Goal: Task Accomplishment & Management: Manage account settings

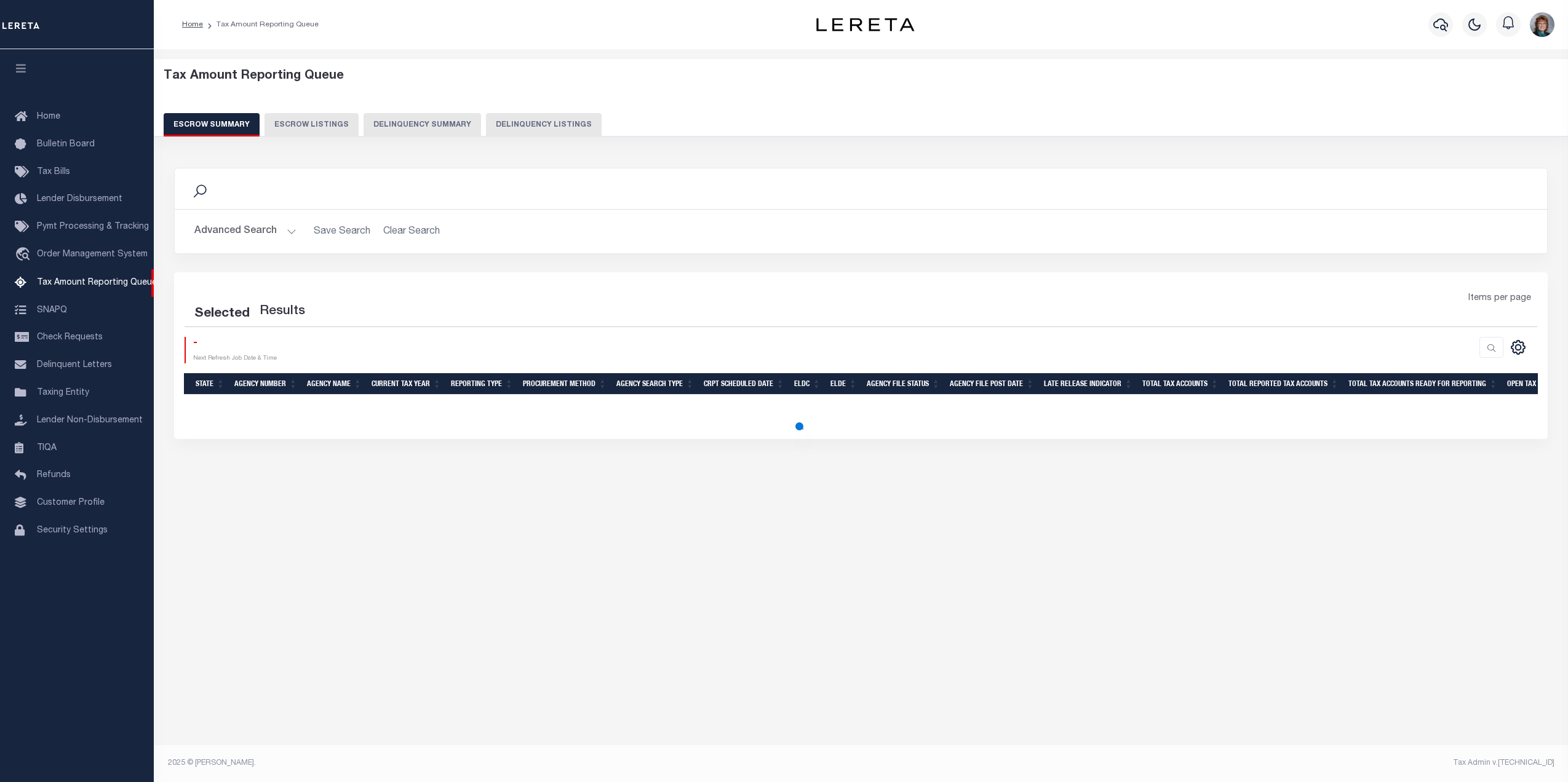
select select "100"
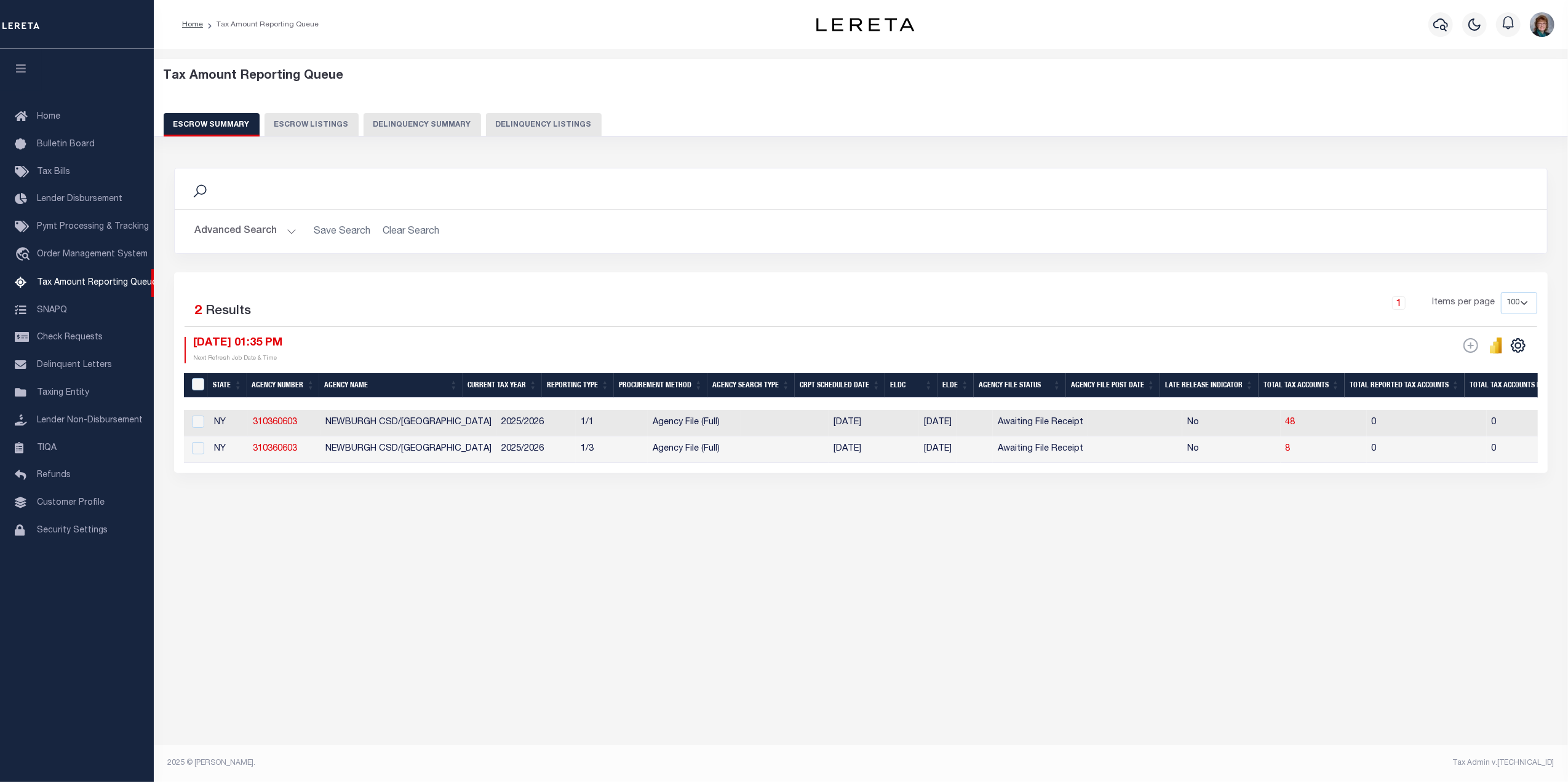
click at [265, 224] on button "Advanced Search" at bounding box center [246, 231] width 102 height 24
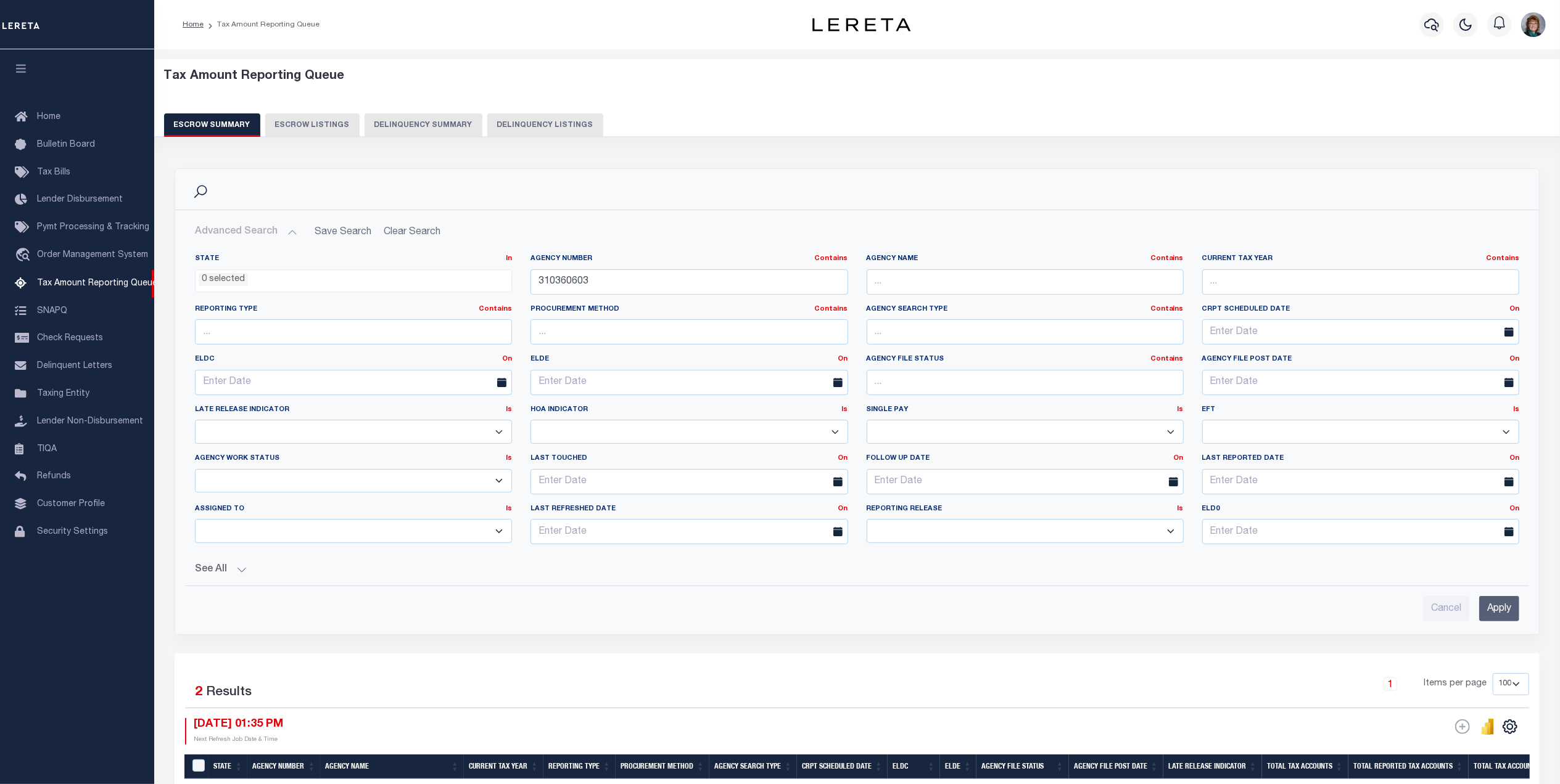
click at [391, 232] on h2 "Advanced Search Save Search Clear Search EscrowSummaryGridWrapper_dynamictable_…" at bounding box center [856, 231] width 1344 height 24
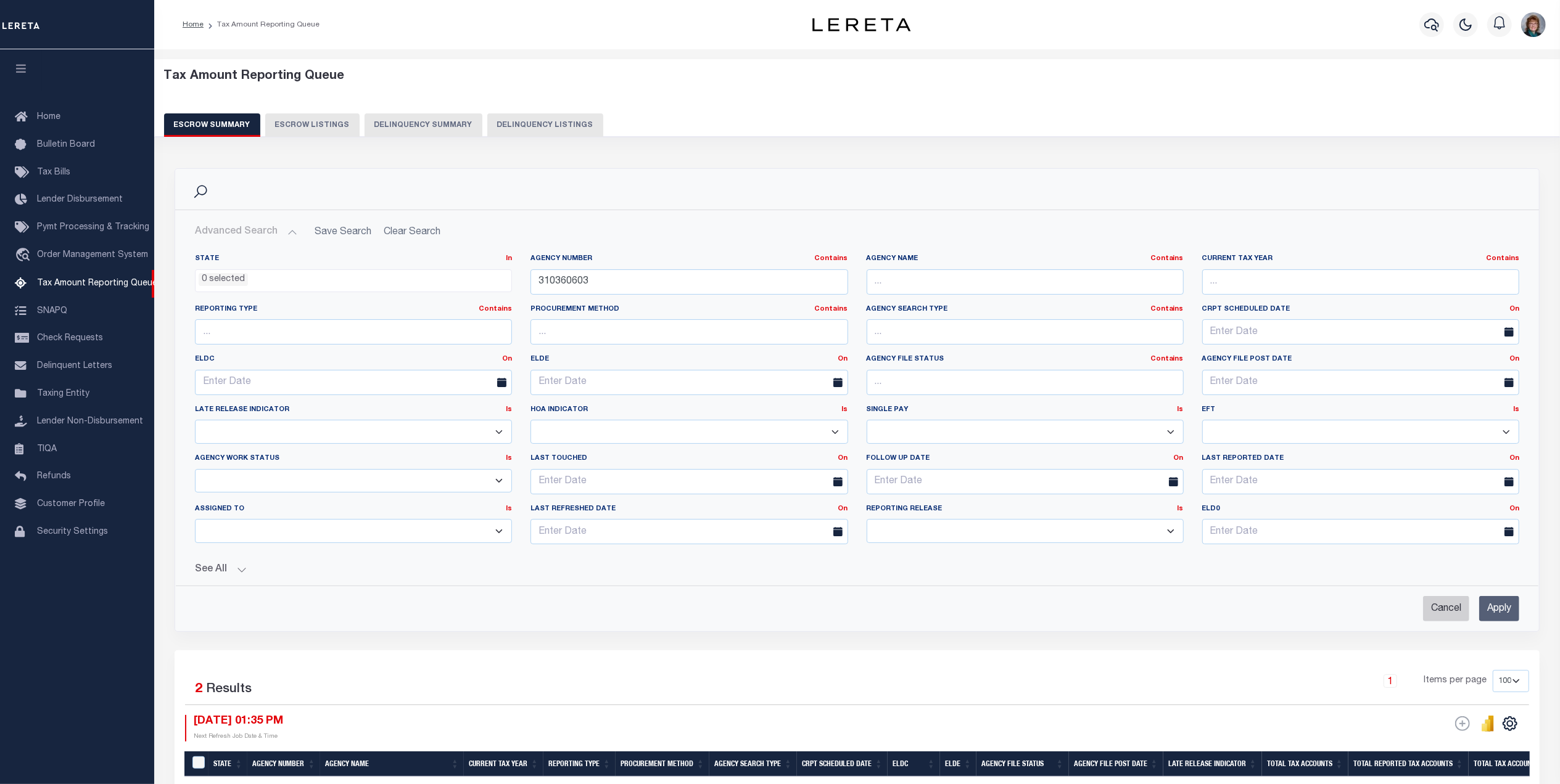
click at [1441, 615] on input "Cancel" at bounding box center [1446, 609] width 46 height 26
checkbox input "true"
select select
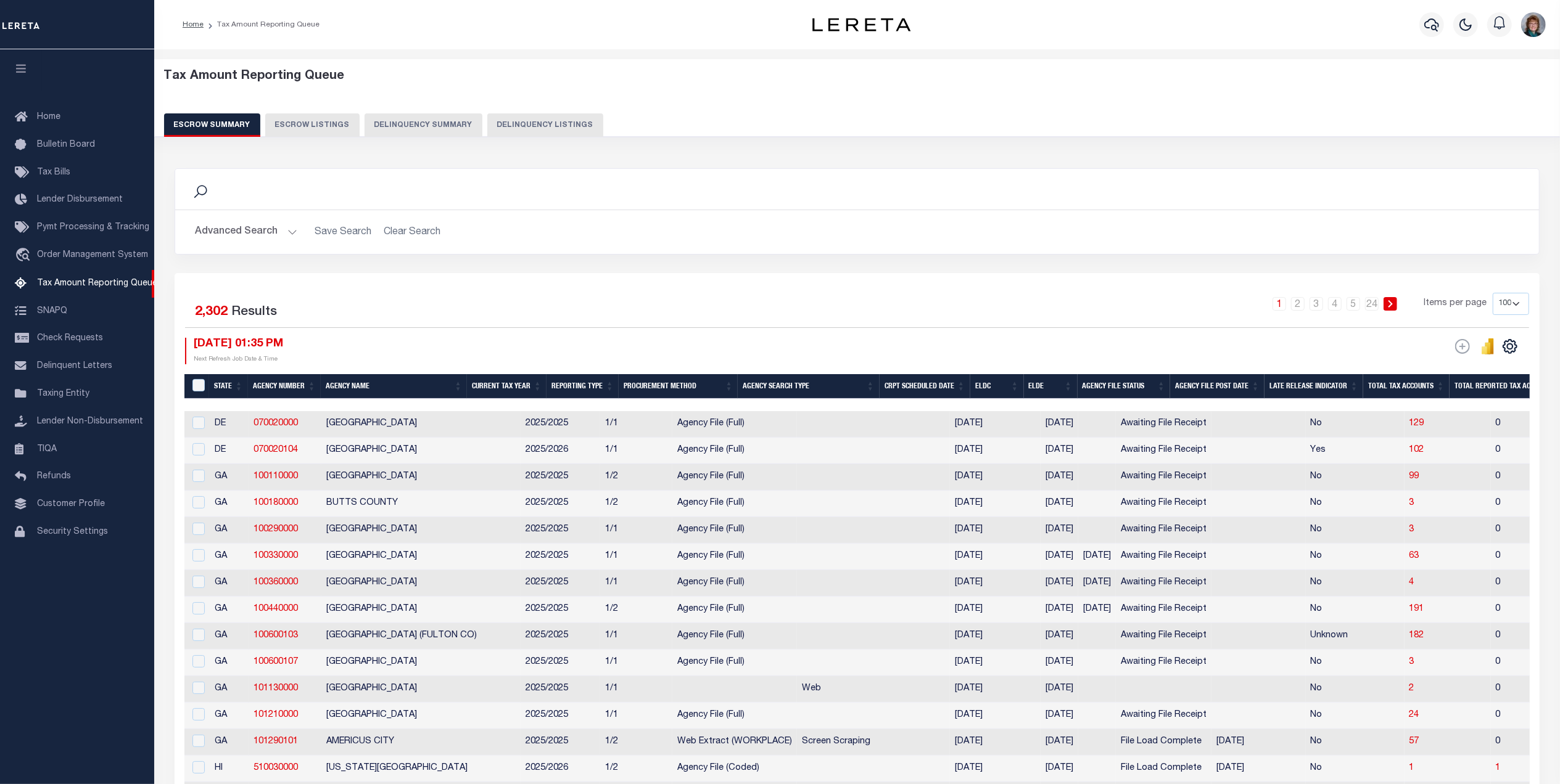
click at [245, 227] on button "Advanced Search" at bounding box center [247, 231] width 102 height 24
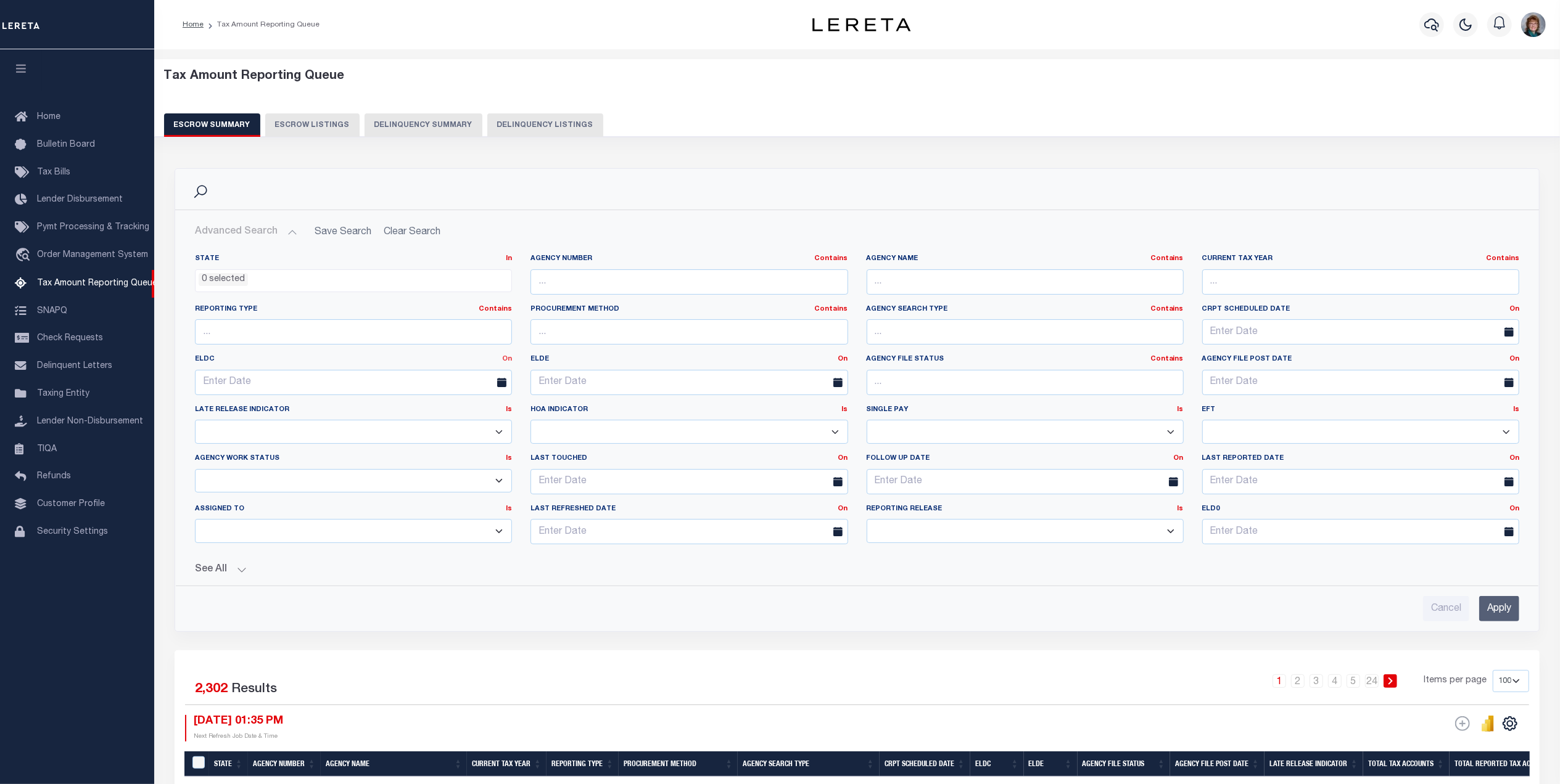
click at [505, 361] on link "On" at bounding box center [507, 358] width 9 height 7
click at [474, 429] on link "Between" at bounding box center [462, 427] width 98 height 18
click at [292, 390] on input "text" at bounding box center [269, 382] width 149 height 26
click at [238, 521] on span "18" at bounding box center [235, 525] width 24 height 24
type input "08-18-2025"
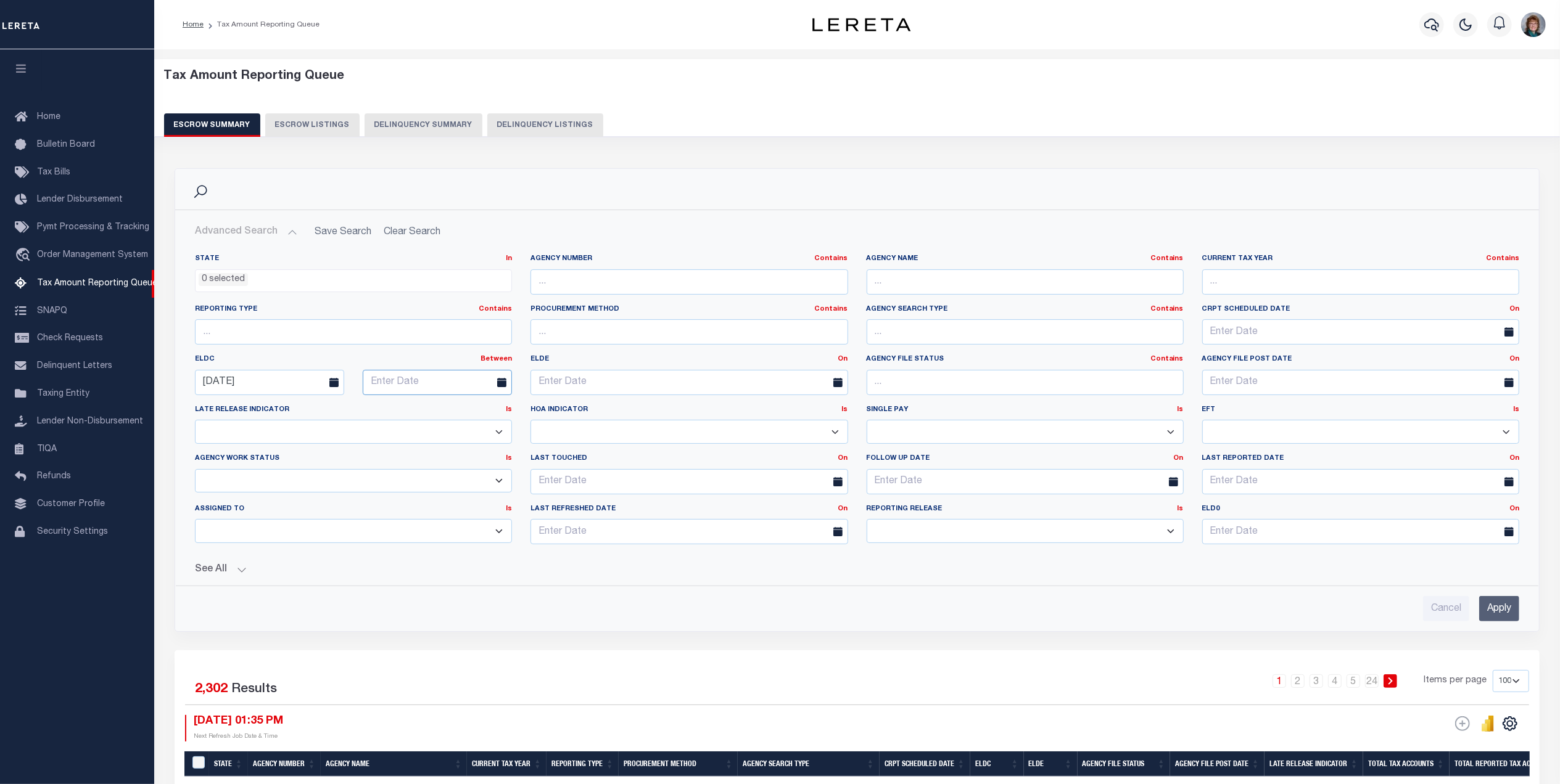
click at [487, 386] on input "text" at bounding box center [436, 382] width 149 height 26
click at [511, 545] on span "29" at bounding box center [512, 549] width 24 height 24
type input "08-29-2025"
click at [1505, 610] on input "Apply" at bounding box center [1499, 609] width 40 height 26
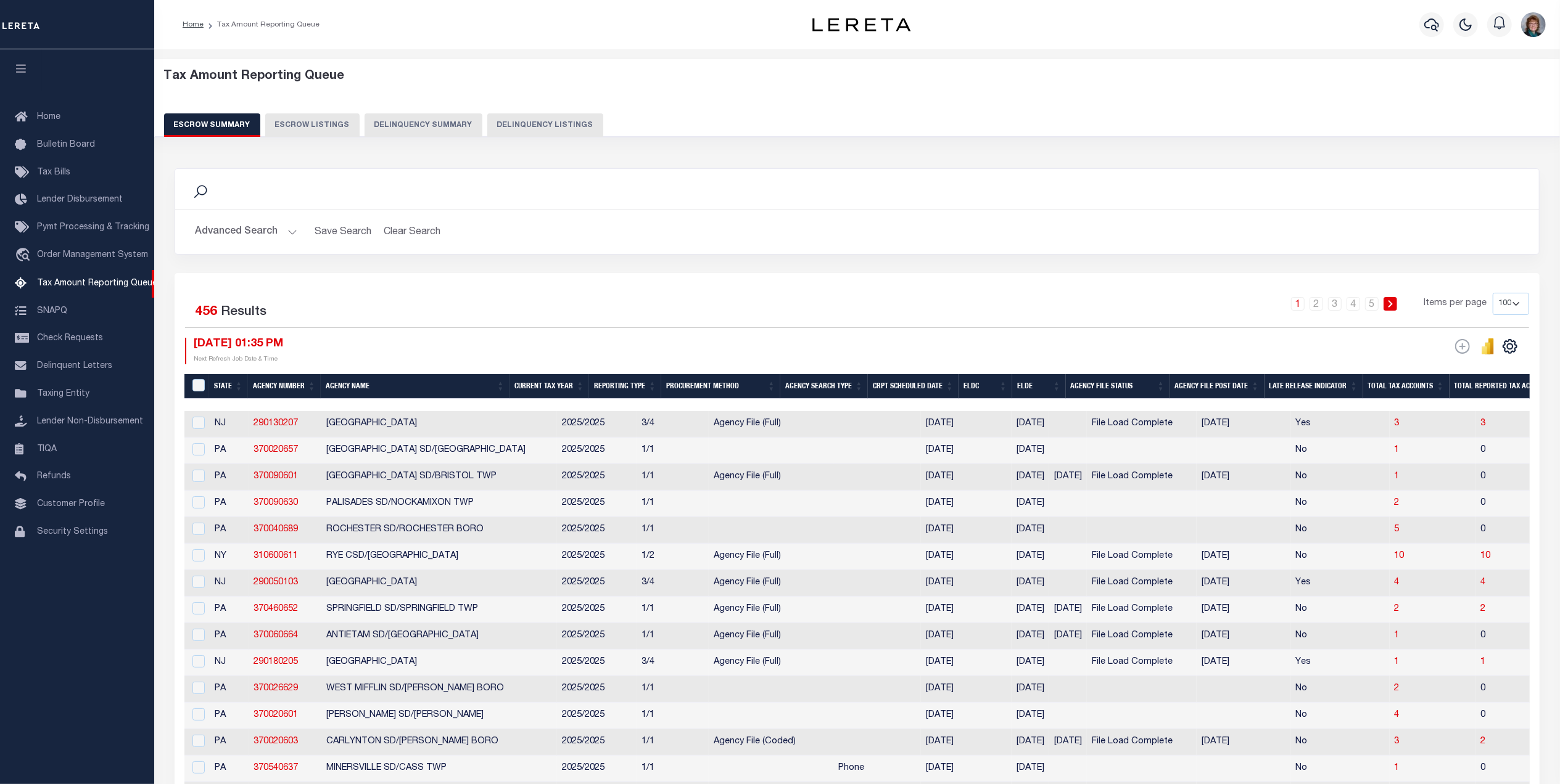
click at [723, 385] on th "Procurement Method" at bounding box center [721, 387] width 119 height 26
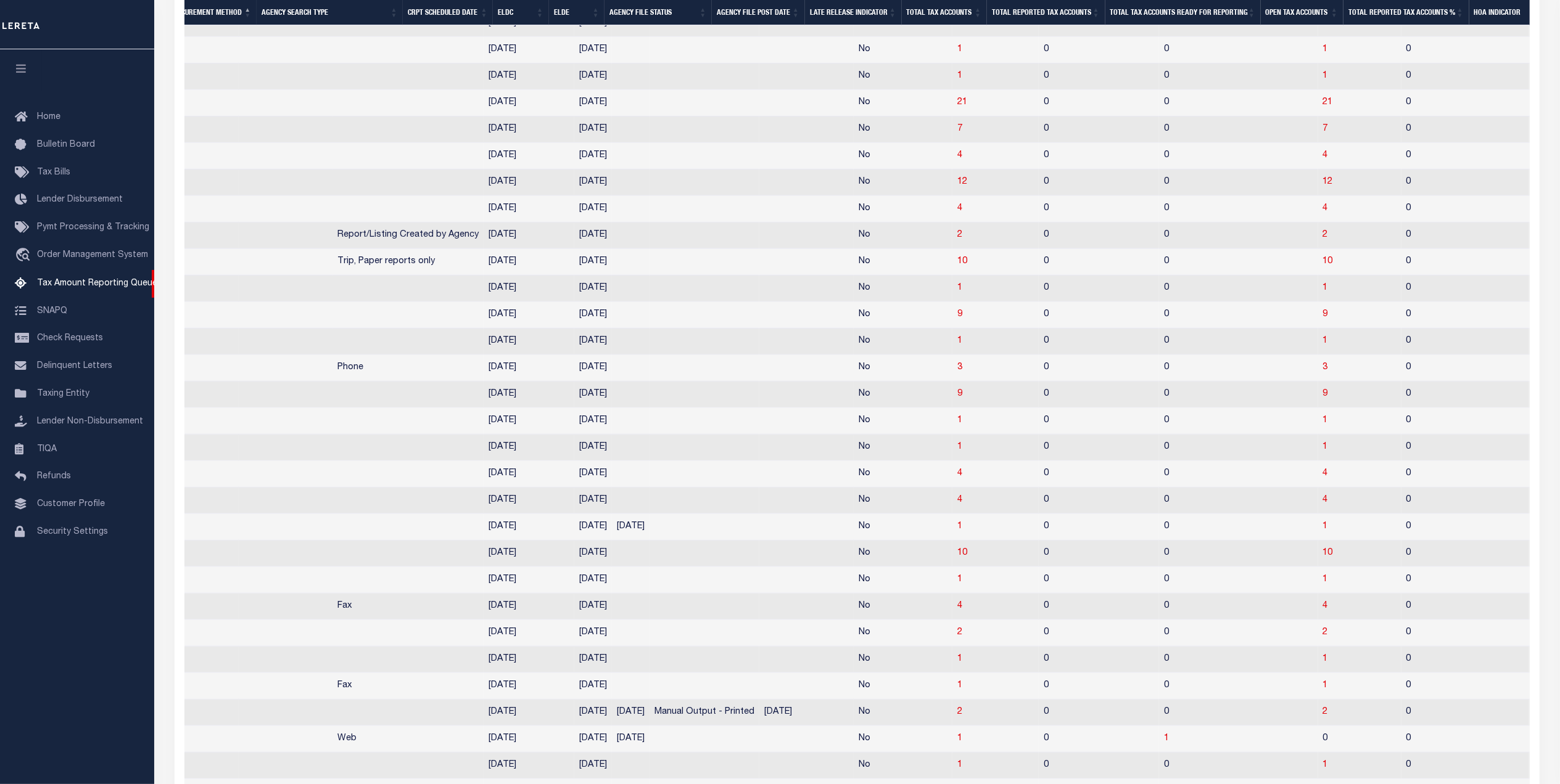
scroll to position [0, 212]
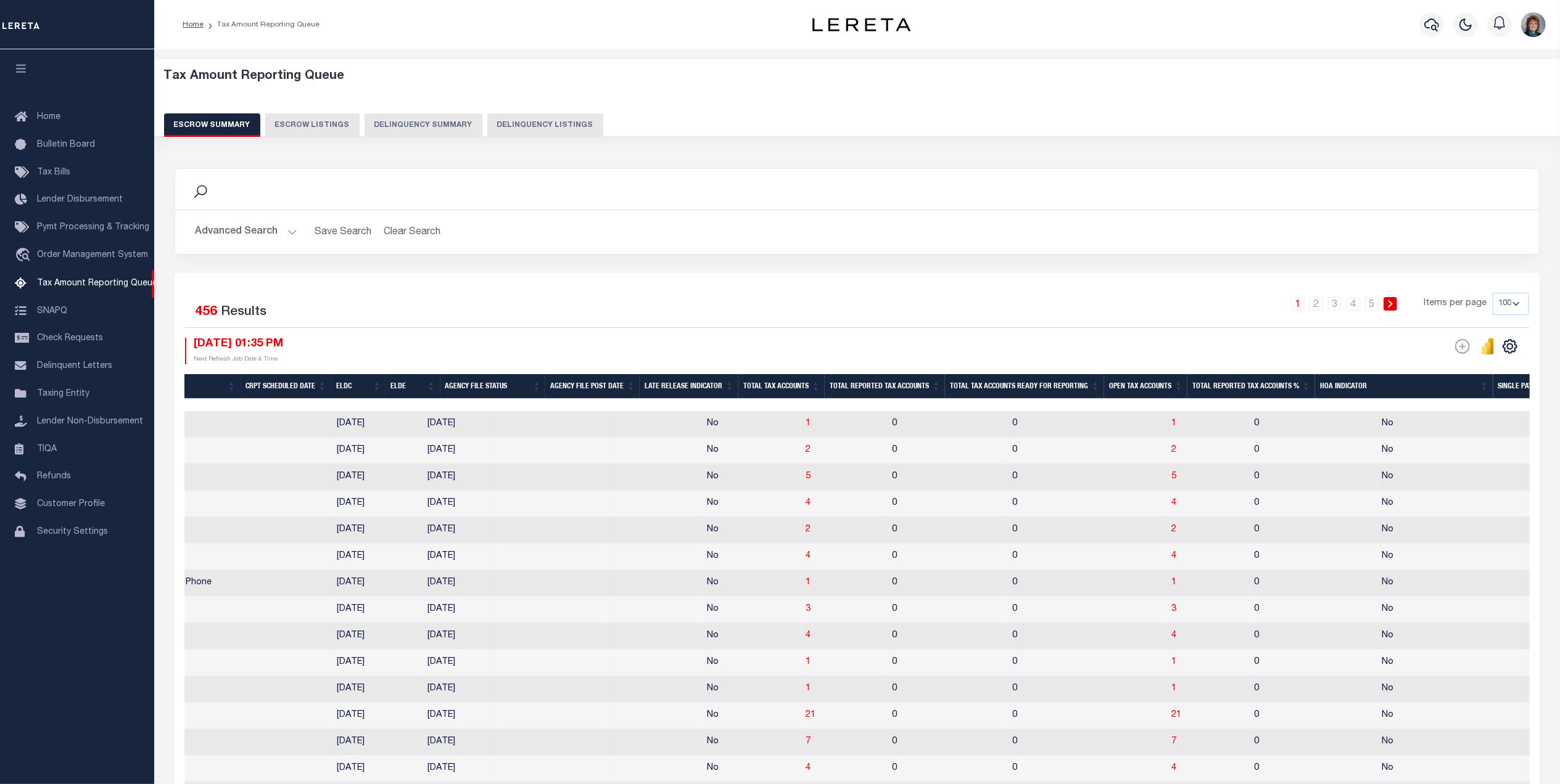
click at [1501, 303] on select "10 25 50 100 500" at bounding box center [1511, 303] width 36 height 22
select select "500"
click at [1493, 294] on select "10 25 50 100 500" at bounding box center [1511, 303] width 36 height 22
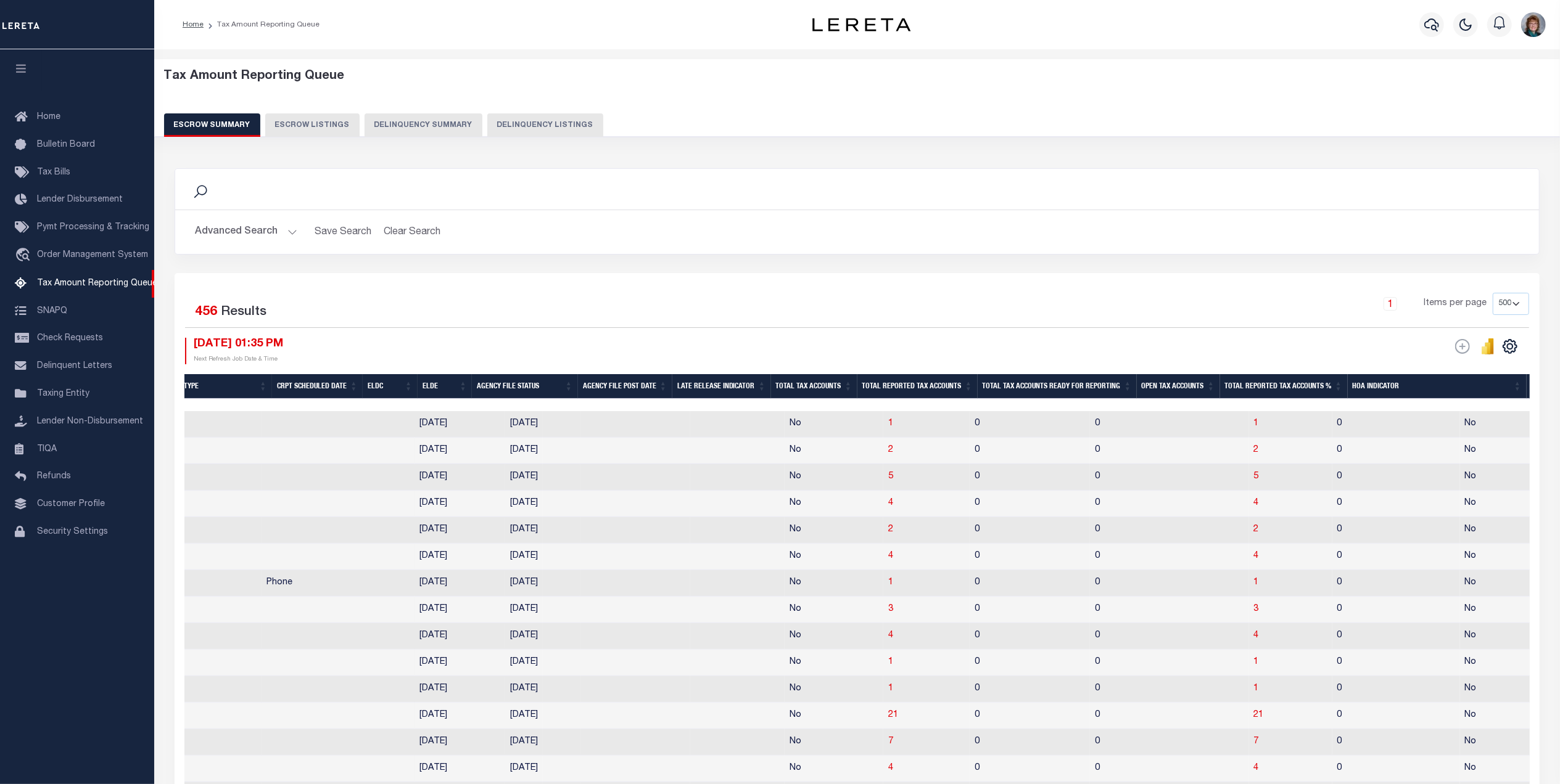
click at [1176, 388] on th "Open Tax Accounts" at bounding box center [1179, 387] width 83 height 26
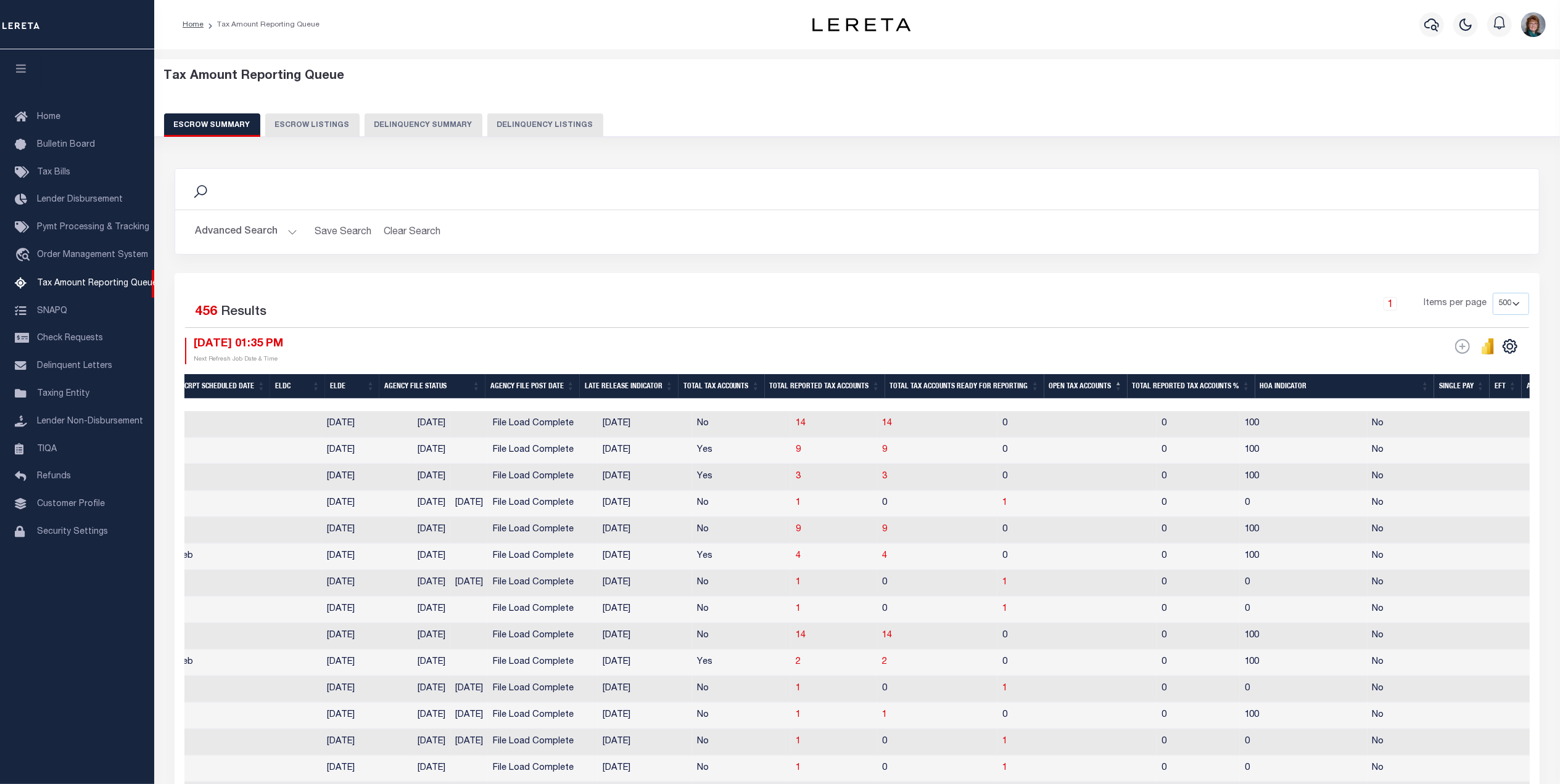
click at [306, 391] on th "ELDC" at bounding box center [298, 387] width 55 height 26
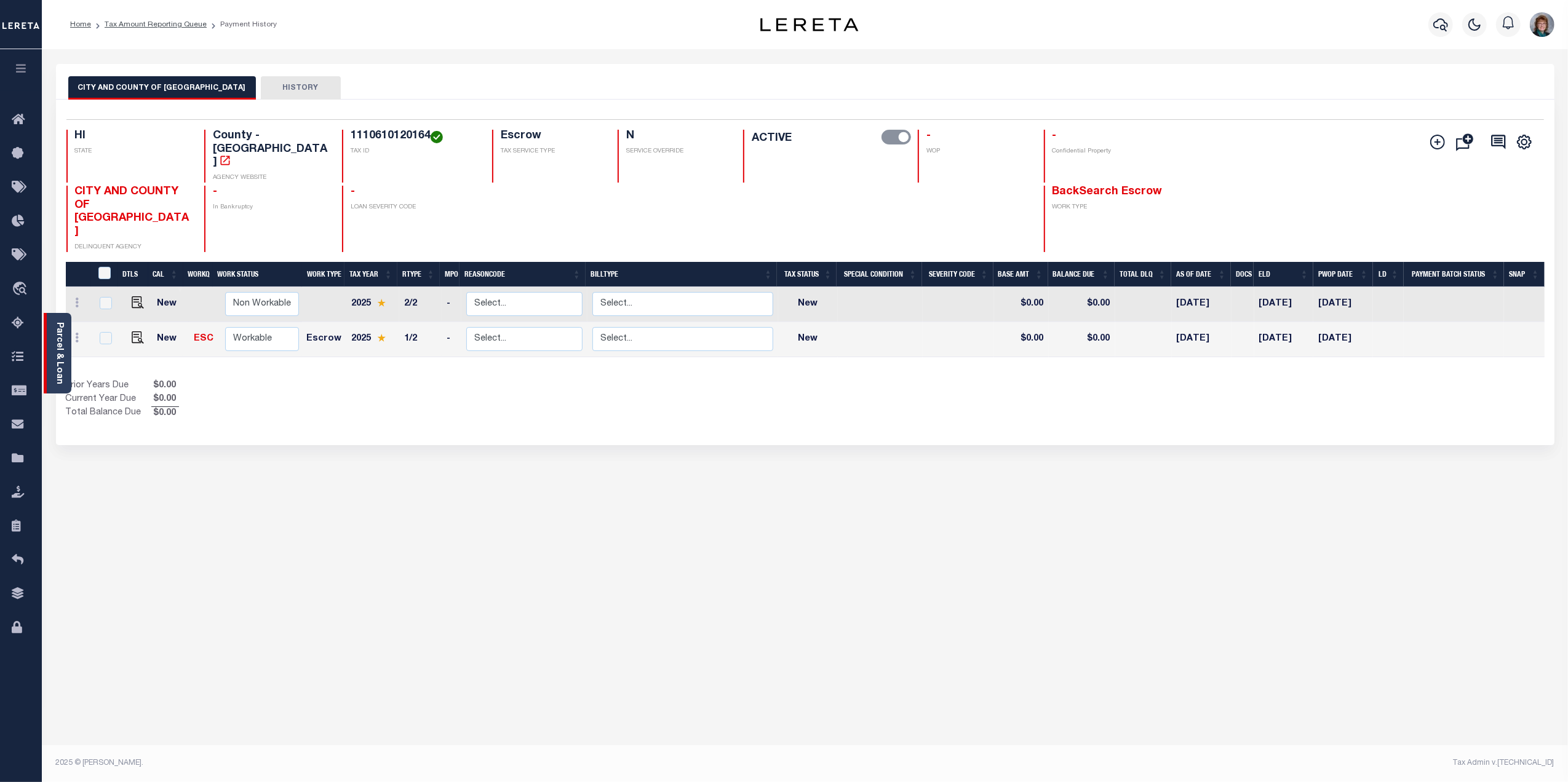
click at [60, 355] on link "Parcel & Loan" at bounding box center [59, 354] width 9 height 62
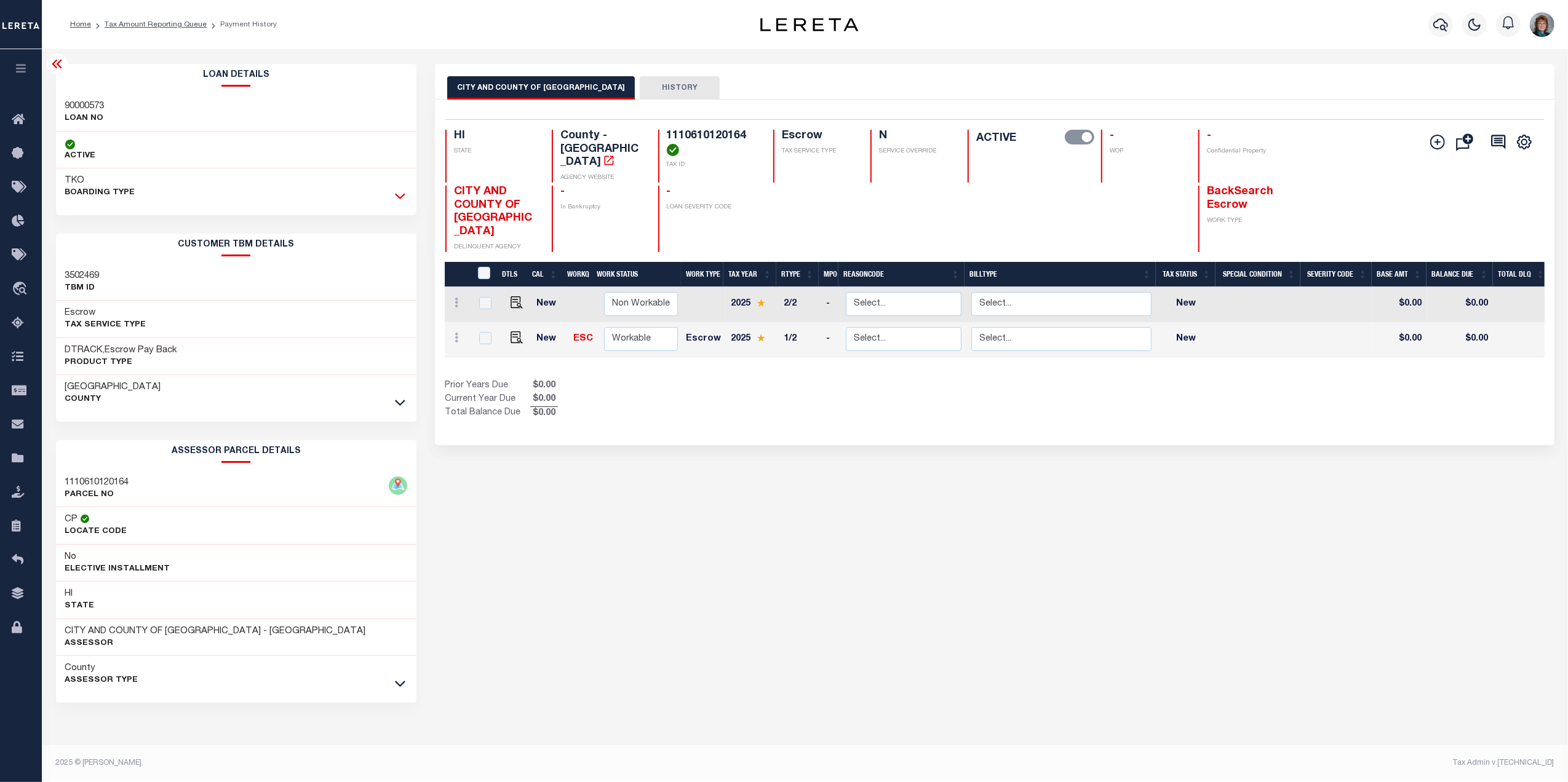
click at [396, 196] on icon at bounding box center [400, 197] width 10 height 7
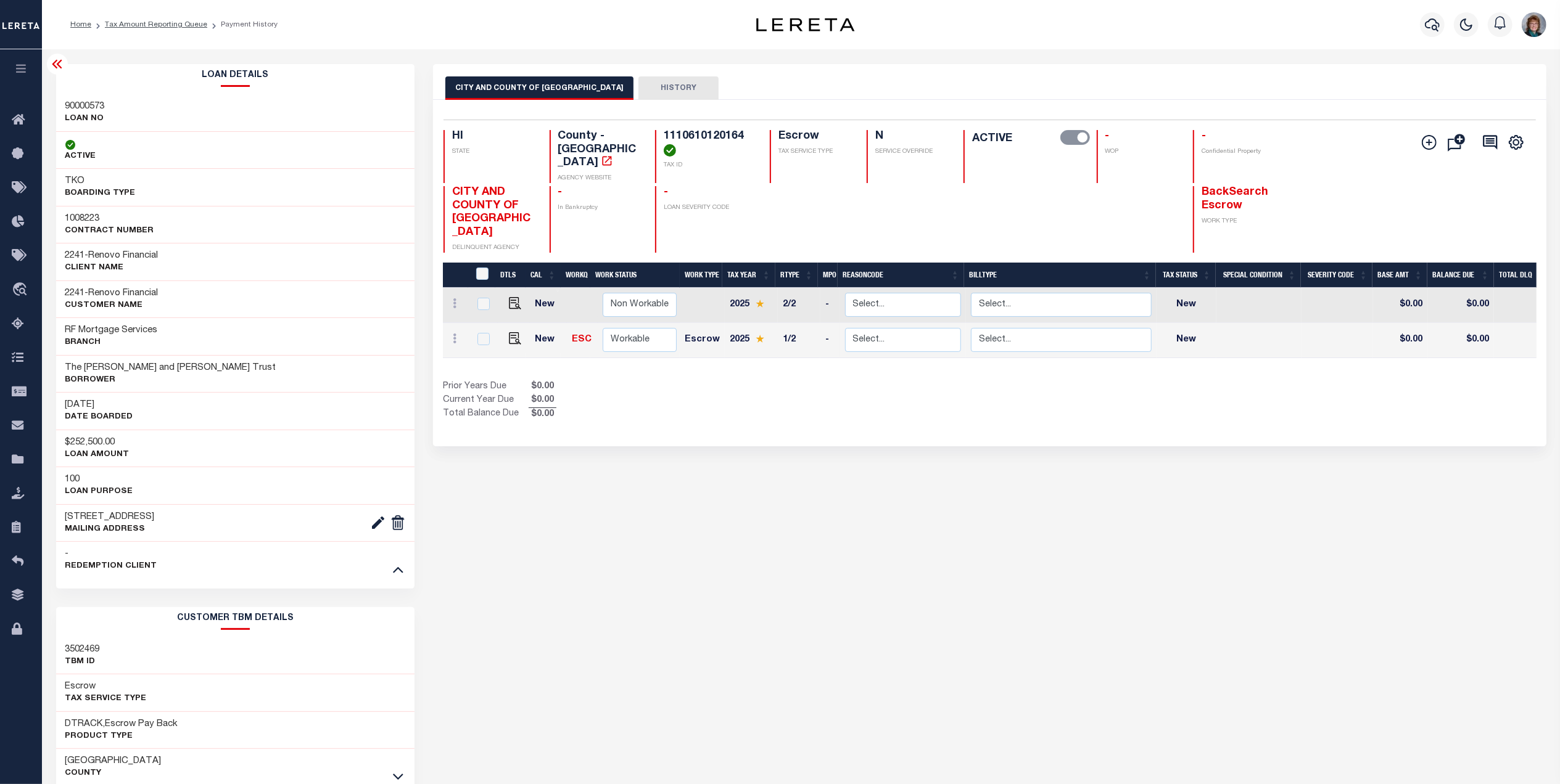
click at [391, 571] on link at bounding box center [397, 569] width 14 height 9
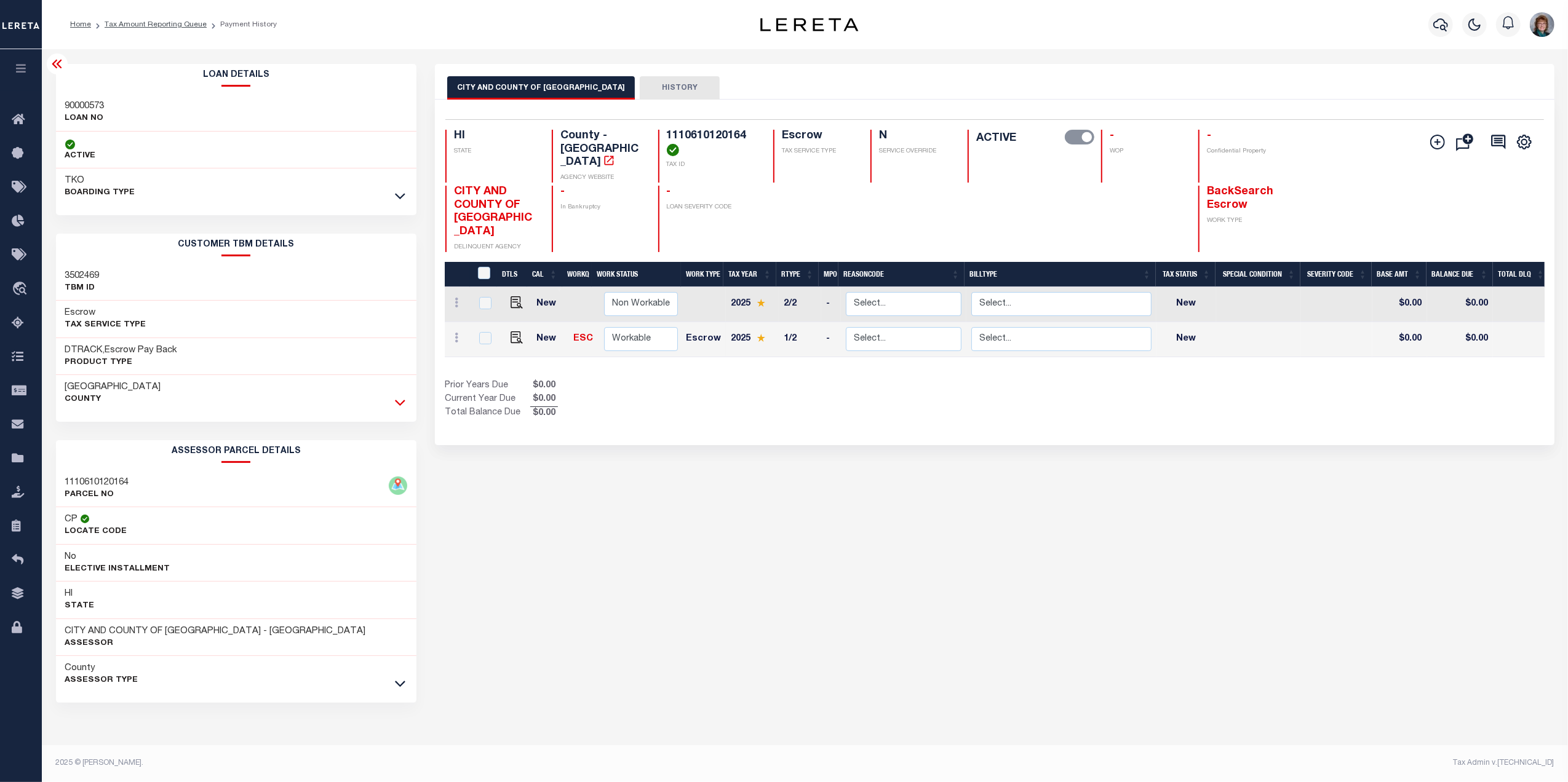
click at [404, 399] on icon at bounding box center [400, 403] width 10 height 13
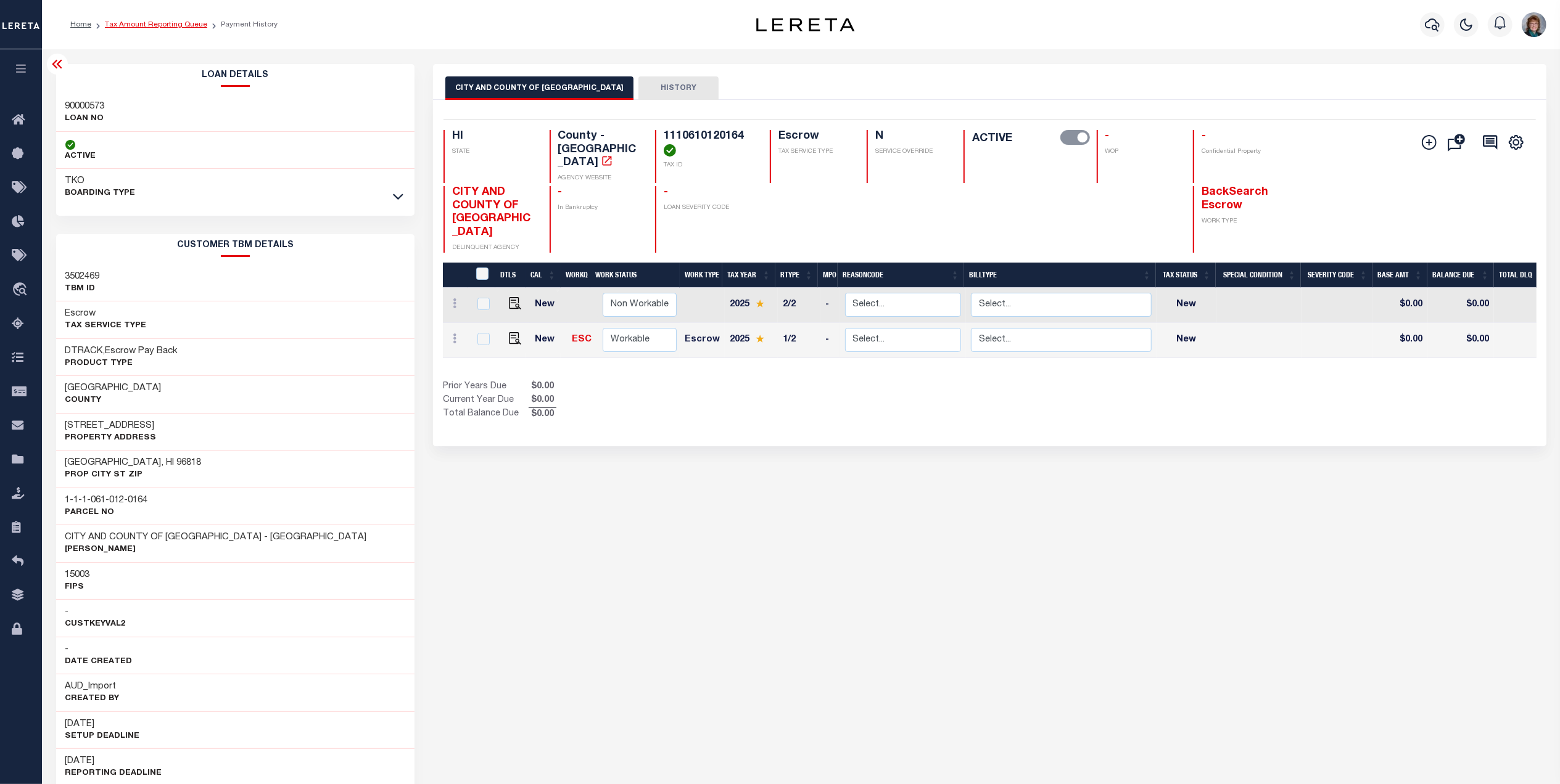
click at [177, 27] on link "Tax Amount Reporting Queue" at bounding box center [156, 25] width 102 height 8
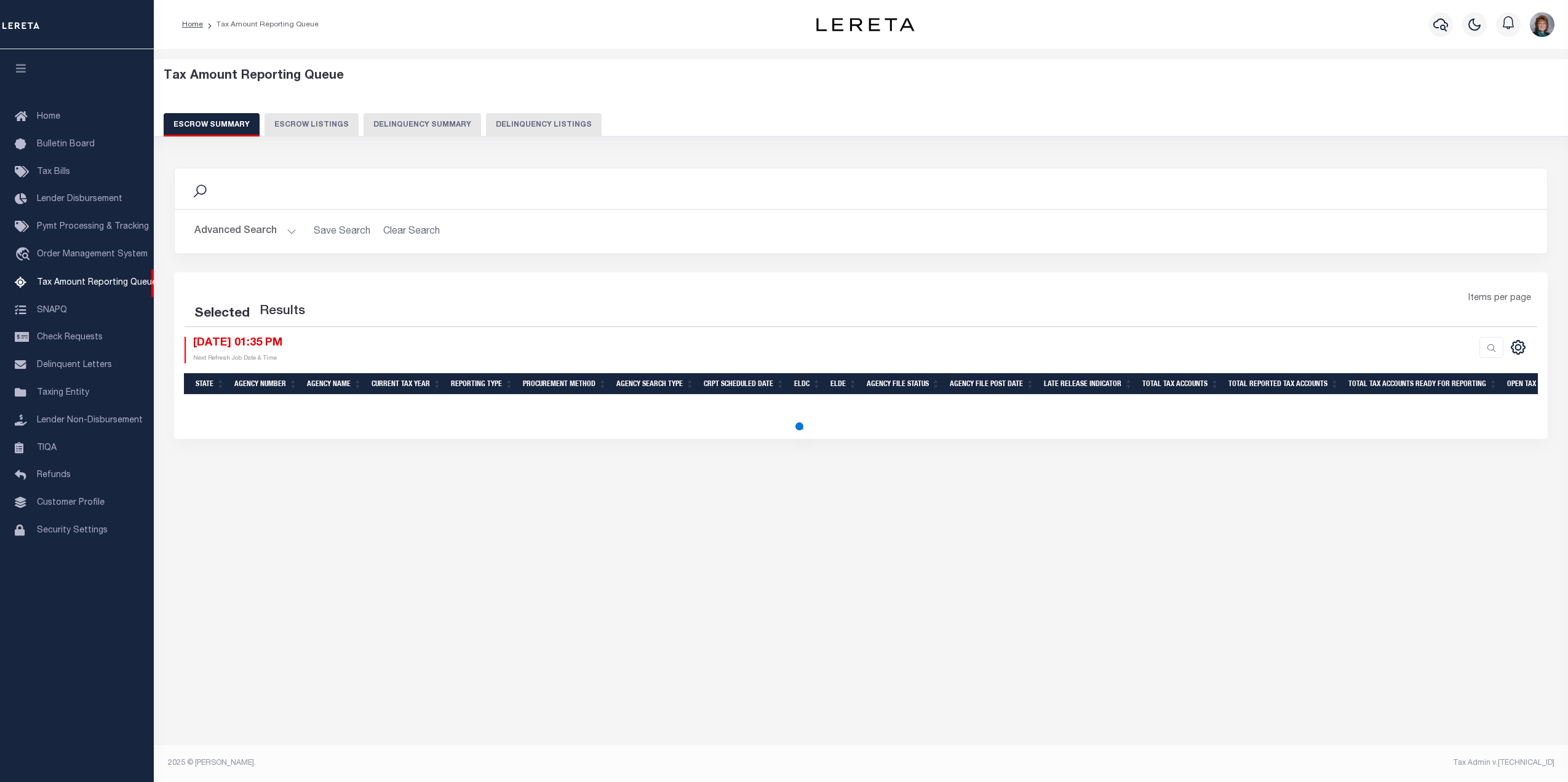
select select "500"
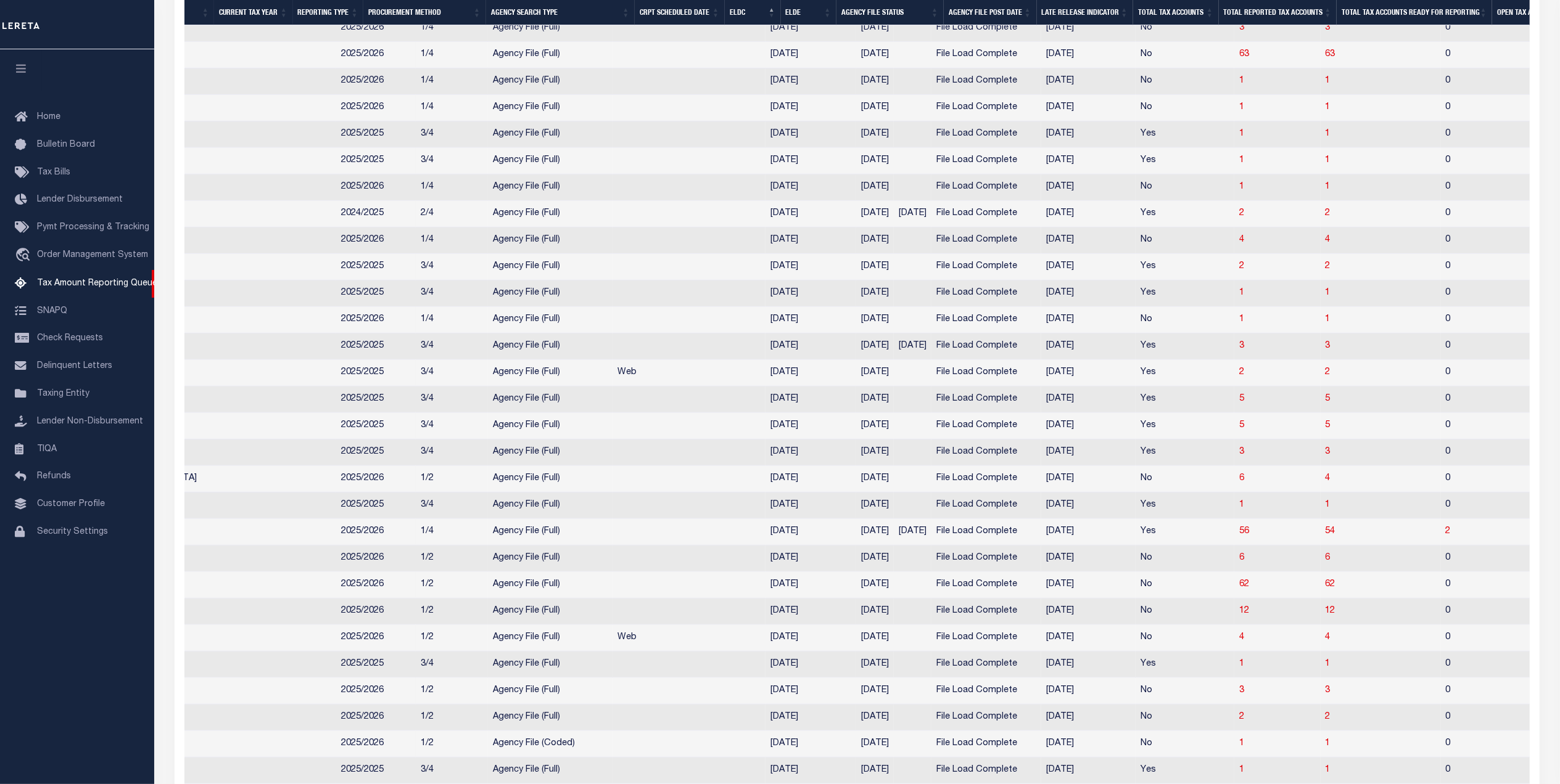
scroll to position [0, 255]
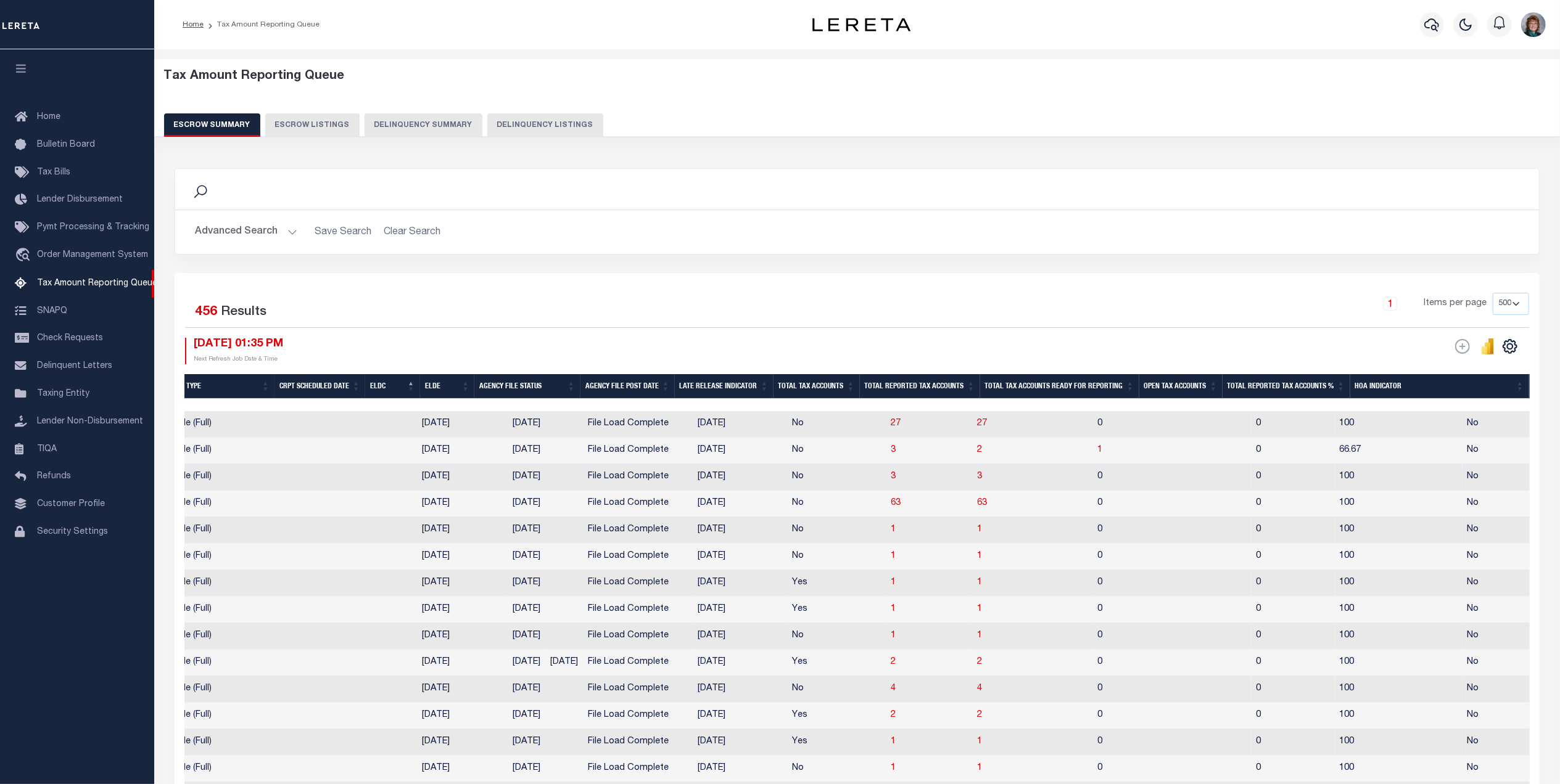
click at [1183, 390] on th "Open Tax Accounts" at bounding box center [1181, 387] width 83 height 26
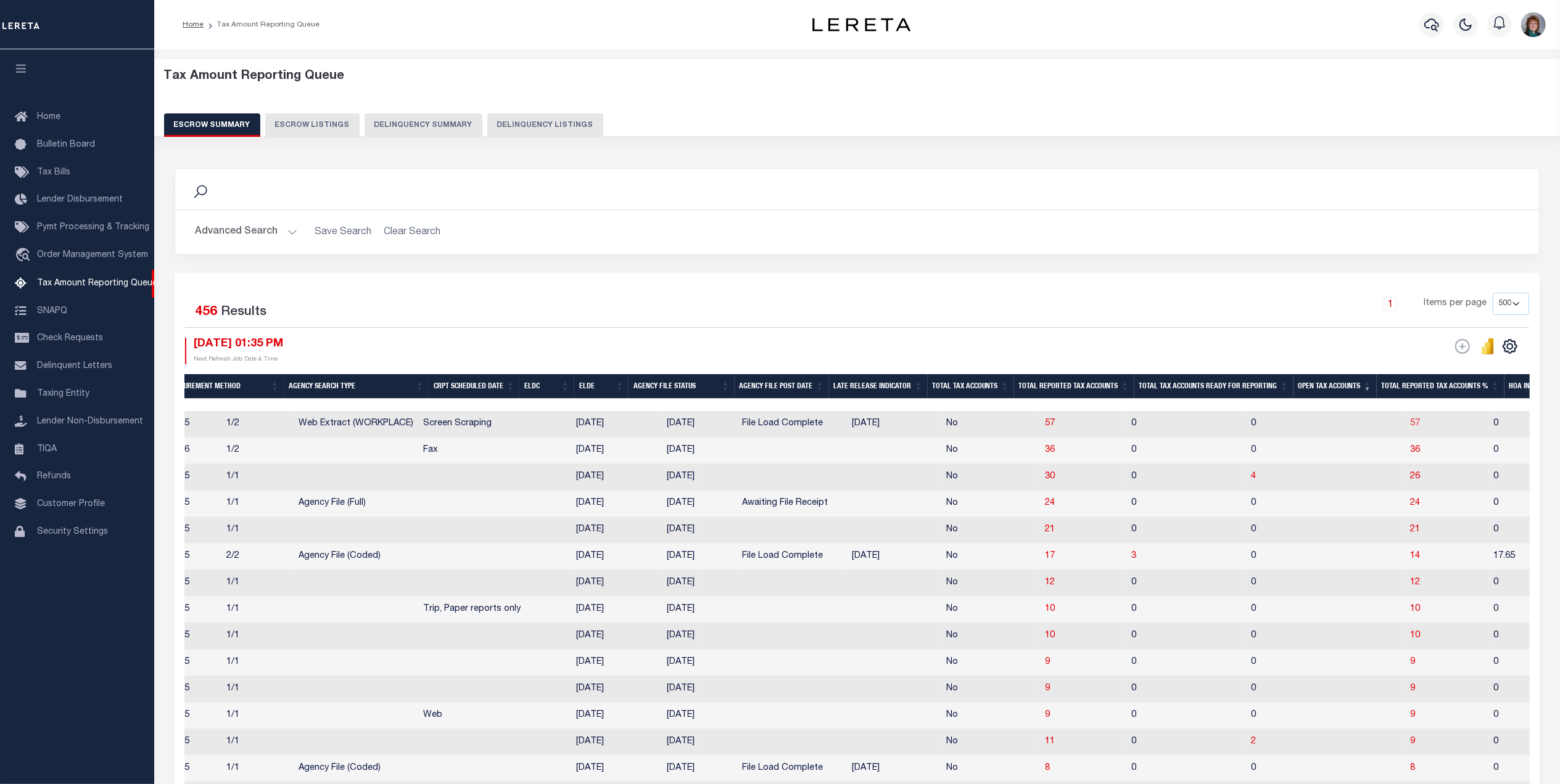
click at [1411, 425] on span "57" at bounding box center [1416, 423] width 9 height 9
select select "100"
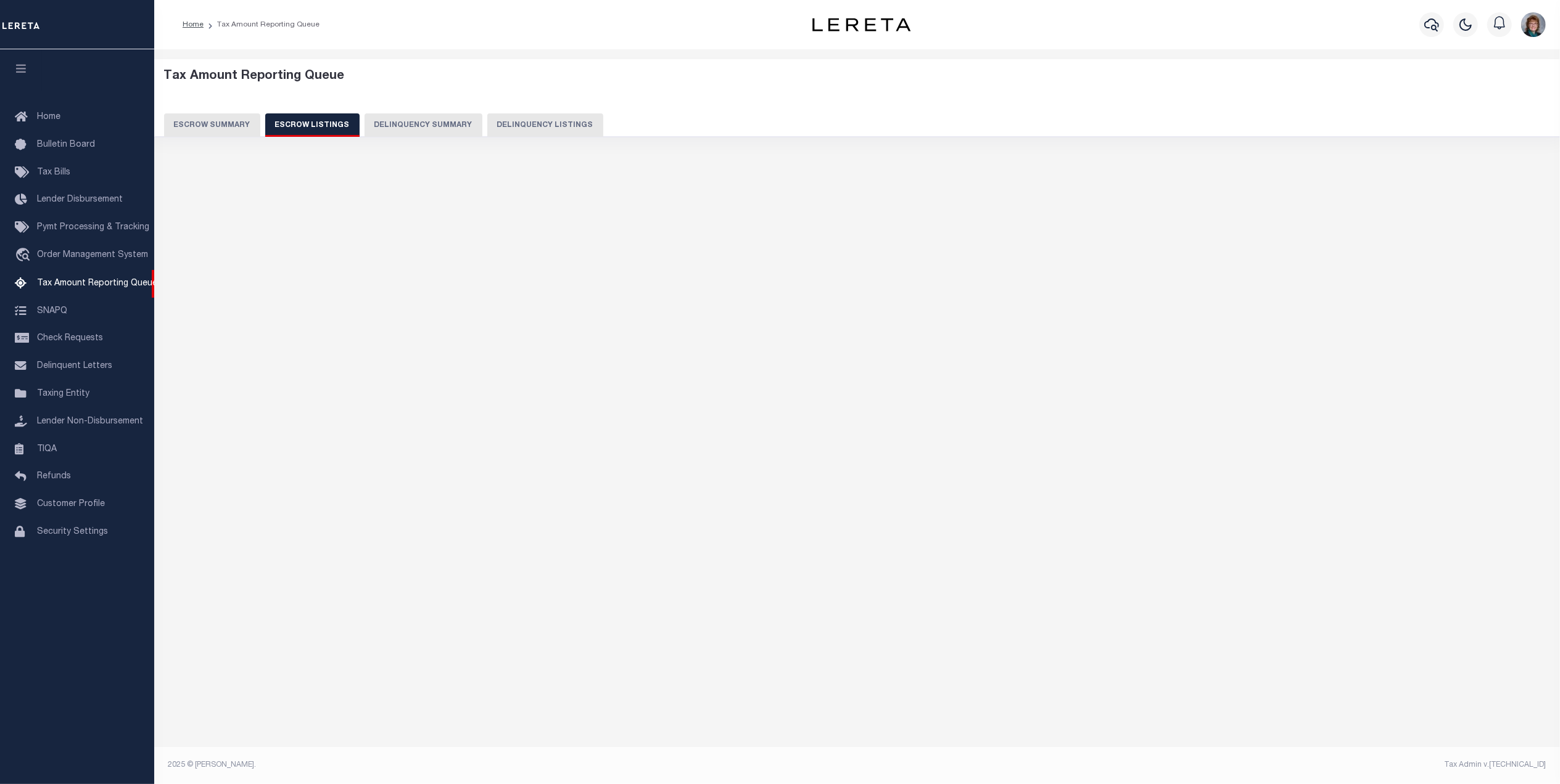
select select "100"
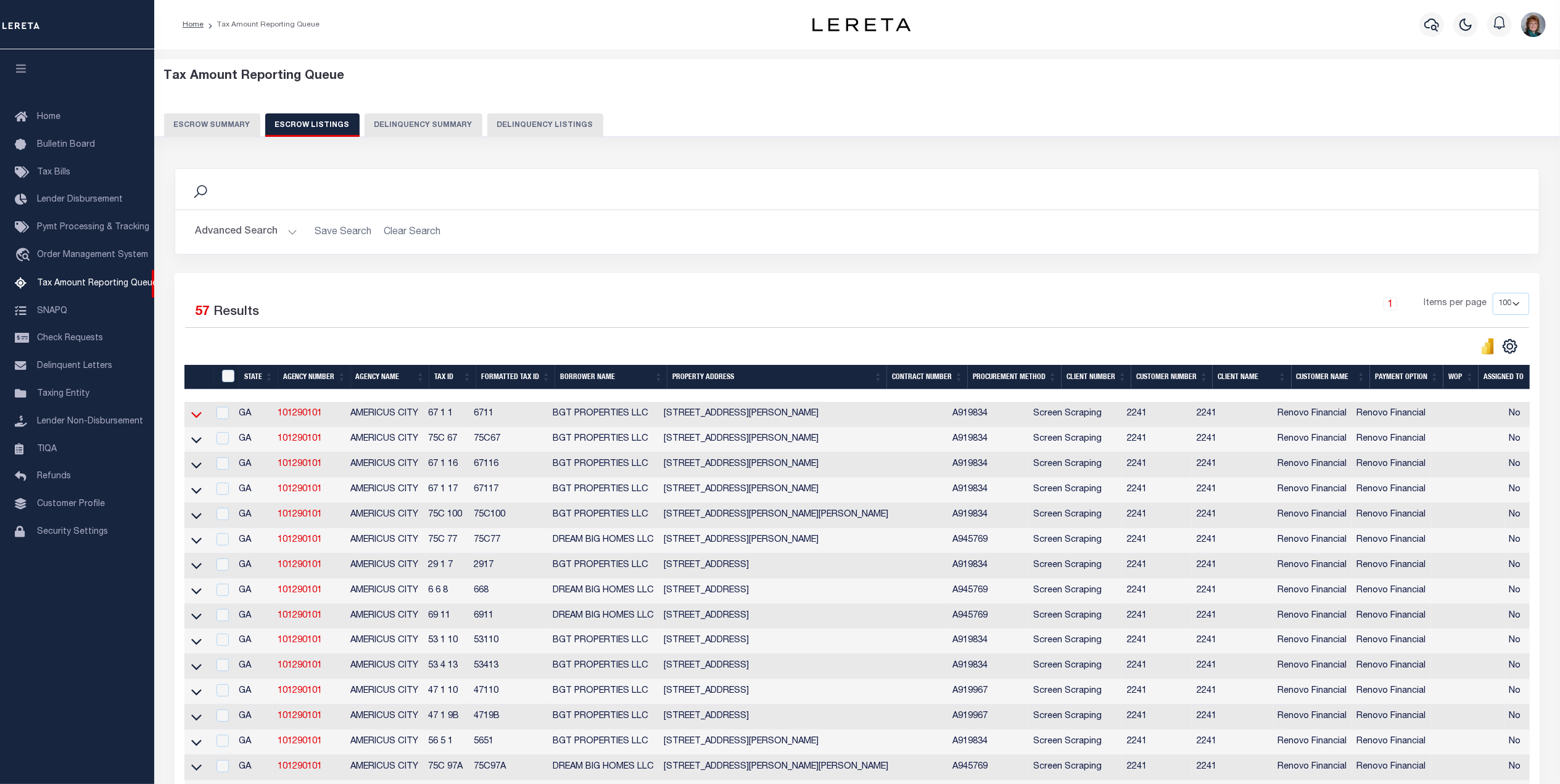
click at [193, 417] on icon at bounding box center [196, 415] width 10 height 13
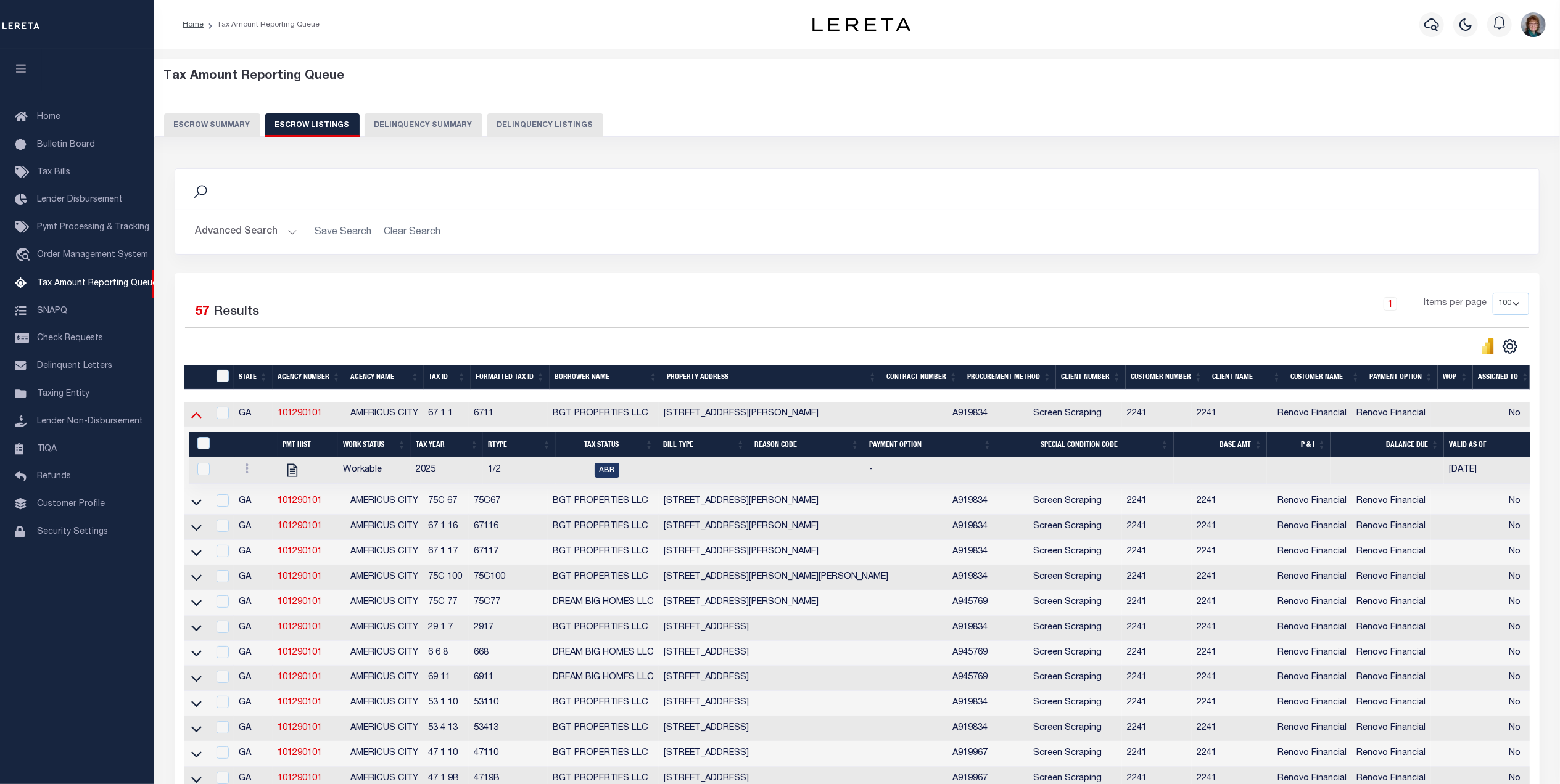
click at [196, 417] on icon at bounding box center [196, 415] width 10 height 7
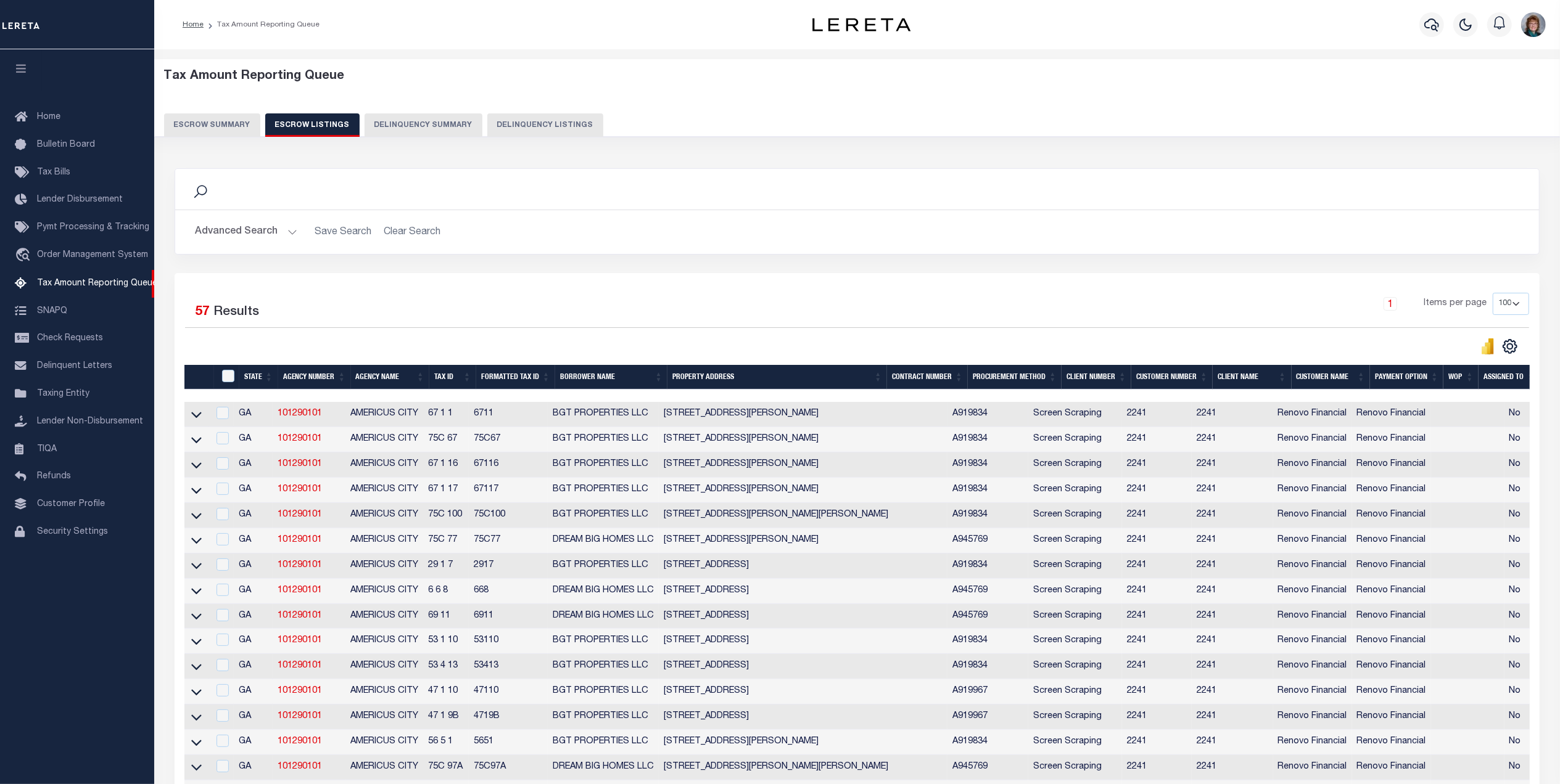
click at [221, 127] on button "Escrow Summary" at bounding box center [211, 125] width 96 height 24
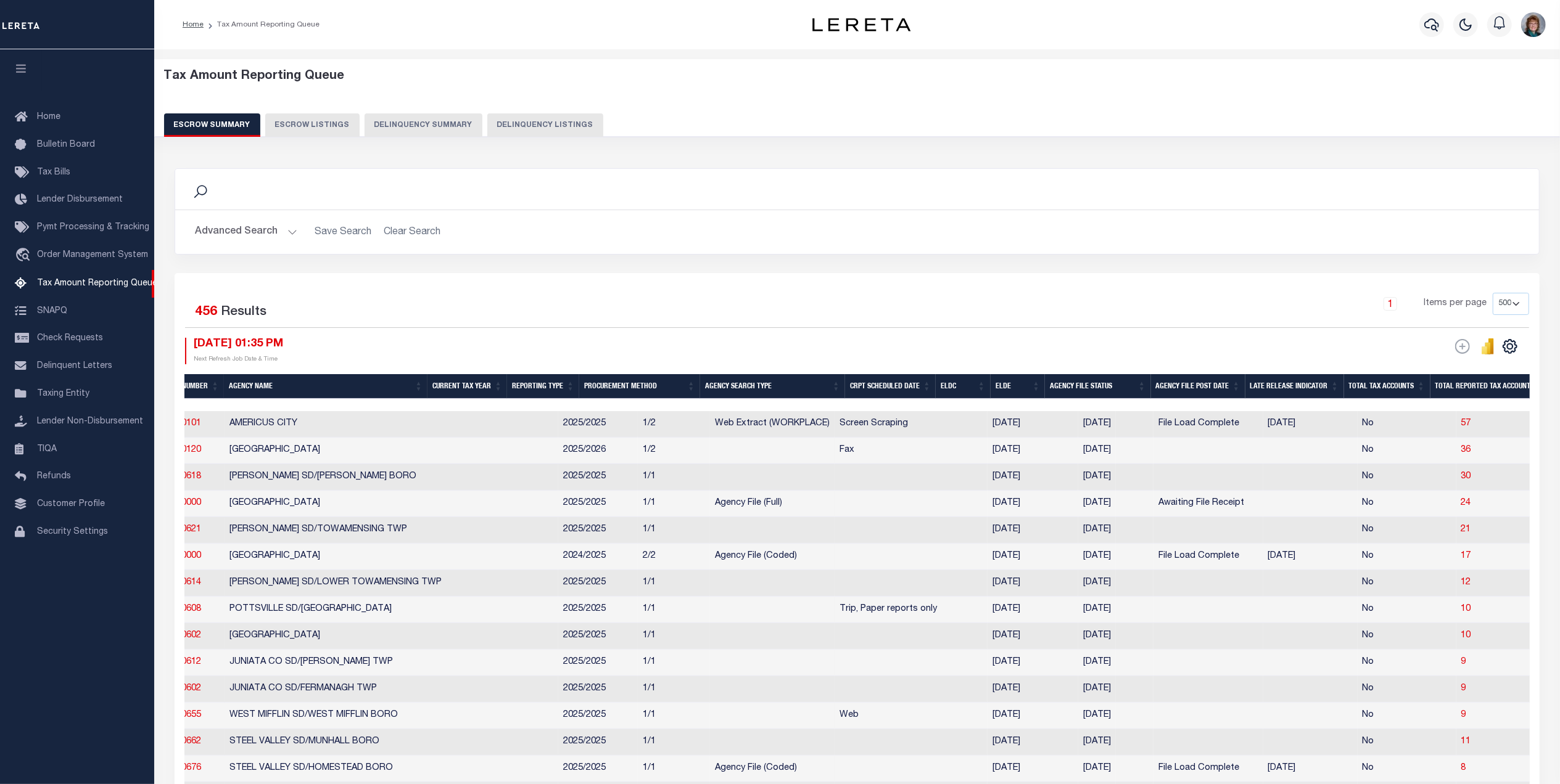
scroll to position [0, 100]
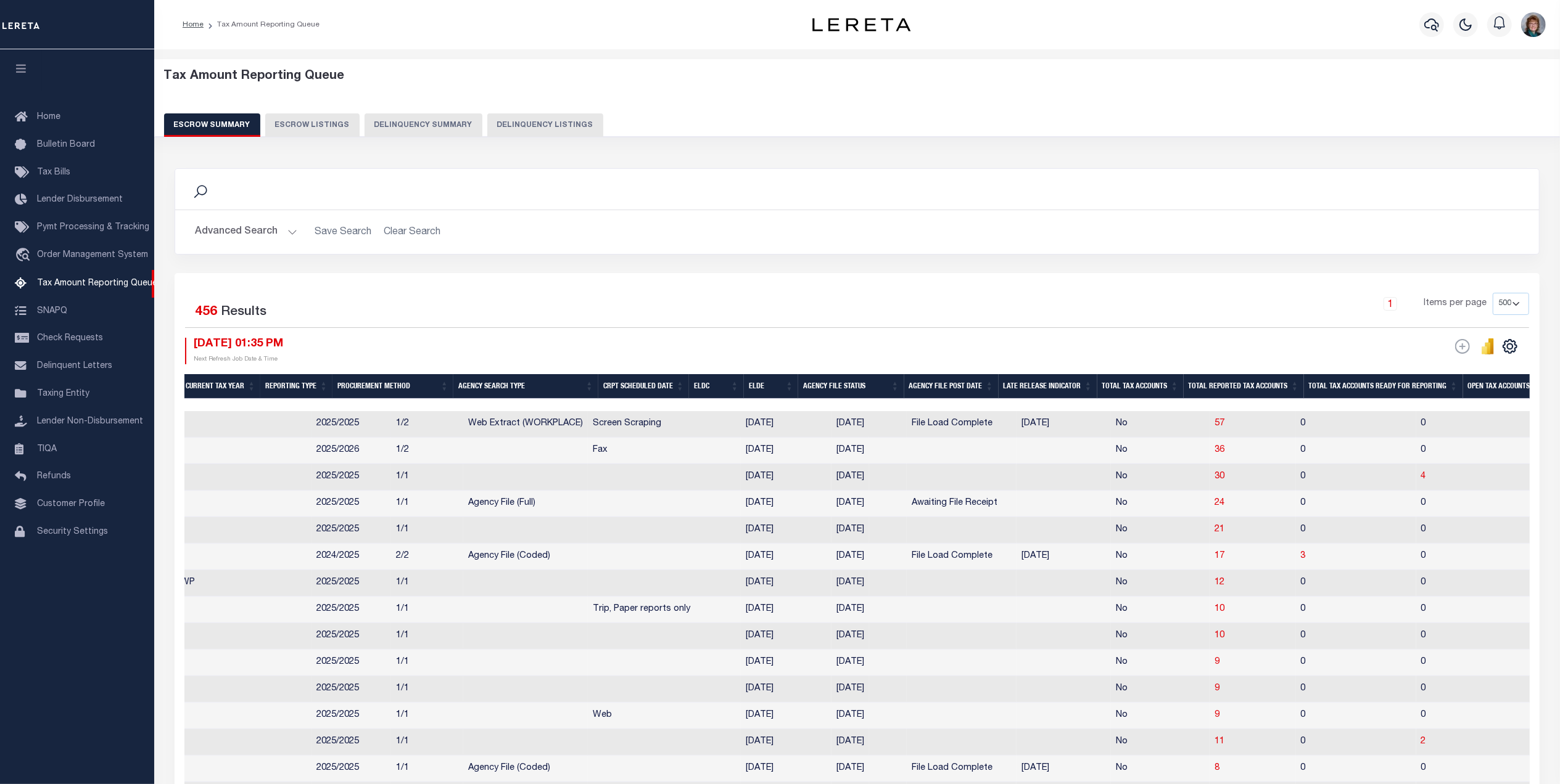
click at [1017, 419] on td "08/05/2025" at bounding box center [1064, 425] width 95 height 27
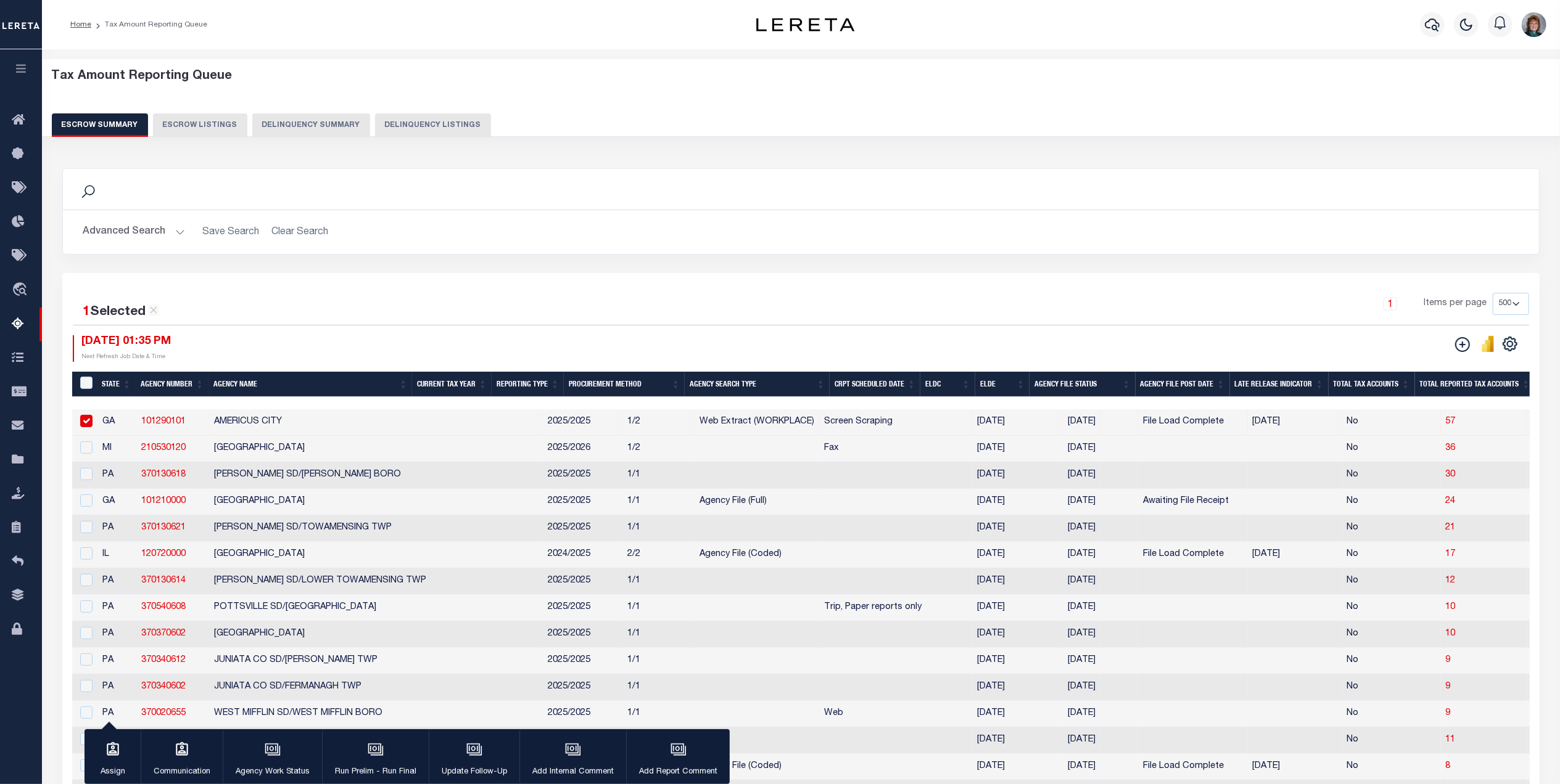
click at [83, 423] on input "checkbox" at bounding box center [86, 421] width 12 height 12
checkbox input "false"
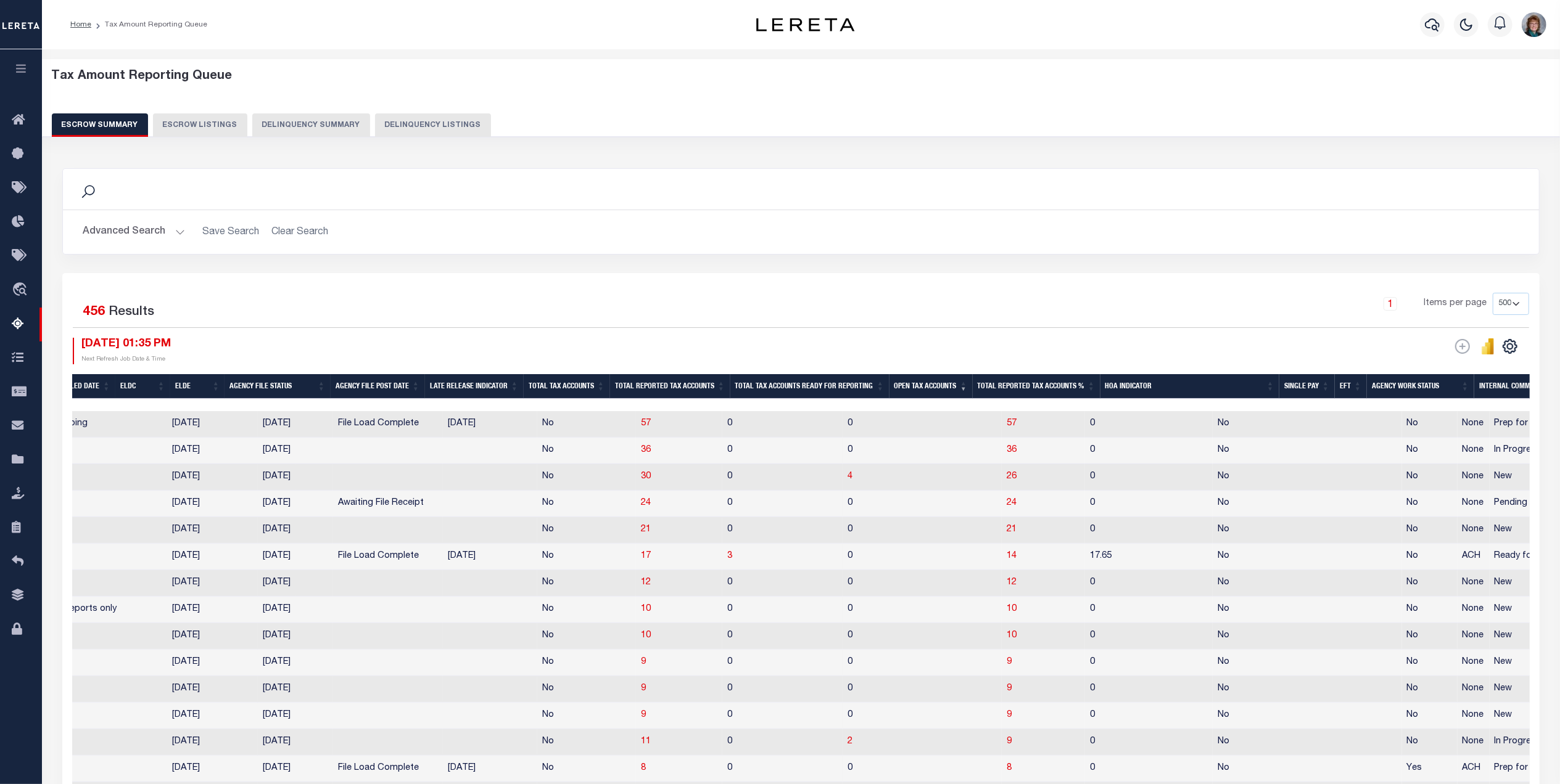
scroll to position [0, 1053]
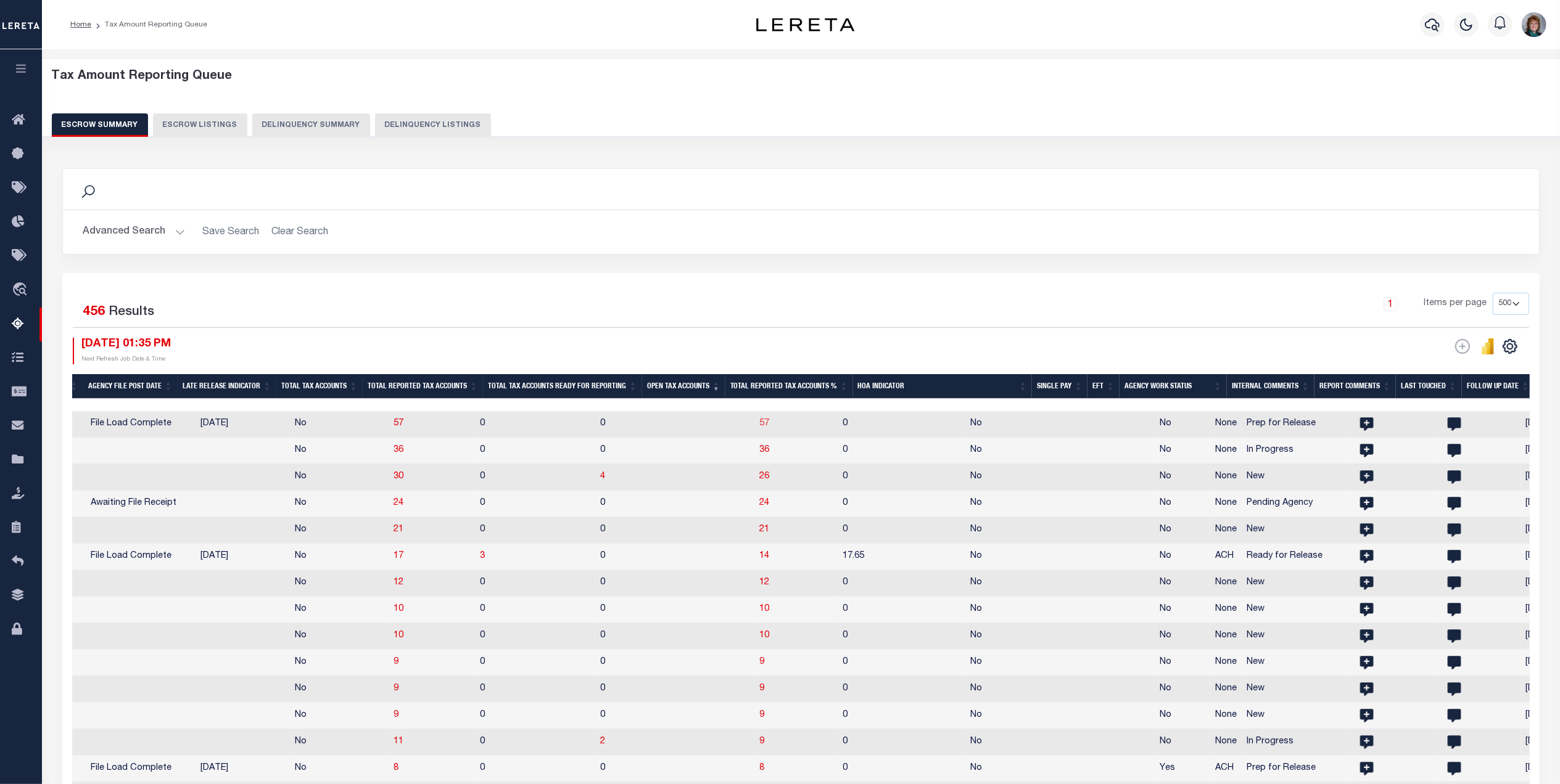
click at [760, 428] on span "57" at bounding box center [764, 423] width 9 height 9
select select "100"
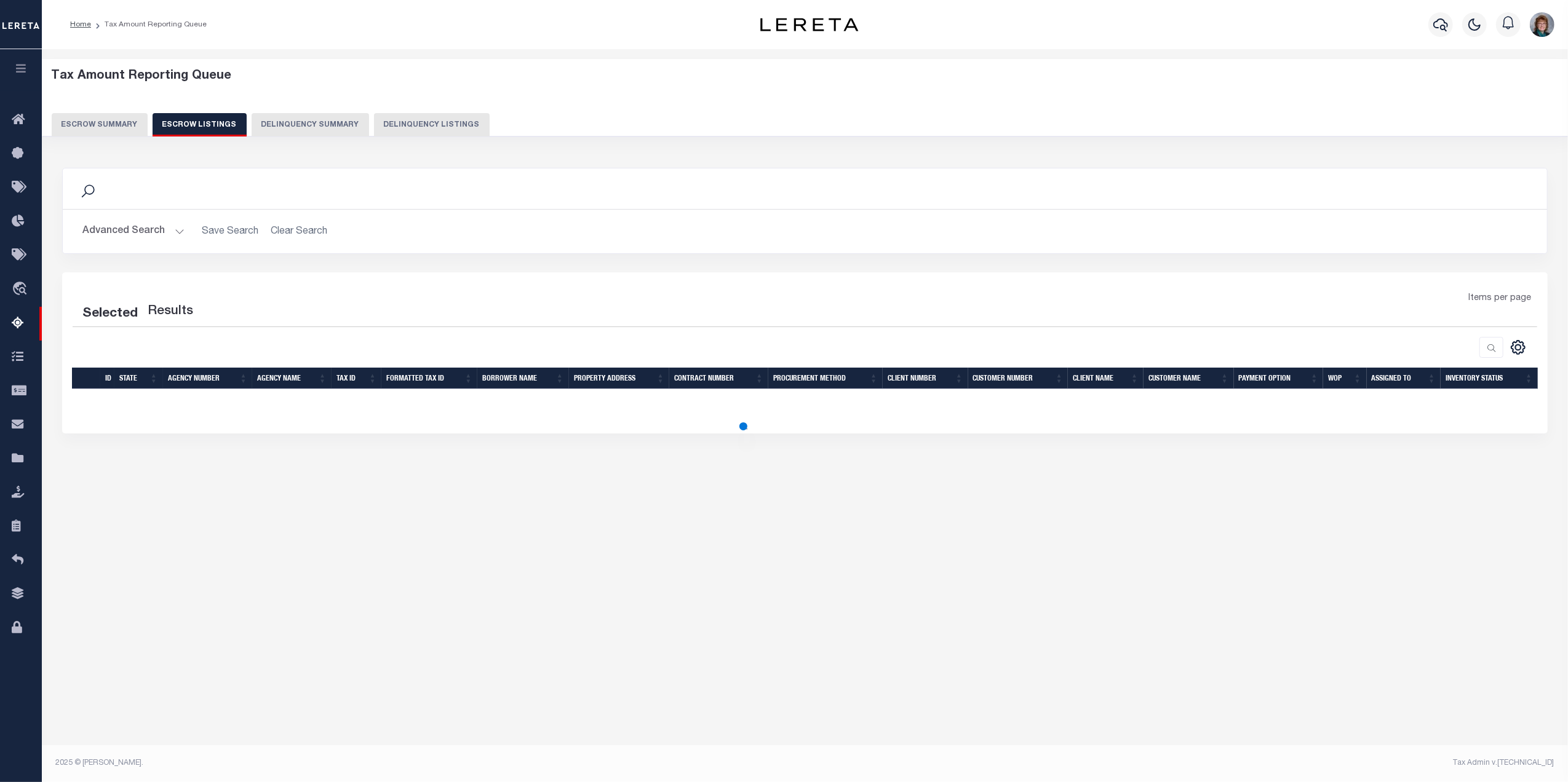
select select "100"
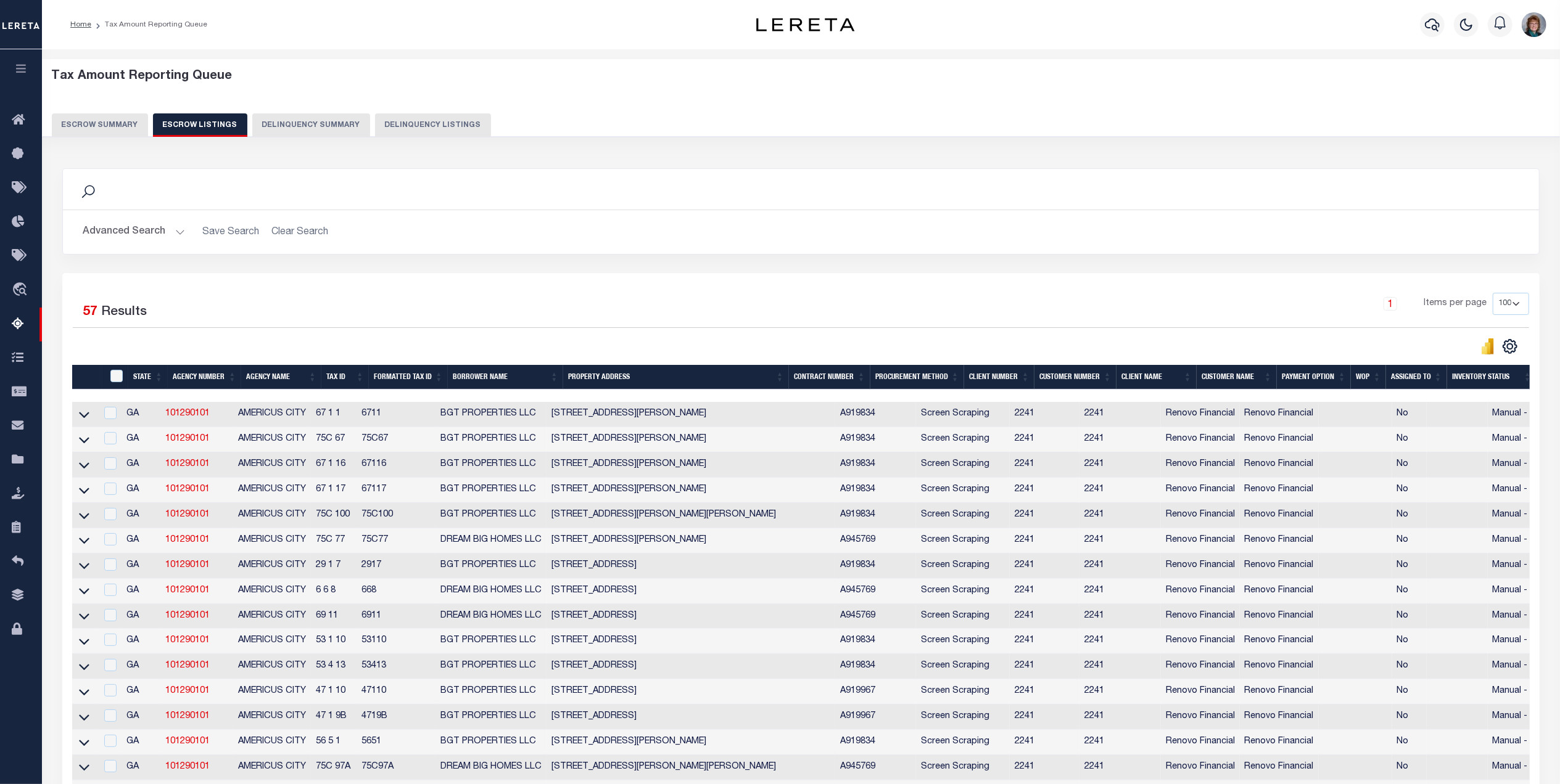
scroll to position [0, 7]
click at [89, 124] on button "Escrow Summary" at bounding box center [100, 125] width 96 height 24
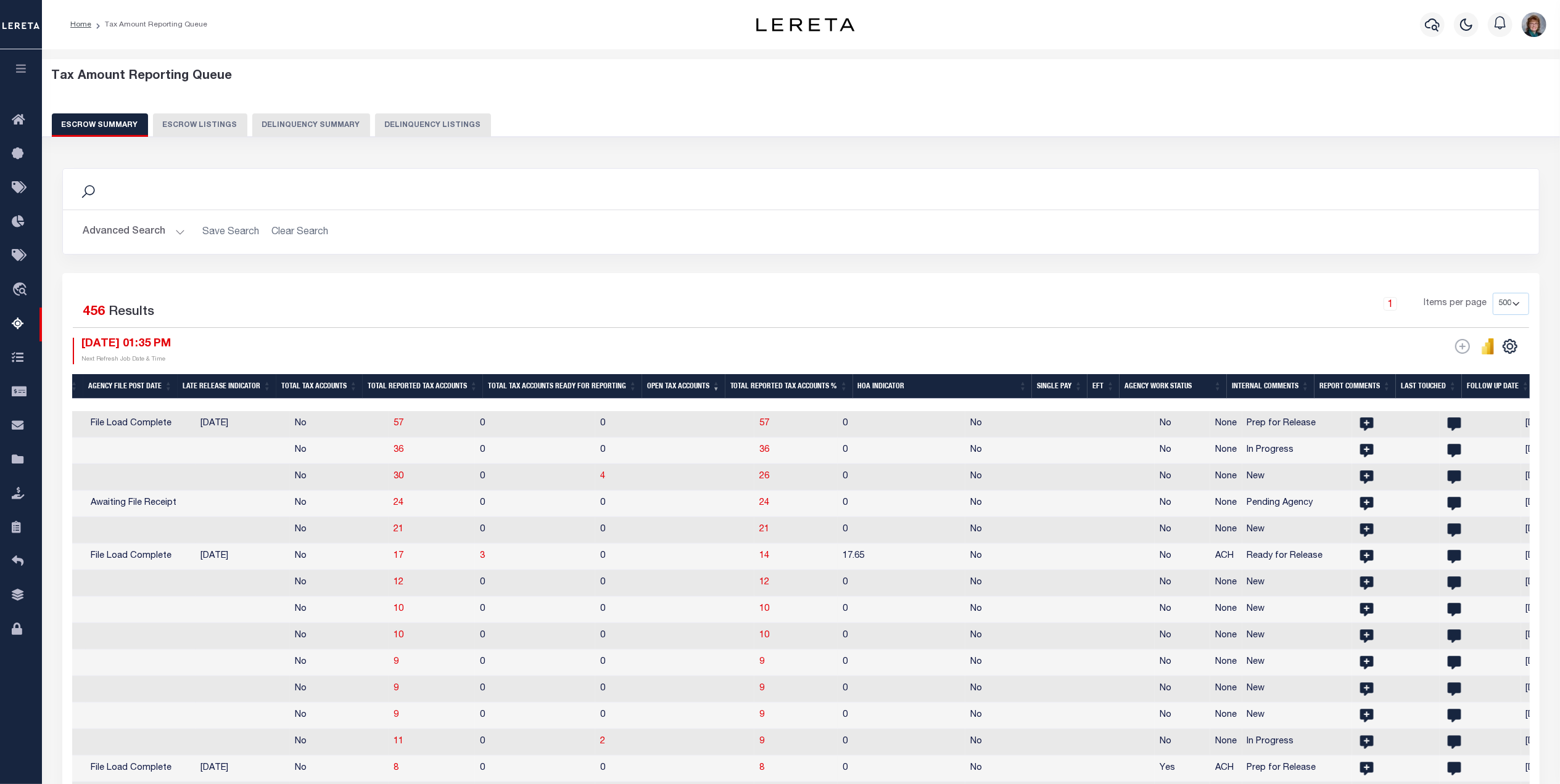
drag, startPoint x: 716, startPoint y: 403, endPoint x: 978, endPoint y: 405, distance: 262.0
click at [978, 405] on div at bounding box center [391, 405] width 2744 height 12
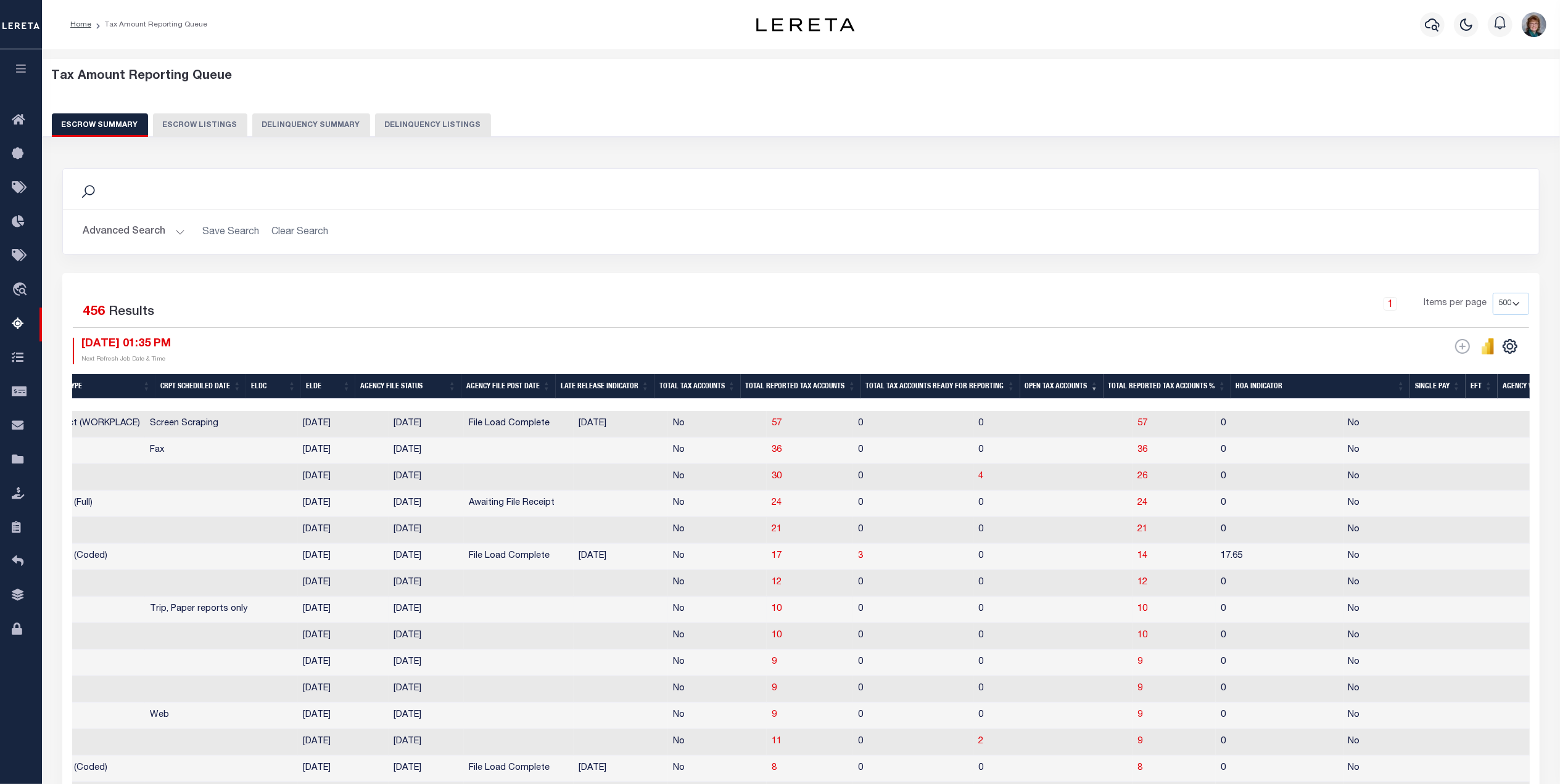
scroll to position [0, 359]
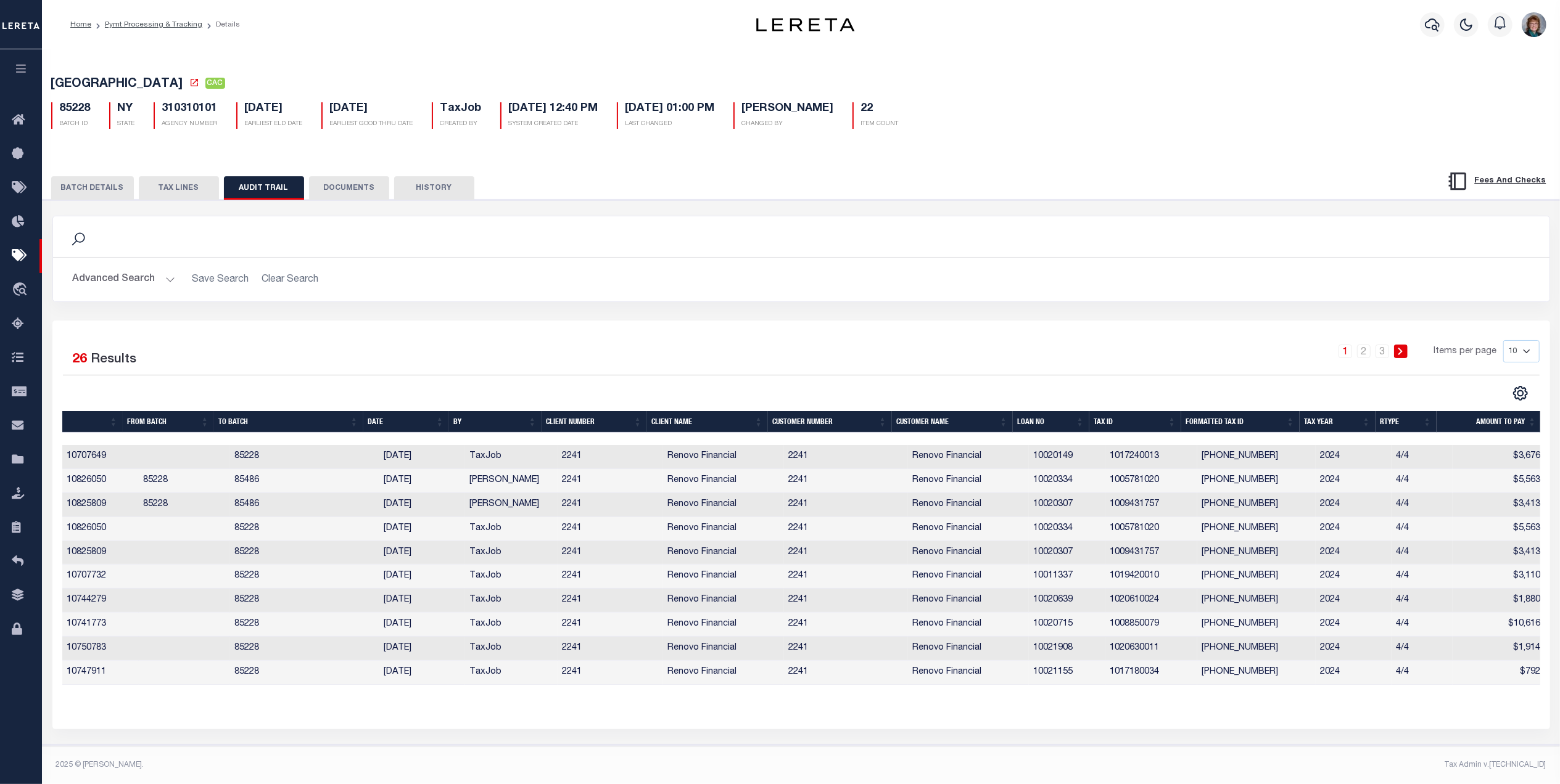
scroll to position [0, 16]
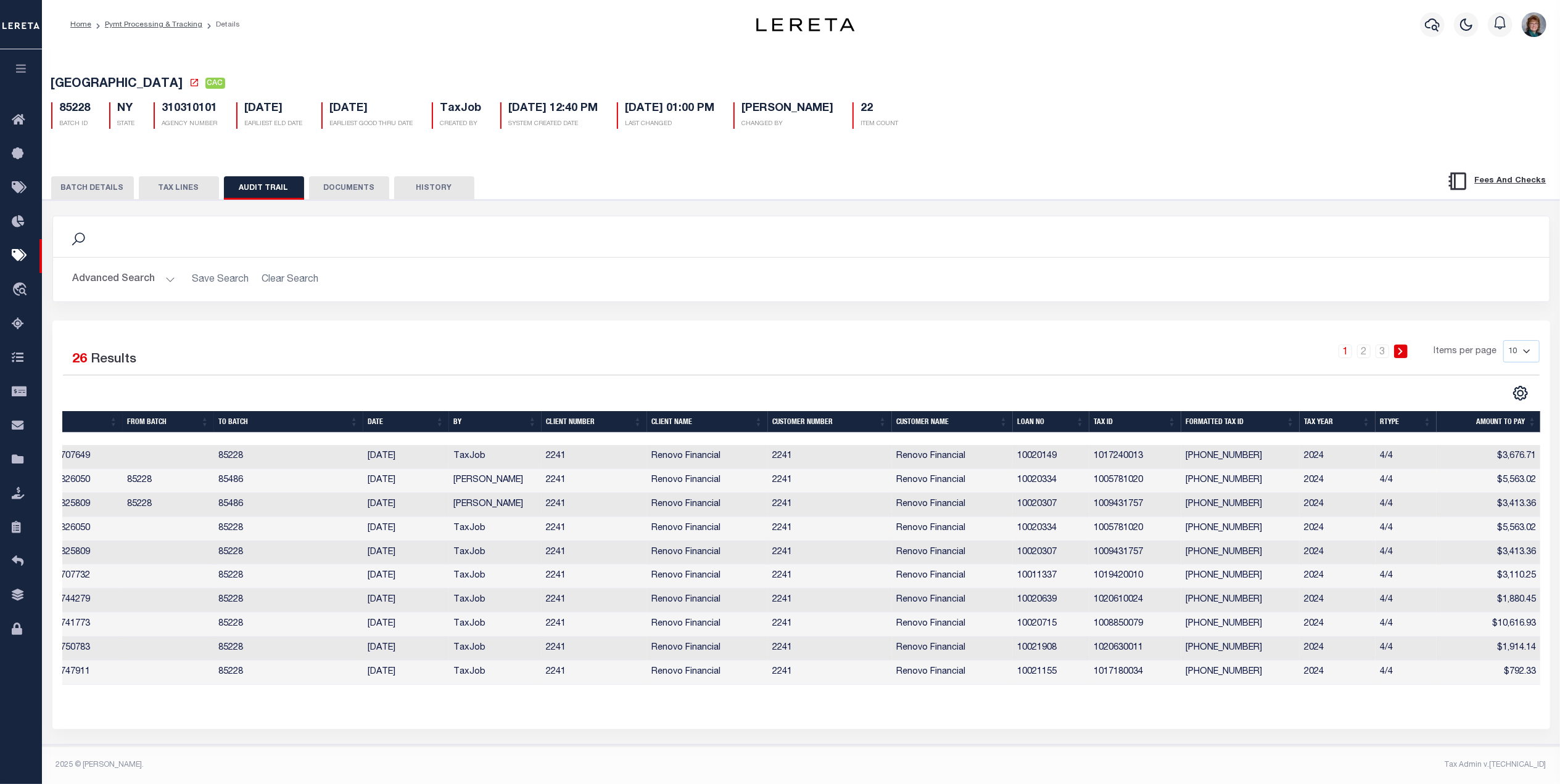
click at [100, 192] on button "BATCH DETAILS" at bounding box center [92, 188] width 83 height 24
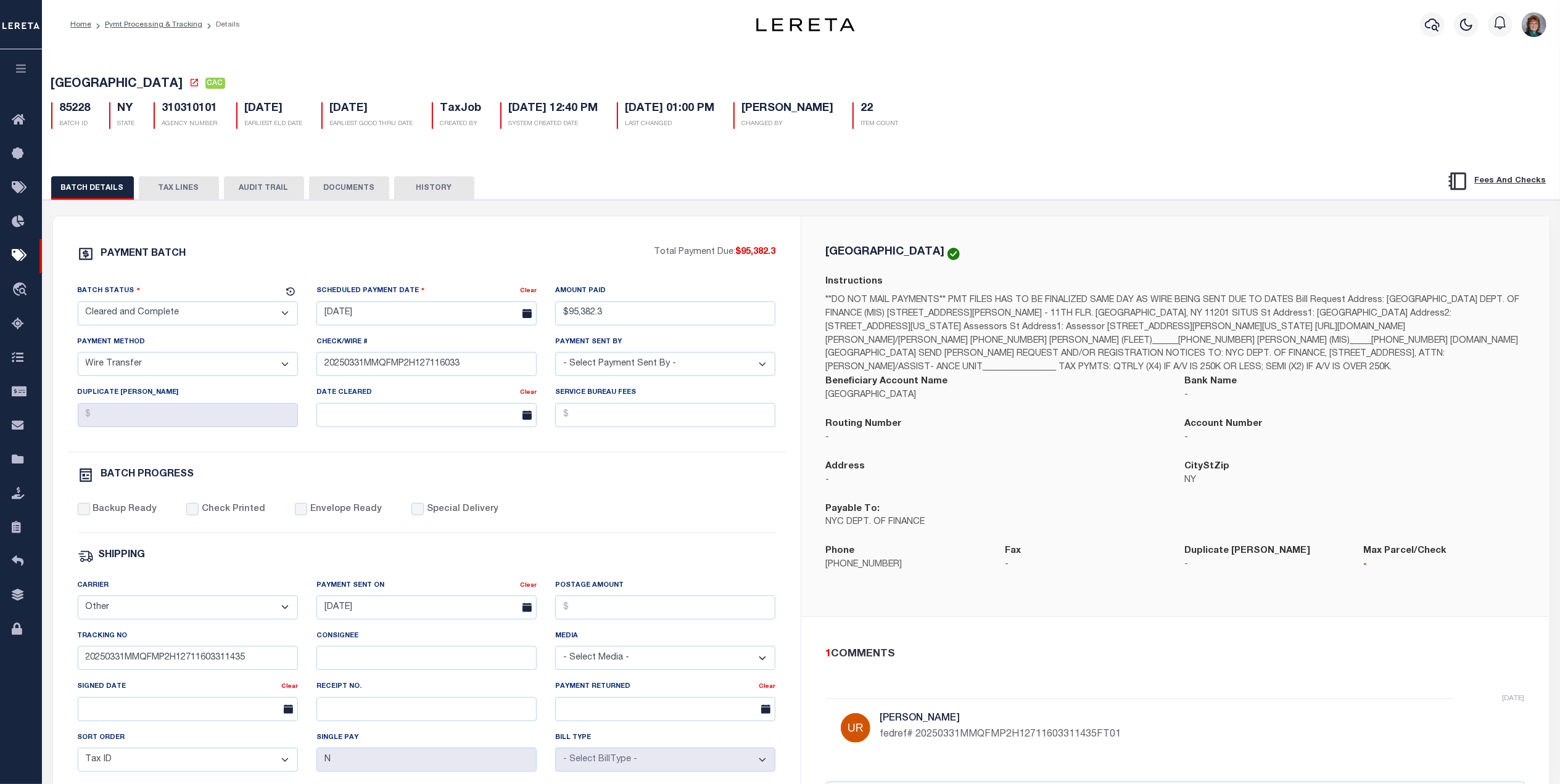
click at [175, 190] on button "TAX LINES" at bounding box center [178, 188] width 81 height 24
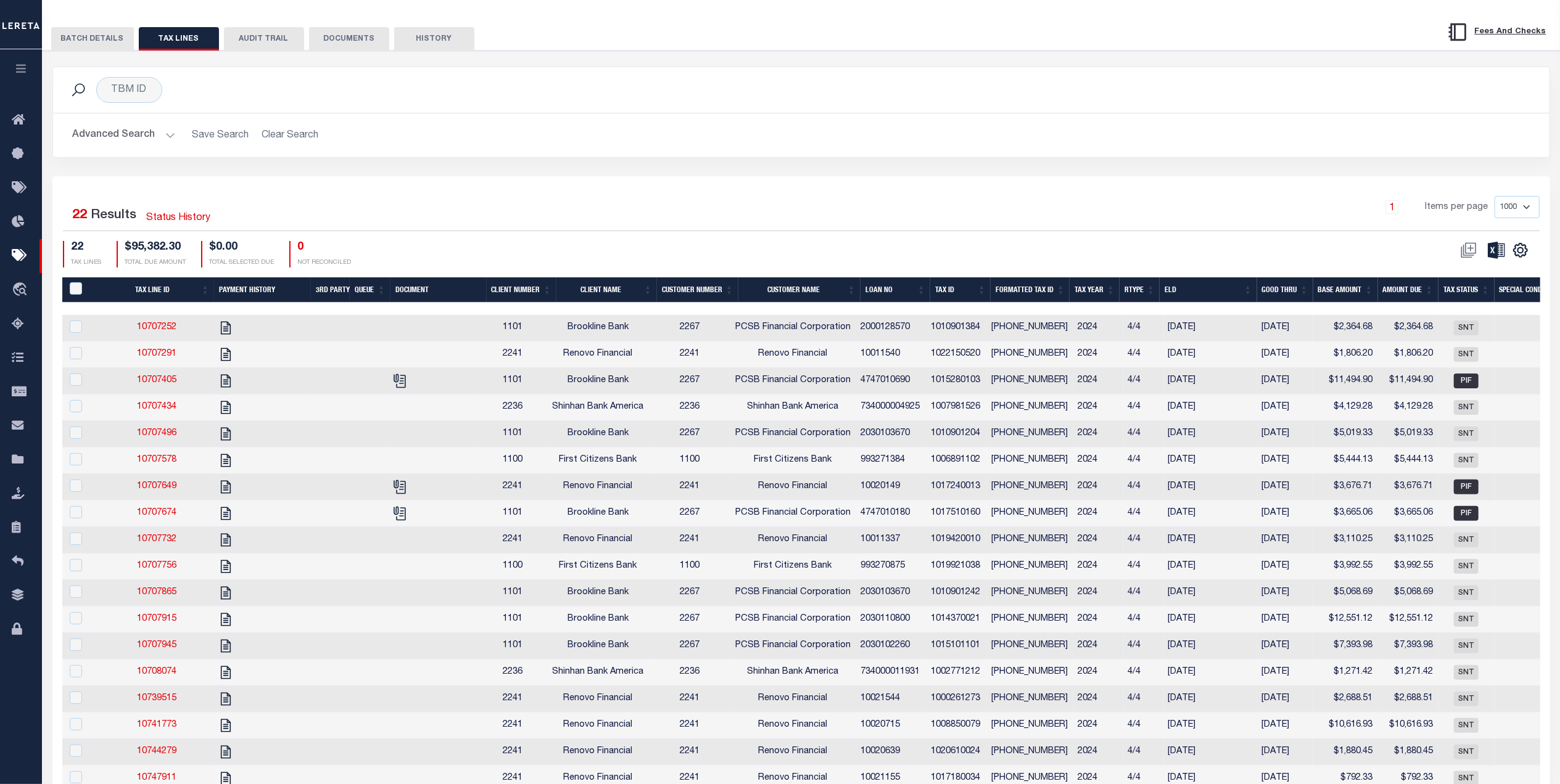
scroll to position [0, 0]
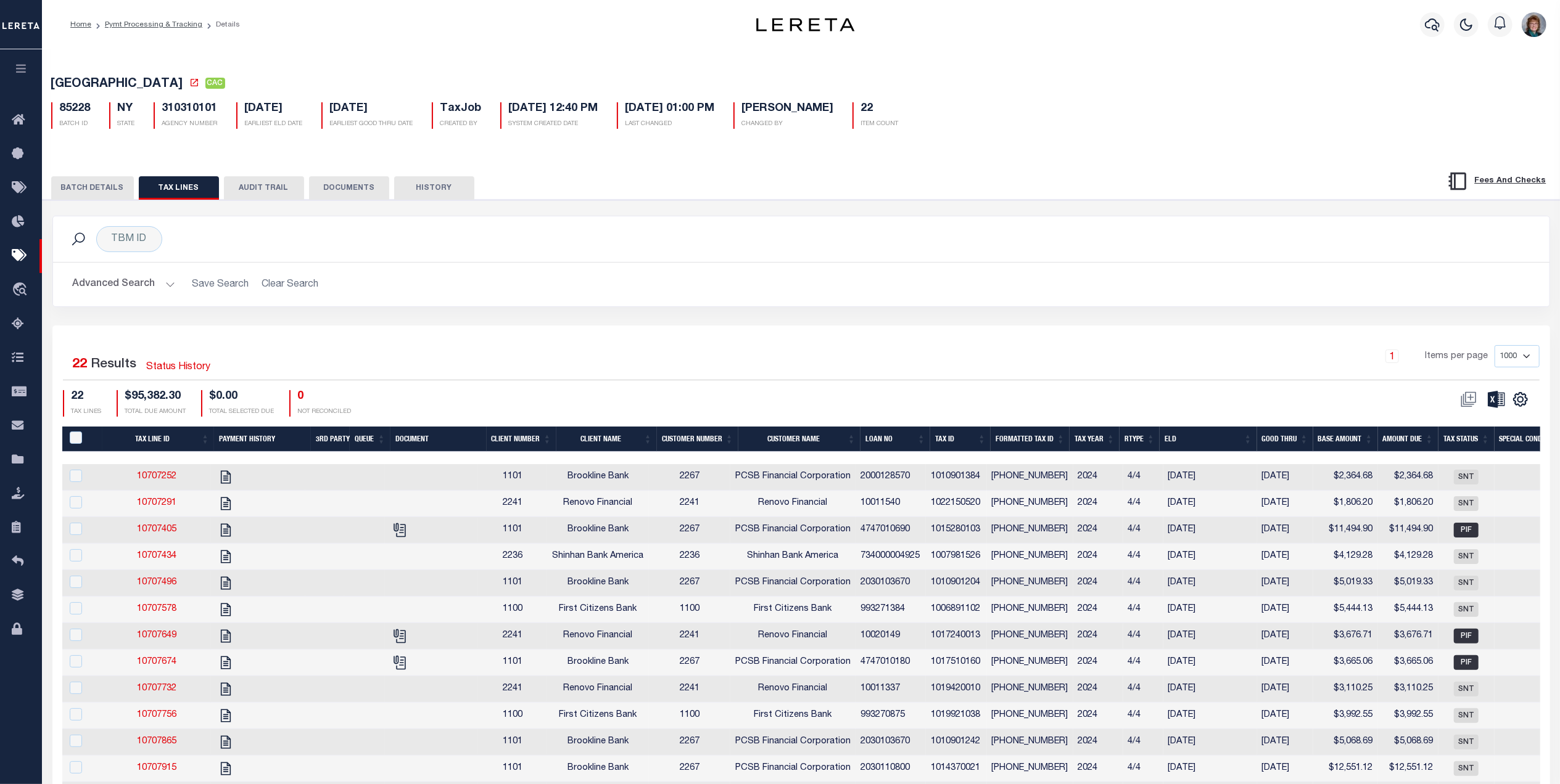
click at [267, 183] on button "AUDIT TRAIL" at bounding box center [264, 188] width 81 height 24
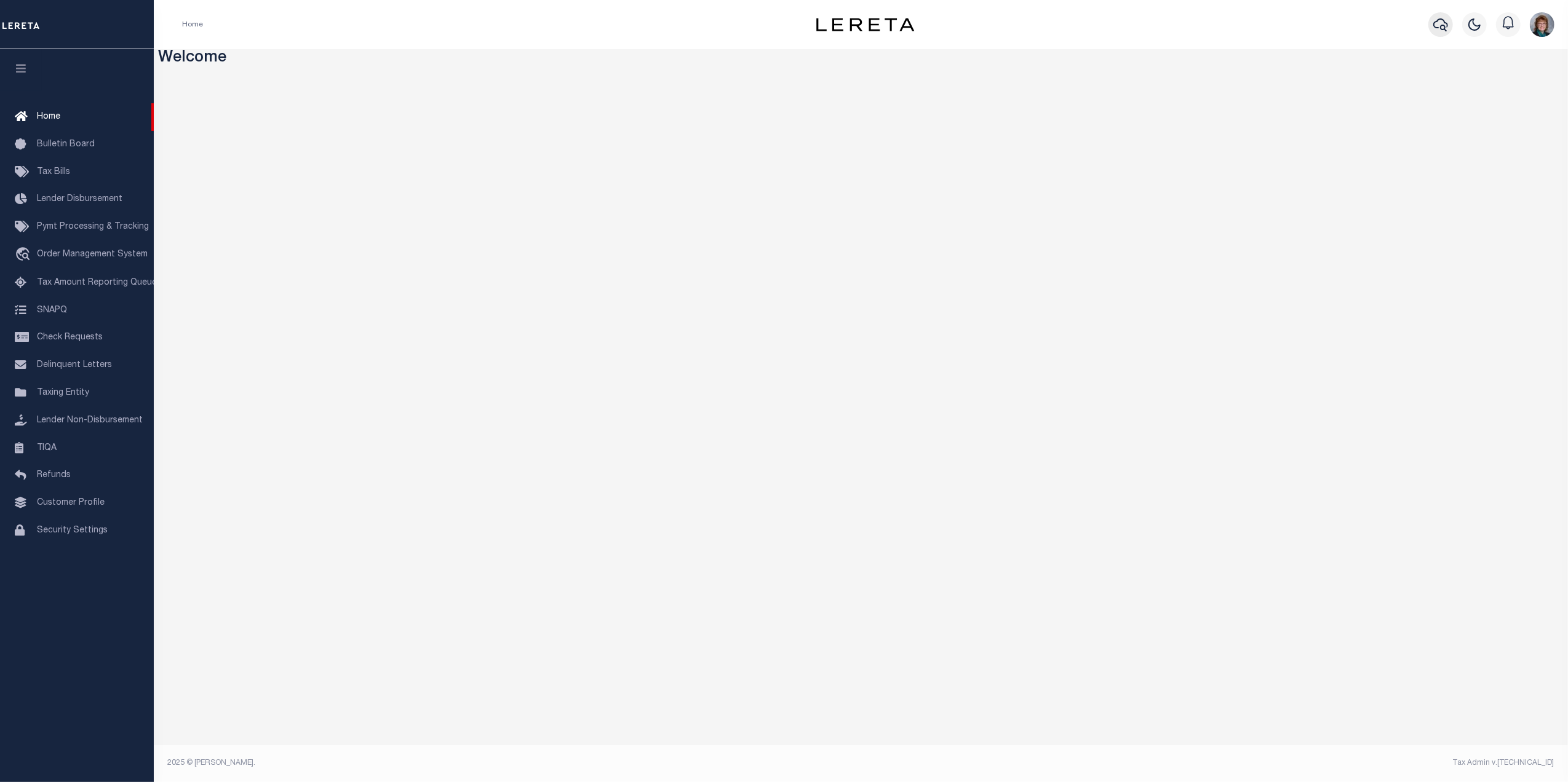
click at [1442, 31] on icon "button" at bounding box center [1441, 25] width 15 height 15
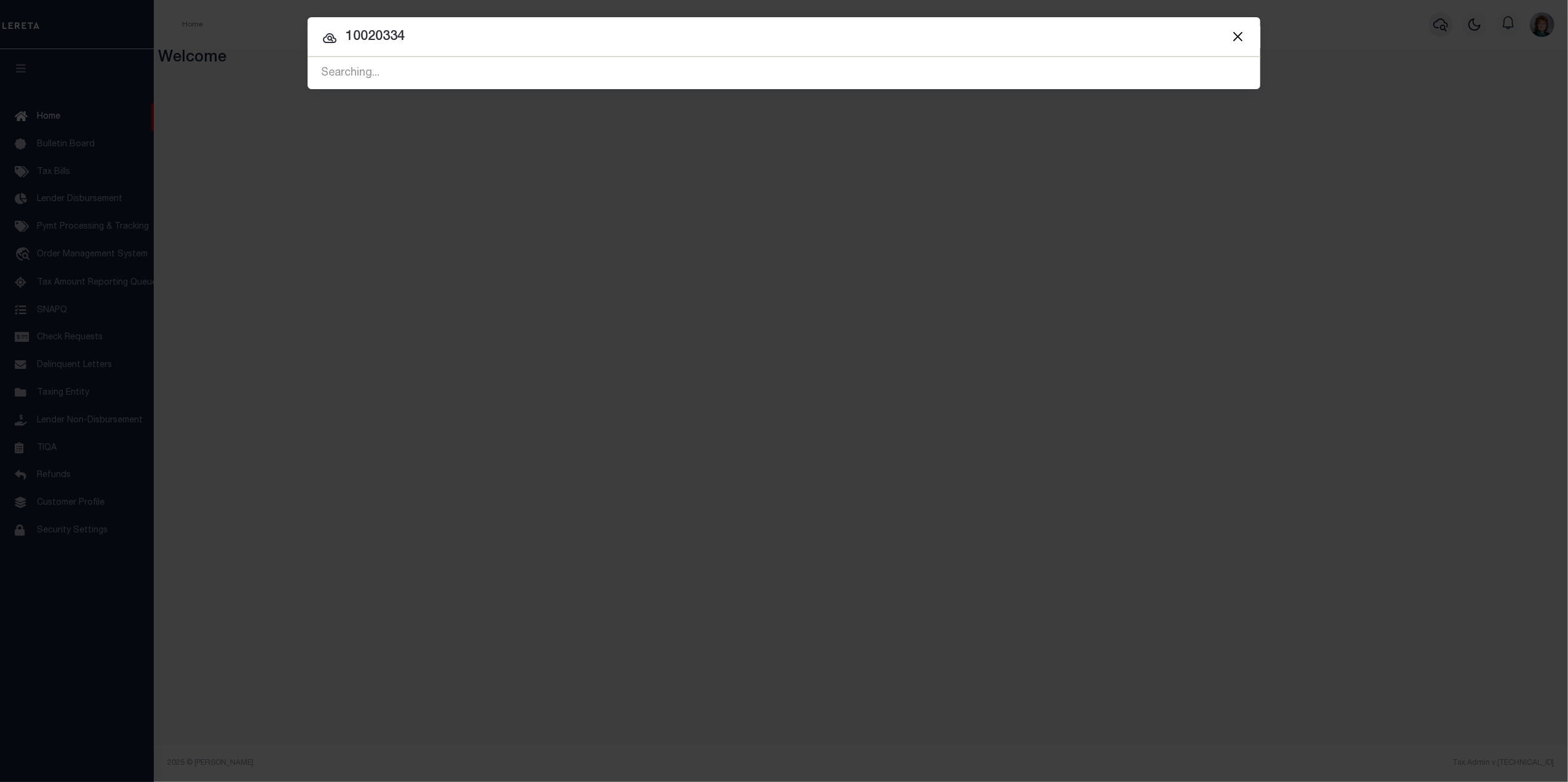
type input "10020334"
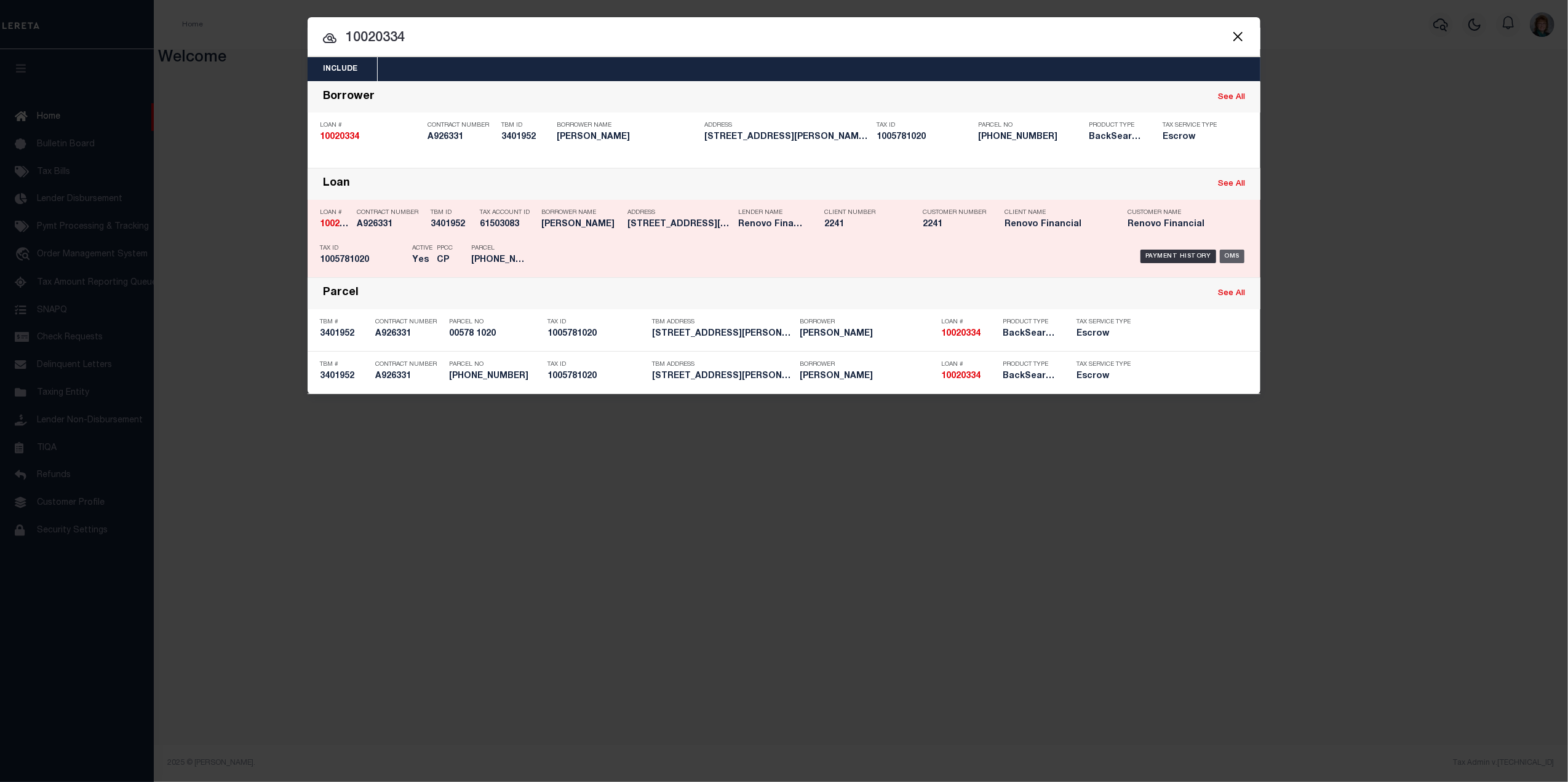
click at [1226, 250] on div "OMS" at bounding box center [1232, 256] width 26 height 13
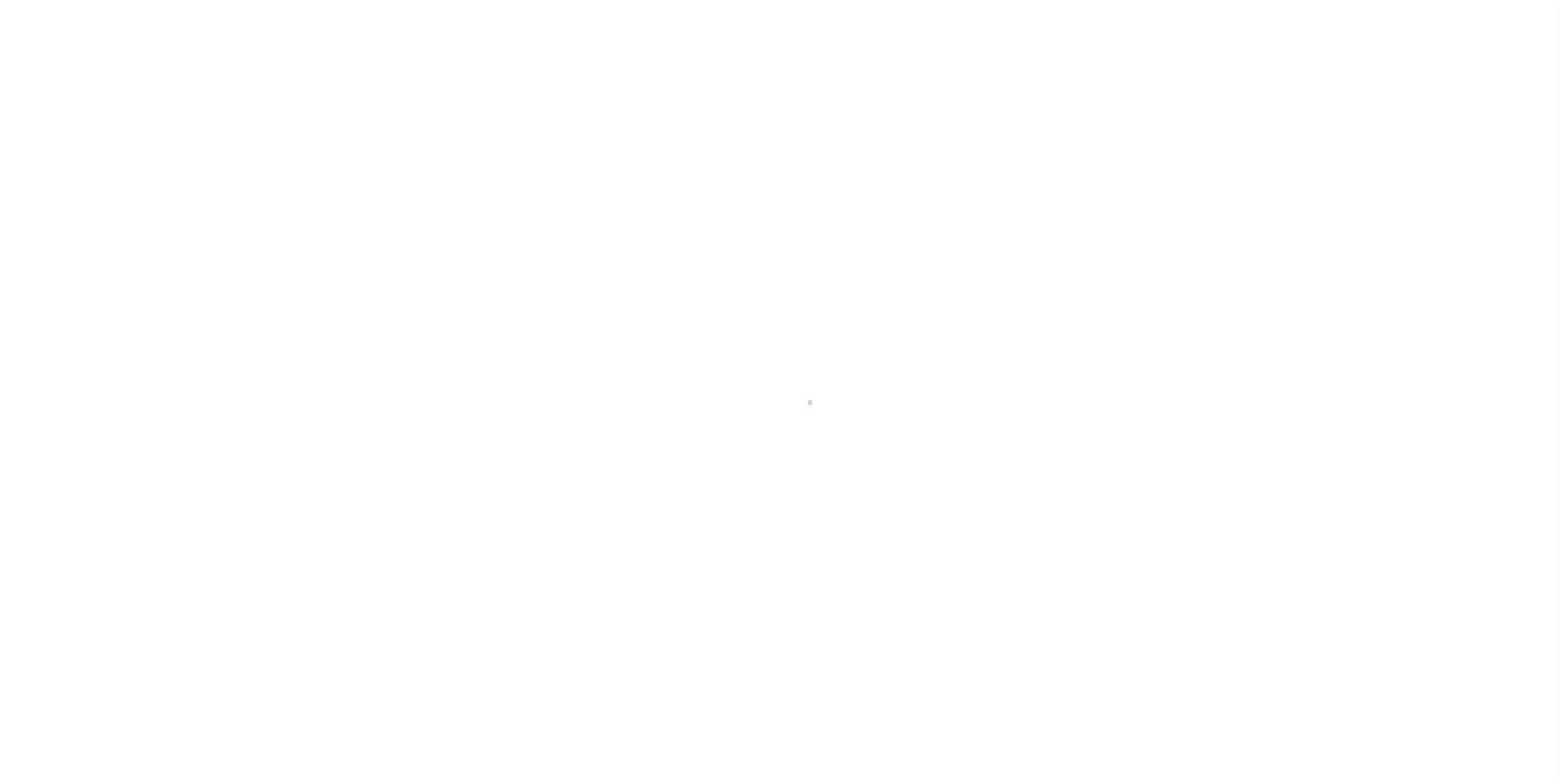
select select "10"
select select "Escrow"
select select "14701"
select select "25067"
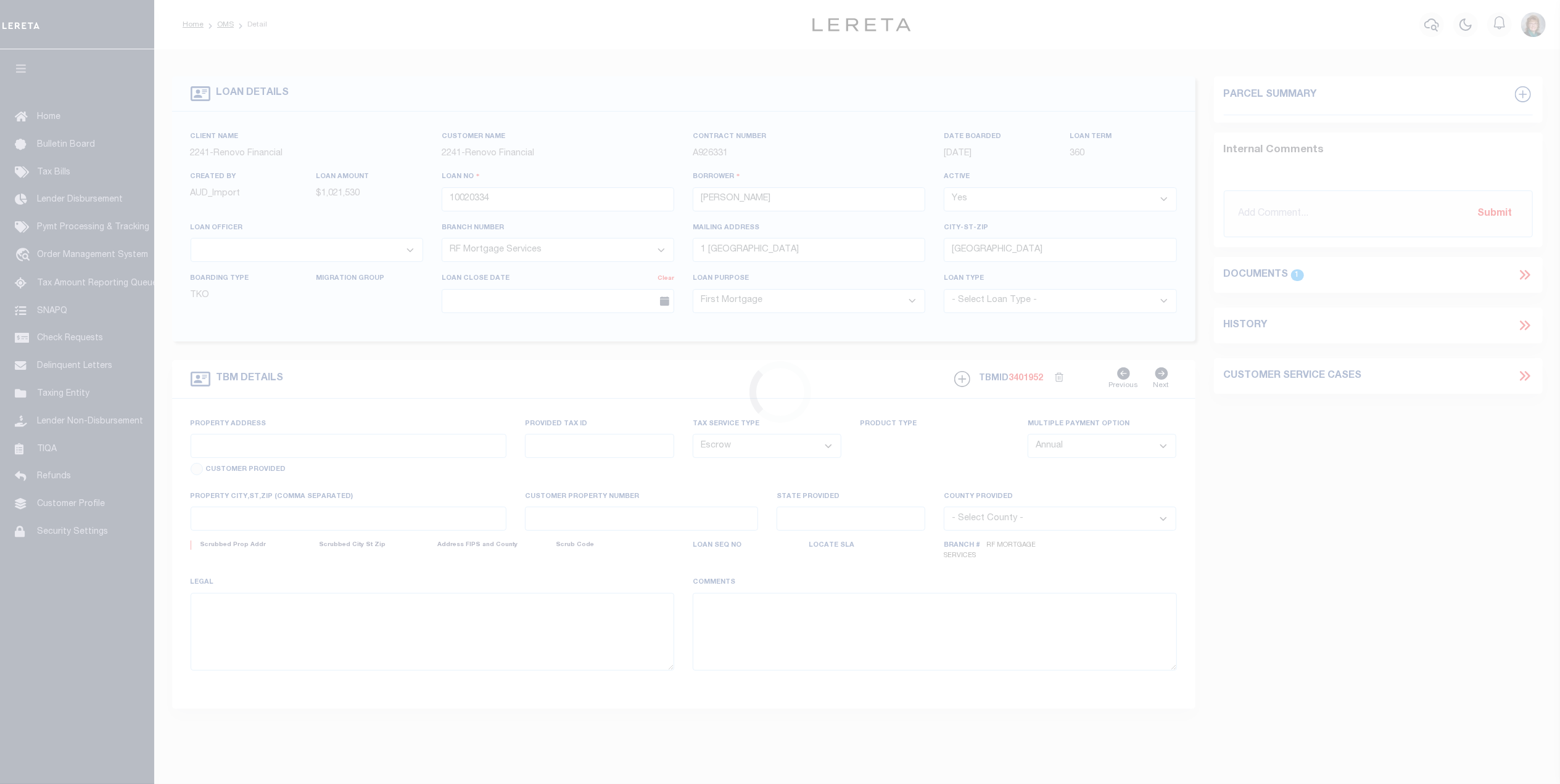
type input "[STREET_ADDRESS][PERSON_NAME]"
type input "00578 1020"
type input "[US_STATE][GEOGRAPHIC_DATA]"
type input "a0kUS000007e8Vx"
type input "NY"
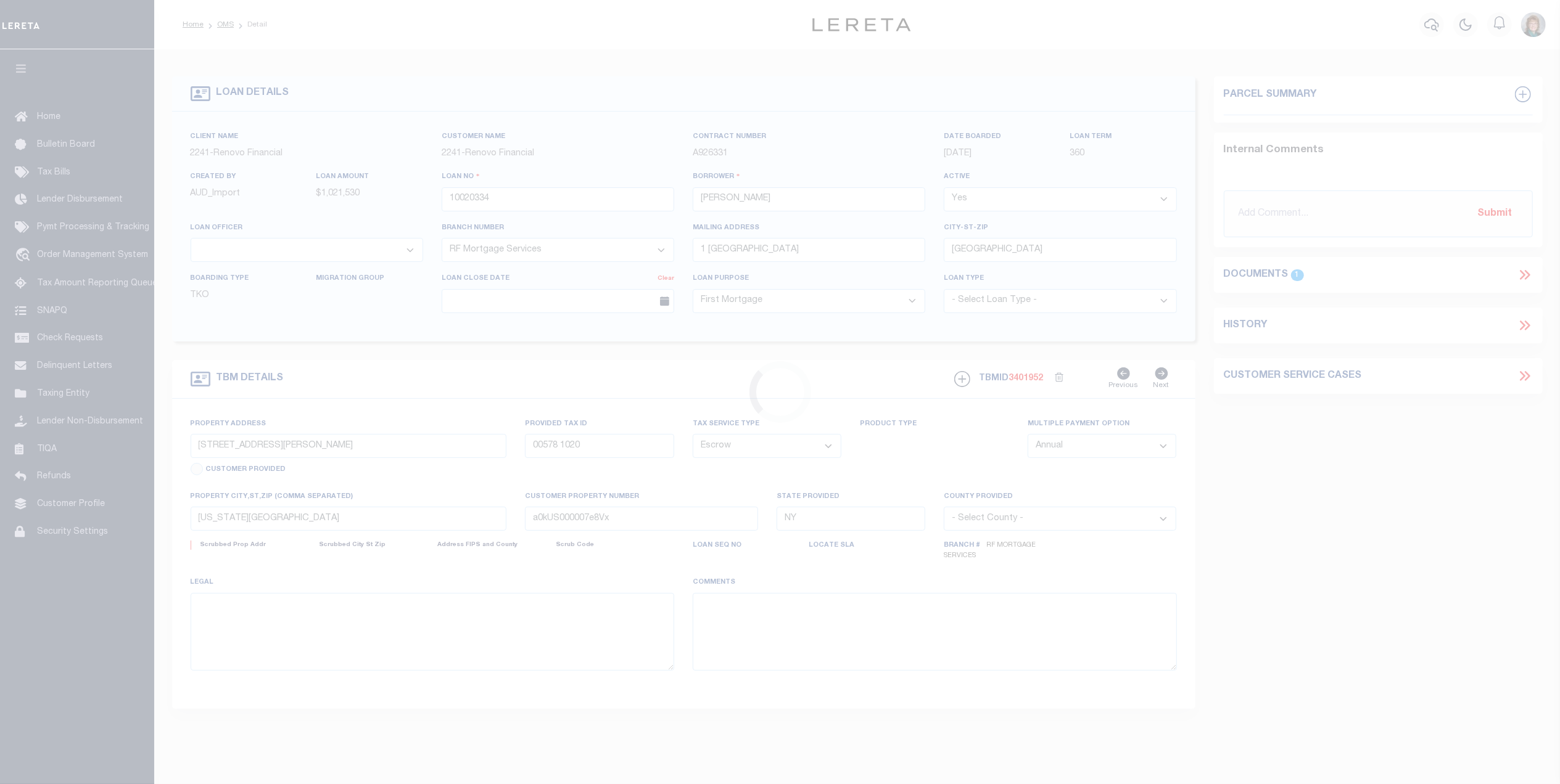
select select
type textarea "Liability Limited to Customer Provided Parcel"
select select
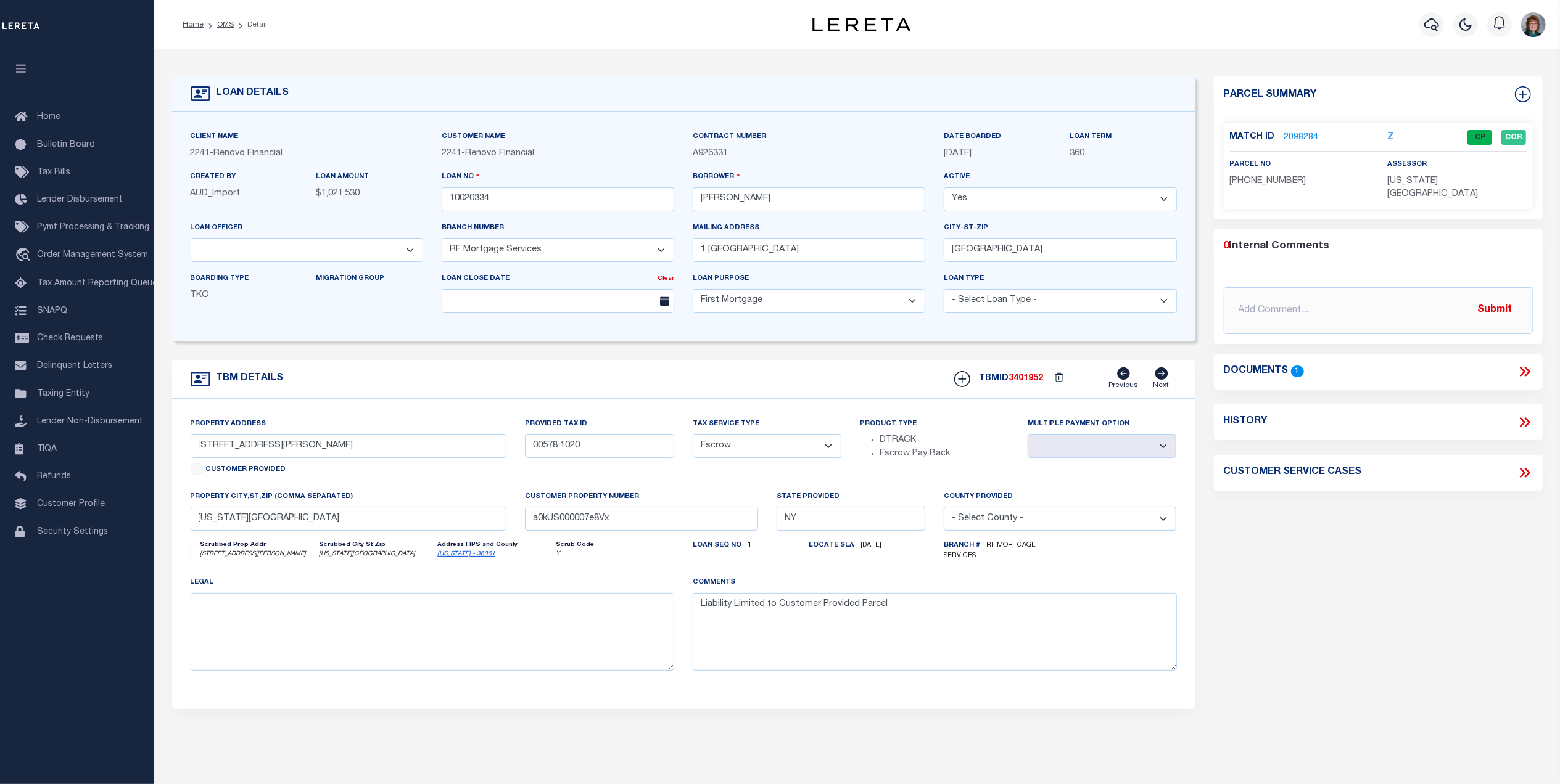
click at [1519, 414] on icon at bounding box center [1525, 422] width 16 height 16
select select "100"
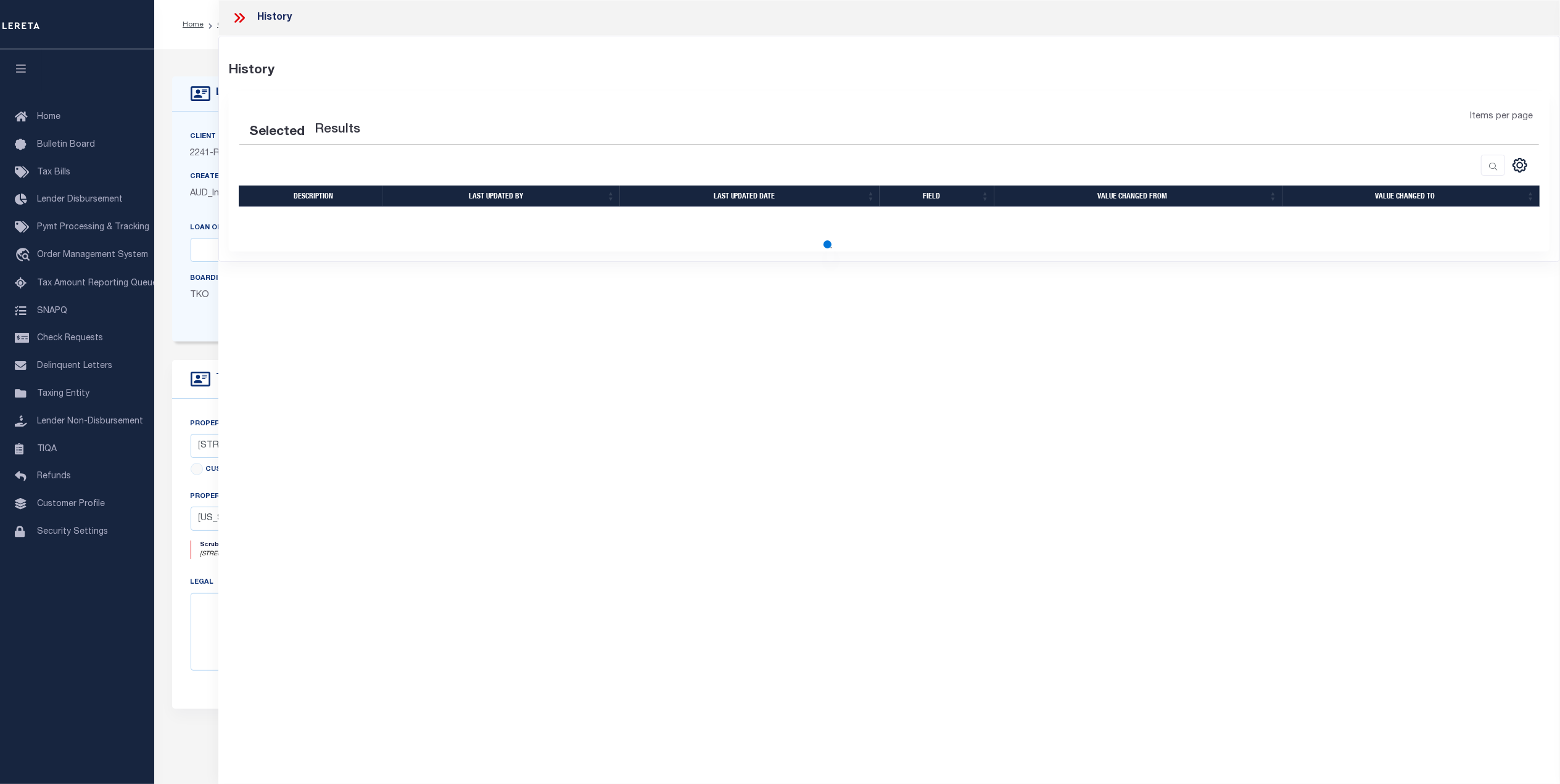
select select "100"
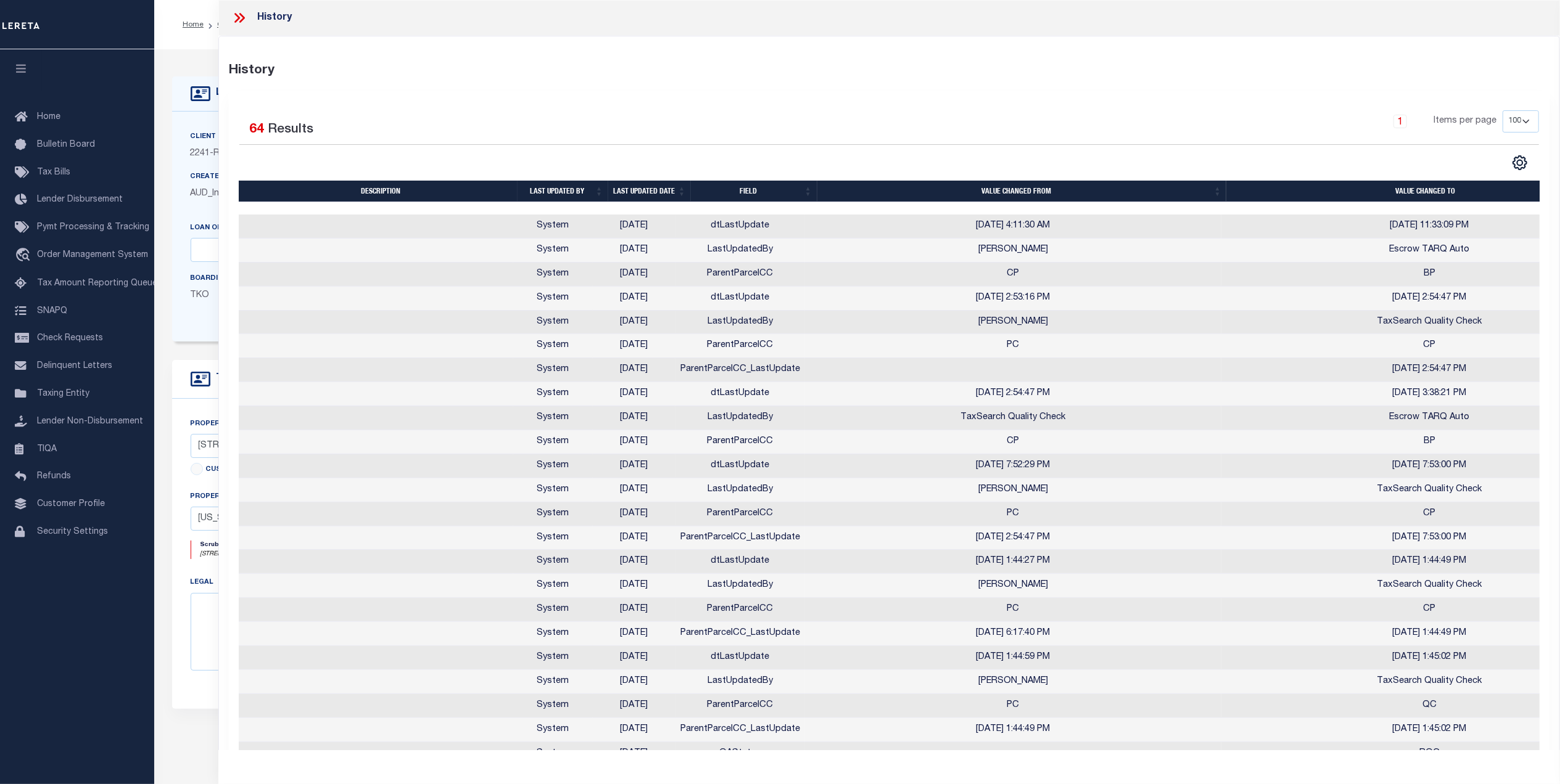
click at [652, 195] on th "Last updated date" at bounding box center [649, 191] width 83 height 22
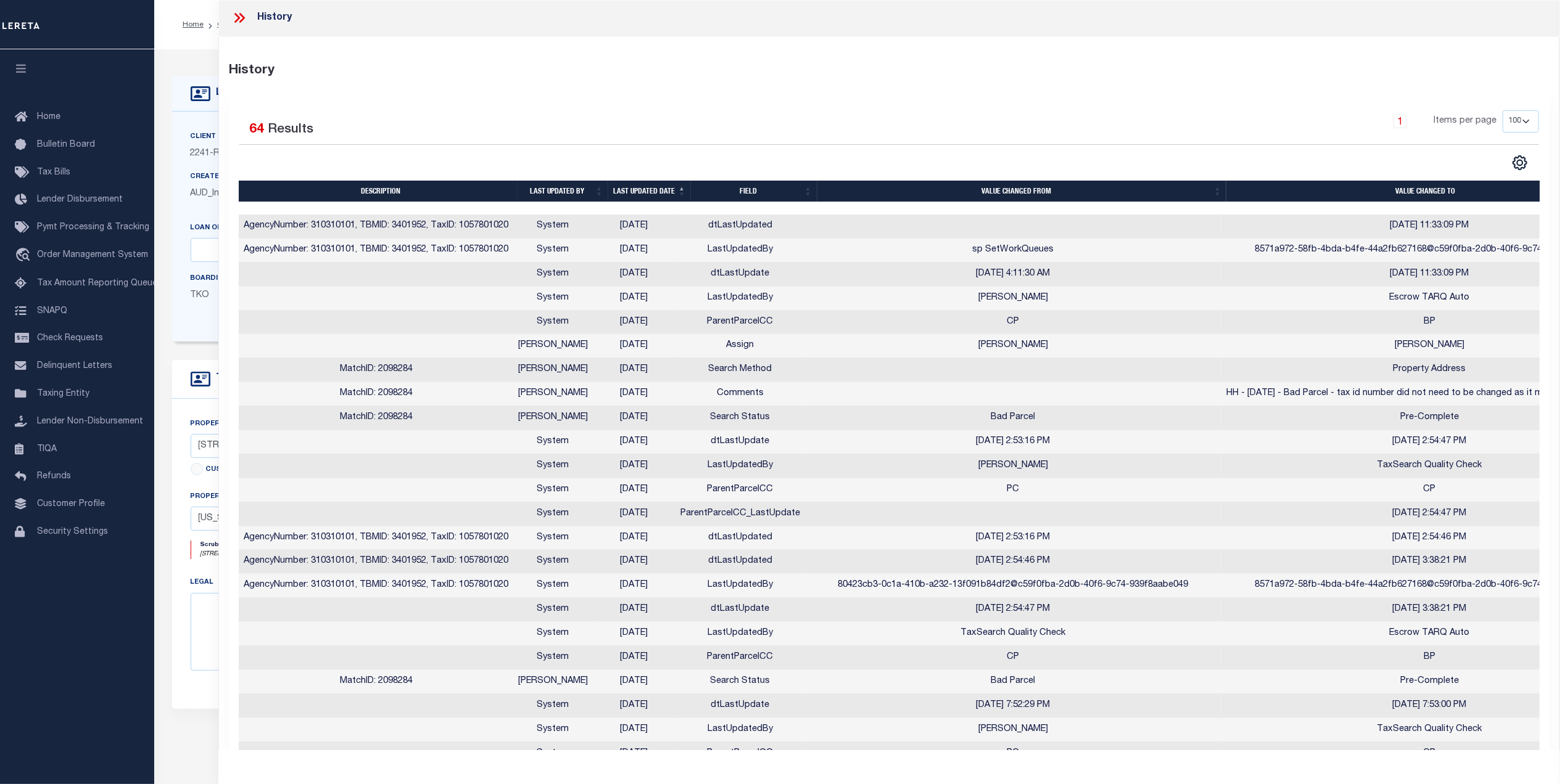
click at [652, 195] on th "Last updated date" at bounding box center [649, 191] width 83 height 22
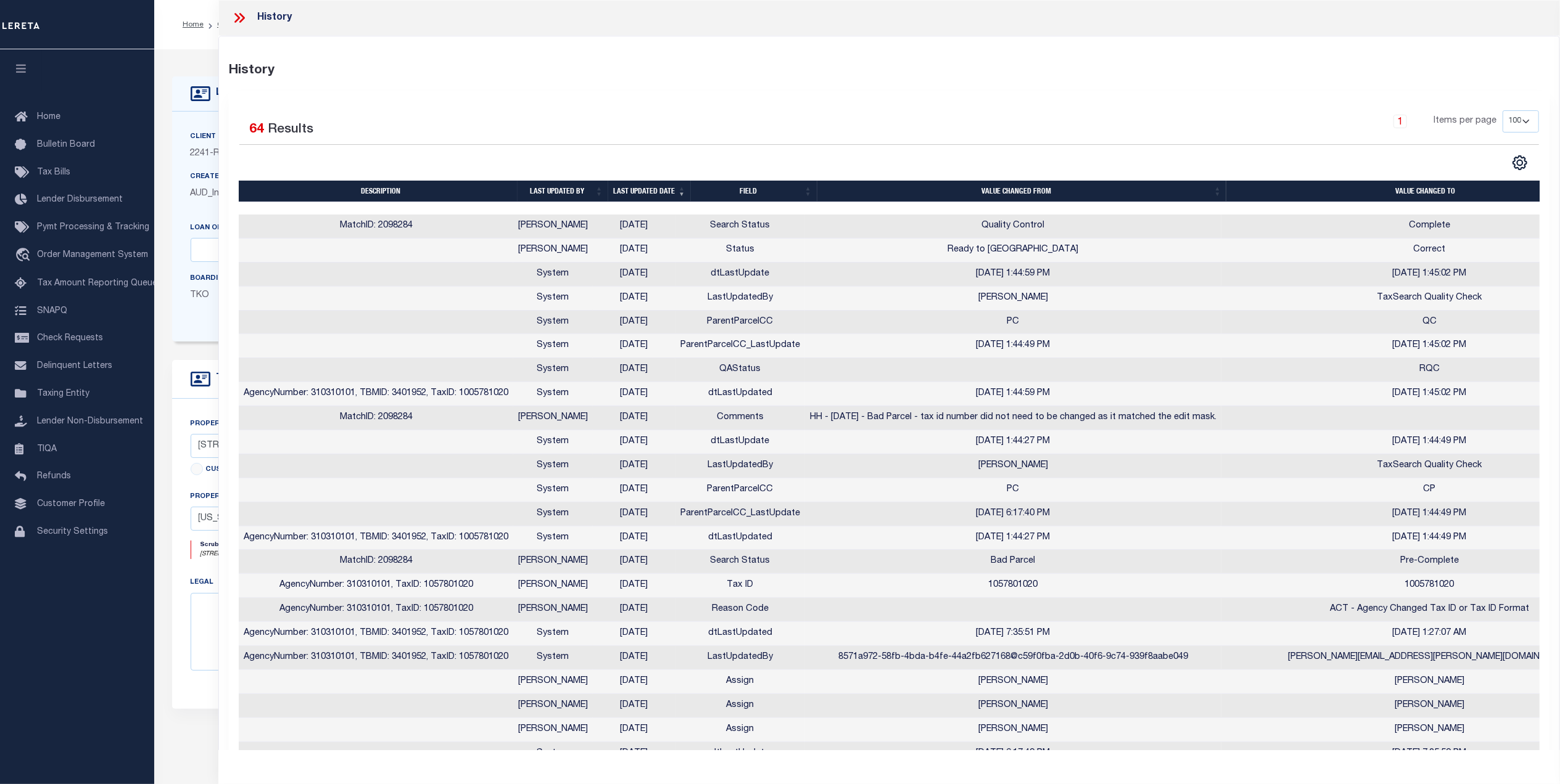
click at [648, 193] on th "Last updated date" at bounding box center [649, 191] width 83 height 22
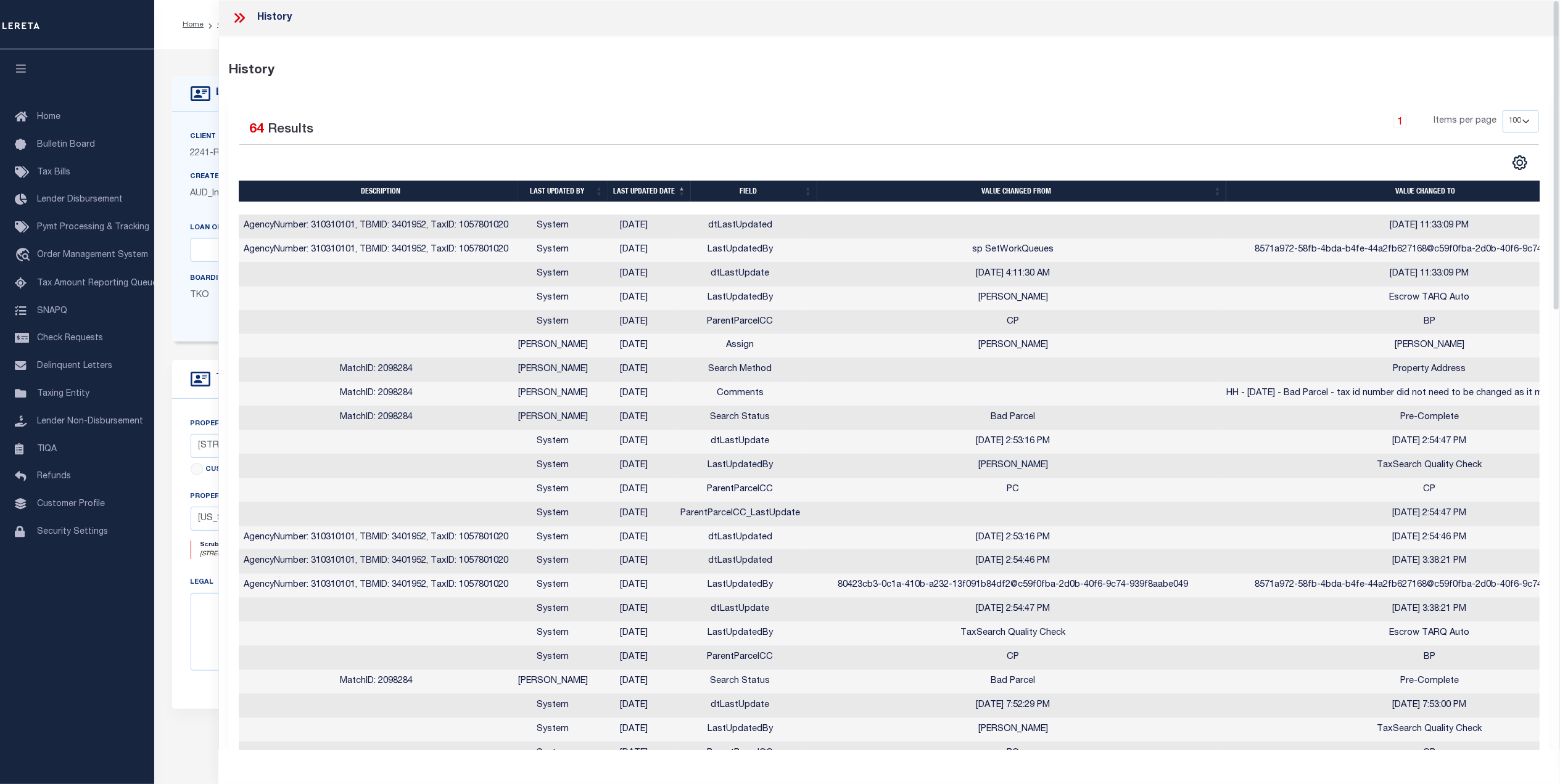
click at [246, 8] on div "History" at bounding box center [889, 18] width 1342 height 36
click at [239, 15] on icon at bounding box center [239, 17] width 16 height 16
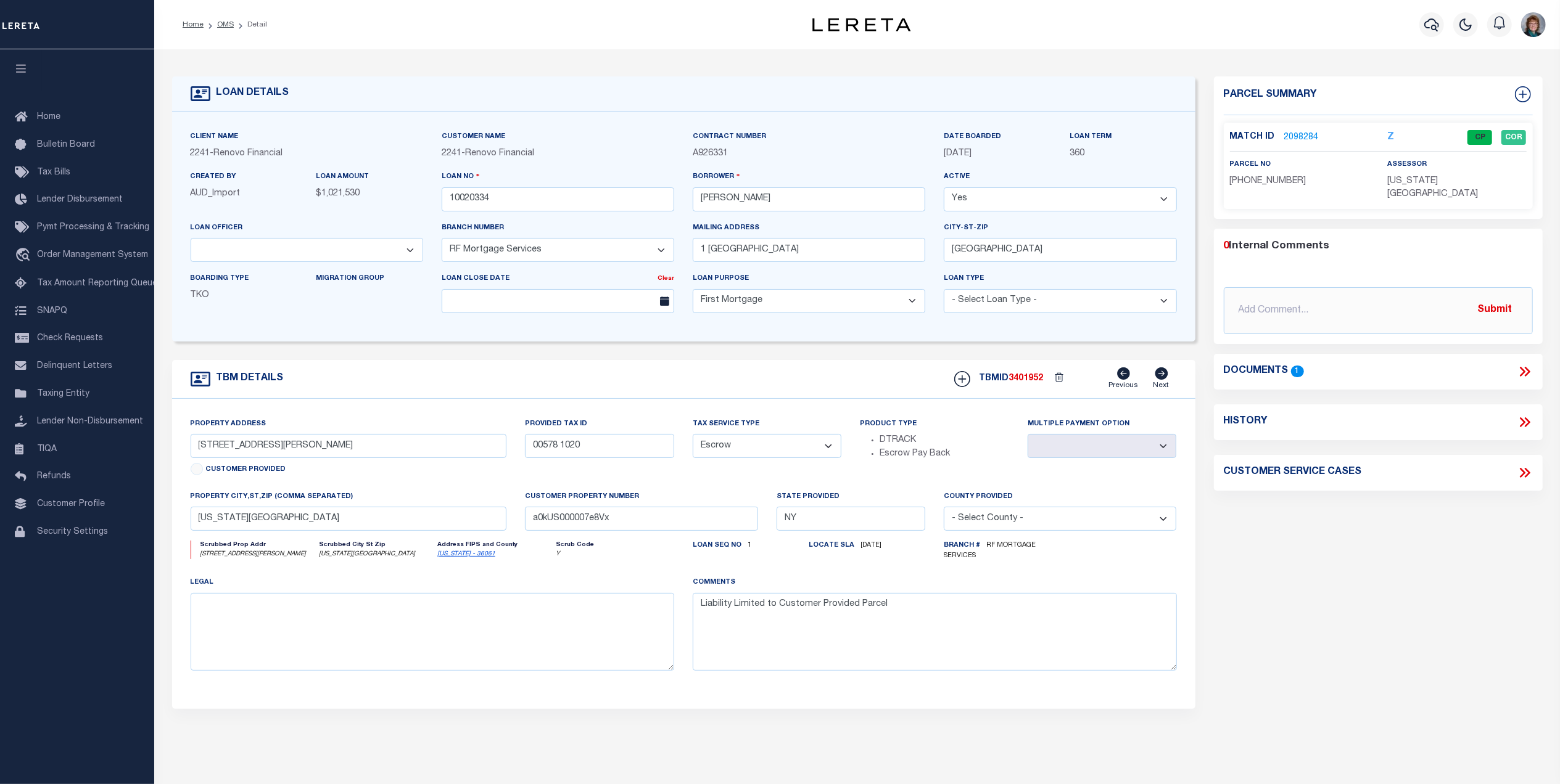
click at [1303, 134] on link "2098284" at bounding box center [1301, 138] width 34 height 13
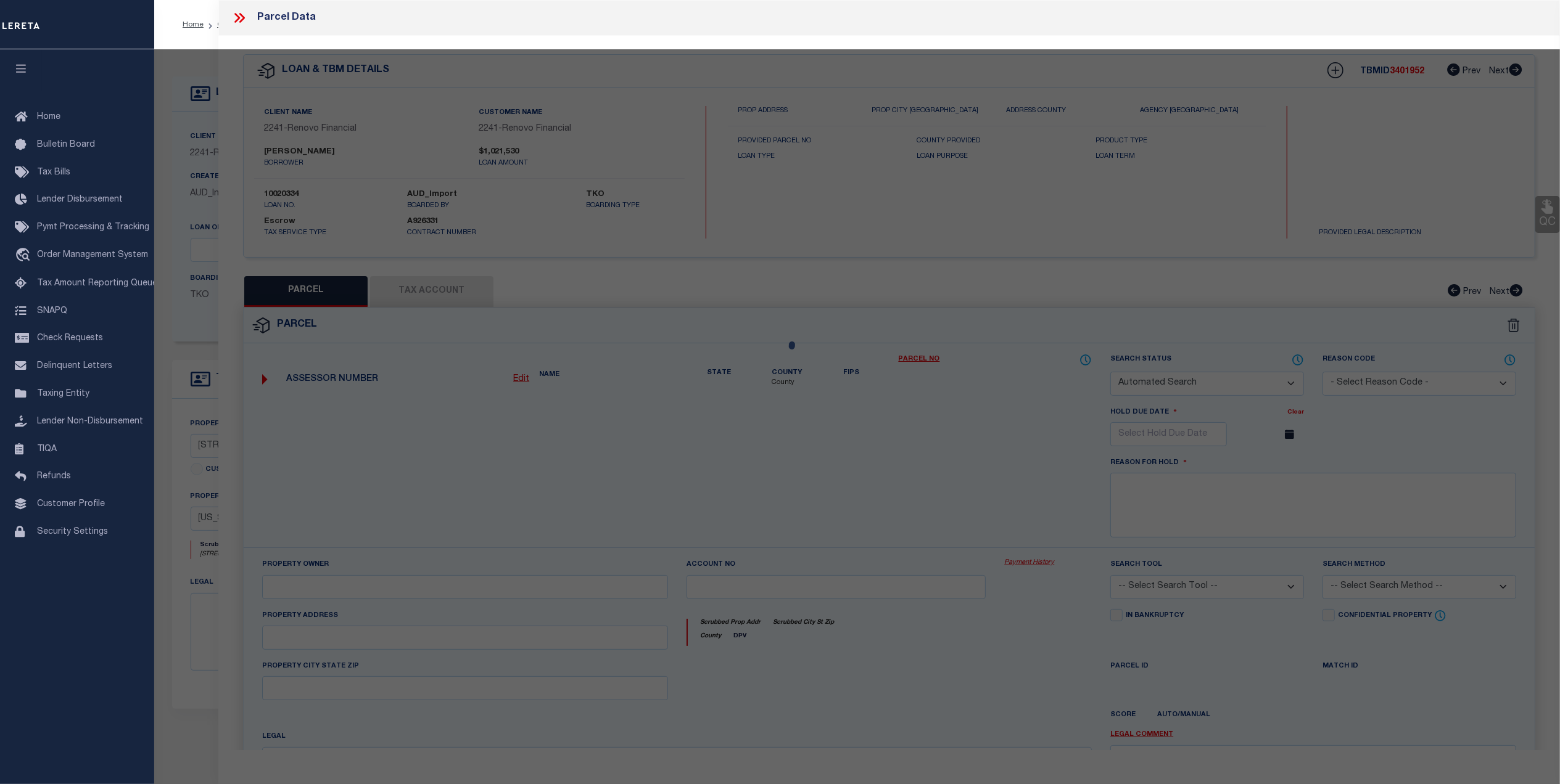
checkbox input "false"
select select "CP"
type input "[PERSON_NAME]"
select select "AGW"
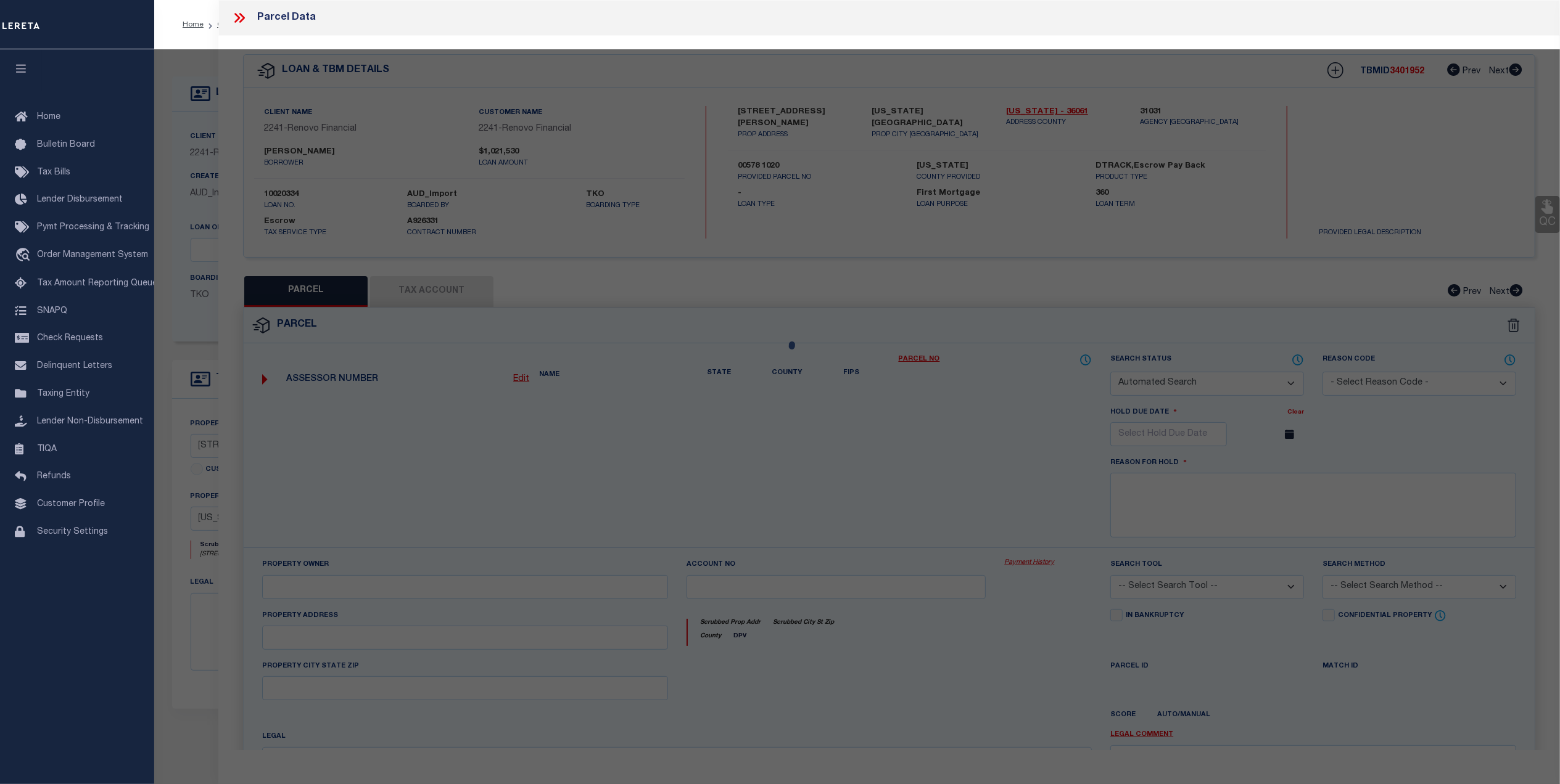
select select "ADD"
type input "[STREET_ADDRESS][PERSON_NAME]"
type input "NEW YORK, NY 10013"
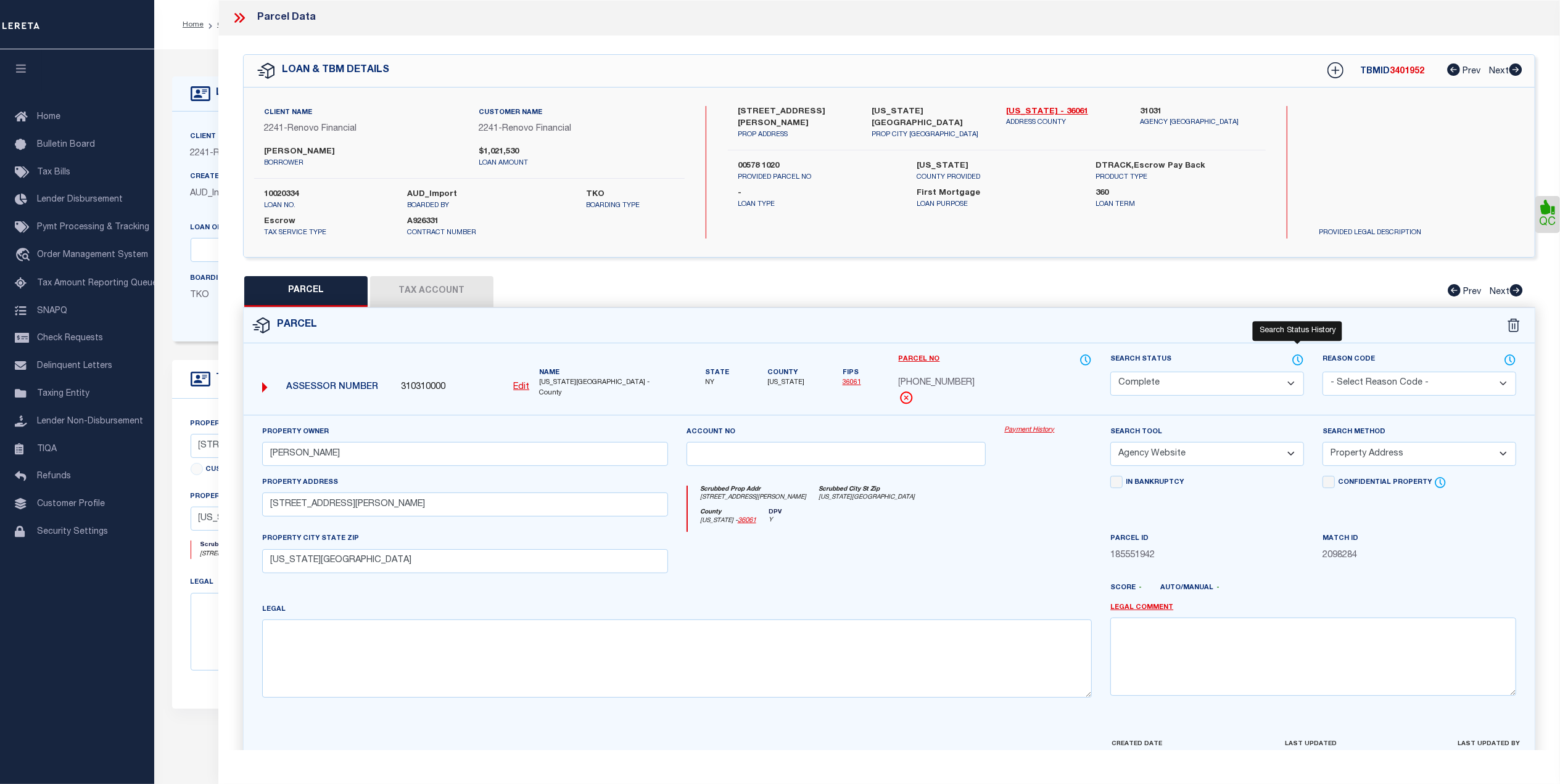
click at [1300, 359] on icon at bounding box center [1297, 360] width 12 height 13
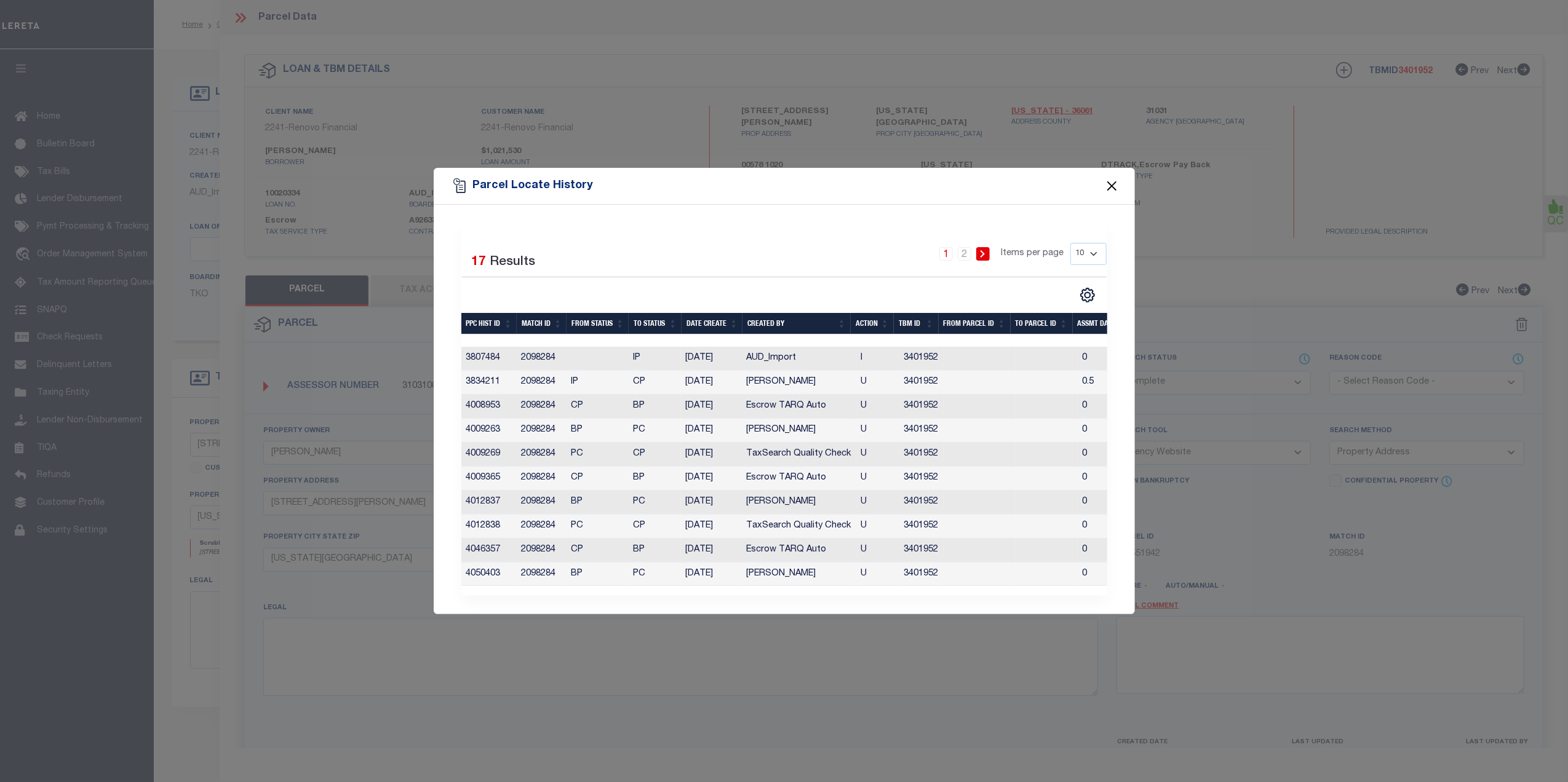
click at [1107, 179] on button "Close" at bounding box center [1111, 185] width 16 height 16
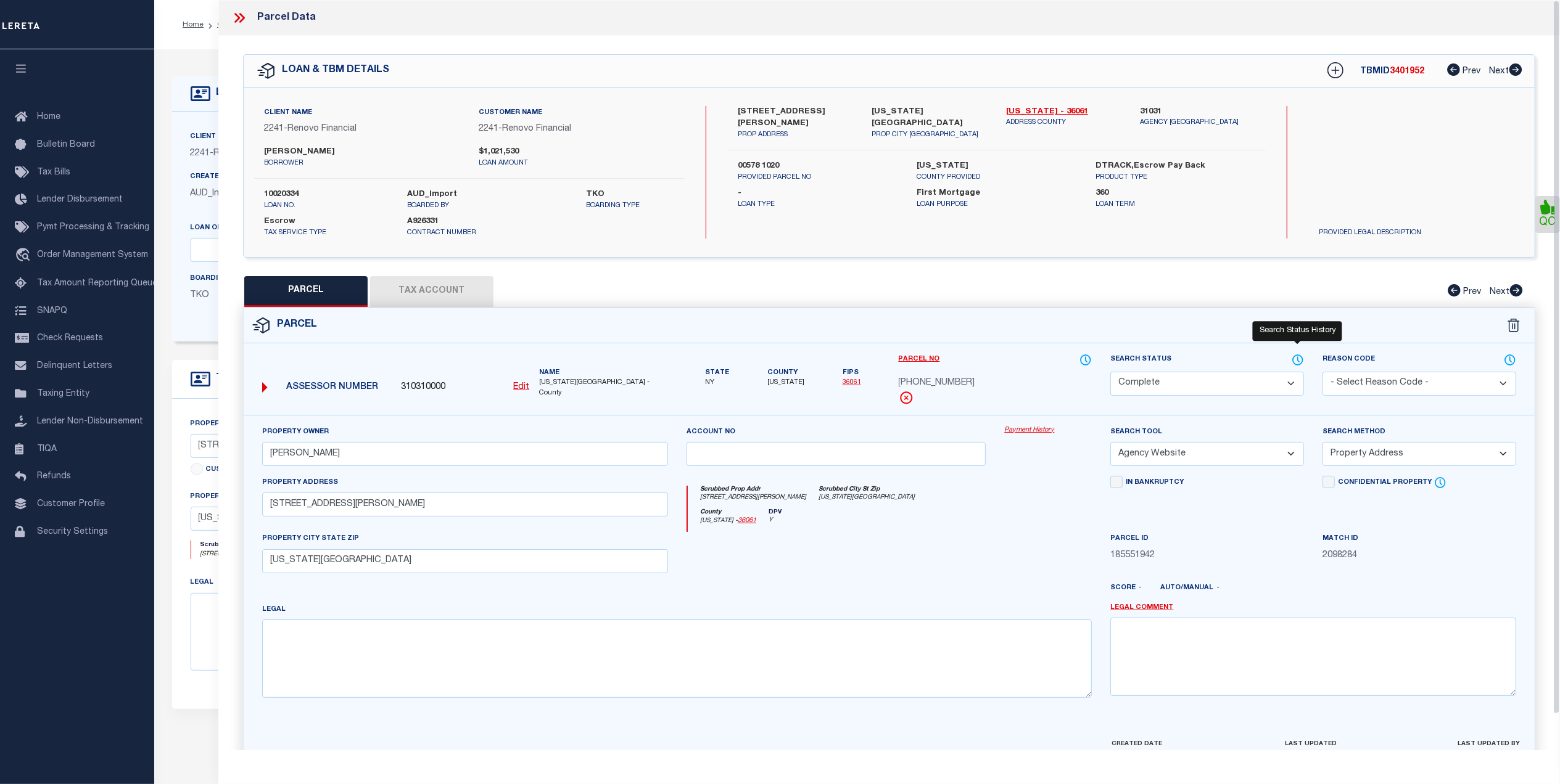
click at [1298, 361] on icon at bounding box center [1297, 360] width 12 height 13
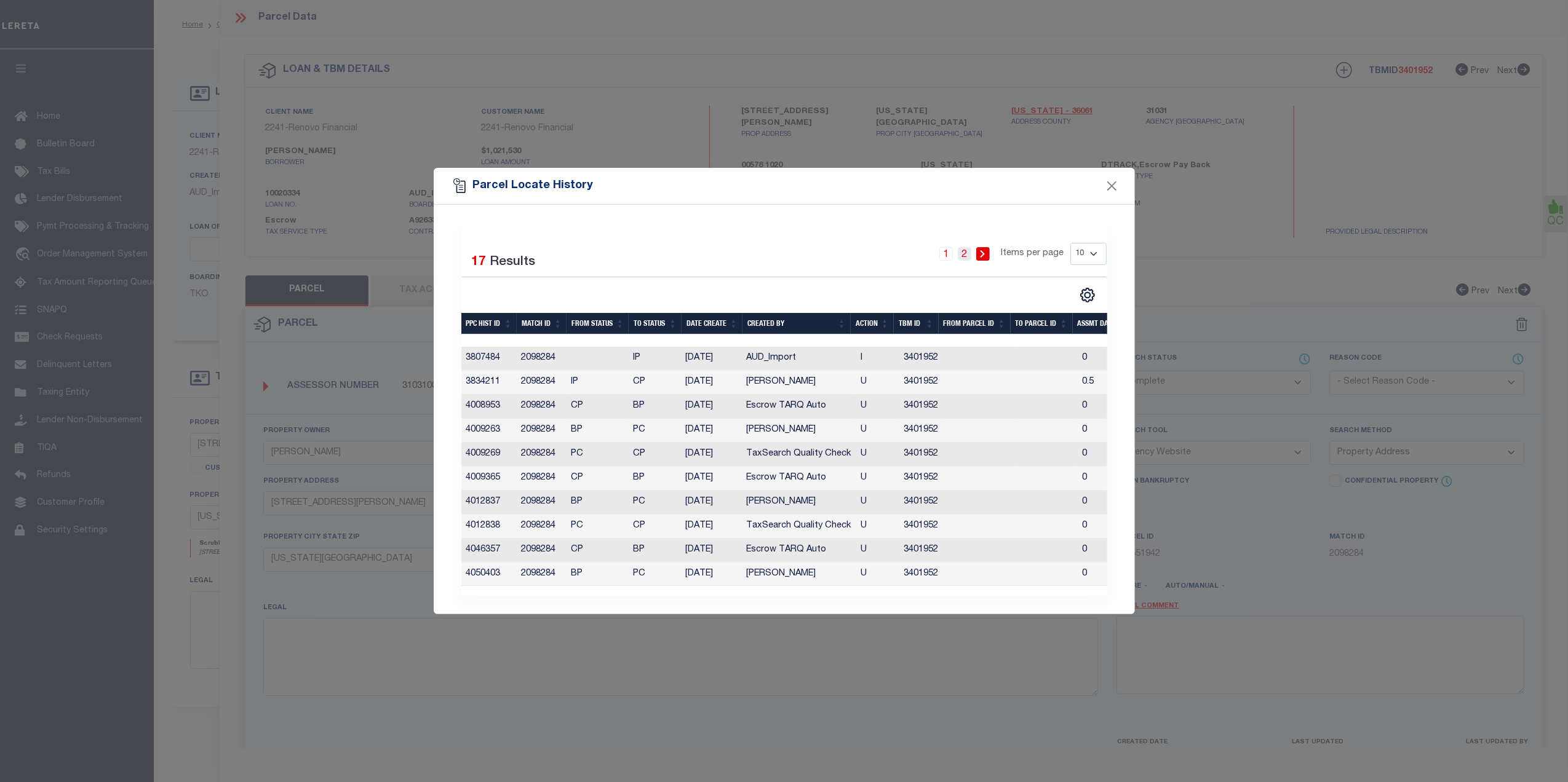
click at [966, 251] on link "2" at bounding box center [965, 254] width 13 height 13
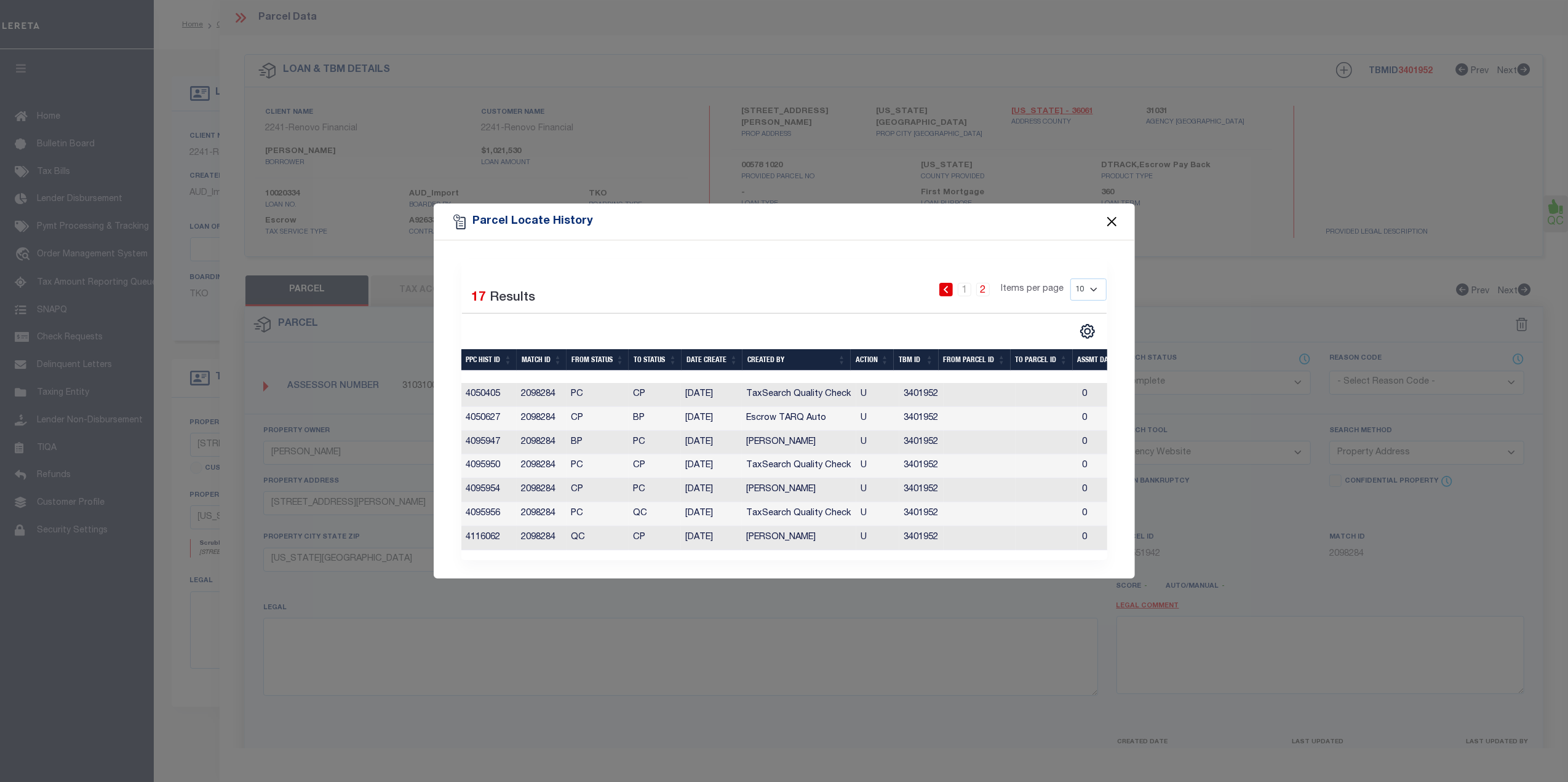
click at [1111, 217] on button "Close" at bounding box center [1111, 221] width 16 height 16
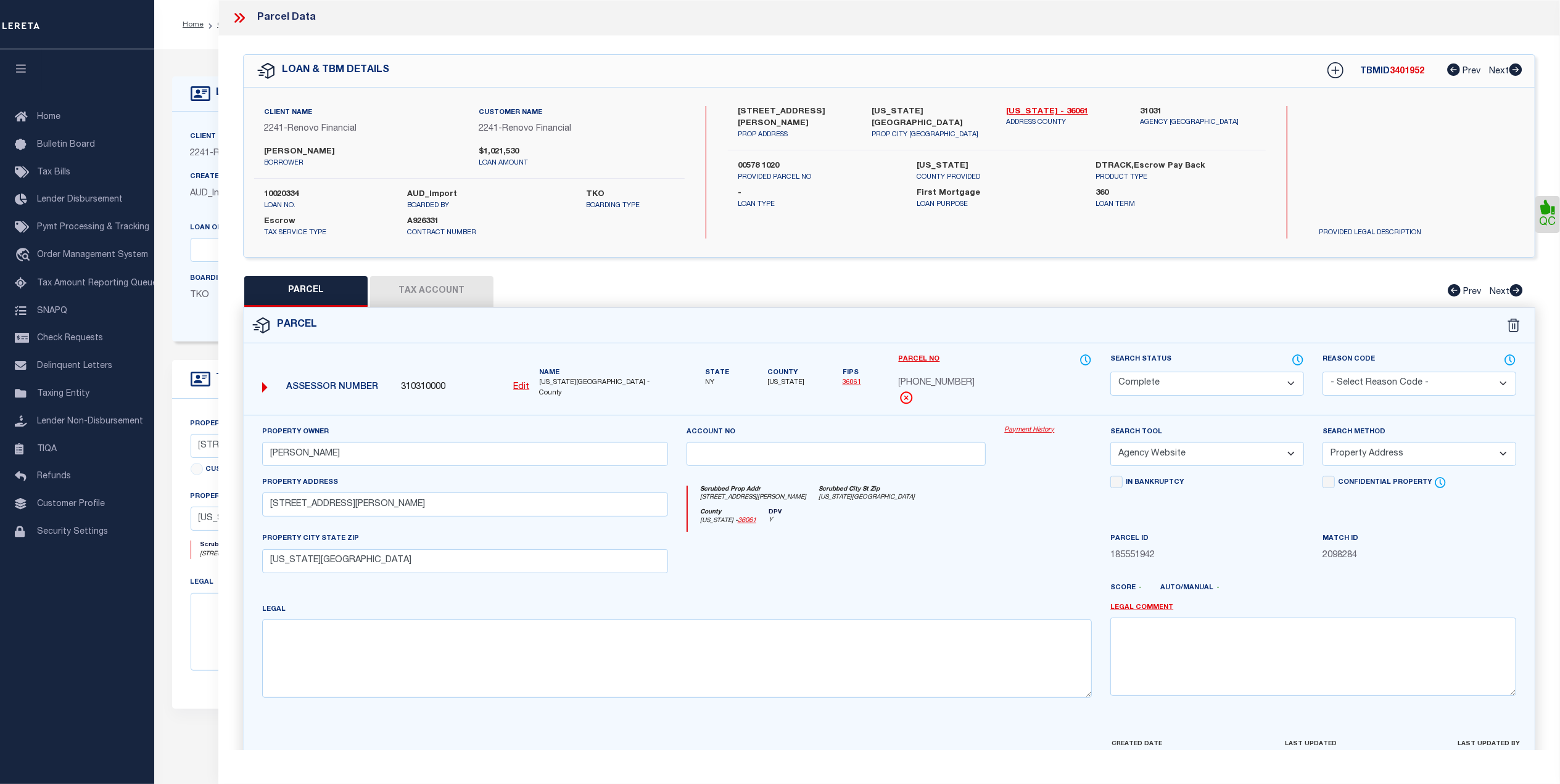
click at [1018, 431] on link "Payment History" at bounding box center [1048, 430] width 87 height 10
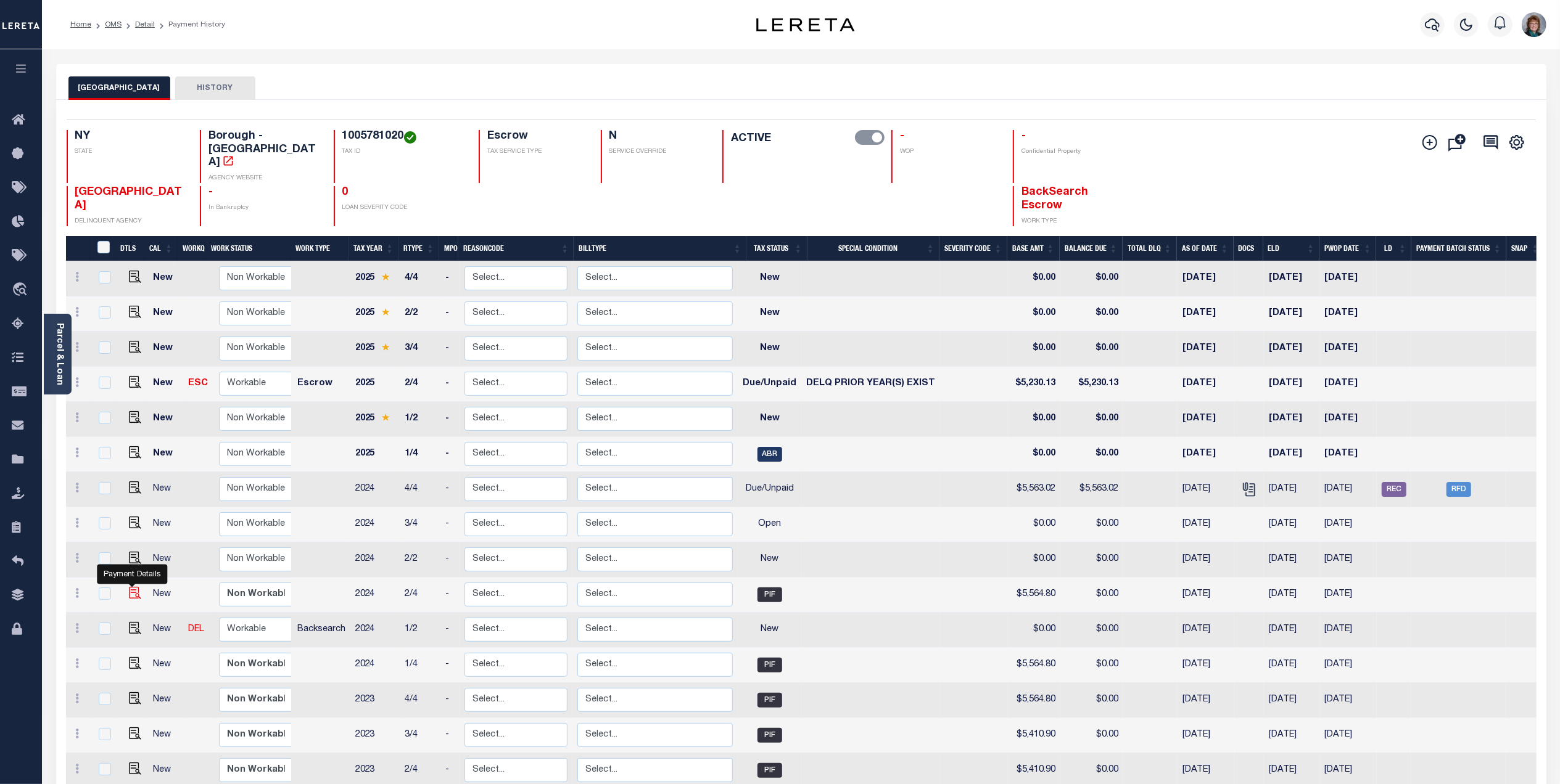
click at [130, 587] on img "" at bounding box center [135, 593] width 12 height 12
checkbox input "true"
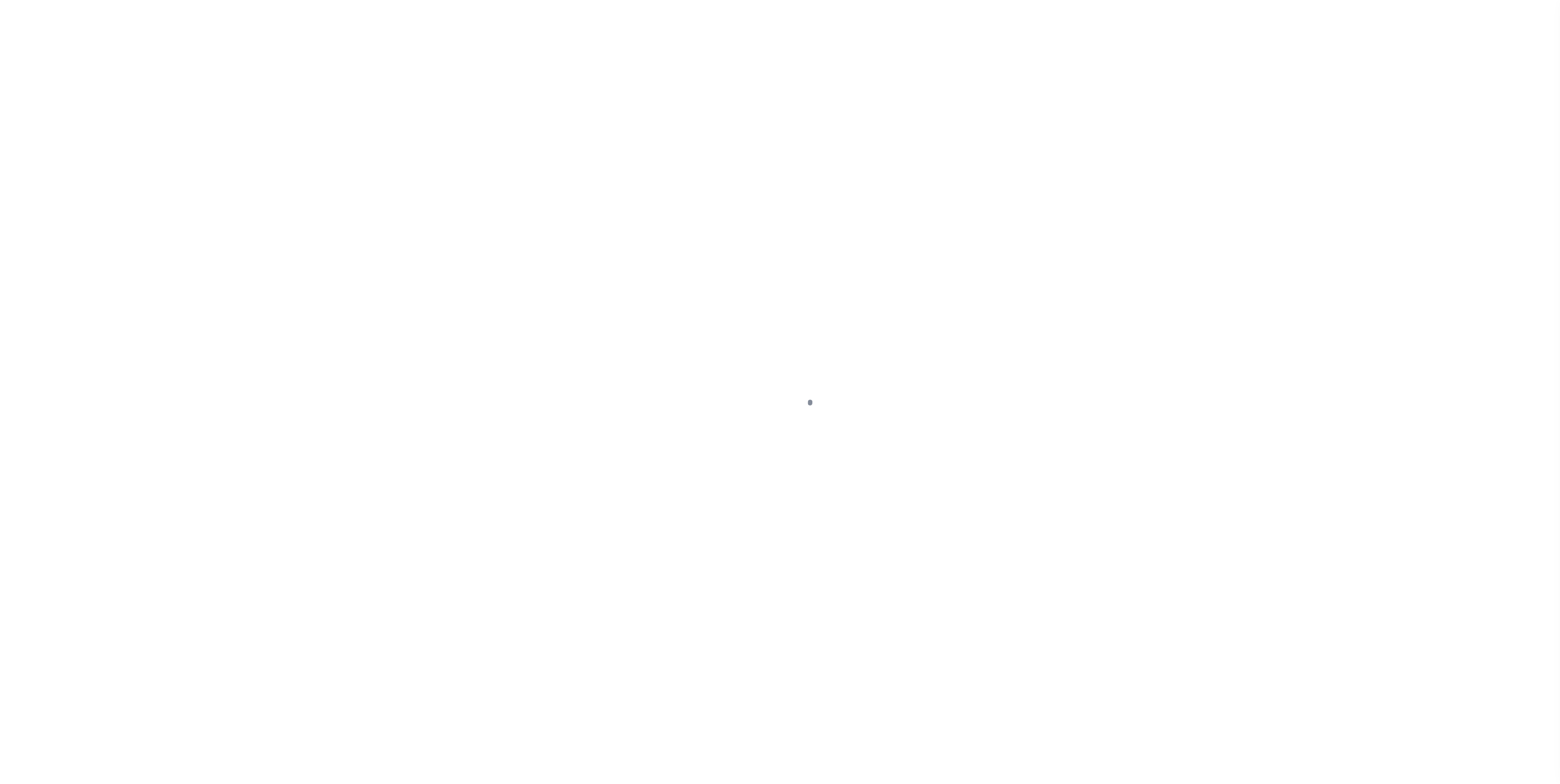
select select "PIF"
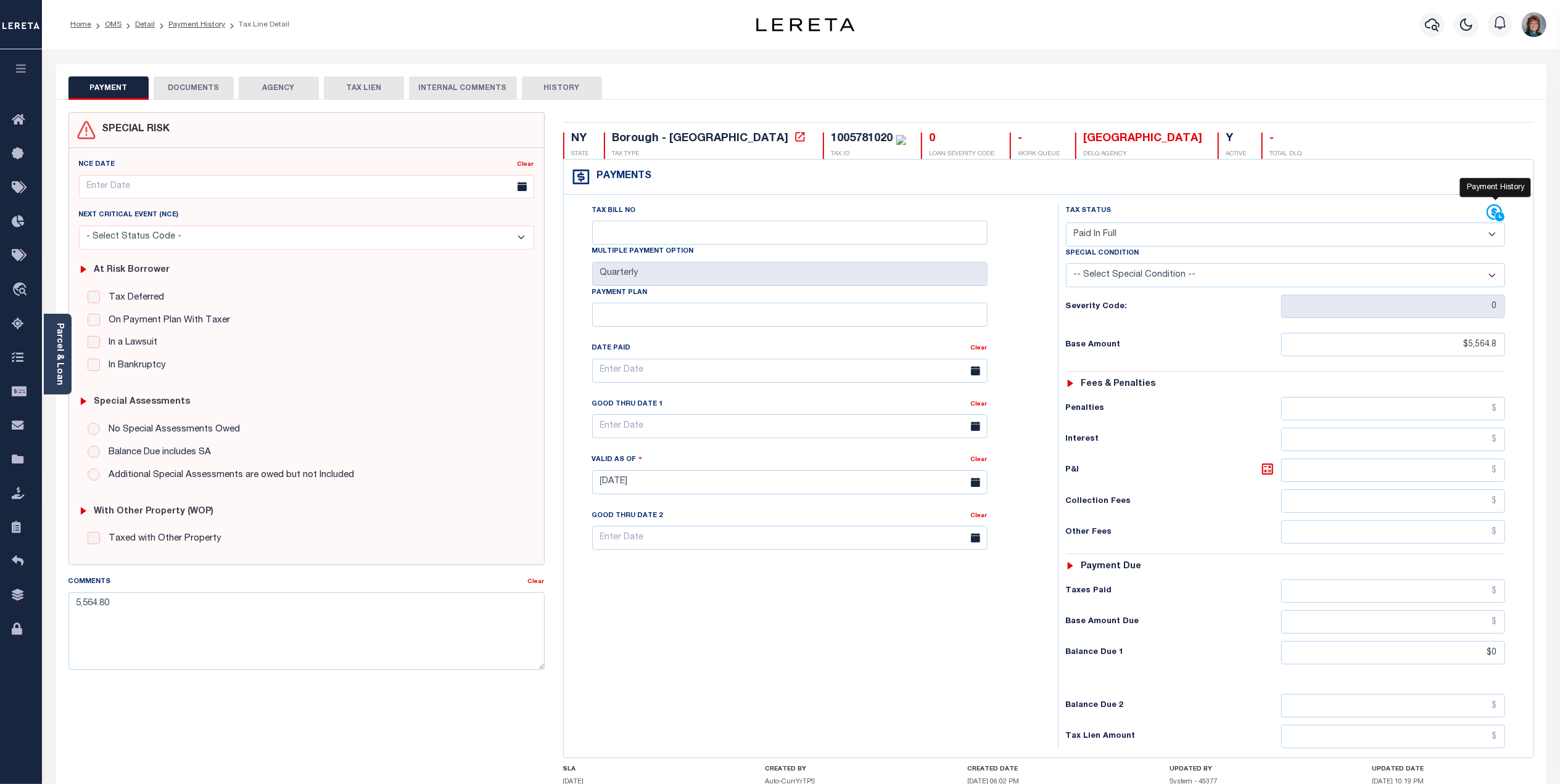
click at [1488, 218] on icon at bounding box center [1496, 213] width 19 height 19
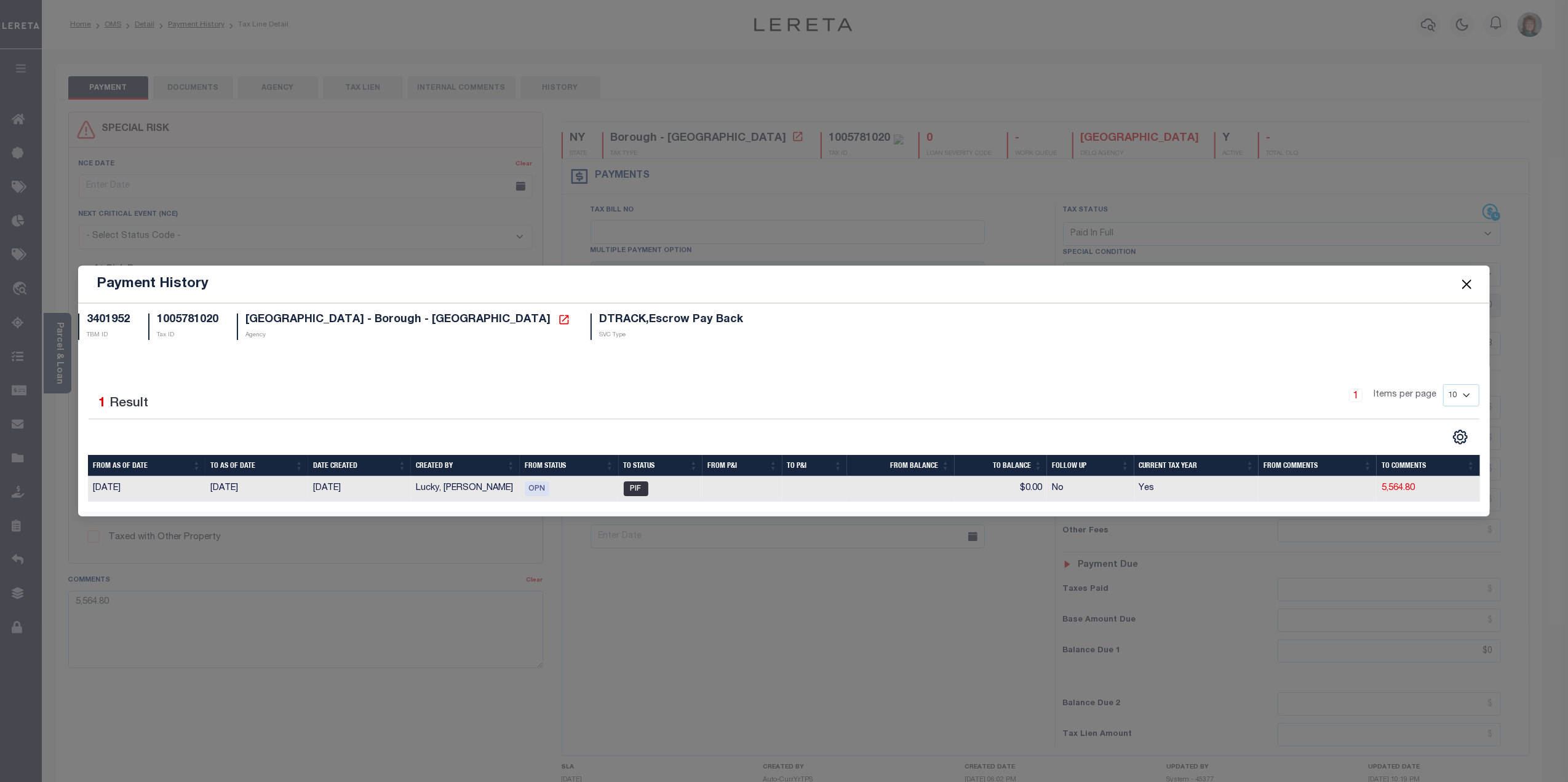
click at [1467, 281] on button "Close" at bounding box center [1466, 284] width 16 height 16
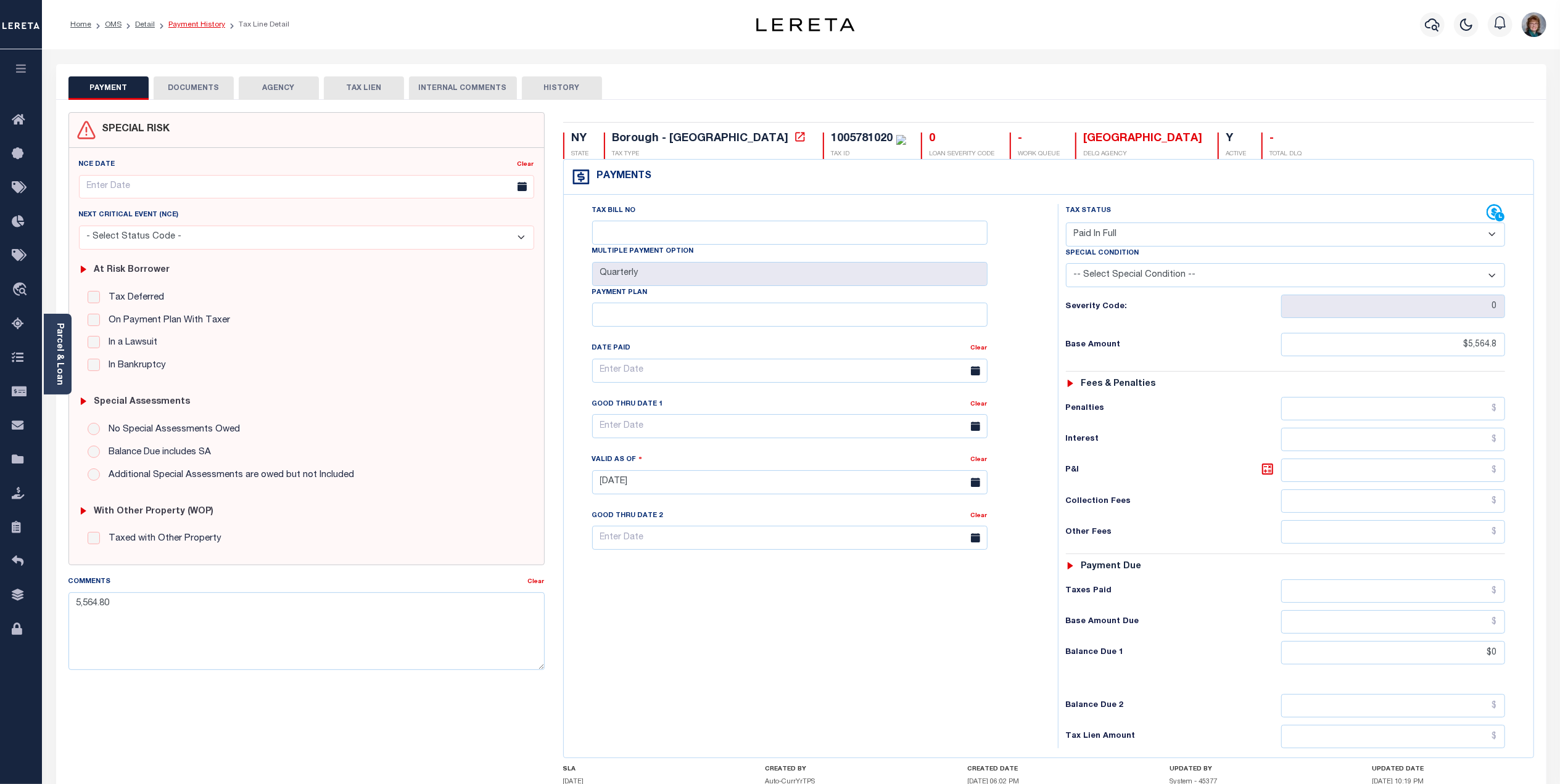
click at [191, 27] on link "Payment History" at bounding box center [197, 25] width 57 height 8
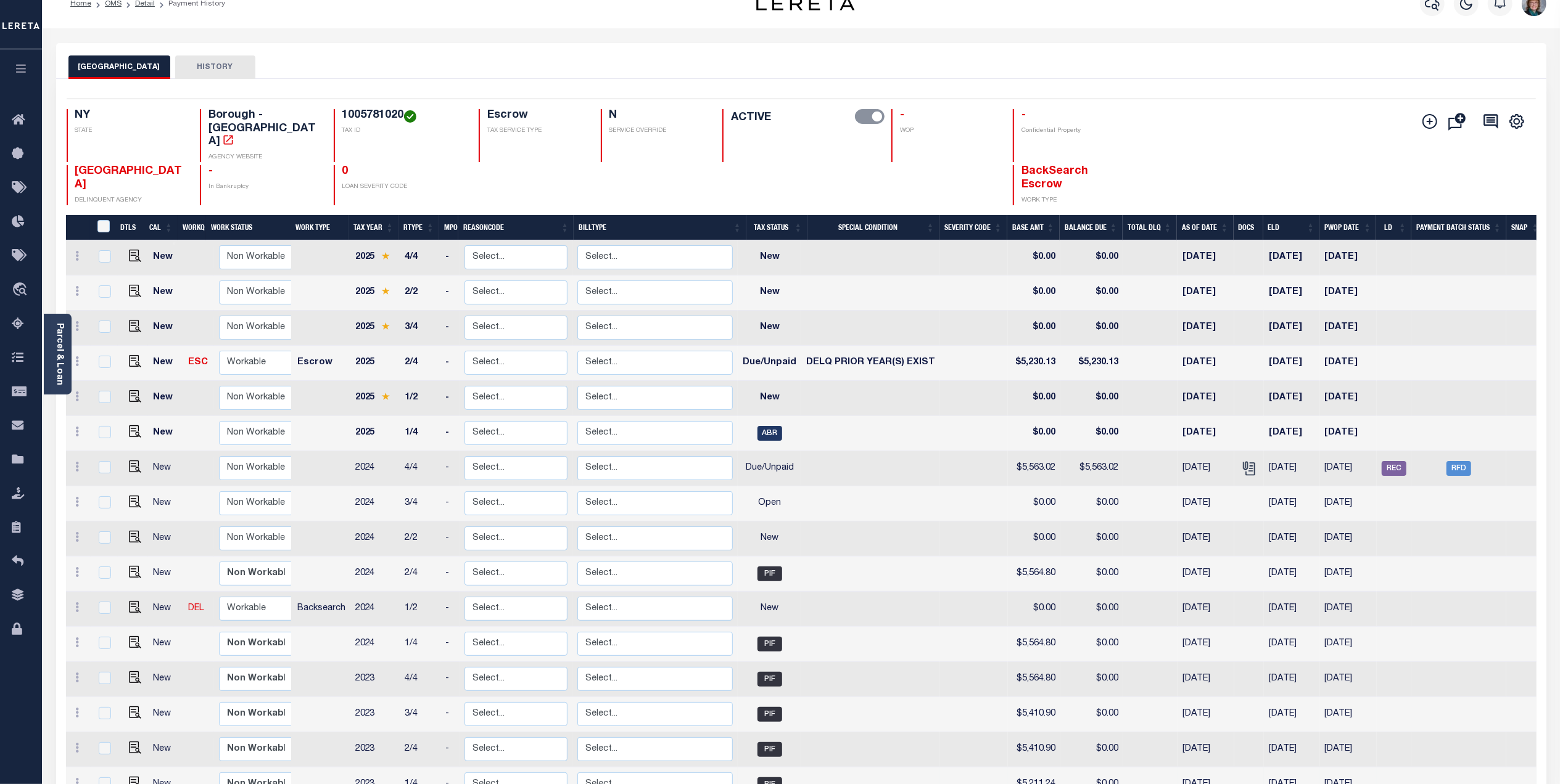
scroll to position [82, 0]
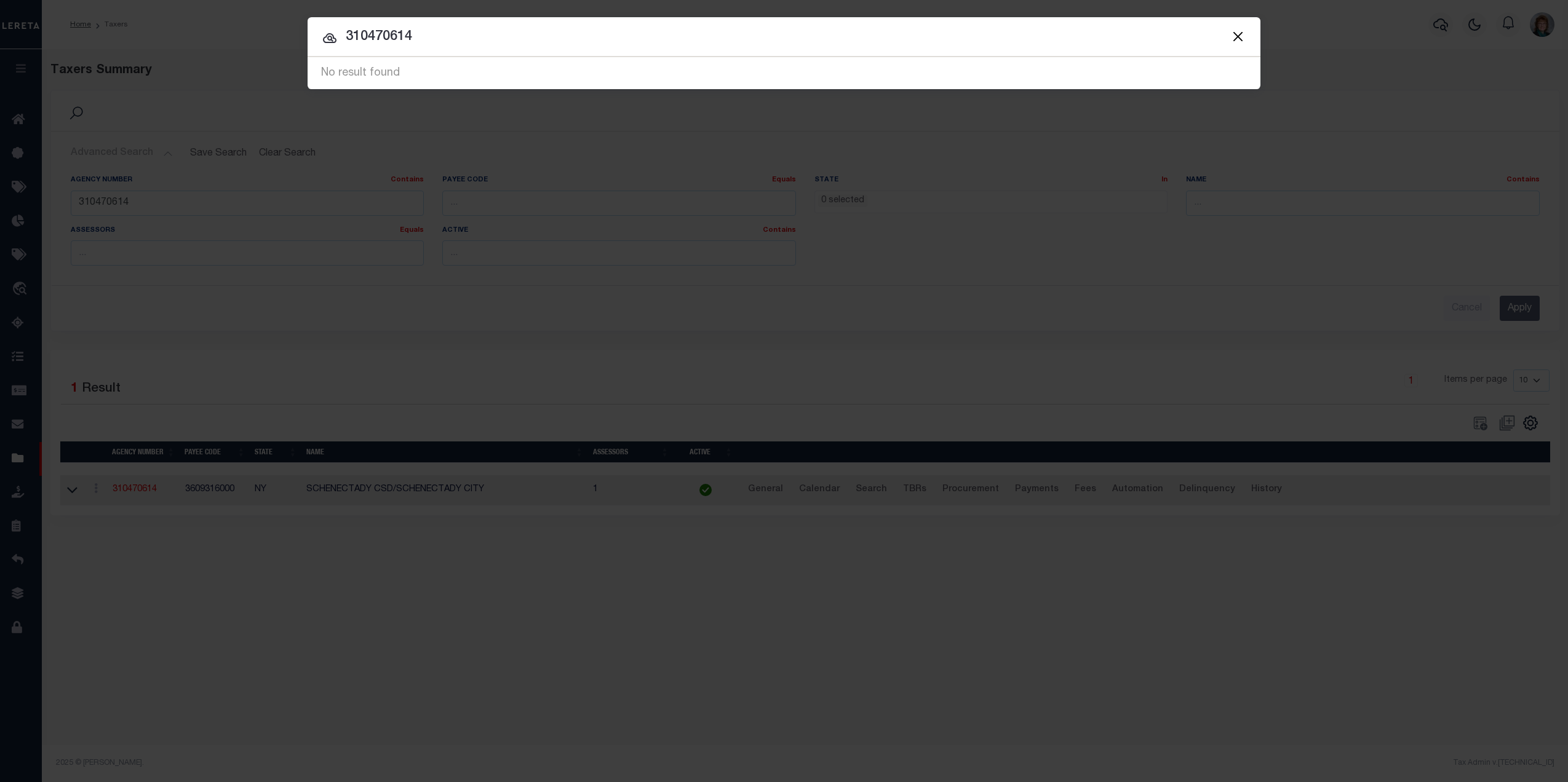
select select
type input "3"
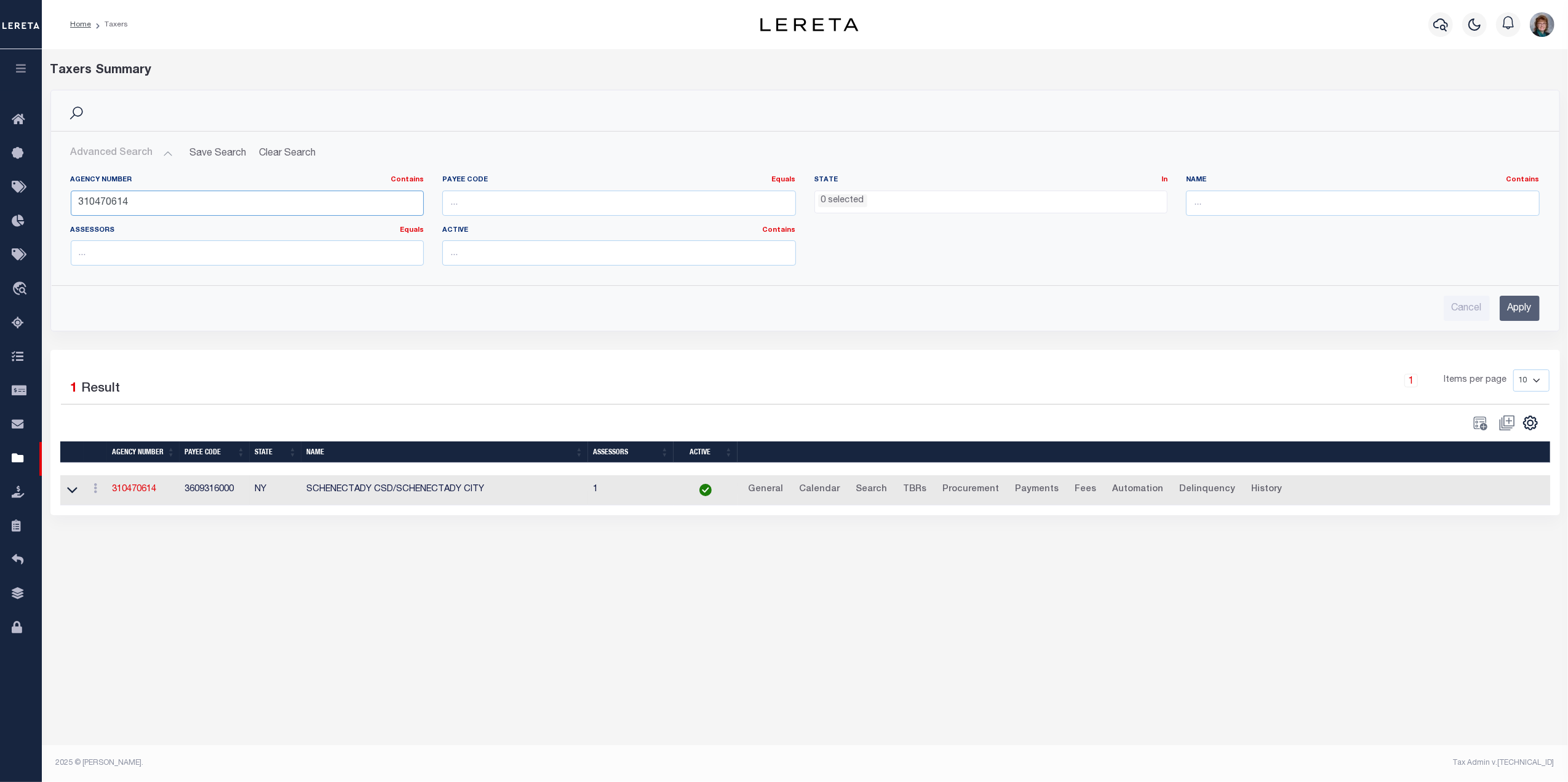
drag, startPoint x: 161, startPoint y: 210, endPoint x: -9, endPoint y: 202, distance: 170.2
click at [0, 202] on html "Home Taxers" at bounding box center [784, 391] width 1568 height 782
click at [134, 150] on button "Advanced Search" at bounding box center [122, 153] width 102 height 24
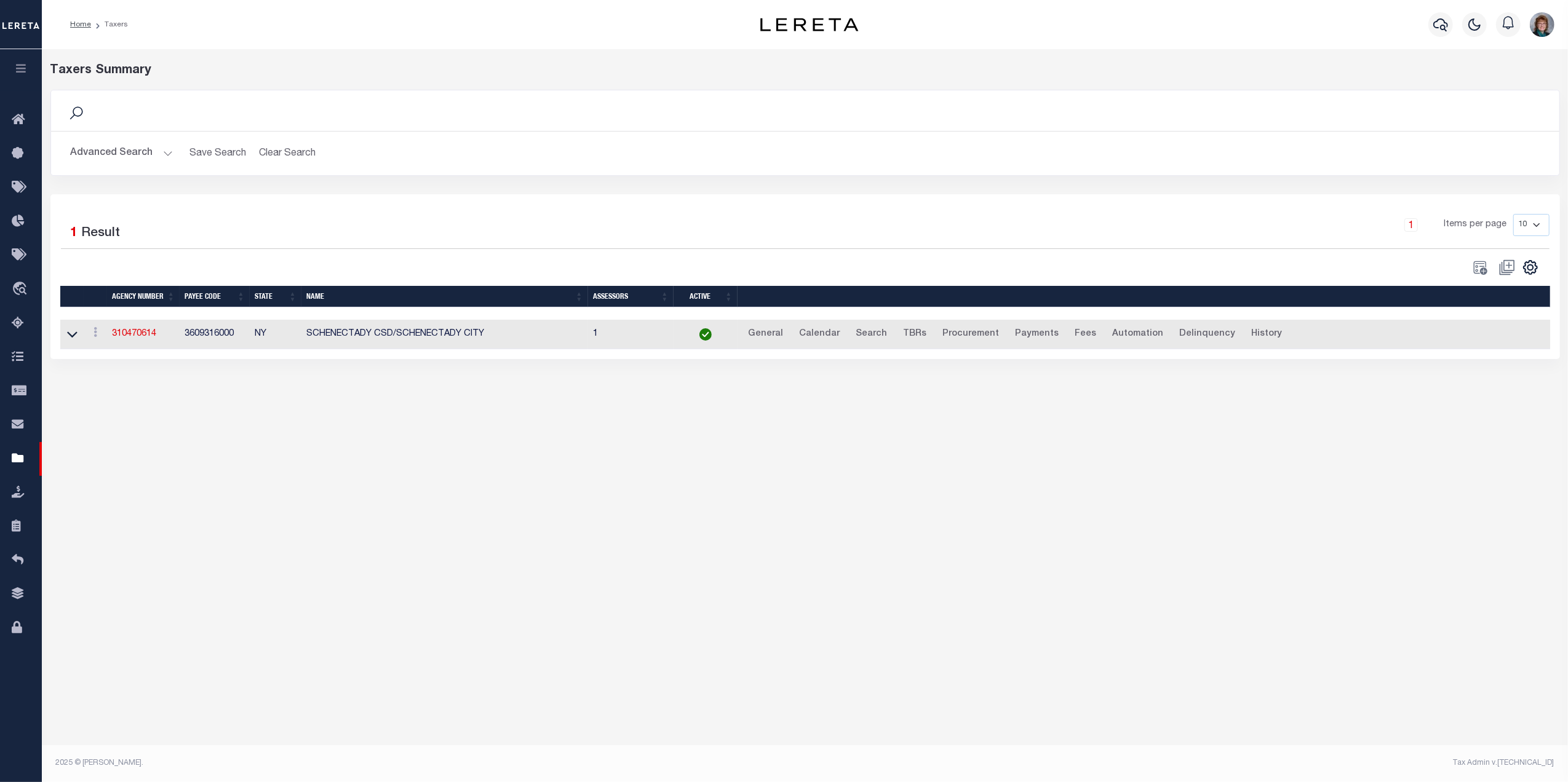
click at [158, 148] on button "Advanced Search" at bounding box center [122, 153] width 102 height 24
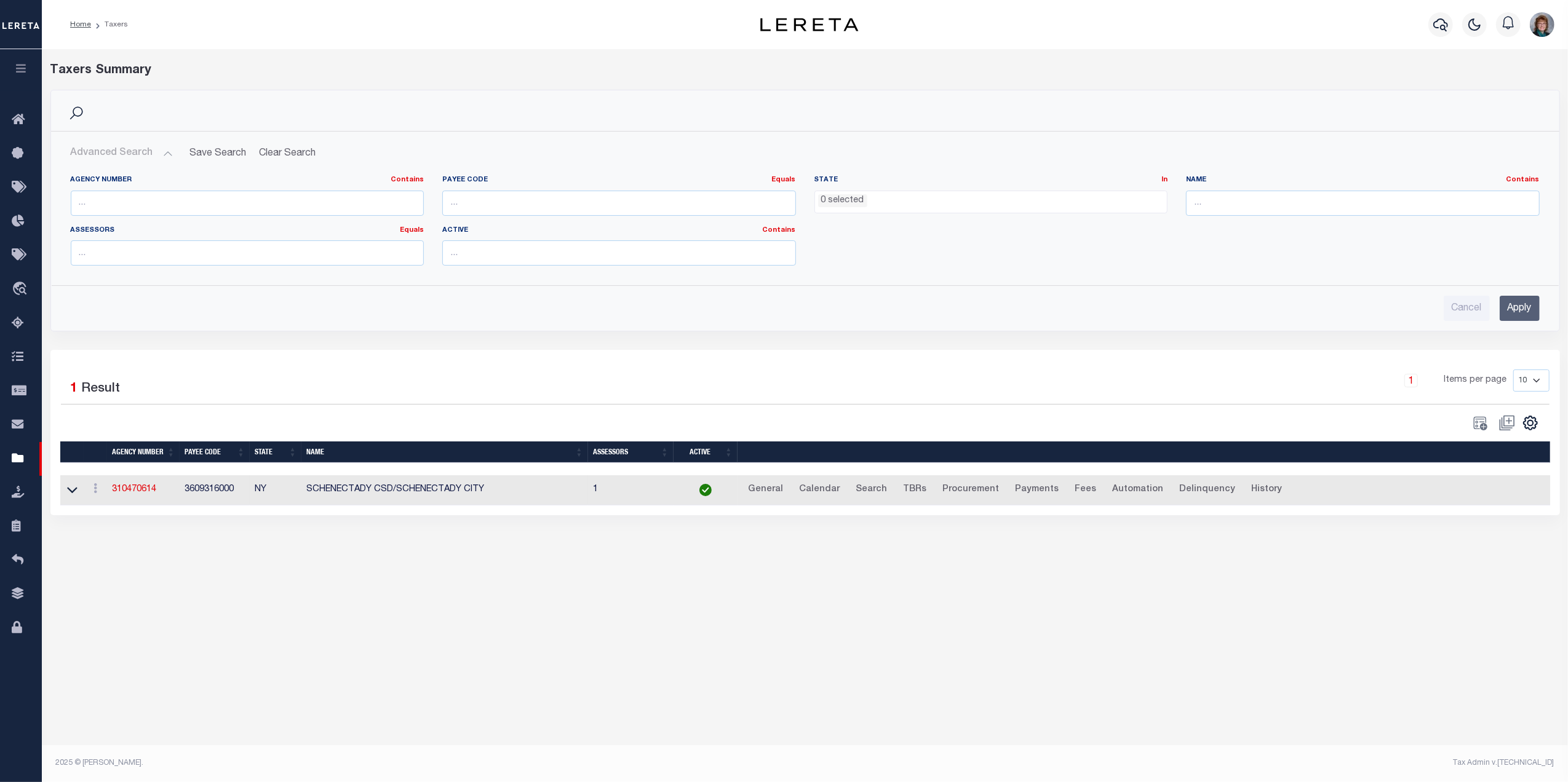
click at [890, 200] on ul "0 selected" at bounding box center [991, 200] width 353 height 17
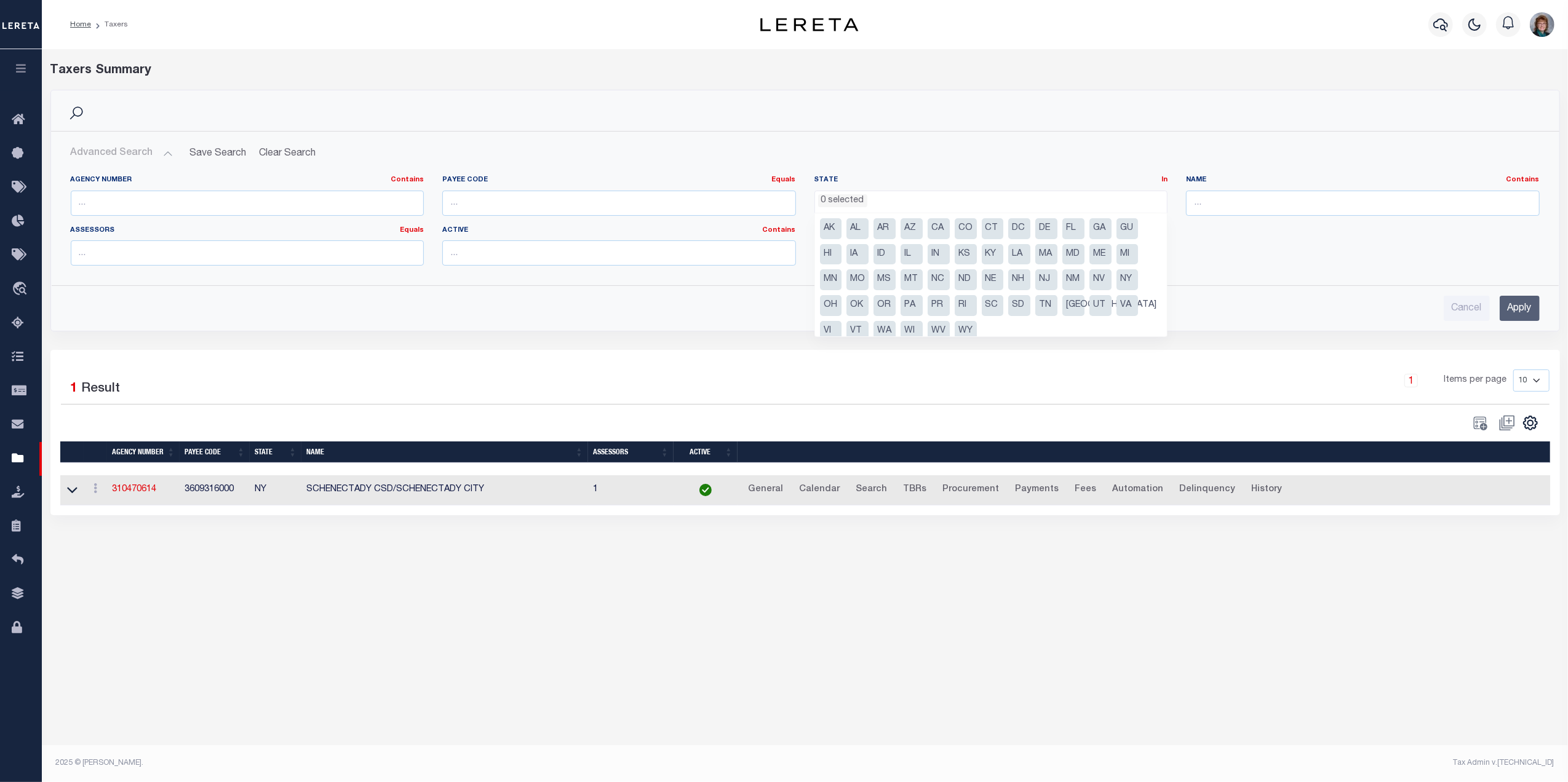
click at [933, 252] on li "IN" at bounding box center [938, 254] width 22 height 21
select select "IN"
click at [1509, 311] on input "Apply" at bounding box center [1520, 308] width 40 height 26
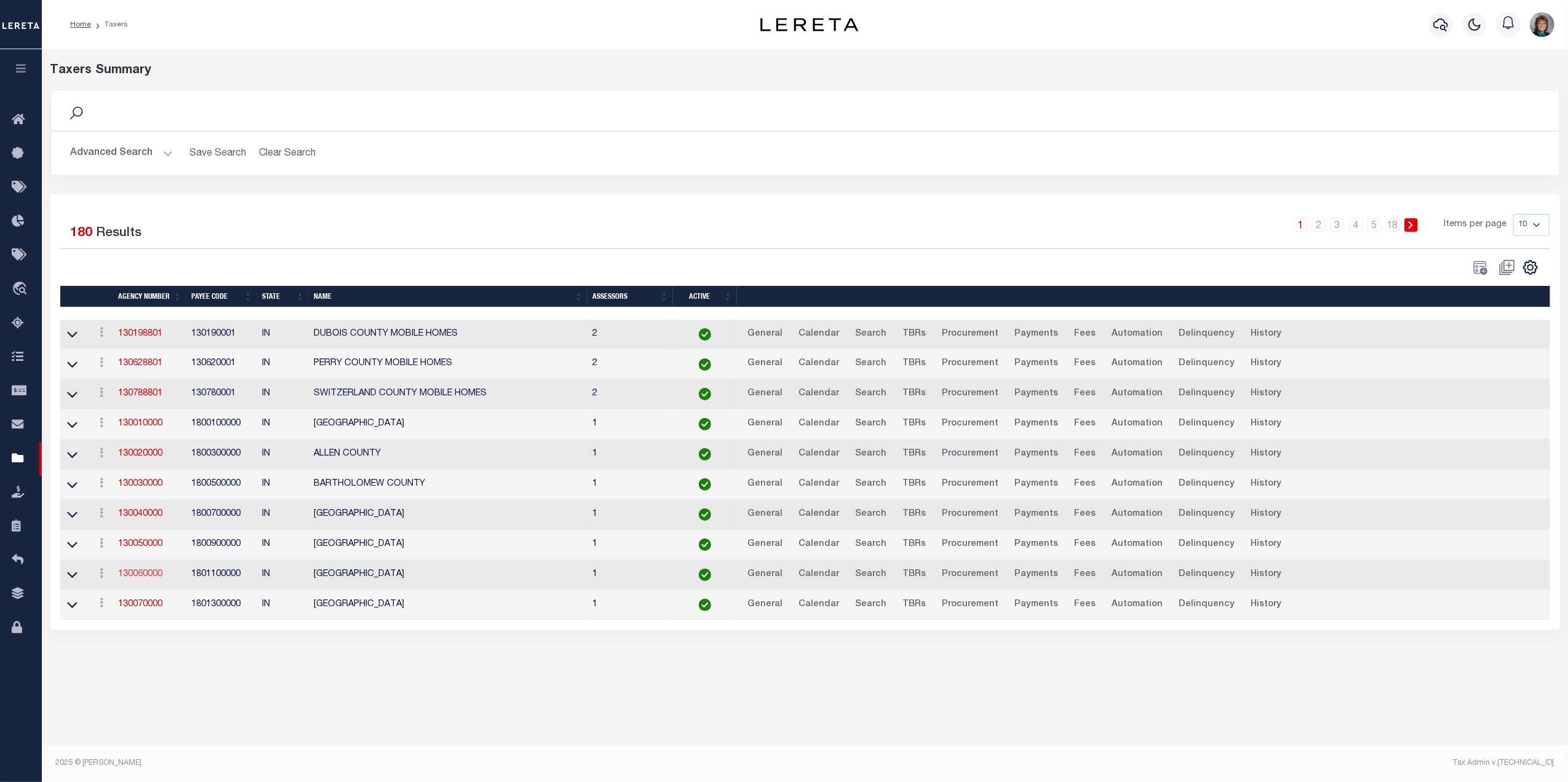
click at [136, 579] on link "130060000" at bounding box center [140, 574] width 44 height 9
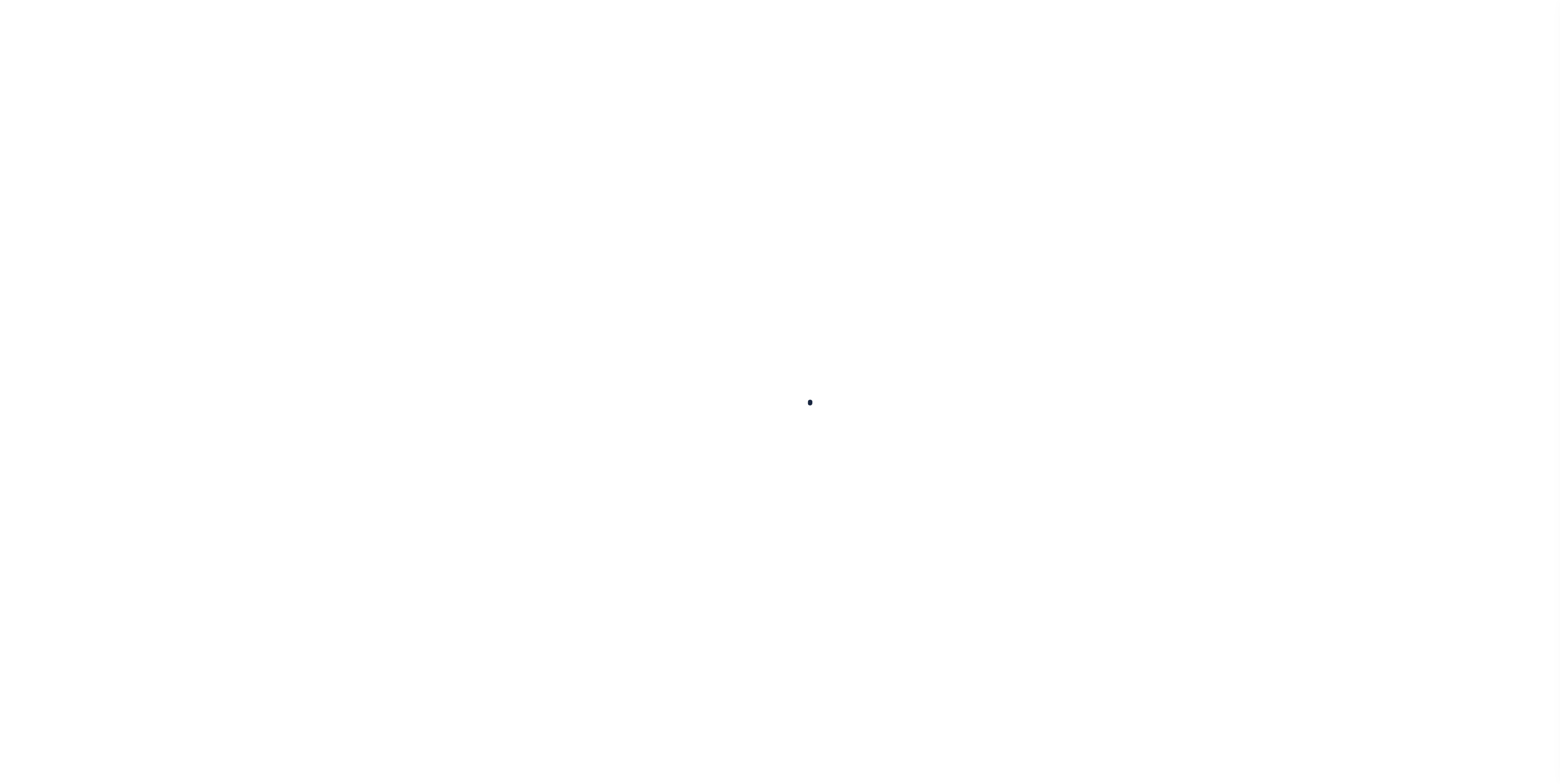
select select
checkbox input "false"
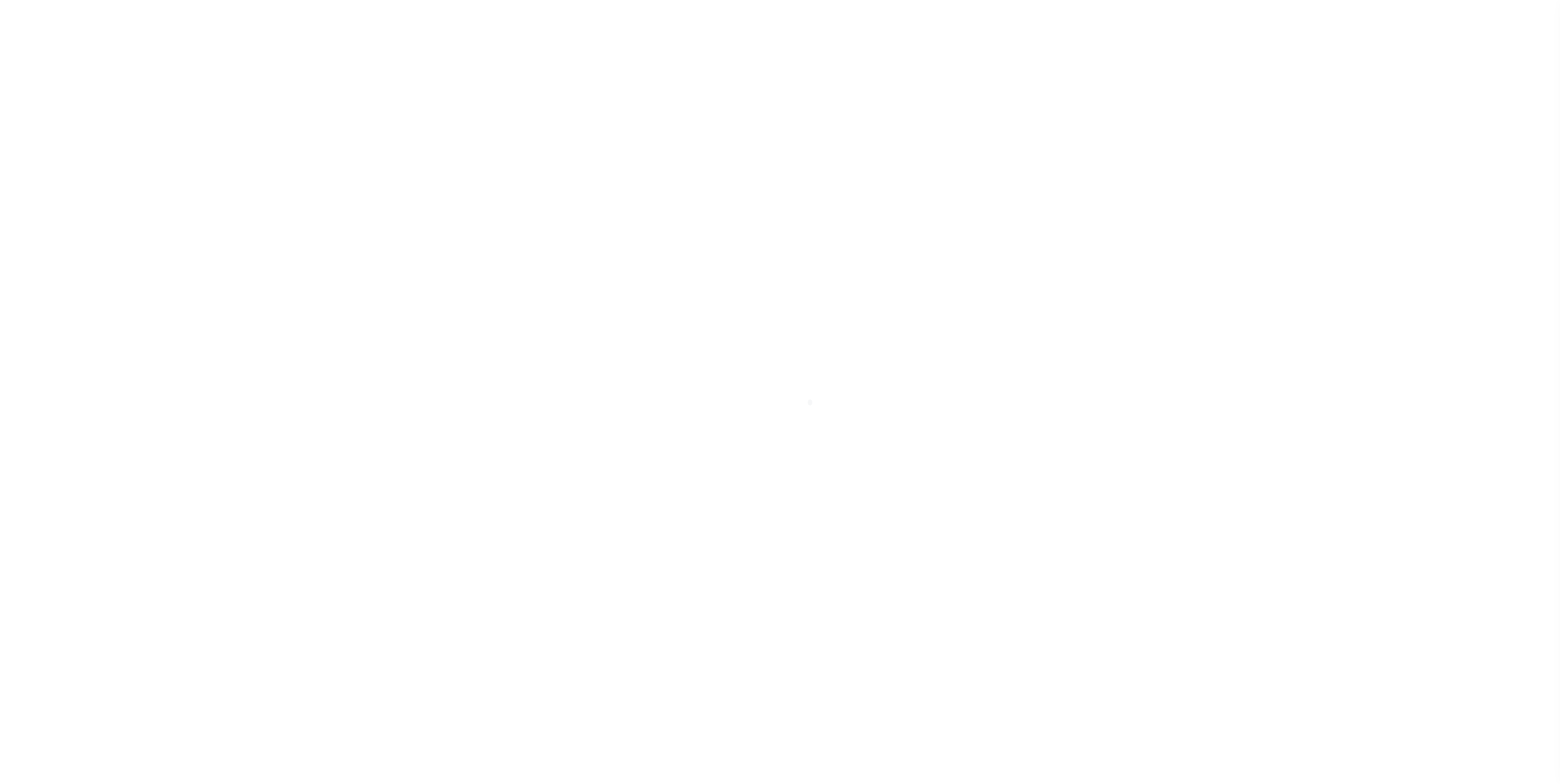
checkbox input "false"
type input "1801100000"
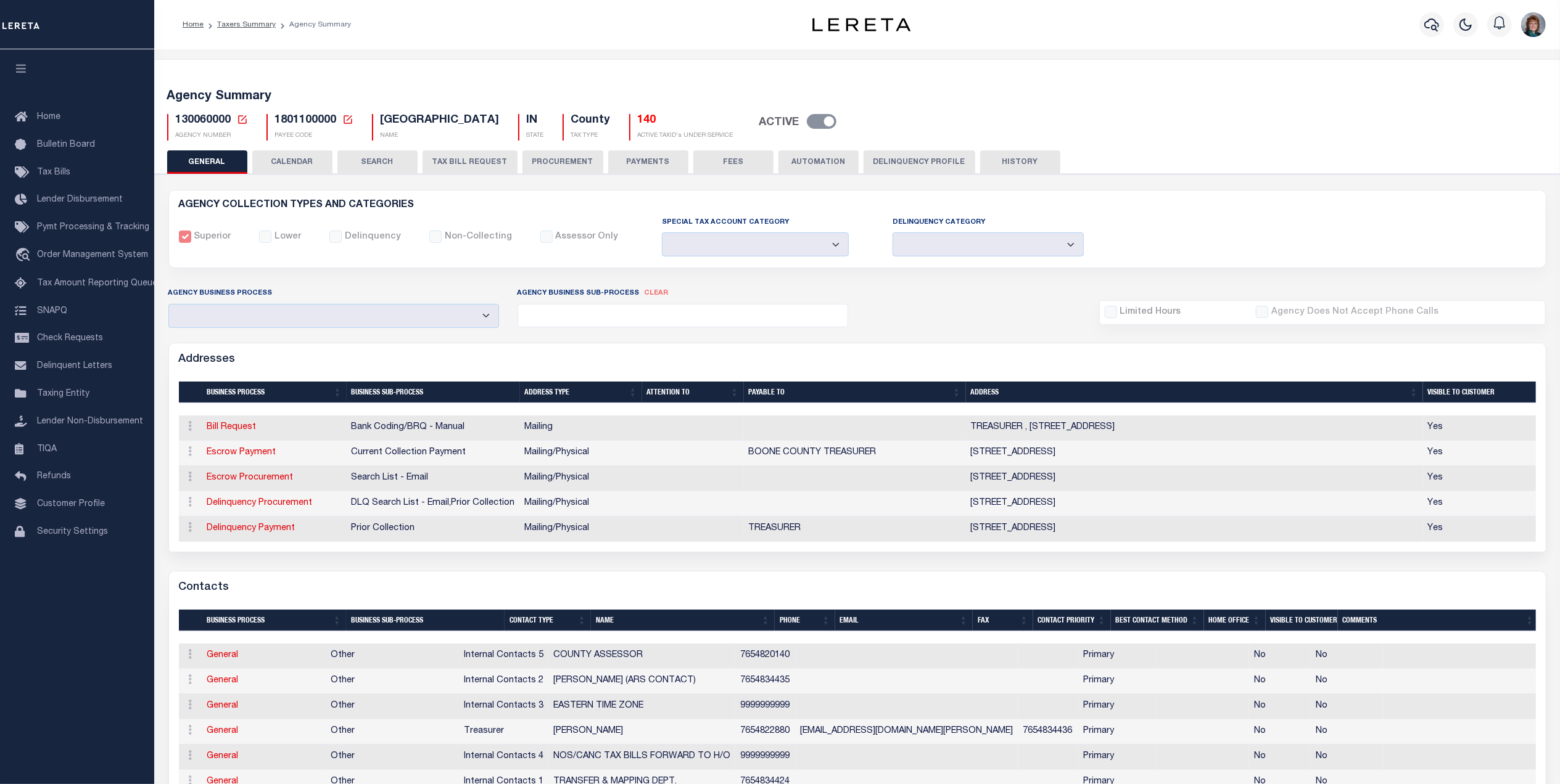
click at [306, 161] on button "CALENDAR" at bounding box center [292, 162] width 81 height 24
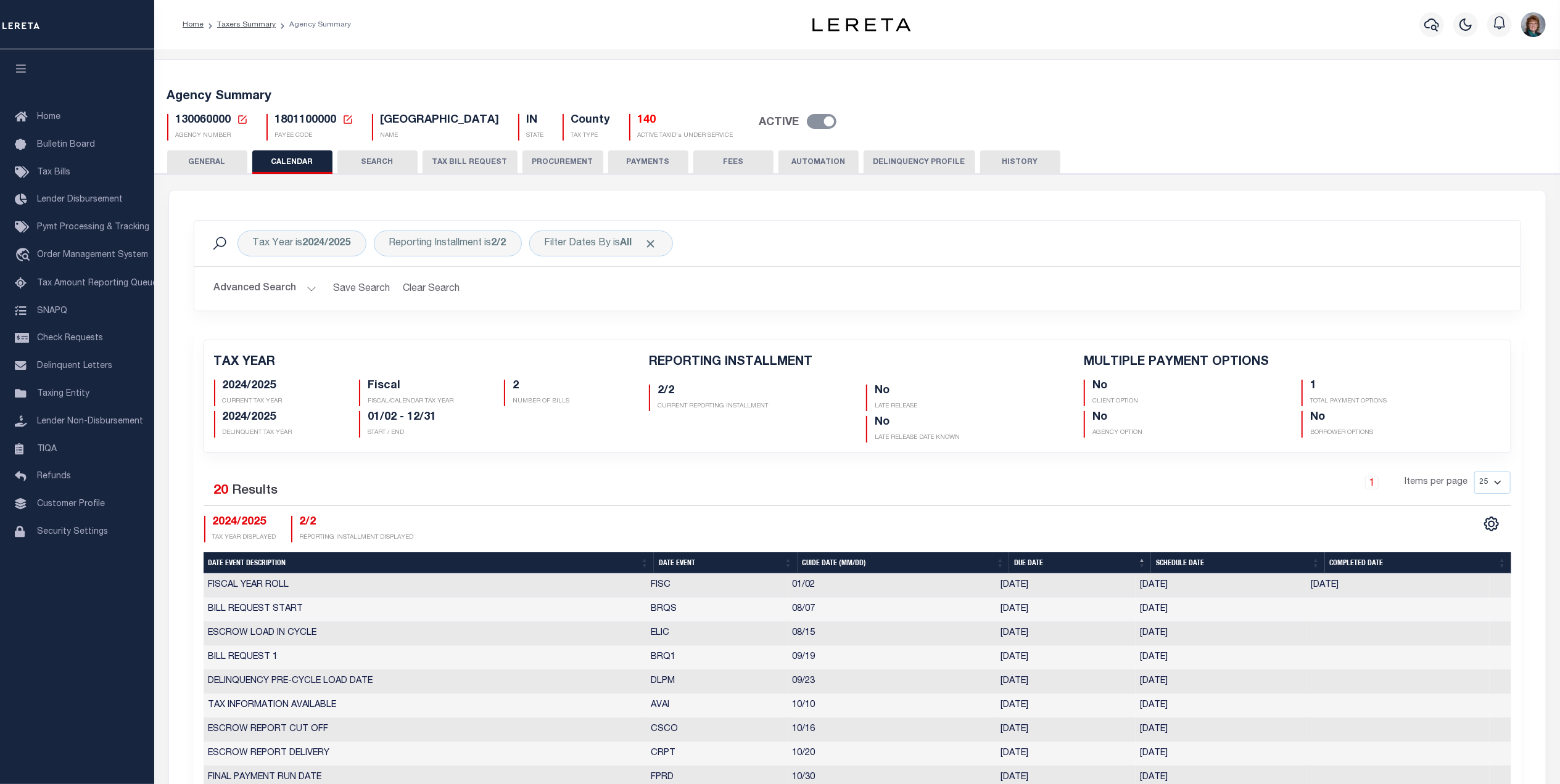
checkbox input "false"
type input "1"
click at [89, 193] on link "Lender Disbursement" at bounding box center [77, 199] width 155 height 27
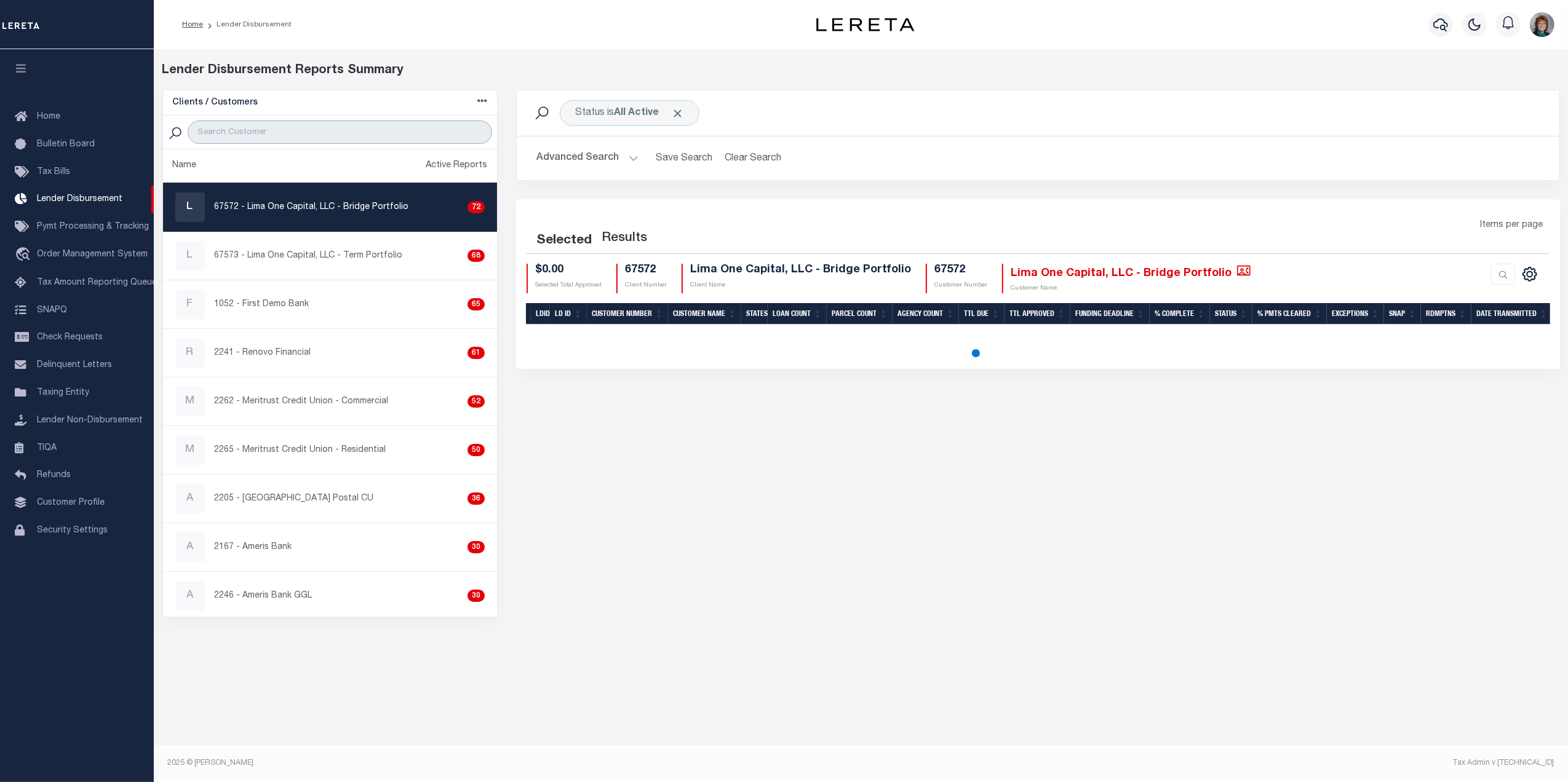
click at [311, 142] on input "search" at bounding box center [340, 131] width 305 height 24
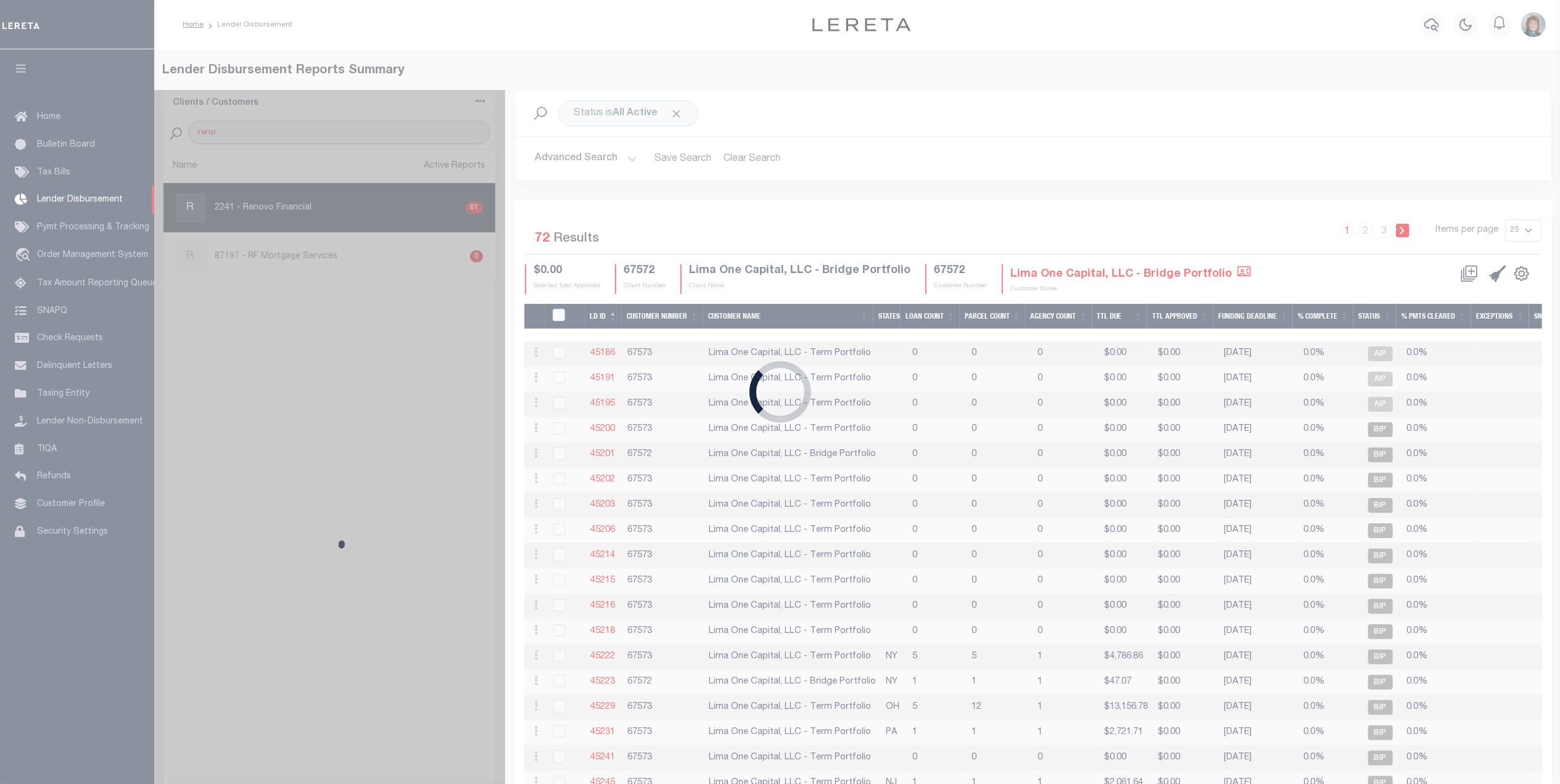
type input "Renovo"
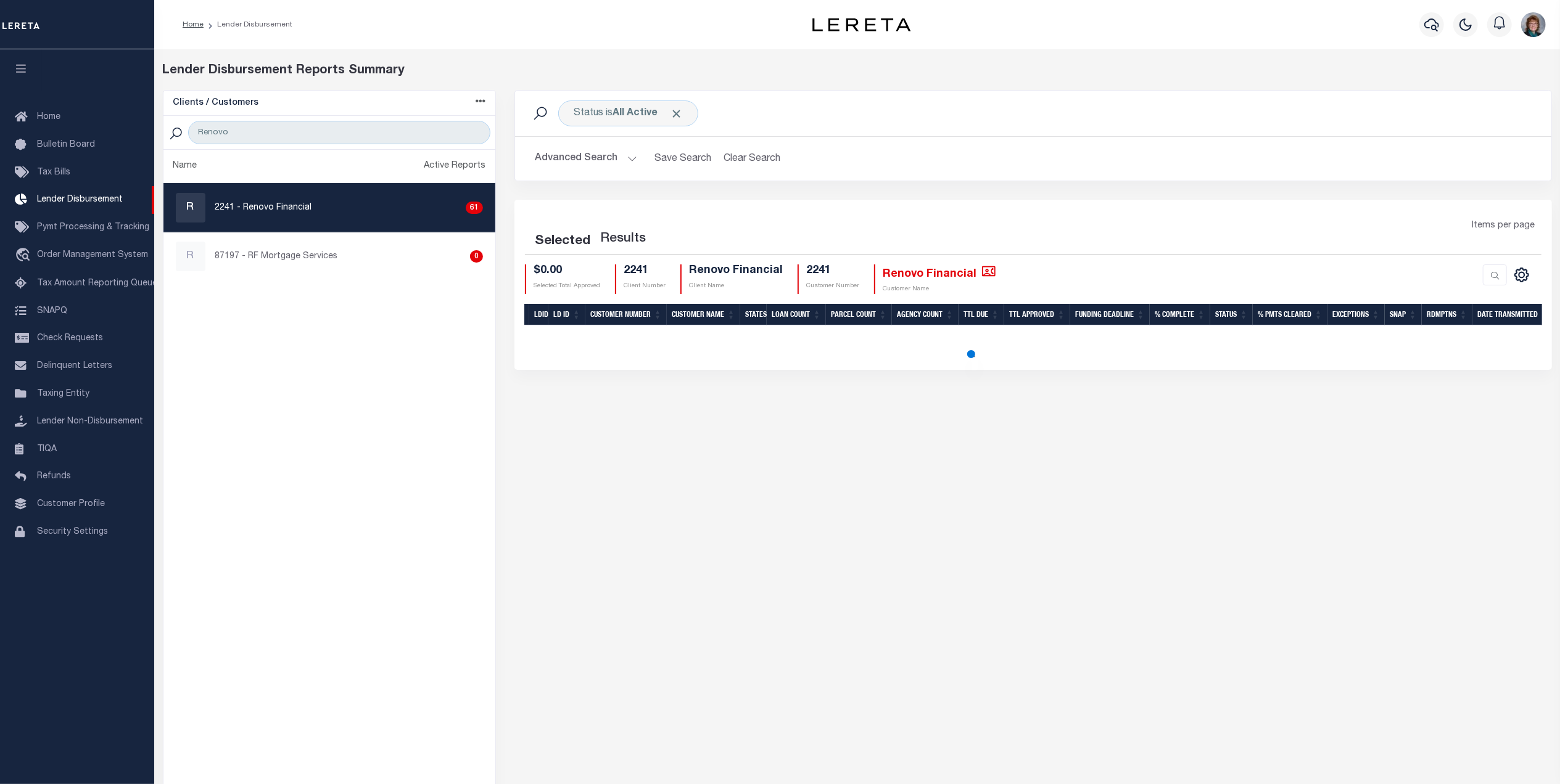
click at [400, 206] on div "R 2241 - Renovo Financial 61" at bounding box center [329, 208] width 308 height 29
checkbox input "true"
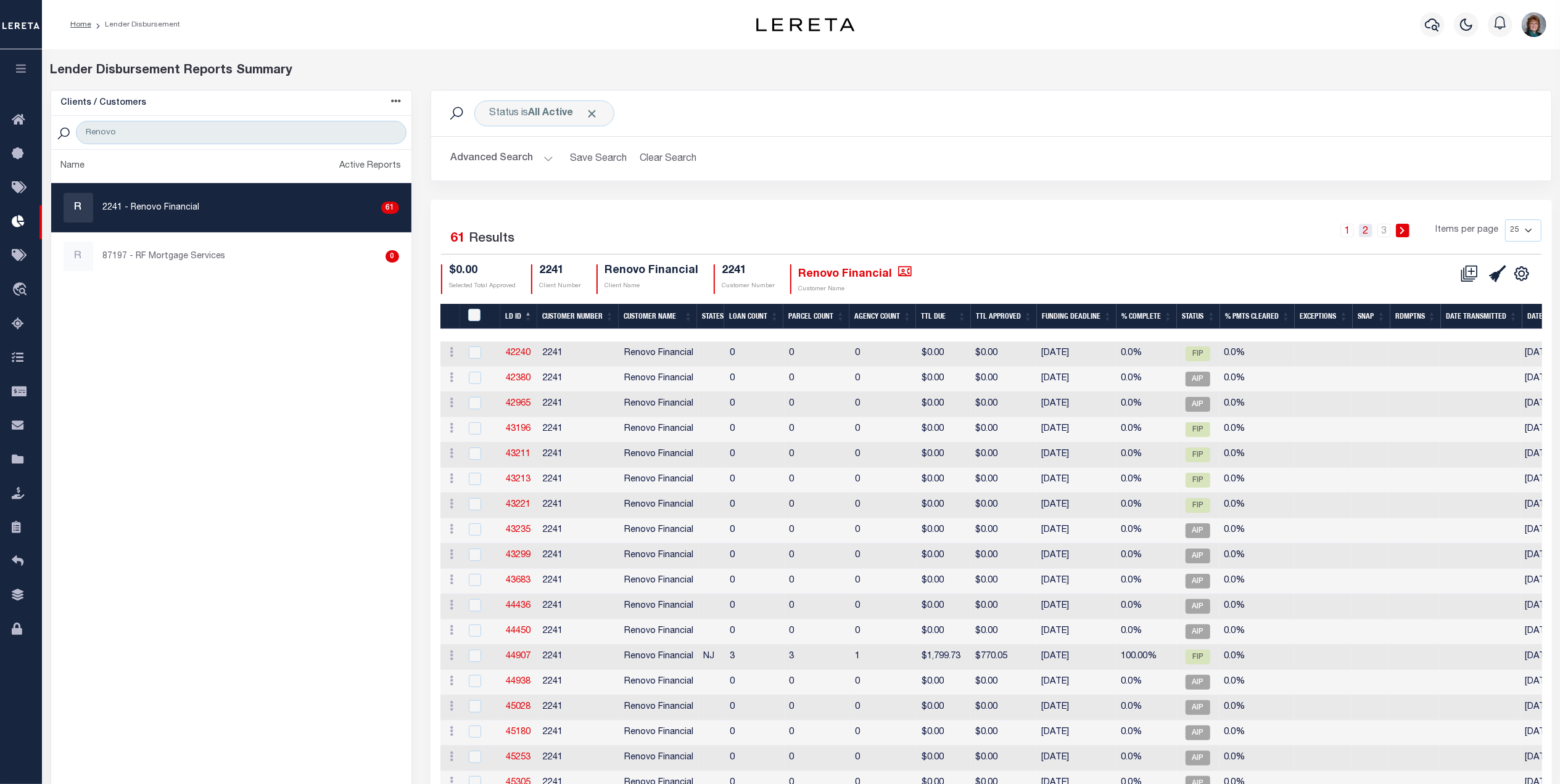
click at [1366, 237] on link "2" at bounding box center [1366, 230] width 13 height 13
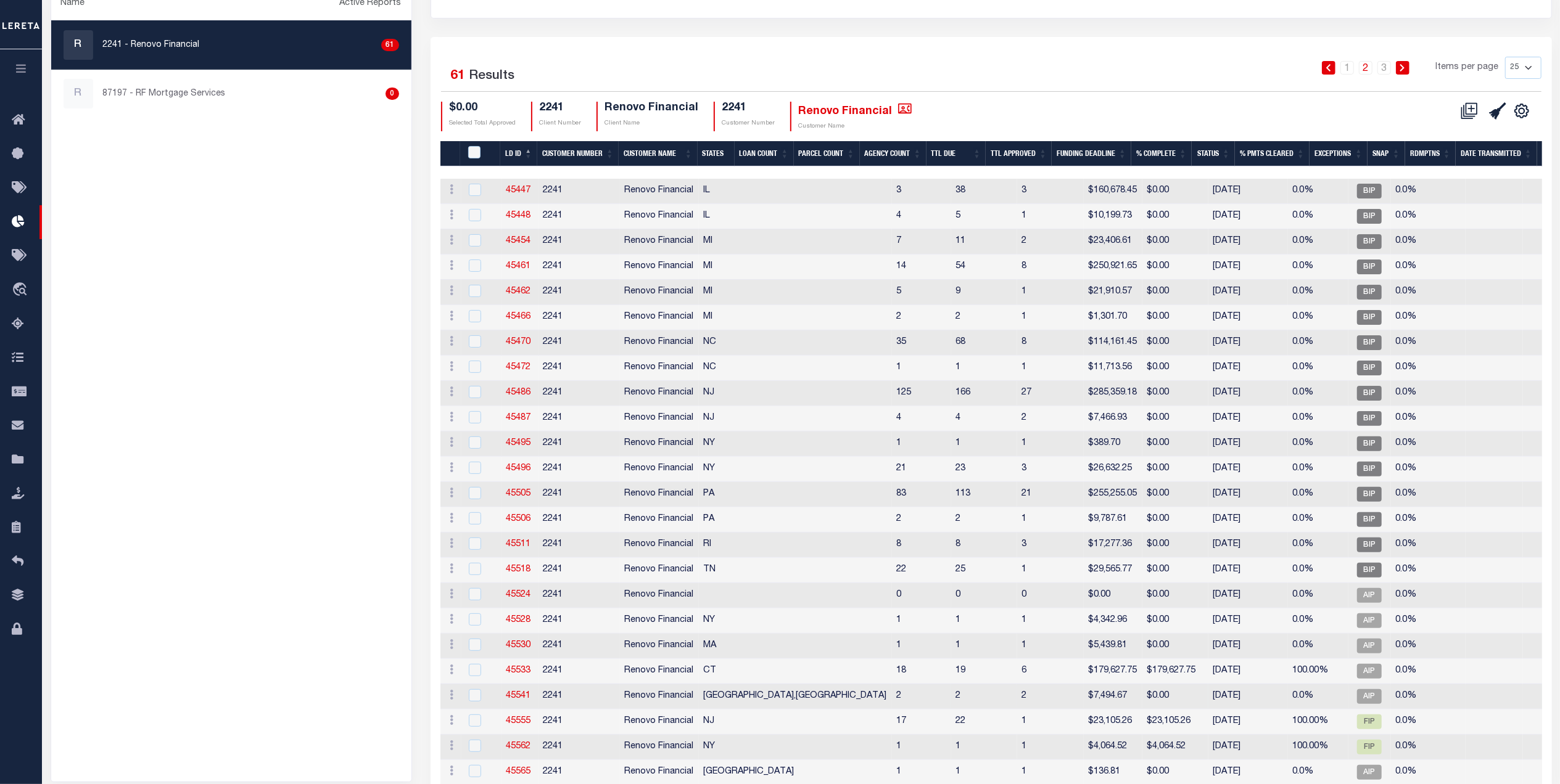
scroll to position [164, 0]
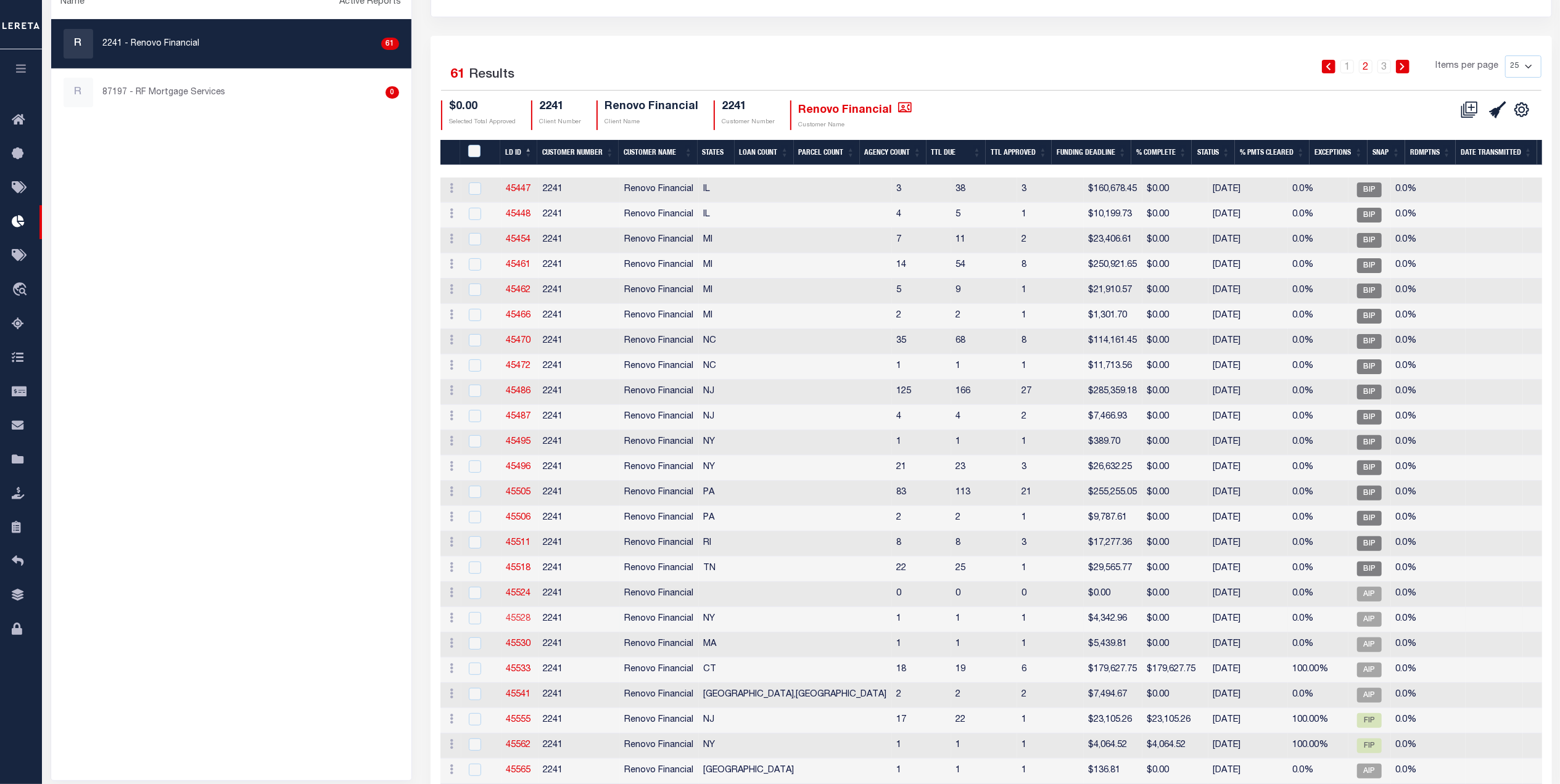
click at [513, 623] on link "45528" at bounding box center [519, 619] width 25 height 9
checkbox input "true"
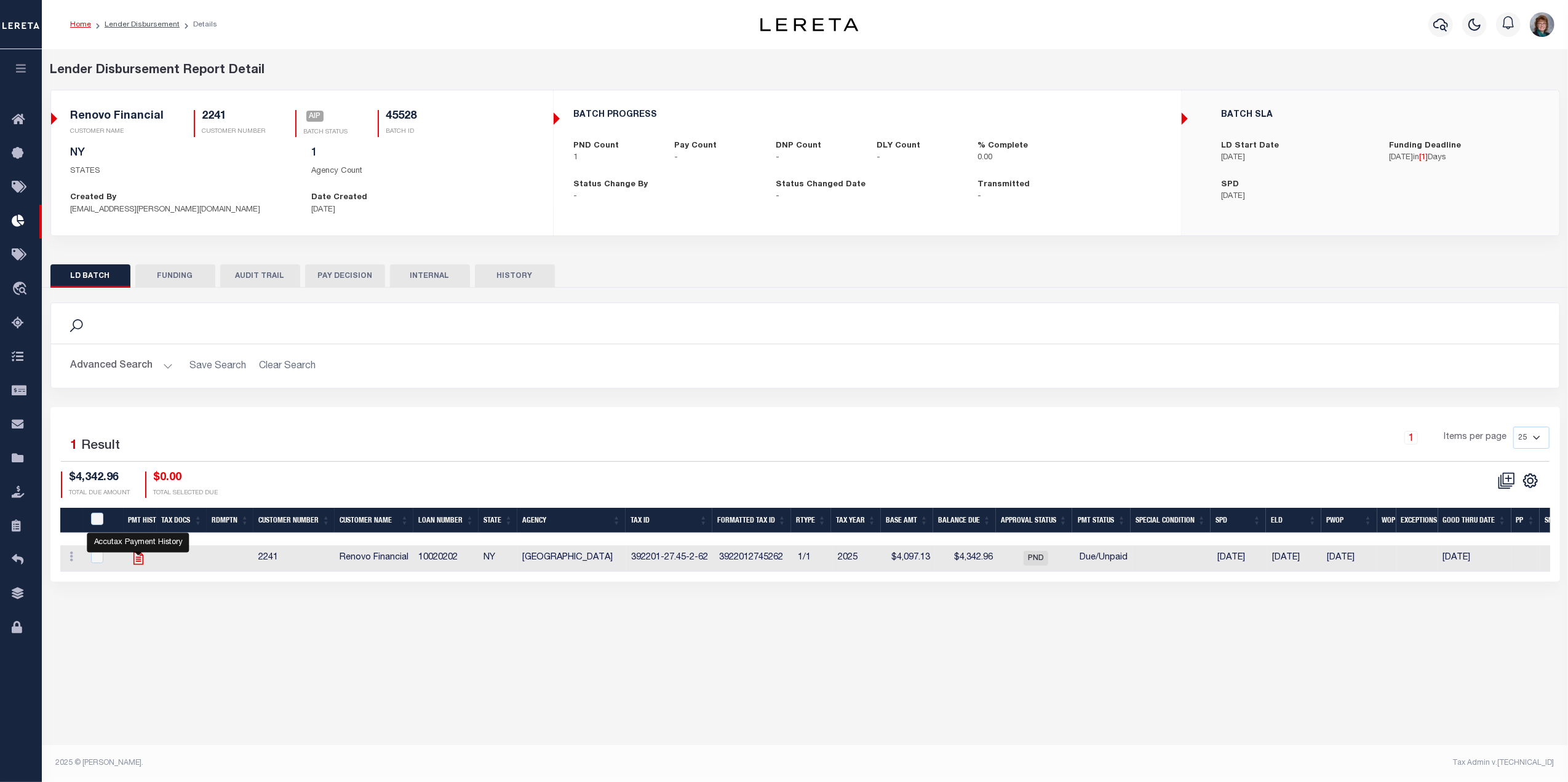
click at [140, 565] on icon "" at bounding box center [138, 558] width 16 height 16
checkbox input "true"
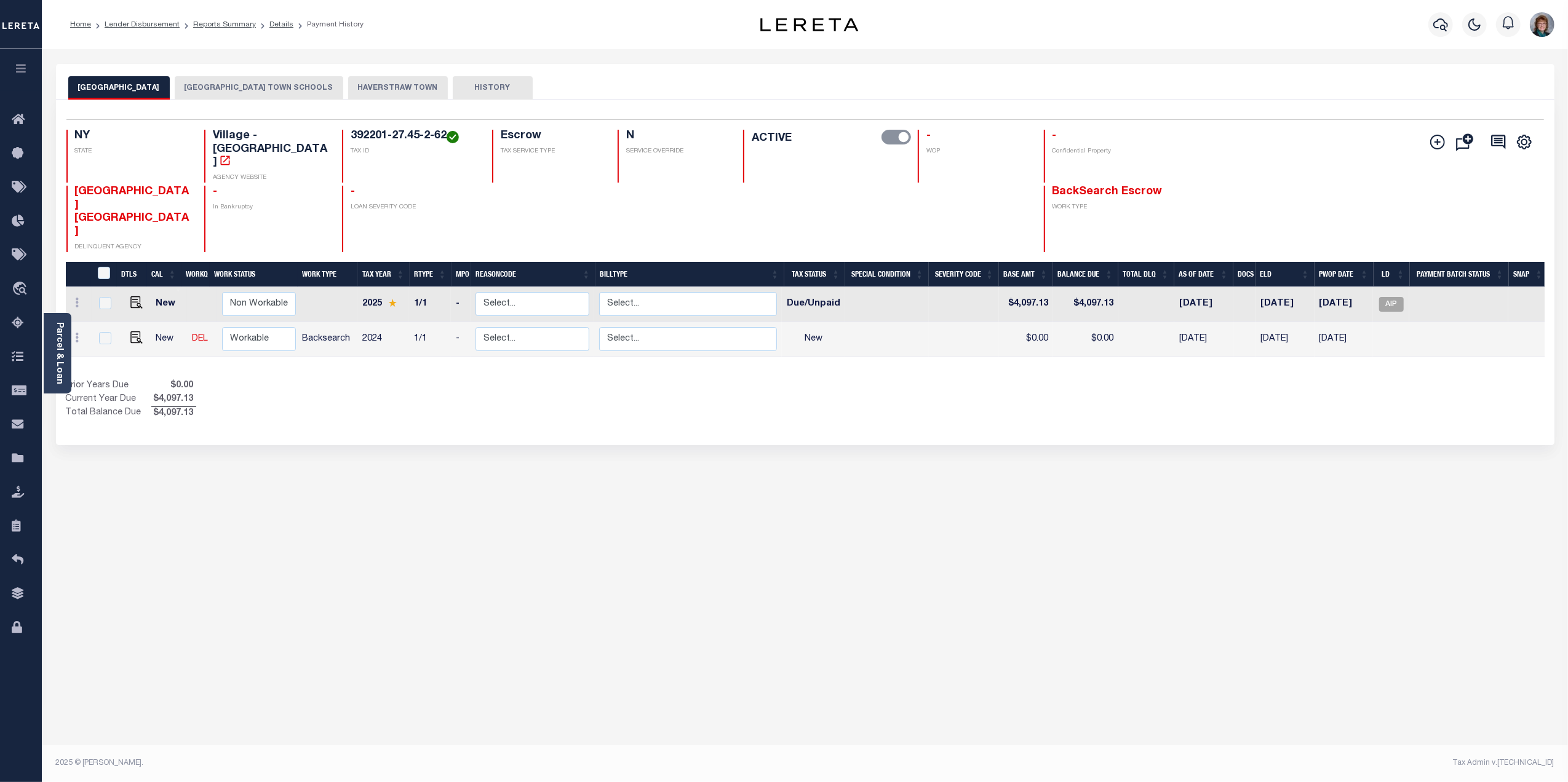
click at [124, 300] on link at bounding box center [133, 304] width 19 height 9
checkbox input "true"
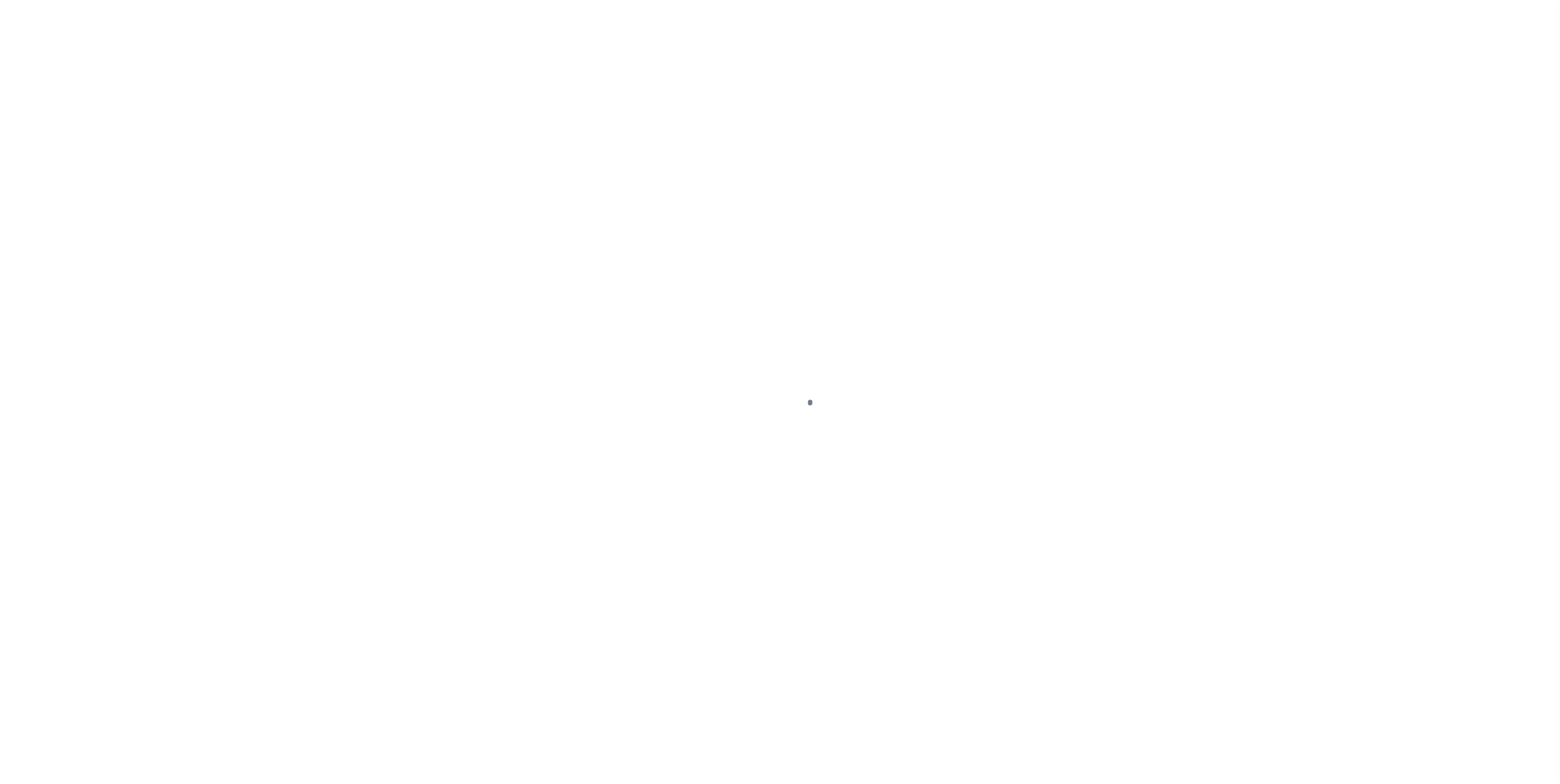
select select "DUE"
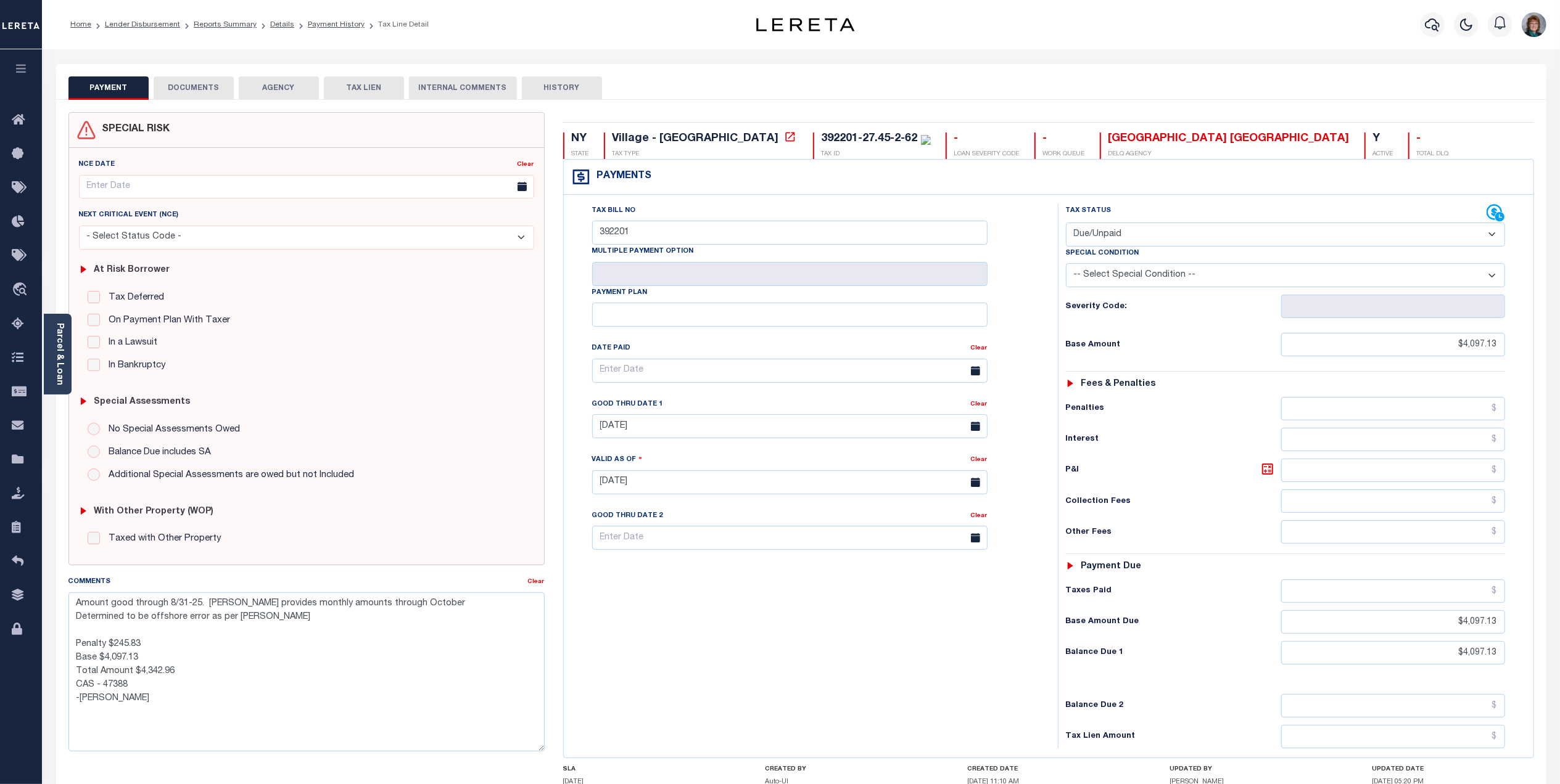
drag, startPoint x: 532, startPoint y: 668, endPoint x: 529, endPoint y: 750, distance: 82.1
click at [529, 750] on textarea "Amount good through 8/31-25. [PERSON_NAME] provides monthly amounts through Oct…" at bounding box center [306, 672] width 476 height 159
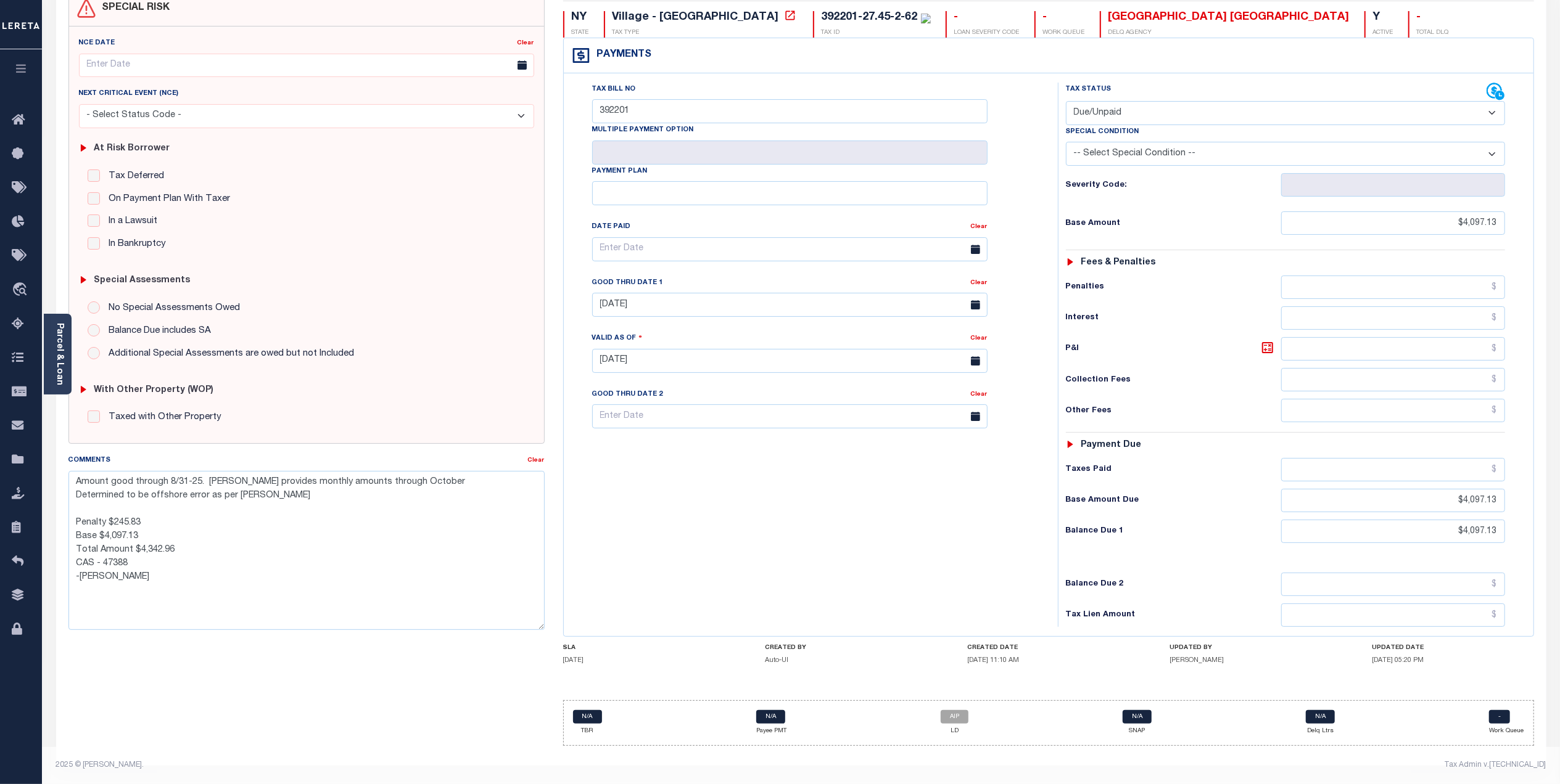
scroll to position [131, 0]
click at [946, 722] on link "AIP" at bounding box center [954, 717] width 28 height 13
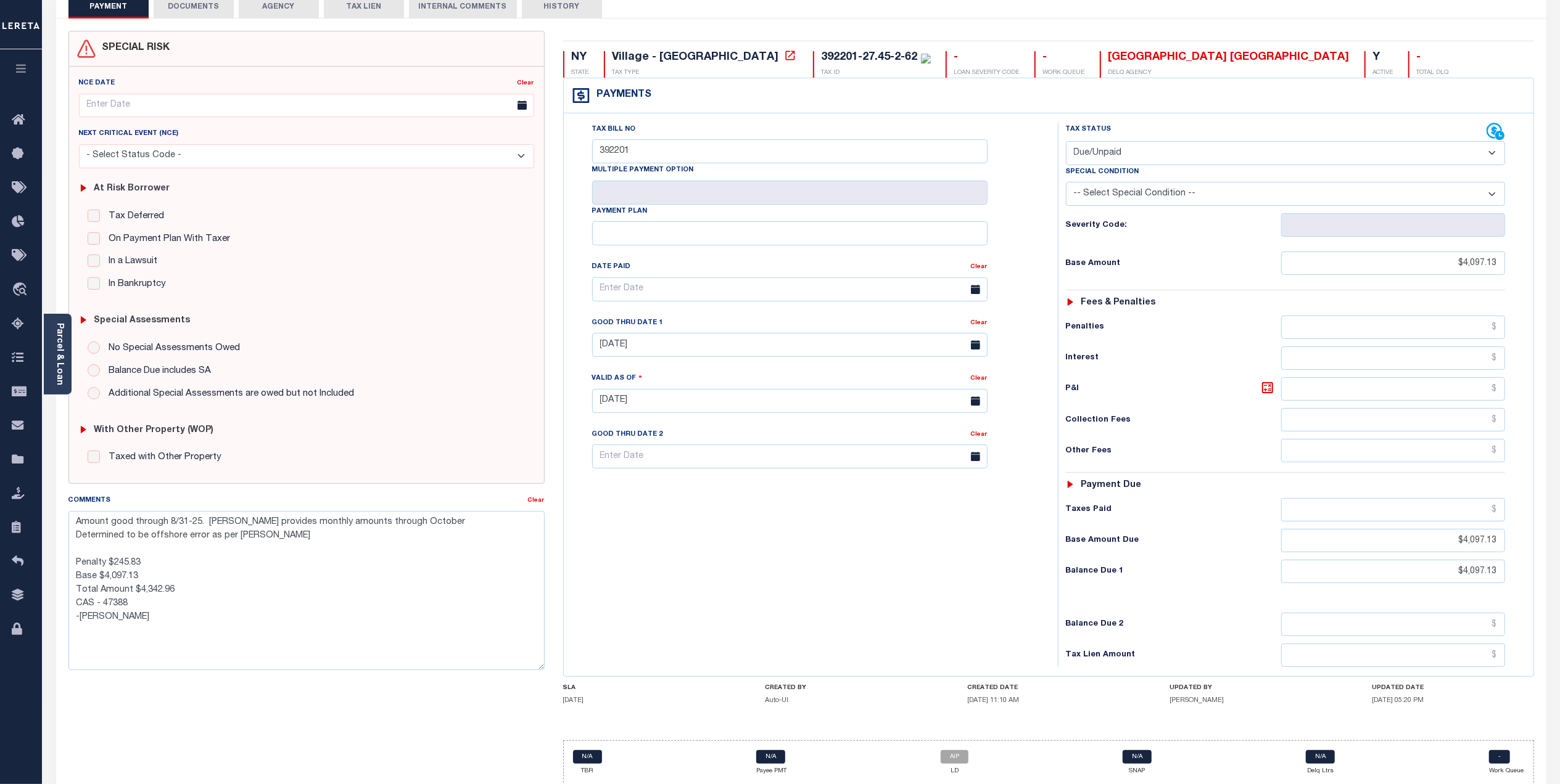
scroll to position [0, 0]
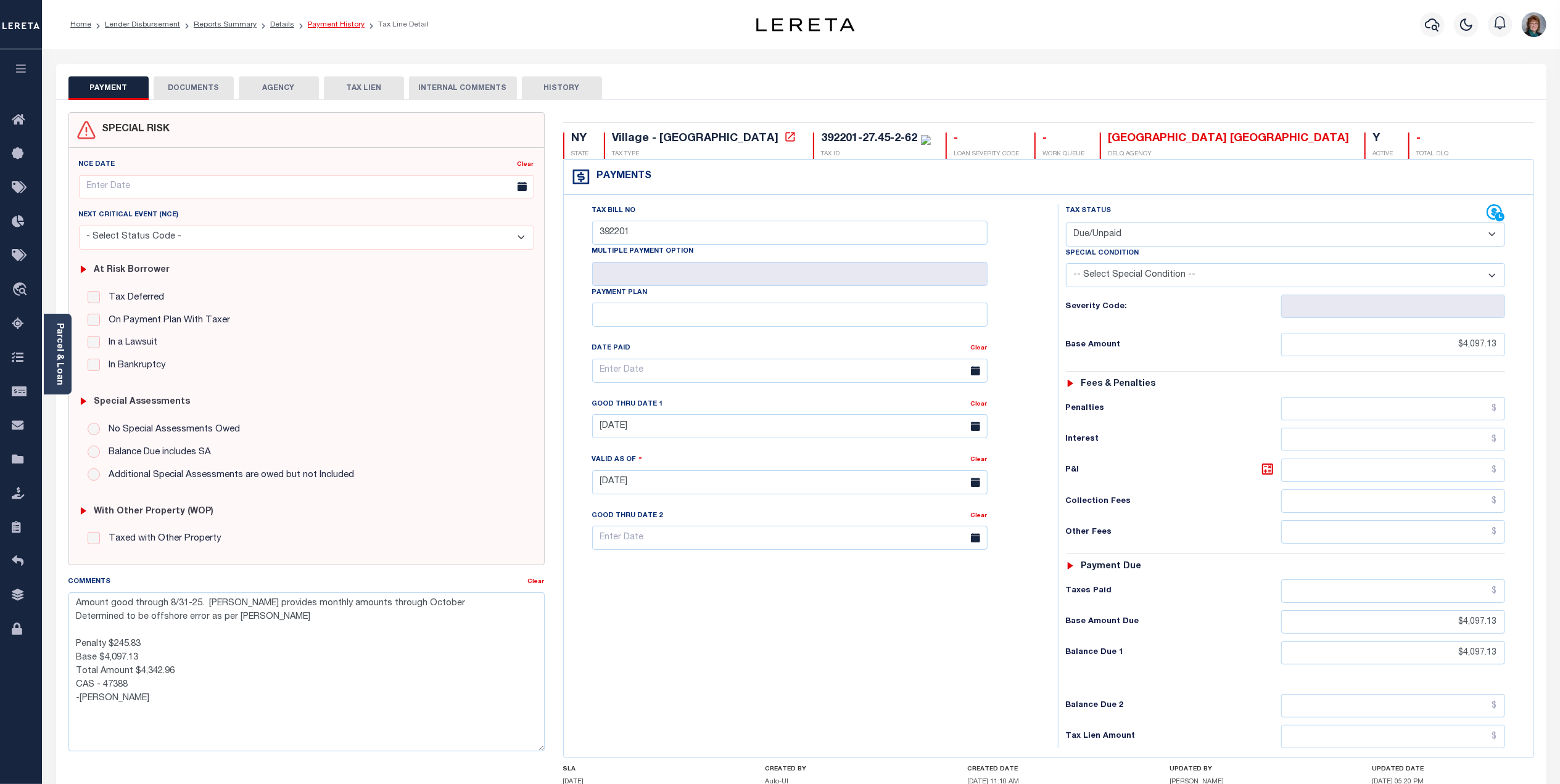
click at [321, 24] on link "Payment History" at bounding box center [337, 25] width 57 height 8
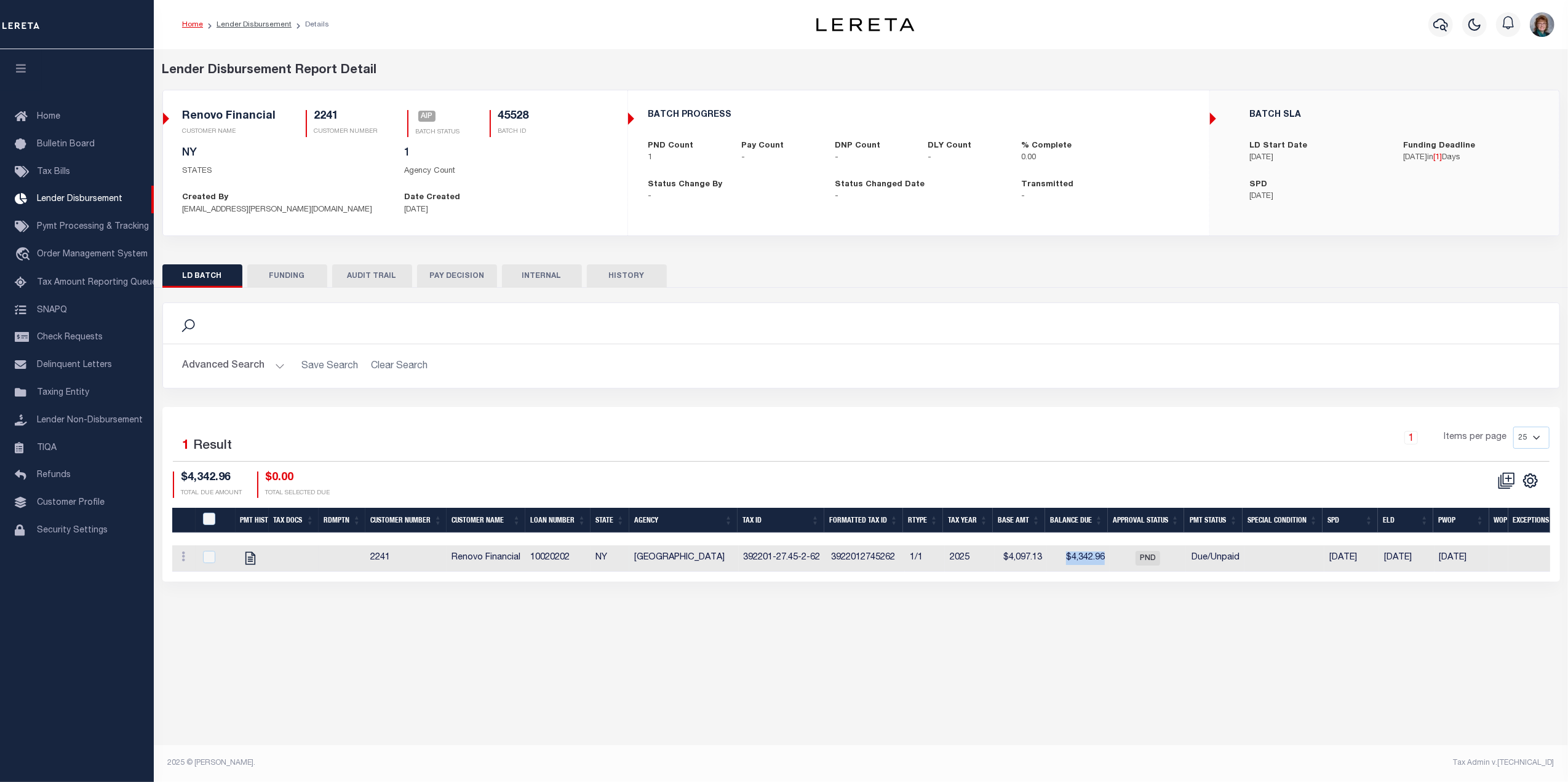
drag, startPoint x: 1059, startPoint y: 560, endPoint x: 1110, endPoint y: 565, distance: 51.2
click at [1110, 565] on tr "View Tax Line Detail View Accutax Payment History 2241 Renovo Financial 1002020…" at bounding box center [959, 559] width 1574 height 26
click at [1076, 638] on div "Lender Disbursement Reports Summary Clients / Customers Customers asc Customers…" at bounding box center [862, 401] width 1415 height 704
drag, startPoint x: 1041, startPoint y: 566, endPoint x: 992, endPoint y: 564, distance: 49.0
click at [992, 564] on tr "View Tax Line Detail View Accutax Payment History 2241 Renovo Financial 1002020…" at bounding box center [959, 559] width 1574 height 26
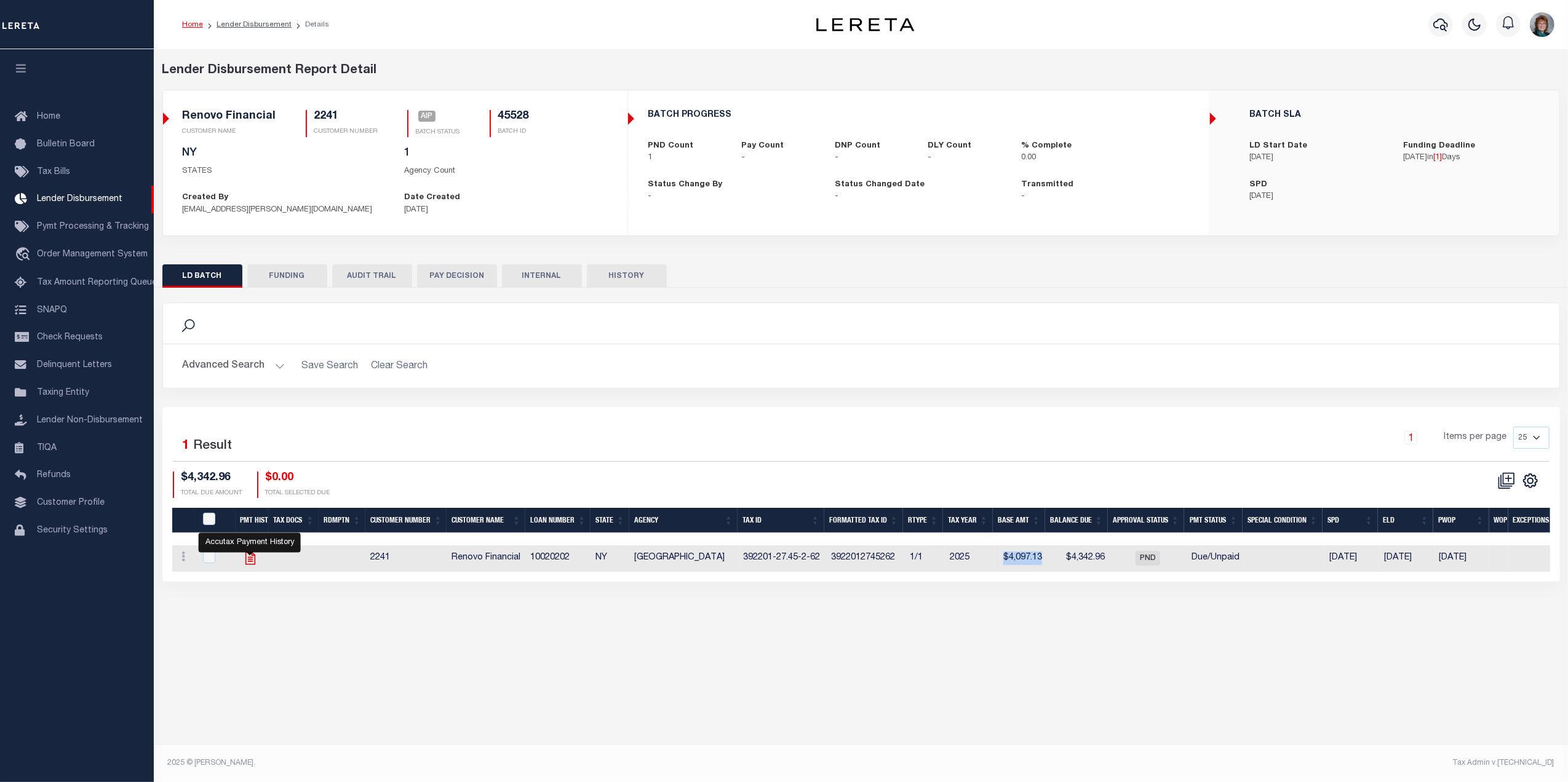
click at [247, 559] on icon "" at bounding box center [250, 558] width 16 height 16
checkbox input "true"
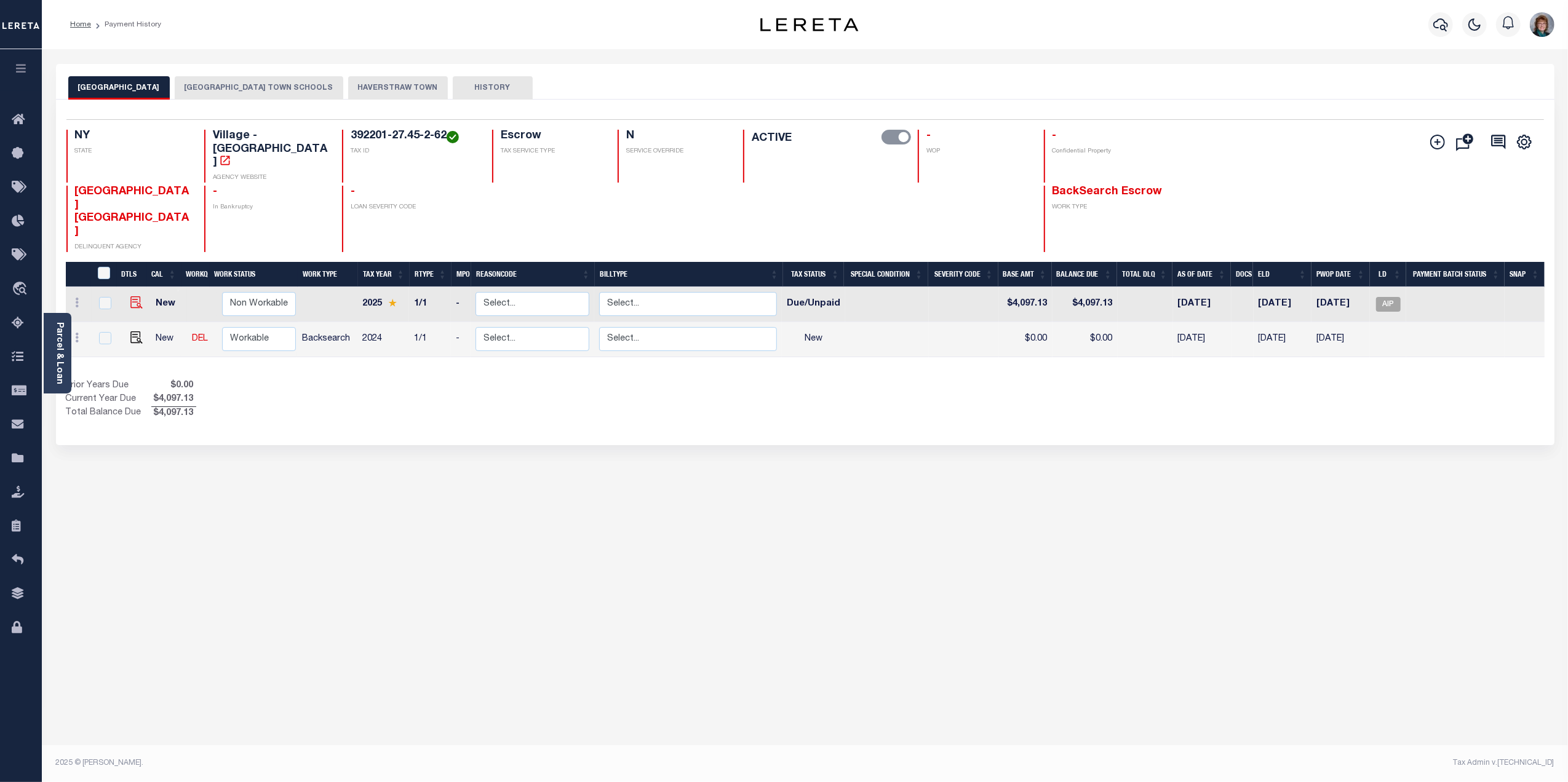
click at [135, 297] on img at bounding box center [136, 303] width 12 height 12
checkbox input "true"
drag, startPoint x: 1012, startPoint y: 265, endPoint x: 1125, endPoint y: 270, distance: 113.1
click at [1125, 287] on tr "New Non Workable Workable 2025 1/1 - Select... Payment Reversal Taxable Value C…" at bounding box center [810, 304] width 1488 height 35
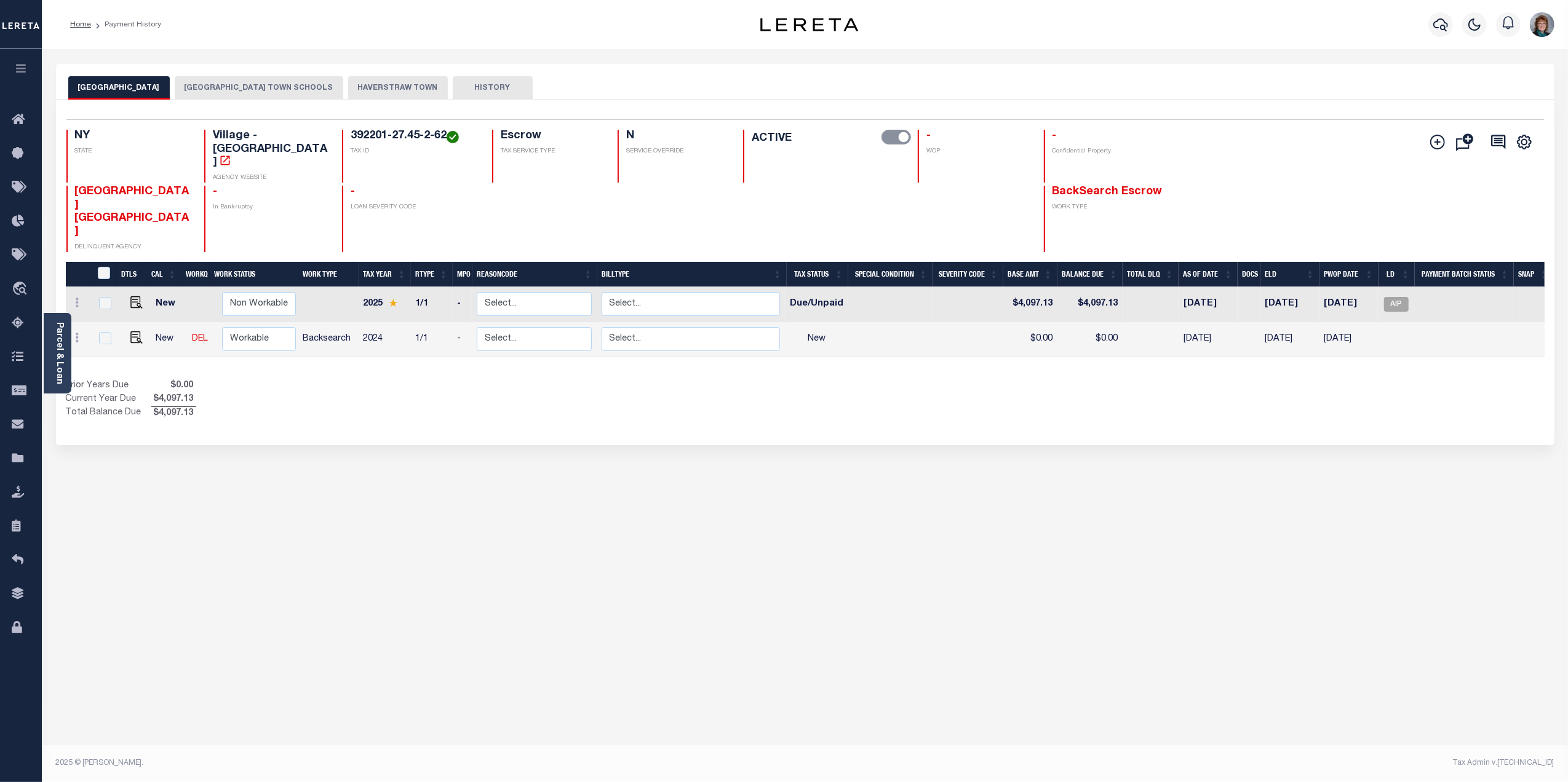
click at [1117, 322] on td "$0.00" at bounding box center [1089, 339] width 65 height 35
checkbox input "true"
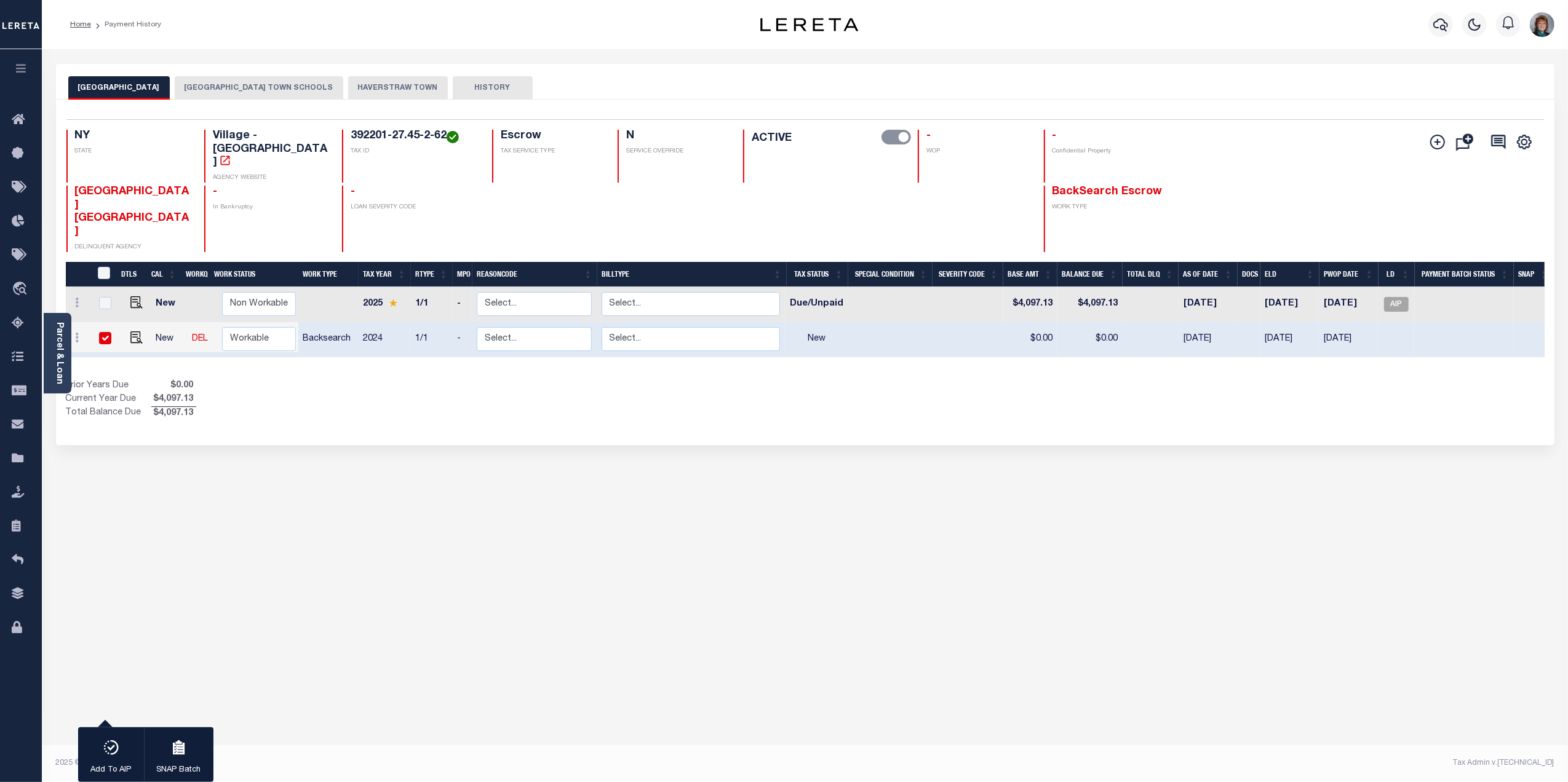
click at [105, 332] on input "checkbox" at bounding box center [105, 338] width 12 height 12
checkbox input "false"
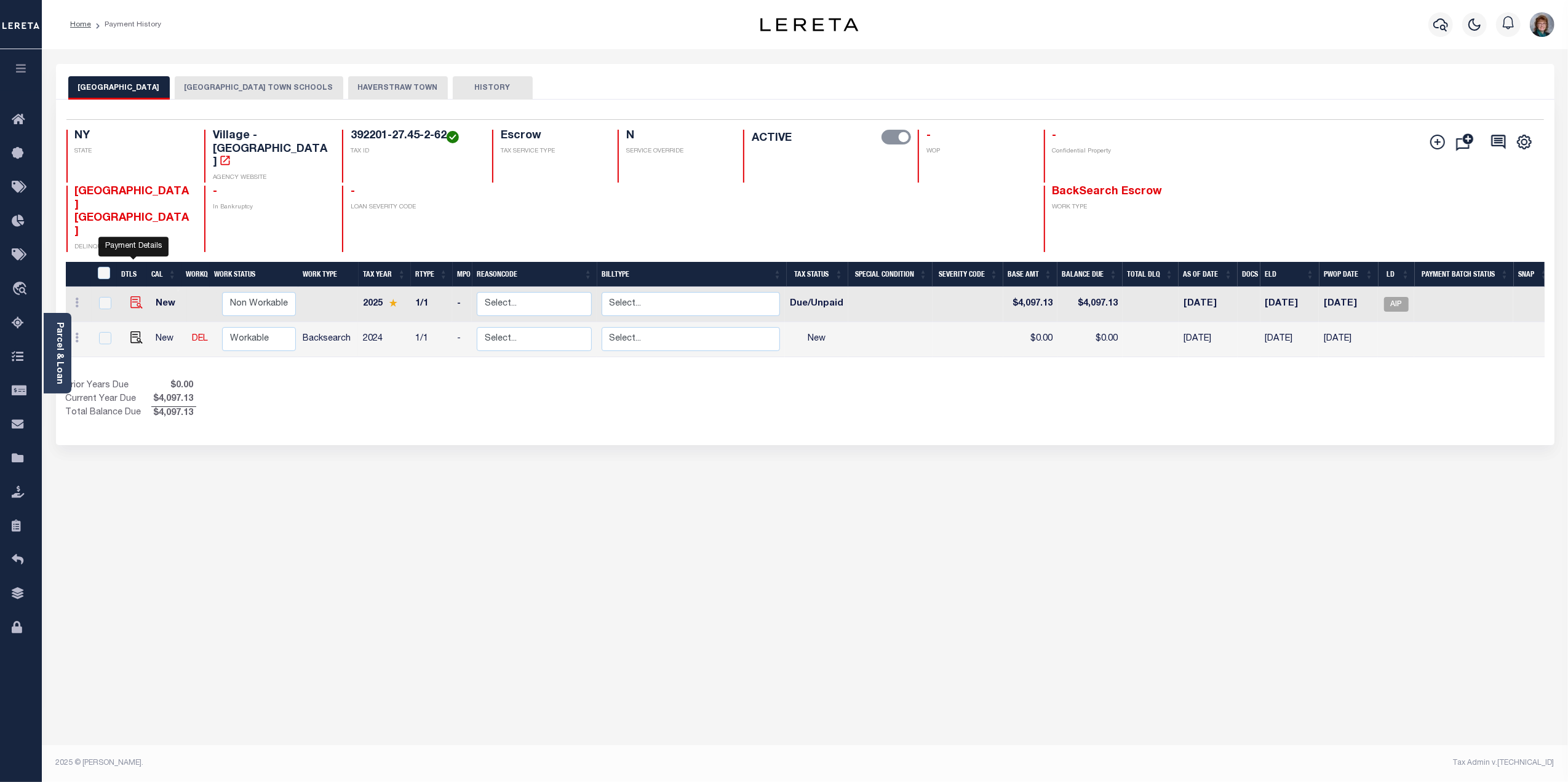
click at [133, 297] on img "" at bounding box center [136, 303] width 12 height 12
checkbox input "true"
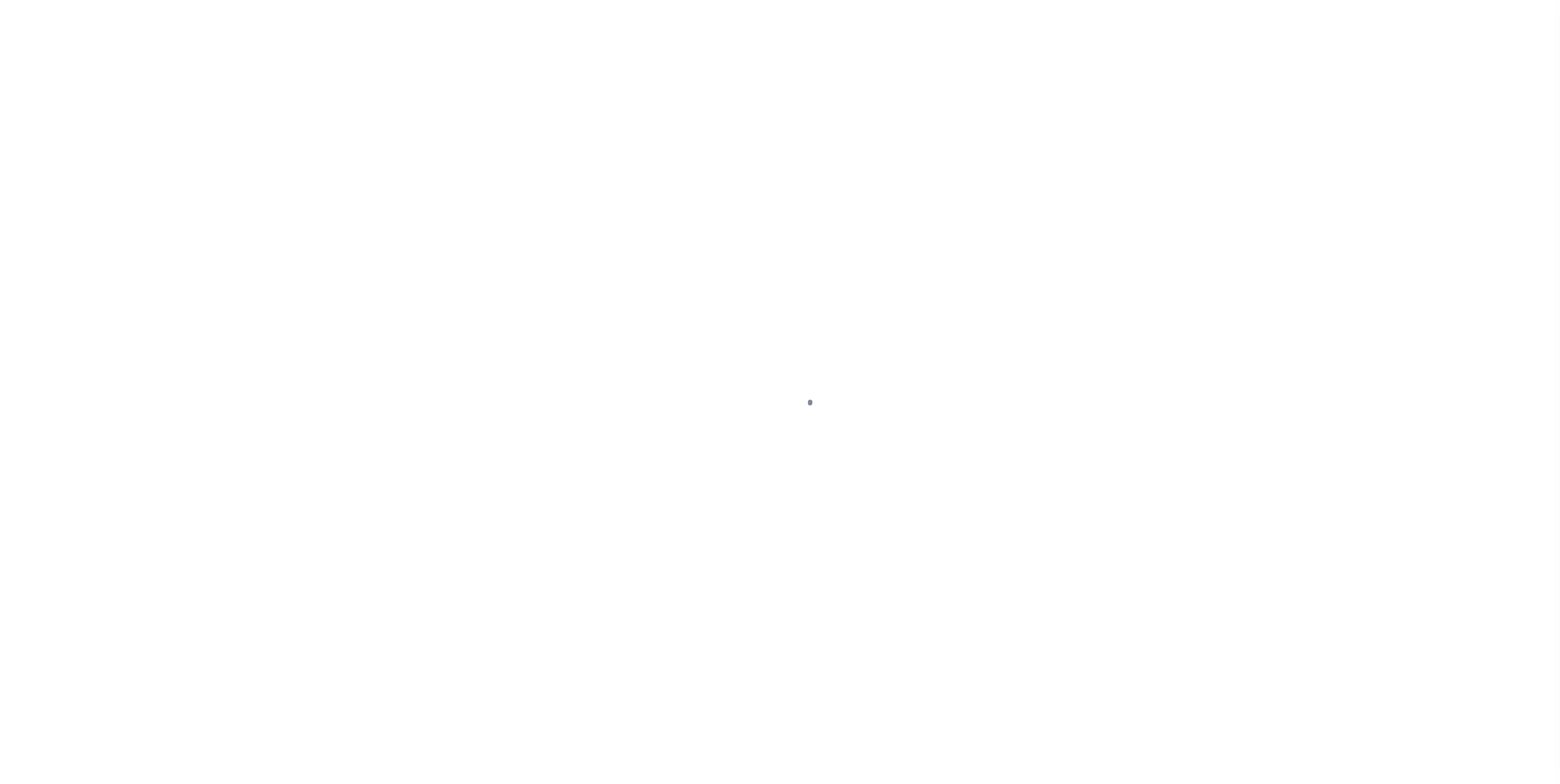
select select "DUE"
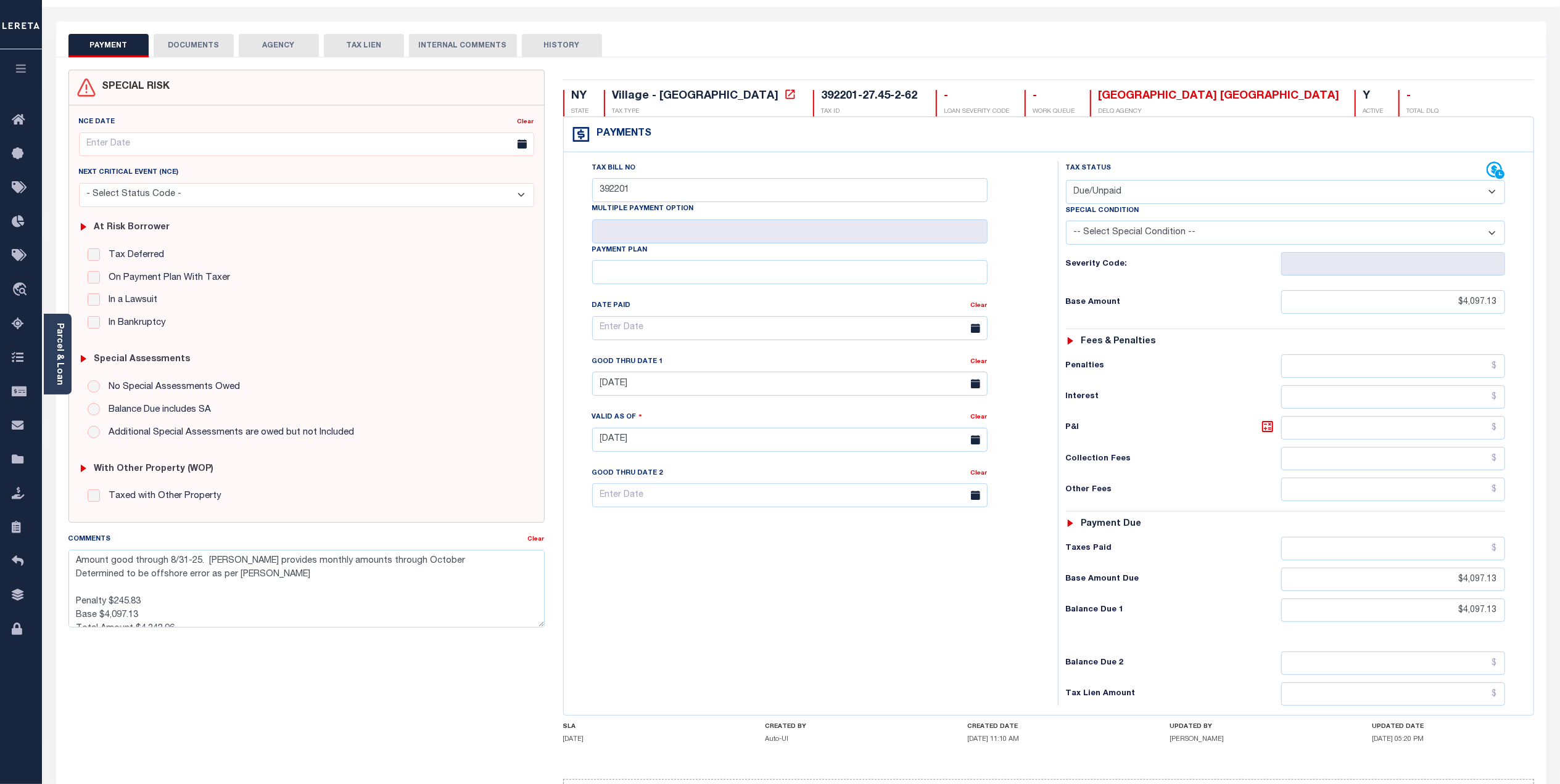
scroll to position [82, 0]
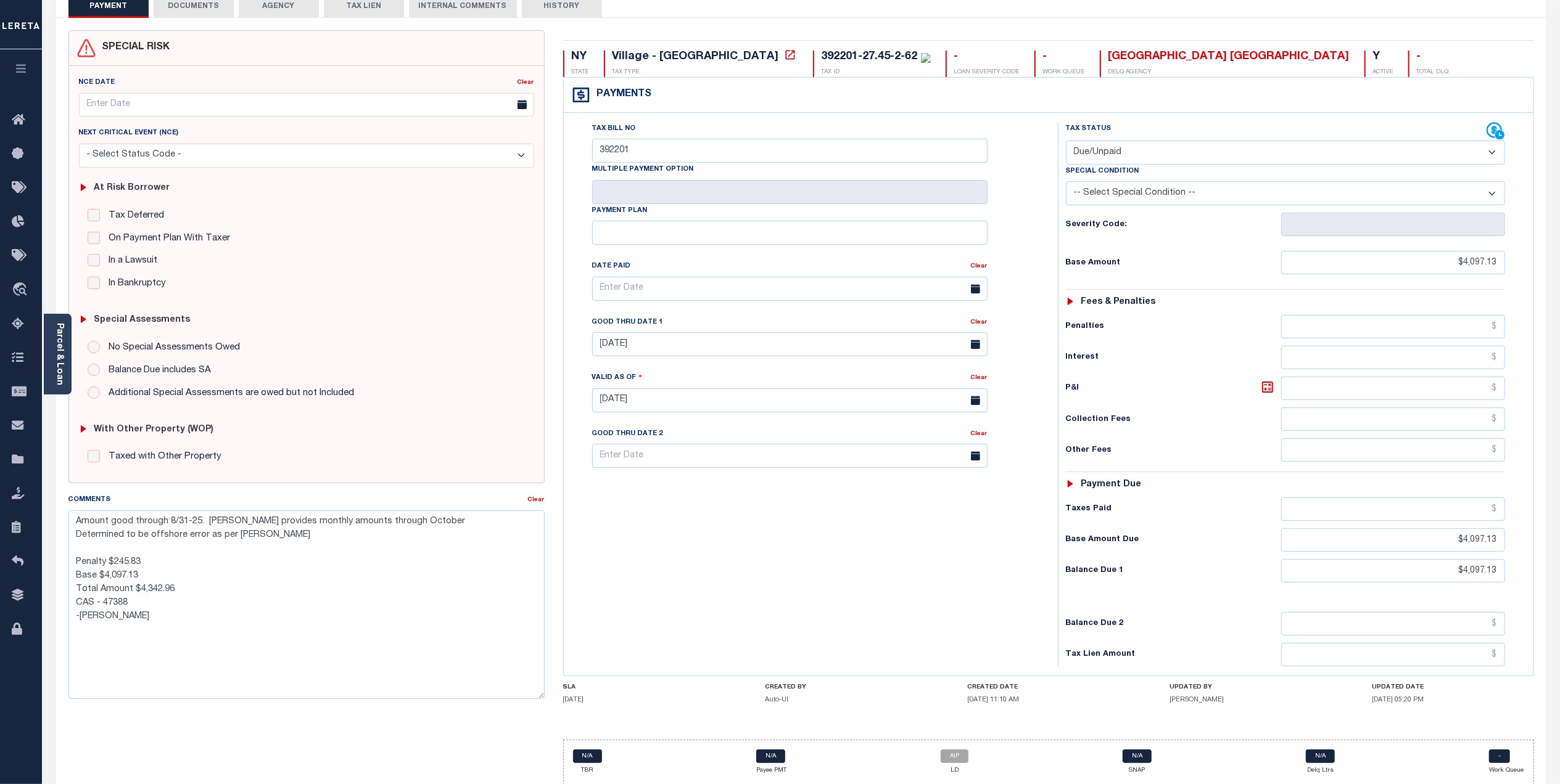
drag, startPoint x: 540, startPoint y: 583, endPoint x: 528, endPoint y: 694, distance: 111.6
click at [528, 694] on textarea "Amount good through 8/31-25. [PERSON_NAME] provides monthly amounts through Oct…" at bounding box center [306, 605] width 476 height 189
drag, startPoint x: 154, startPoint y: 565, endPoint x: 112, endPoint y: 562, distance: 42.1
click at [112, 562] on textarea "Amount good through 8/31-25. [PERSON_NAME] provides monthly amounts through Oct…" at bounding box center [306, 605] width 476 height 189
click at [252, 614] on textarea "Amount good through 8/31-25. [PERSON_NAME] provides monthly amounts through Oct…" at bounding box center [306, 605] width 476 height 189
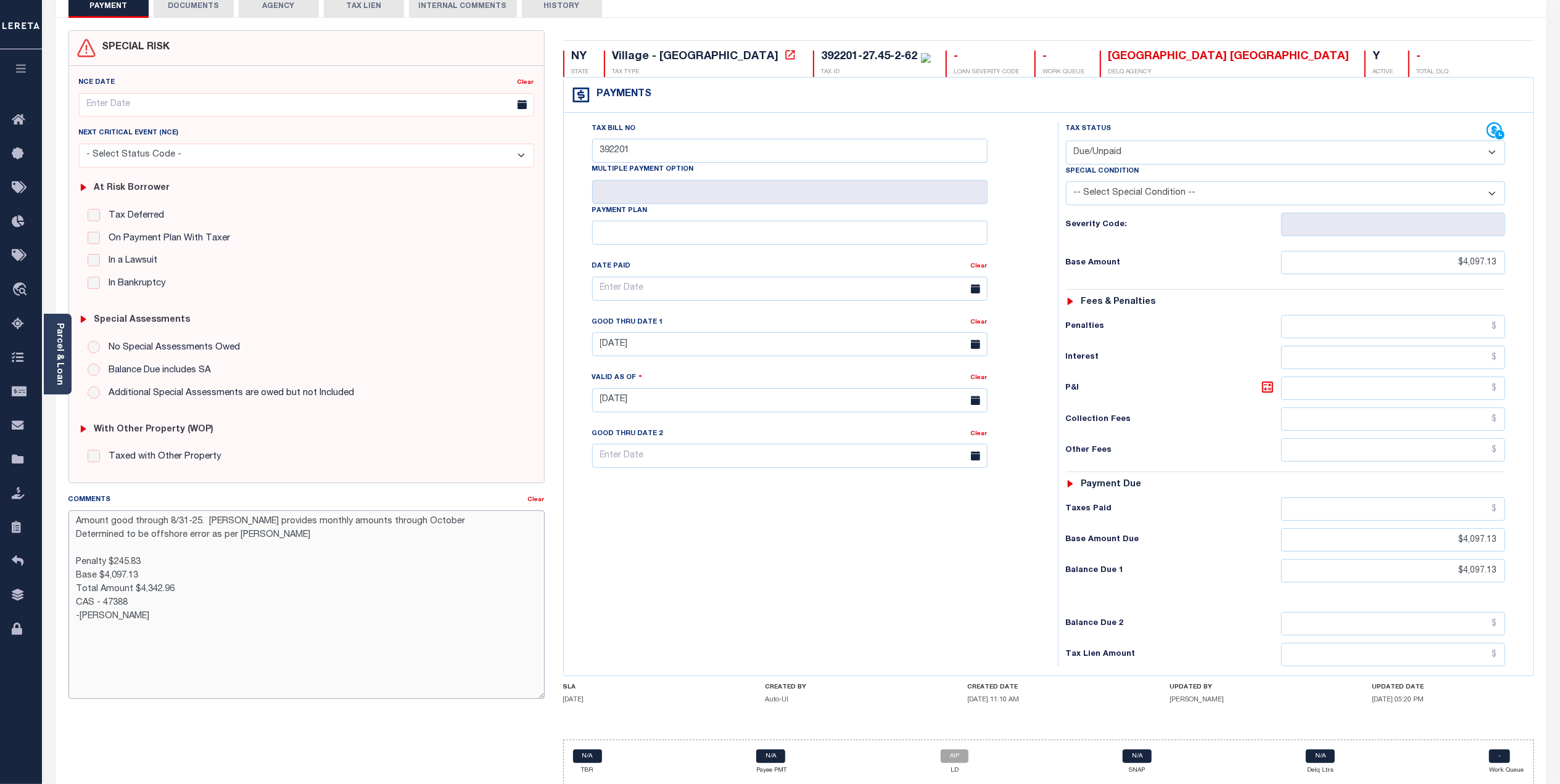
drag, startPoint x: 208, startPoint y: 521, endPoint x: 324, endPoint y: 544, distance: 118.3
click at [324, 544] on textarea "Amount good through 8/31-25. [PERSON_NAME] provides monthly amounts through Oct…" at bounding box center [306, 605] width 476 height 189
click at [174, 566] on textarea "Amount good through 8/31-25. [PERSON_NAME] provides monthly amounts through Oct…" at bounding box center [306, 605] width 476 height 189
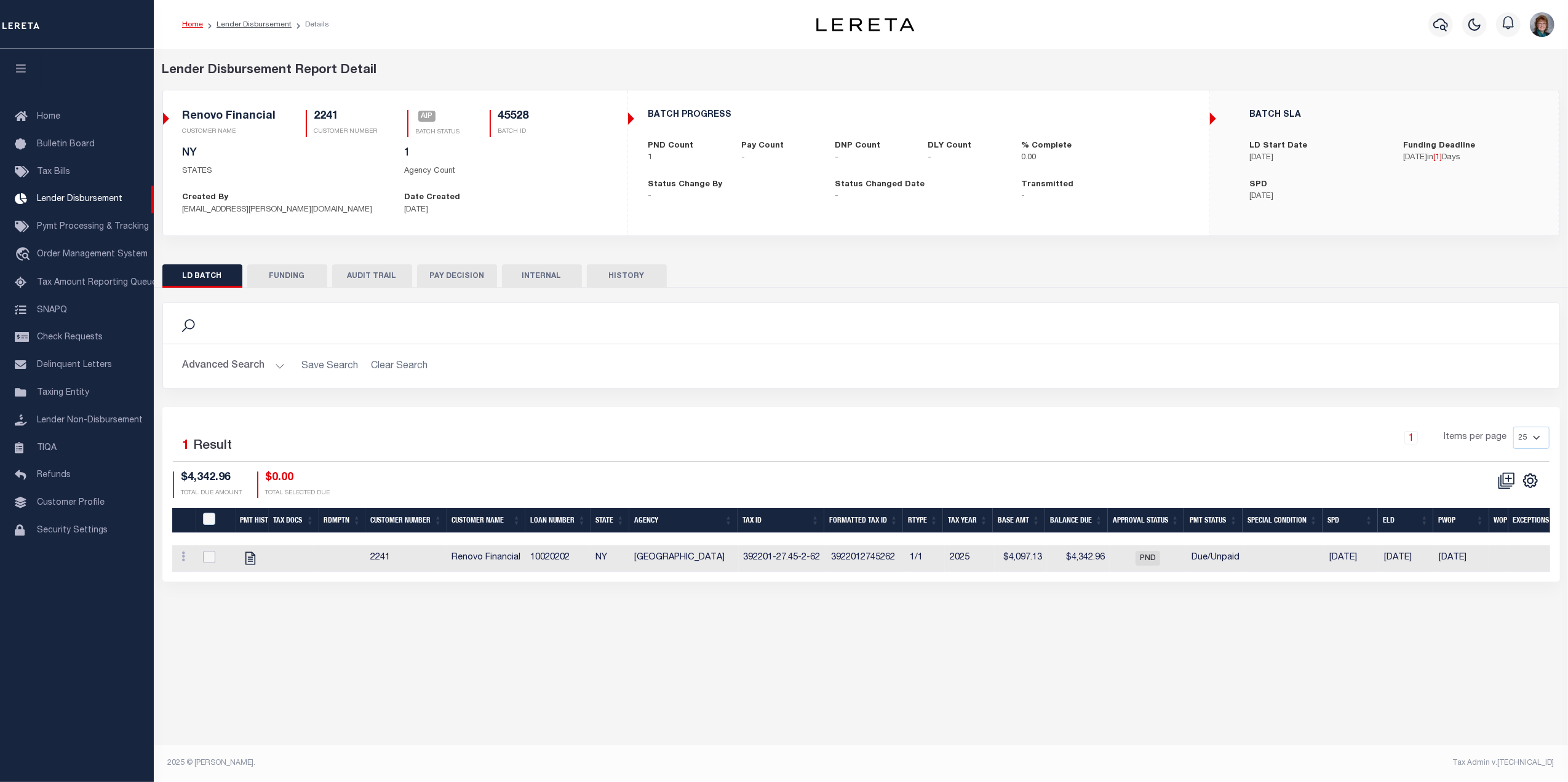
click at [209, 563] on input "checkbox" at bounding box center [209, 557] width 12 height 12
checkbox input "true"
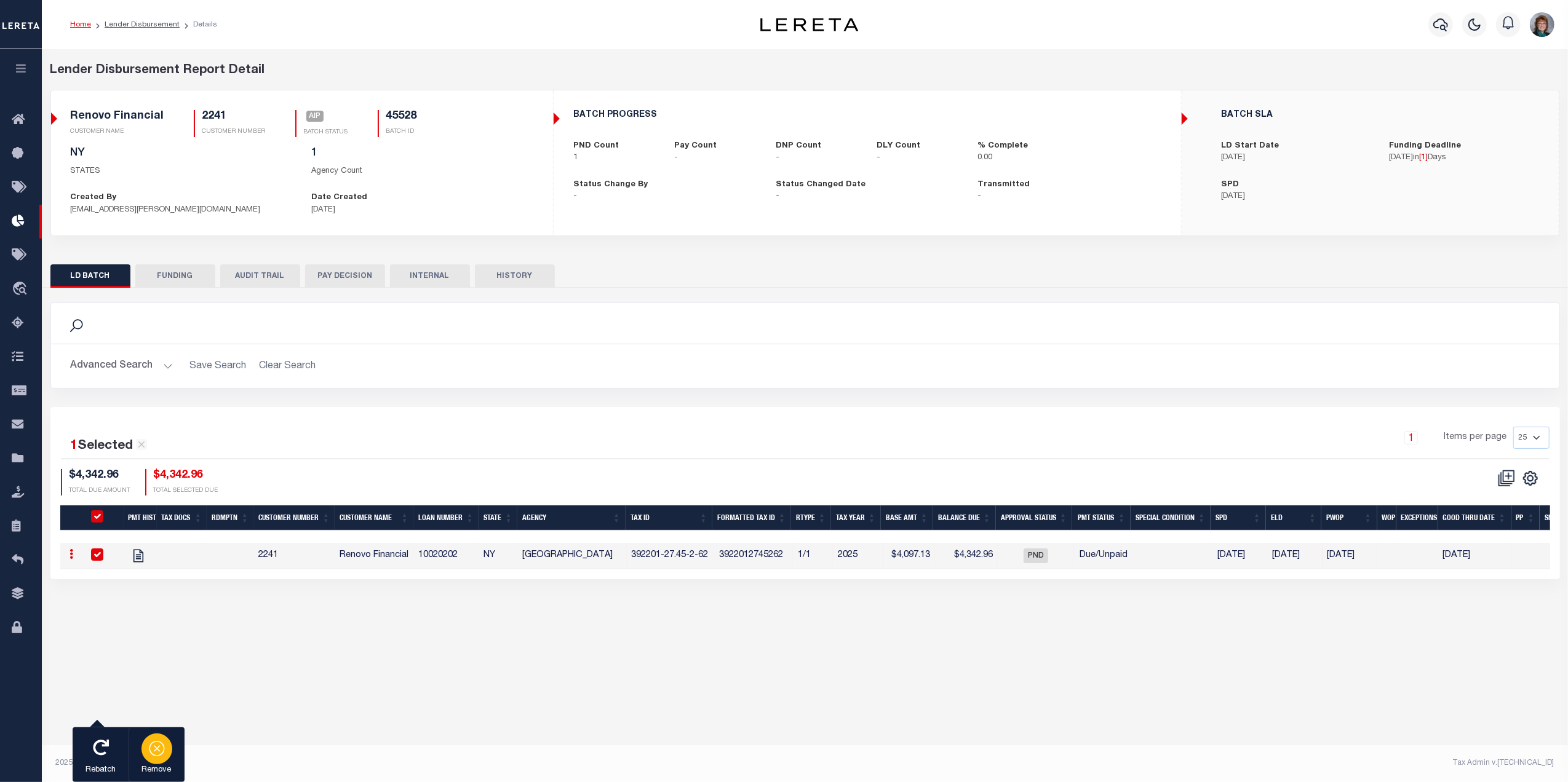
click at [147, 752] on div "button" at bounding box center [157, 749] width 31 height 31
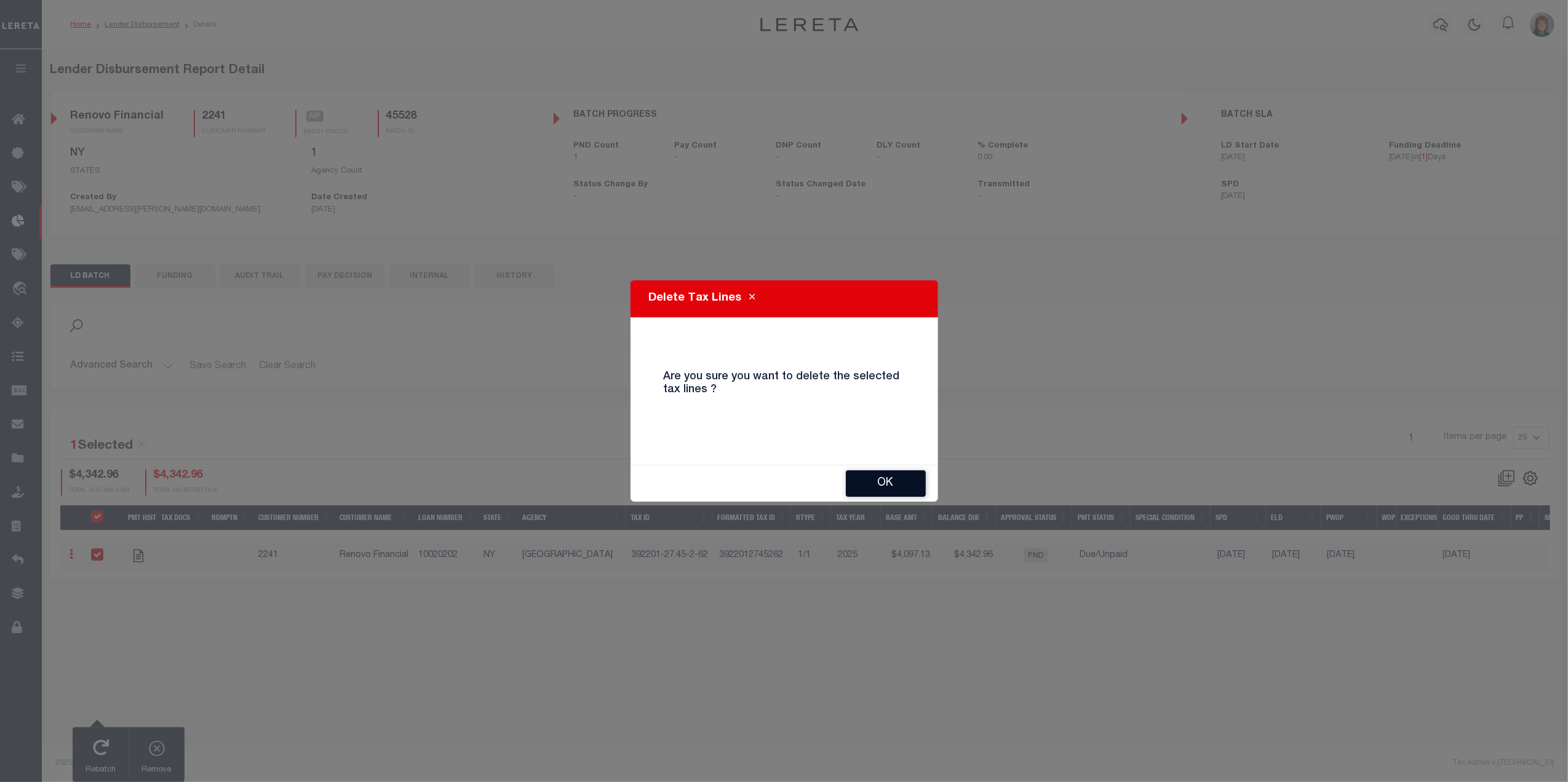
click at [911, 483] on button "OK" at bounding box center [885, 484] width 80 height 26
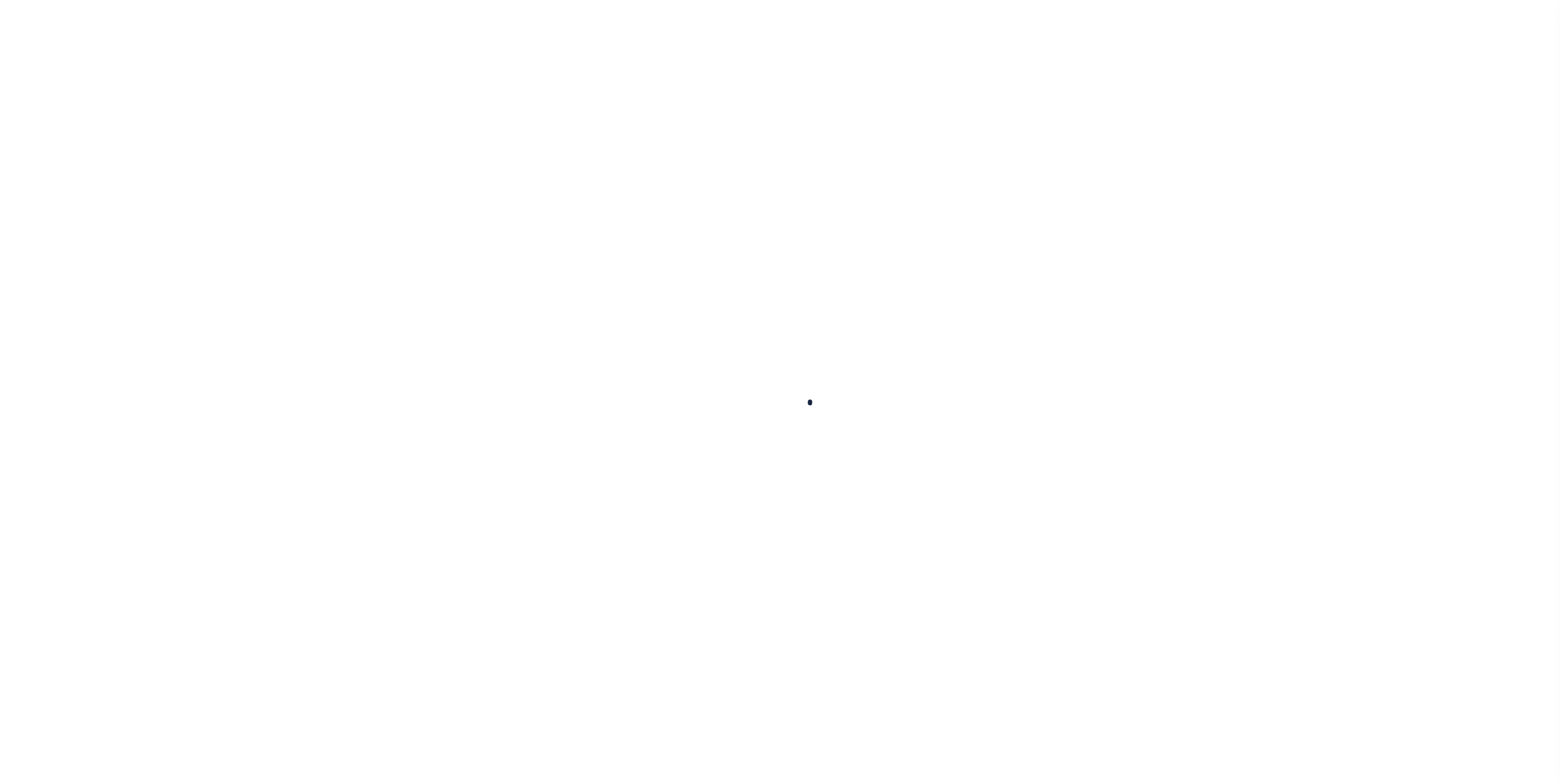
checkbox input "false"
type textarea "Amount good through 8/31-25. [PERSON_NAME] provides monthly amounts through Oct…"
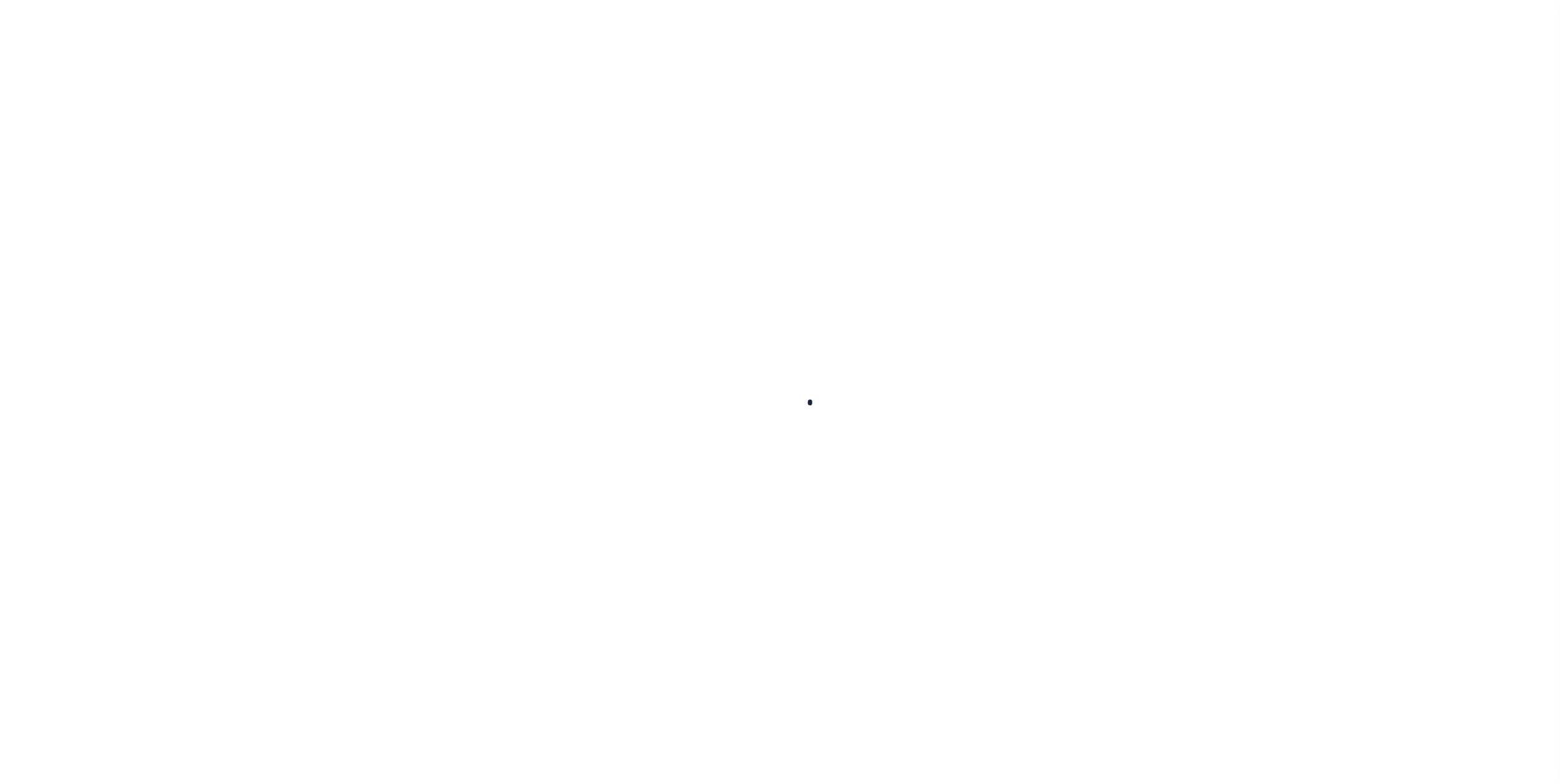
type input "392201"
type input "[DATE]"
select select "DUE"
type input "$4,097.13"
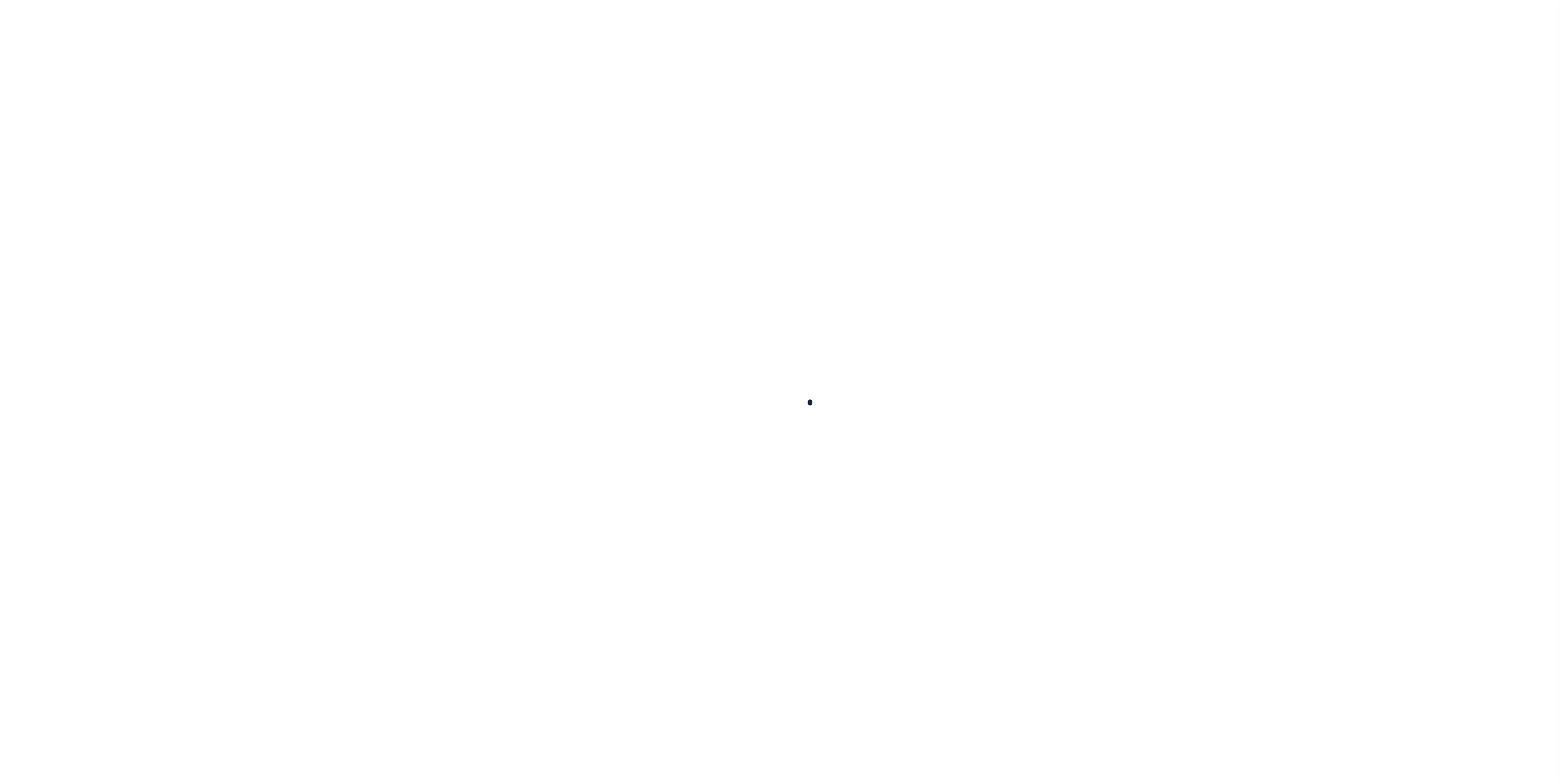
type input "$4,097.13"
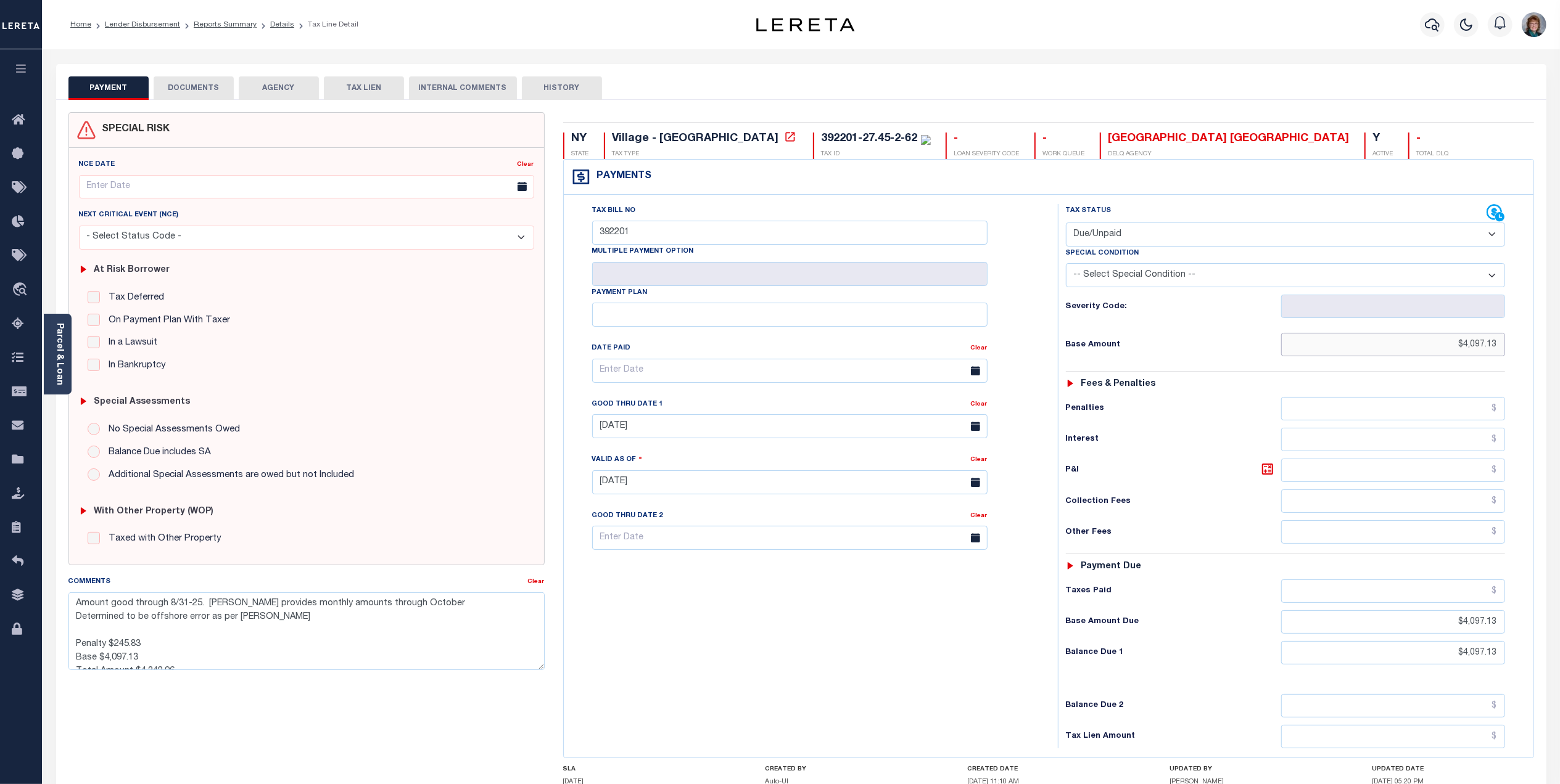
drag, startPoint x: 1442, startPoint y: 343, endPoint x: 1503, endPoint y: 346, distance: 61.1
click at [1503, 346] on input "$4,097.13" at bounding box center [1393, 344] width 224 height 24
click at [1450, 474] on input "text" at bounding box center [1393, 470] width 224 height 24
click at [1503, 210] on icon at bounding box center [1496, 213] width 19 height 19
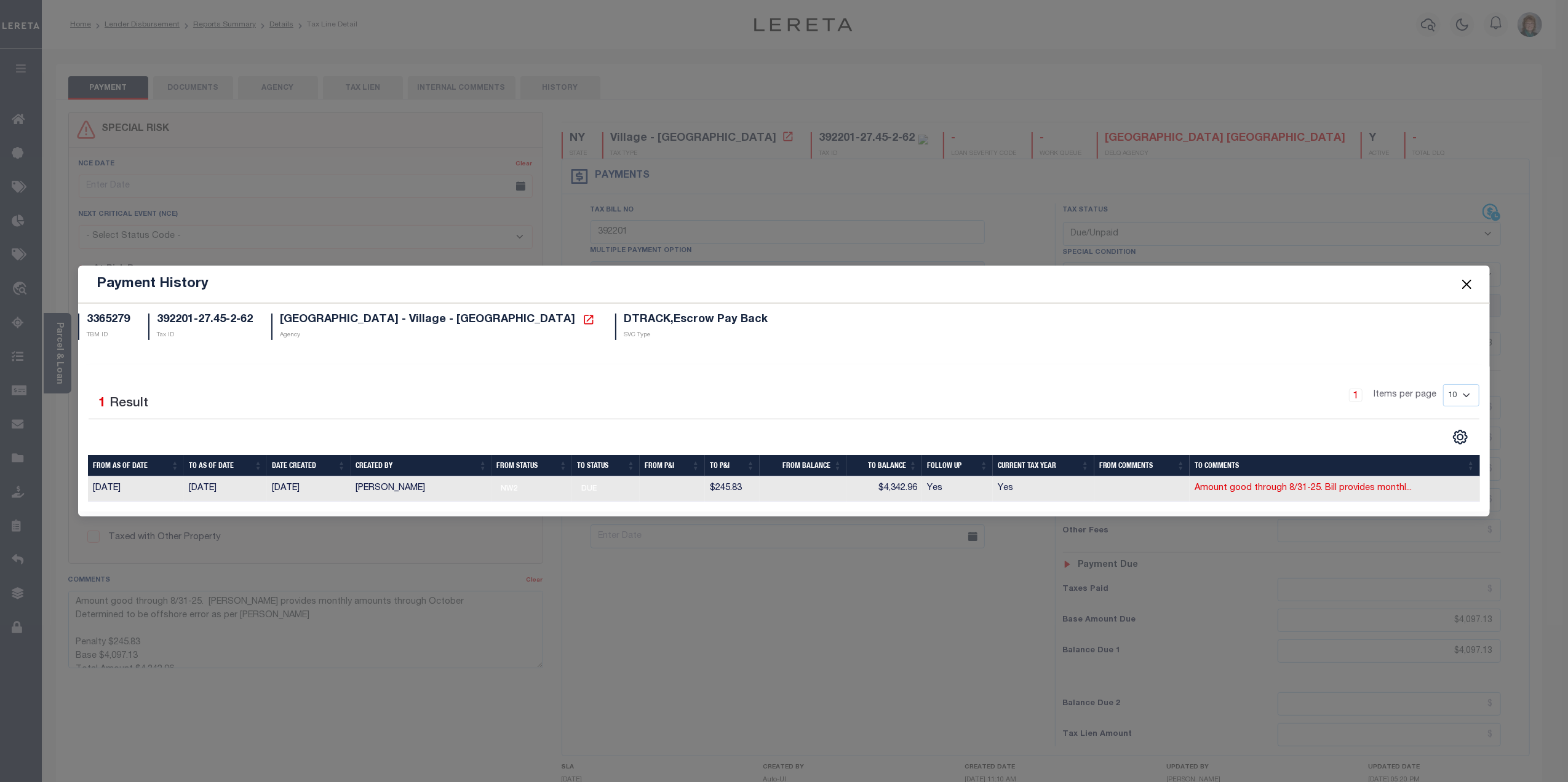
click at [1469, 281] on button "Close" at bounding box center [1466, 284] width 16 height 16
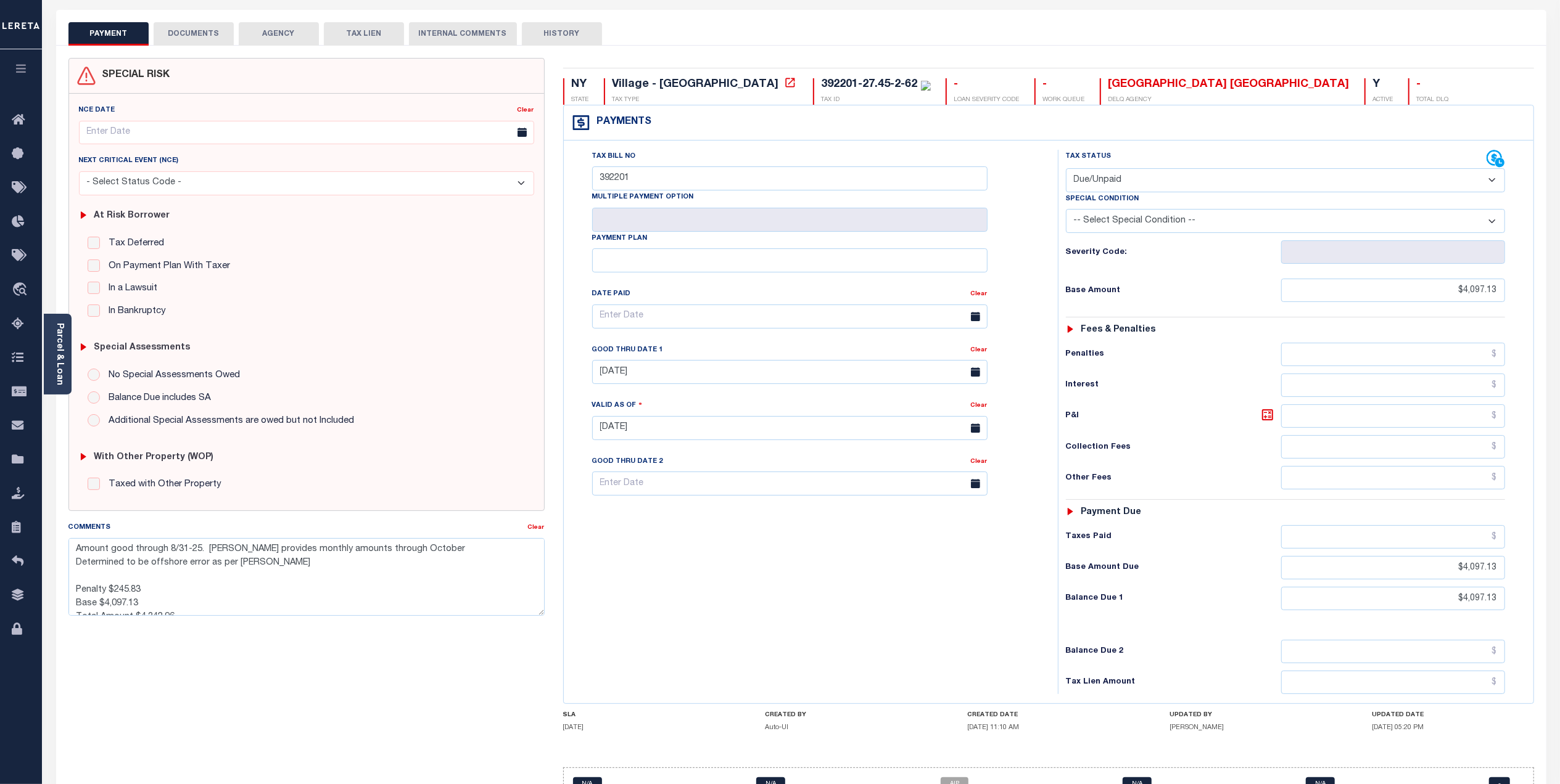
scroll to position [131, 0]
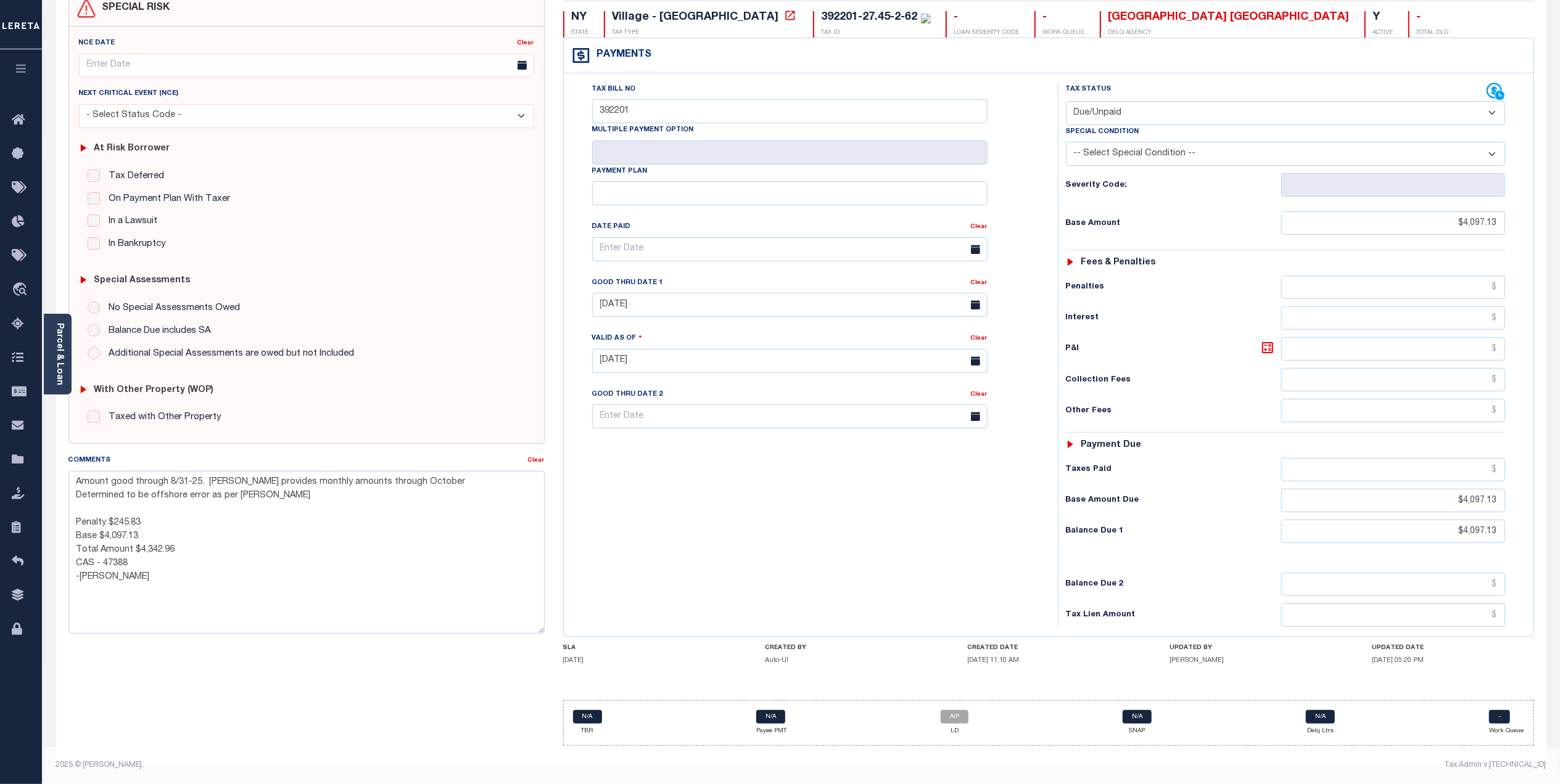
drag, startPoint x: 534, startPoint y: 539, endPoint x: 533, endPoint y: 627, distance: 88.0
click at [533, 627] on textarea "Amount good through 8/31-25. [PERSON_NAME] provides monthly amounts through Oct…" at bounding box center [306, 553] width 476 height 163
click at [1476, 343] on input "text" at bounding box center [1393, 349] width 224 height 24
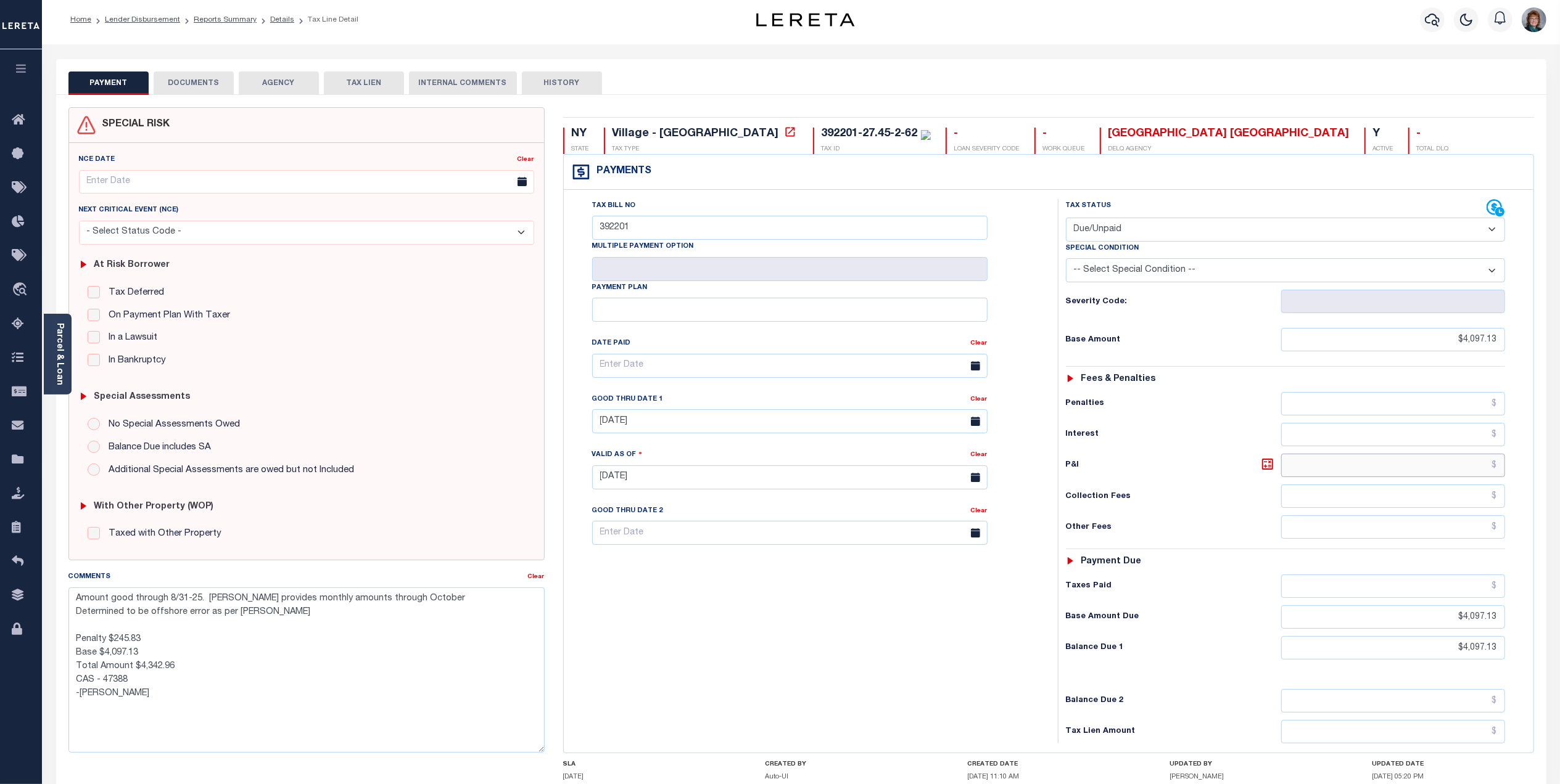
scroll to position [0, 0]
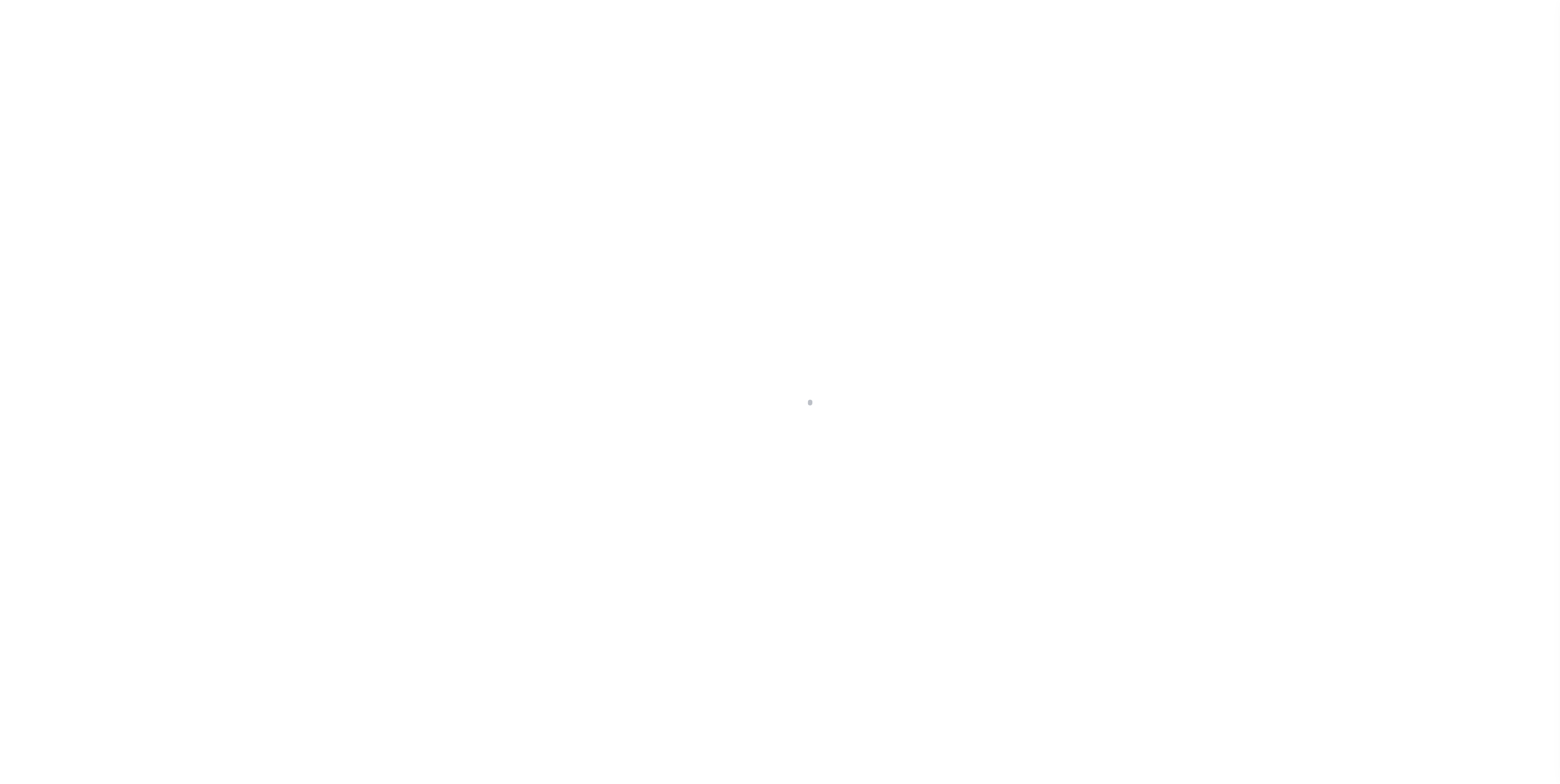
select select "DUE"
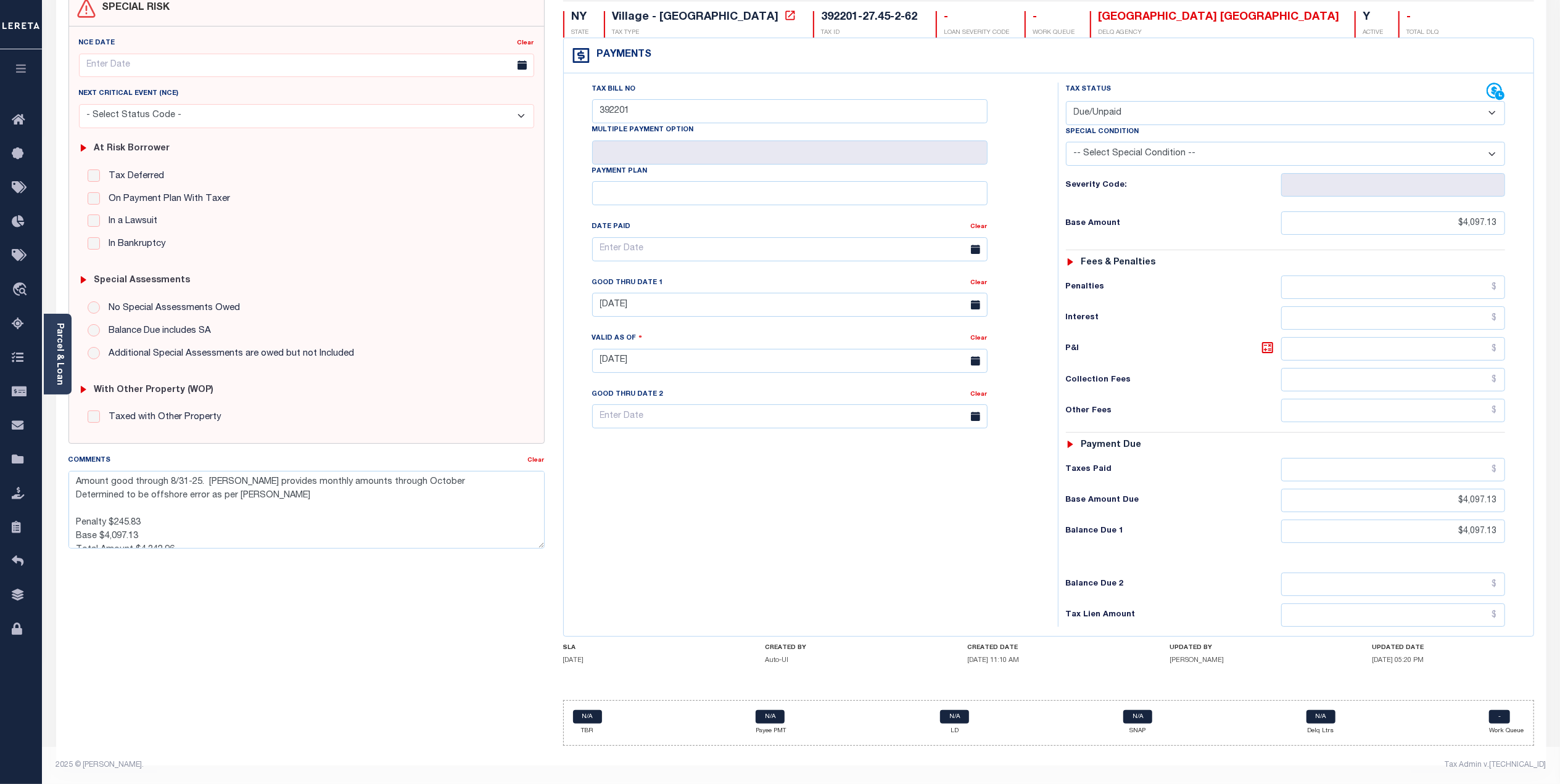
scroll to position [131, 0]
click at [245, 499] on textarea "Amount good through 8/31-25. [PERSON_NAME] provides monthly amounts through Oct…" at bounding box center [306, 510] width 476 height 78
drag, startPoint x: 206, startPoint y: 474, endPoint x: 327, endPoint y: 499, distance: 123.6
click at [327, 499] on textarea "Amount good through 8/31-25. [PERSON_NAME] provides monthly amounts through Oct…" at bounding box center [306, 510] width 476 height 78
click at [168, 507] on textarea "Amount good through 8/31-25. Penalty $245.83 Base $4,097.13 Total Amount $4,342…" at bounding box center [306, 510] width 476 height 78
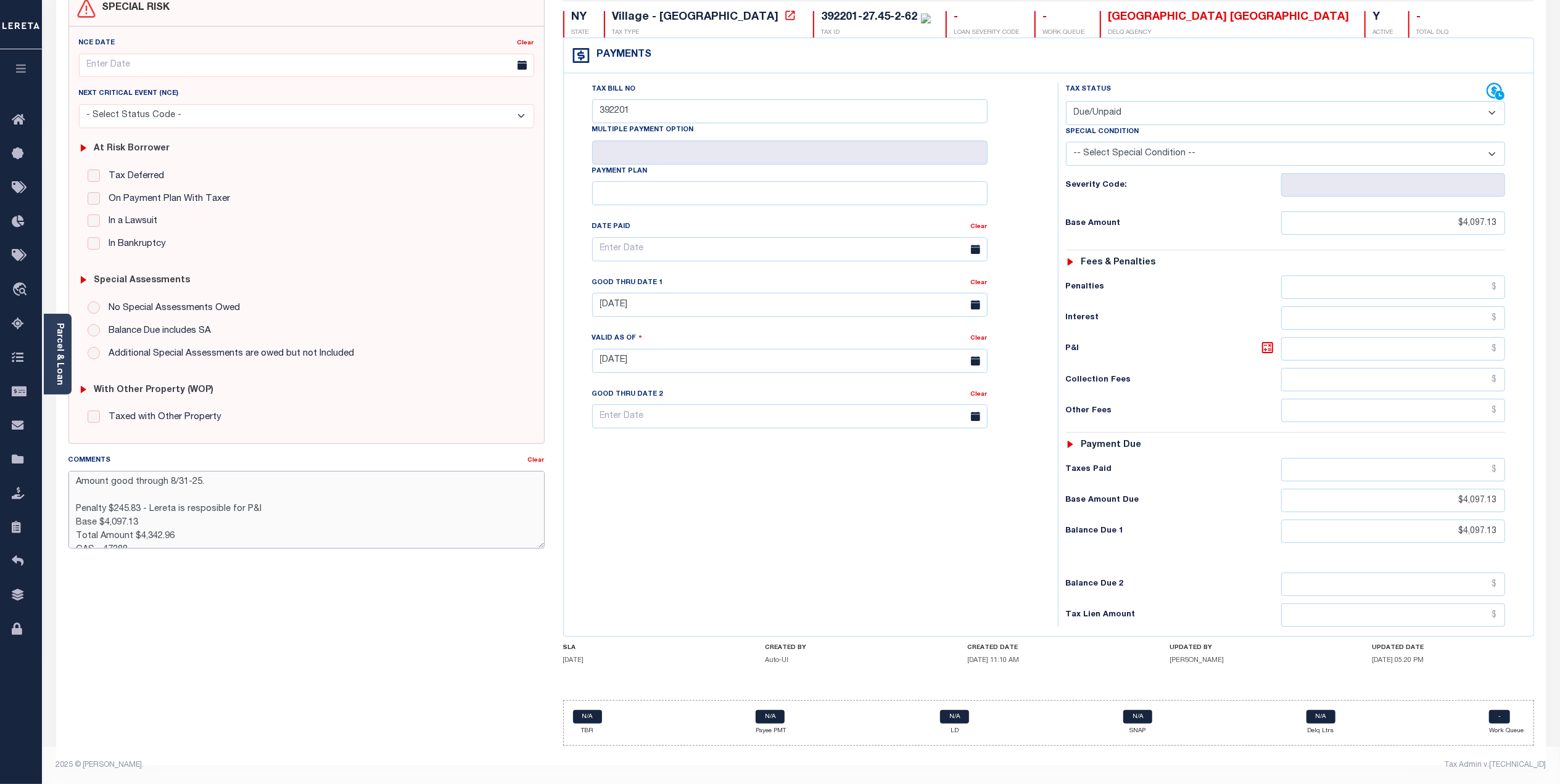
drag, startPoint x: 158, startPoint y: 516, endPoint x: 53, endPoint y: 516, distance: 105.0
click at [53, 516] on div "PAYMENT DOCUMENTS AGENCY DELINQUENT PAYEE" at bounding box center [800, 364] width 1509 height 842
click at [117, 491] on textarea "Amount good through 8/31-25. Penalty $245.83 - Lereta is resposible for P&I Tot…" at bounding box center [306, 510] width 476 height 78
paste textarea "Base $4,097.13"
drag, startPoint x: 210, startPoint y: 467, endPoint x: 50, endPoint y: 479, distance: 160.4
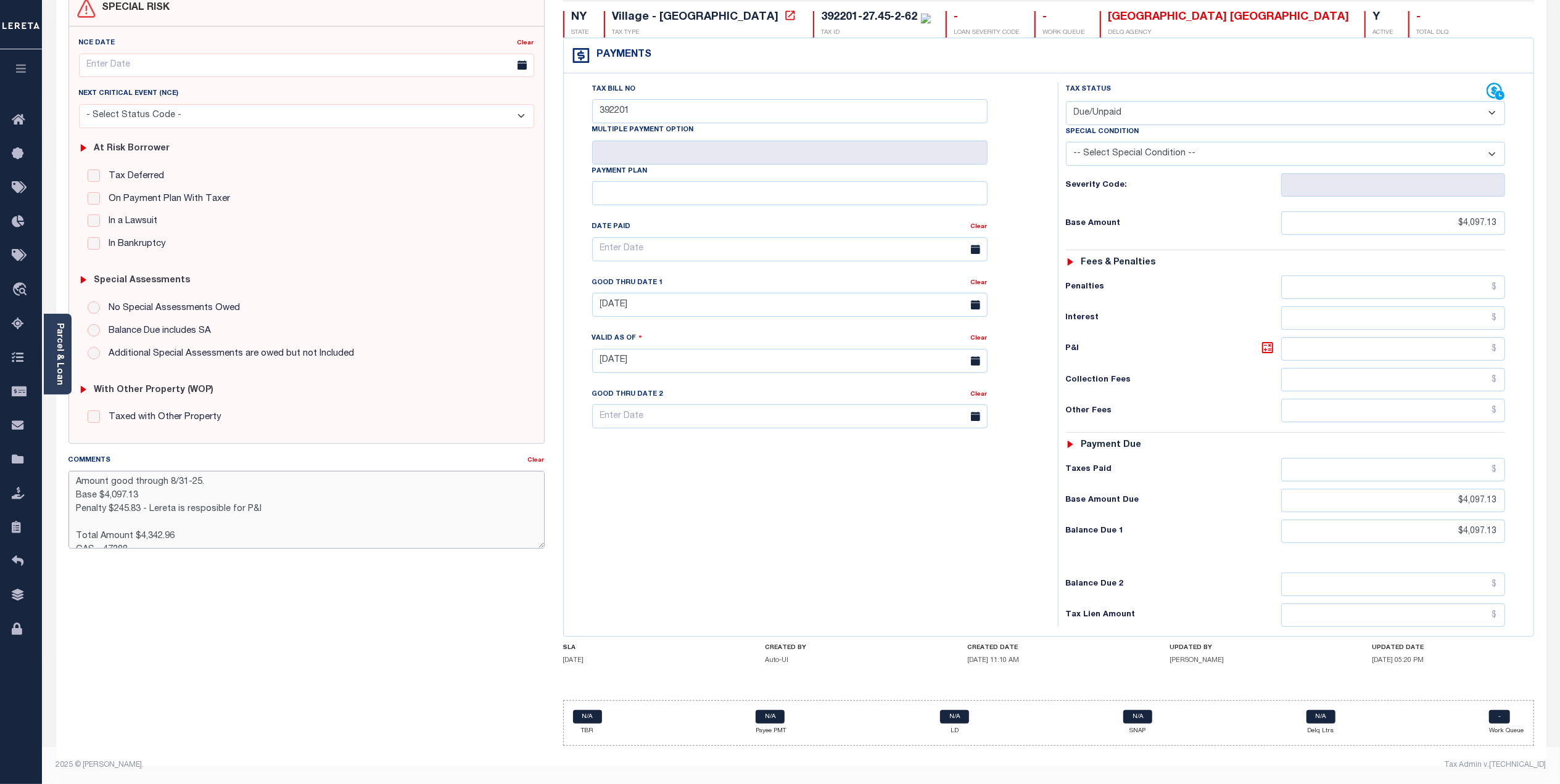
click at [50, 479] on div "PAYMENT DOCUMENTS AGENCY DELINQUENT PAYEE" at bounding box center [800, 364] width 1509 height 842
type textarea "Base $4,097.13 Penalty $245.83 - Lereta is resposible for P&I Total Amount $4,3…"
type input "[DATE]"
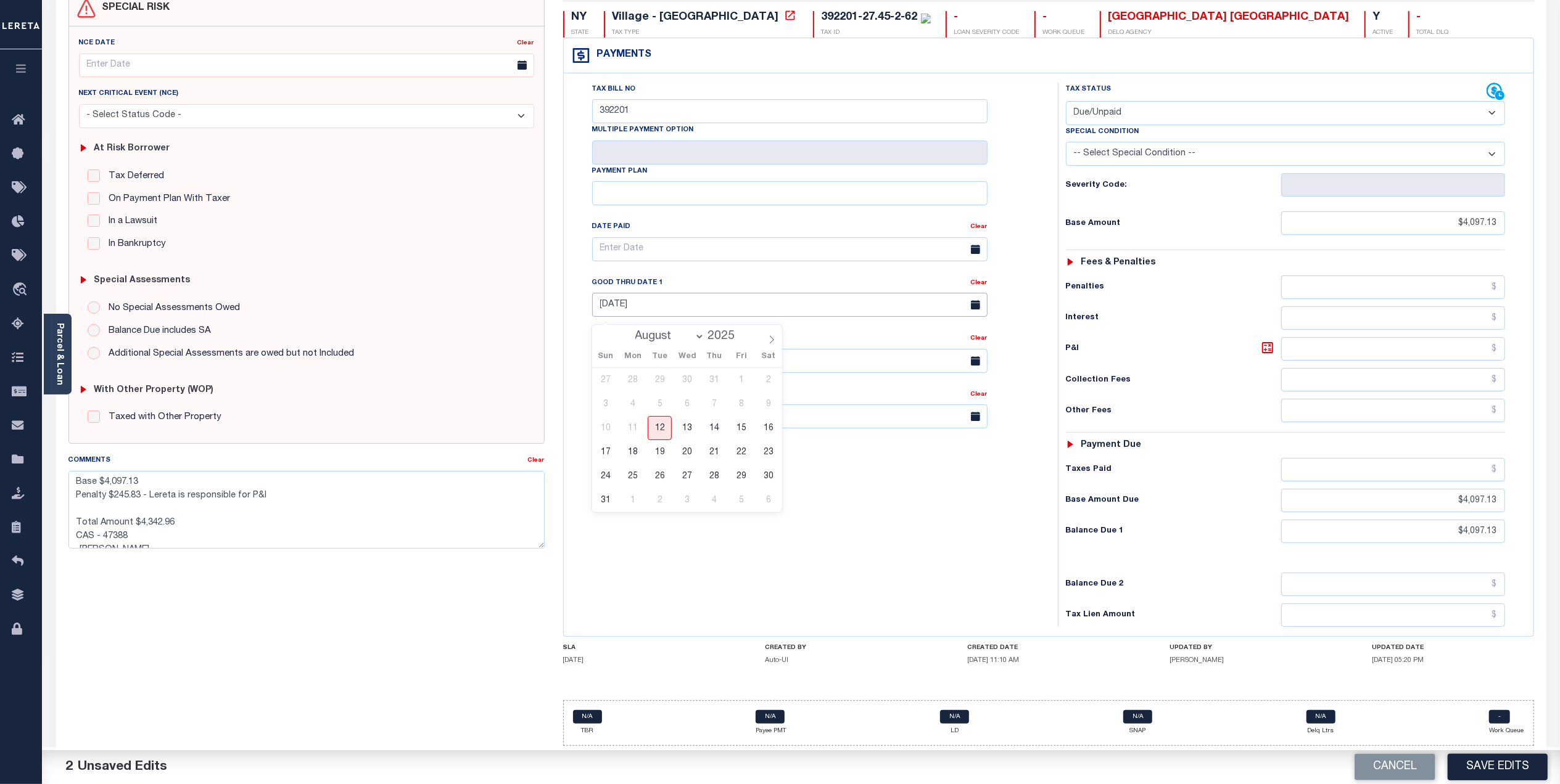
drag, startPoint x: 708, startPoint y: 304, endPoint x: 603, endPoint y: 299, distance: 105.1
click at [607, 299] on input "[DATE]" at bounding box center [789, 304] width 395 height 24
click at [778, 314] on input "[DATE]" at bounding box center [789, 304] width 395 height 24
click at [372, 489] on textarea "Base $4,097.13 Penalty $245.83 - Lereta is responsible for P&I Total Amount $4,…" at bounding box center [306, 510] width 476 height 78
click at [132, 477] on textarea "Base $4,097.13 Penalty $245.83 - Lereta is responsible for P&I Total Amount $4,…" at bounding box center [306, 510] width 476 height 78
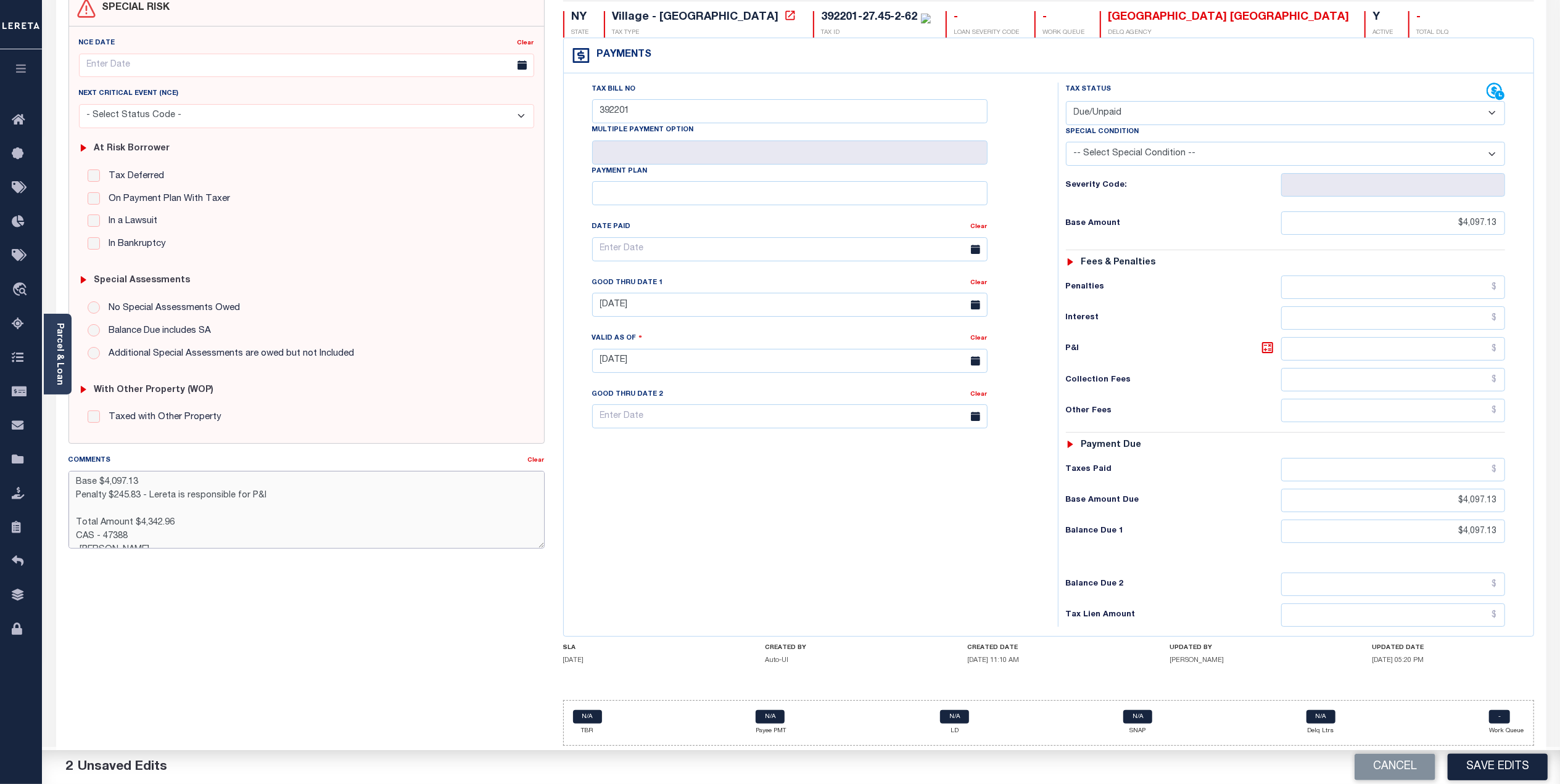
click at [105, 497] on textarea "Base $4,097.13 Penalty $245.83 - Lereta is responsible for P&I Total Amount $4,…" at bounding box center [306, 510] width 476 height 78
drag, startPoint x: 128, startPoint y: 530, endPoint x: 75, endPoint y: 527, distance: 53.1
click at [75, 527] on textarea "Base $4,097.13 Penalty $245.83 - Lereta is responsible for P&I Total Amount $4,…" at bounding box center [306, 510] width 476 height 78
click at [154, 523] on textarea "Base $4,097.13 Penalty $245.83 - Lereta is responsible for P&I Total Amount $4,…" at bounding box center [306, 510] width 476 height 78
type textarea "Base $4,097.13 Penalty $245.83 - Lereta is responsible for P&I Total Amount $4,…"
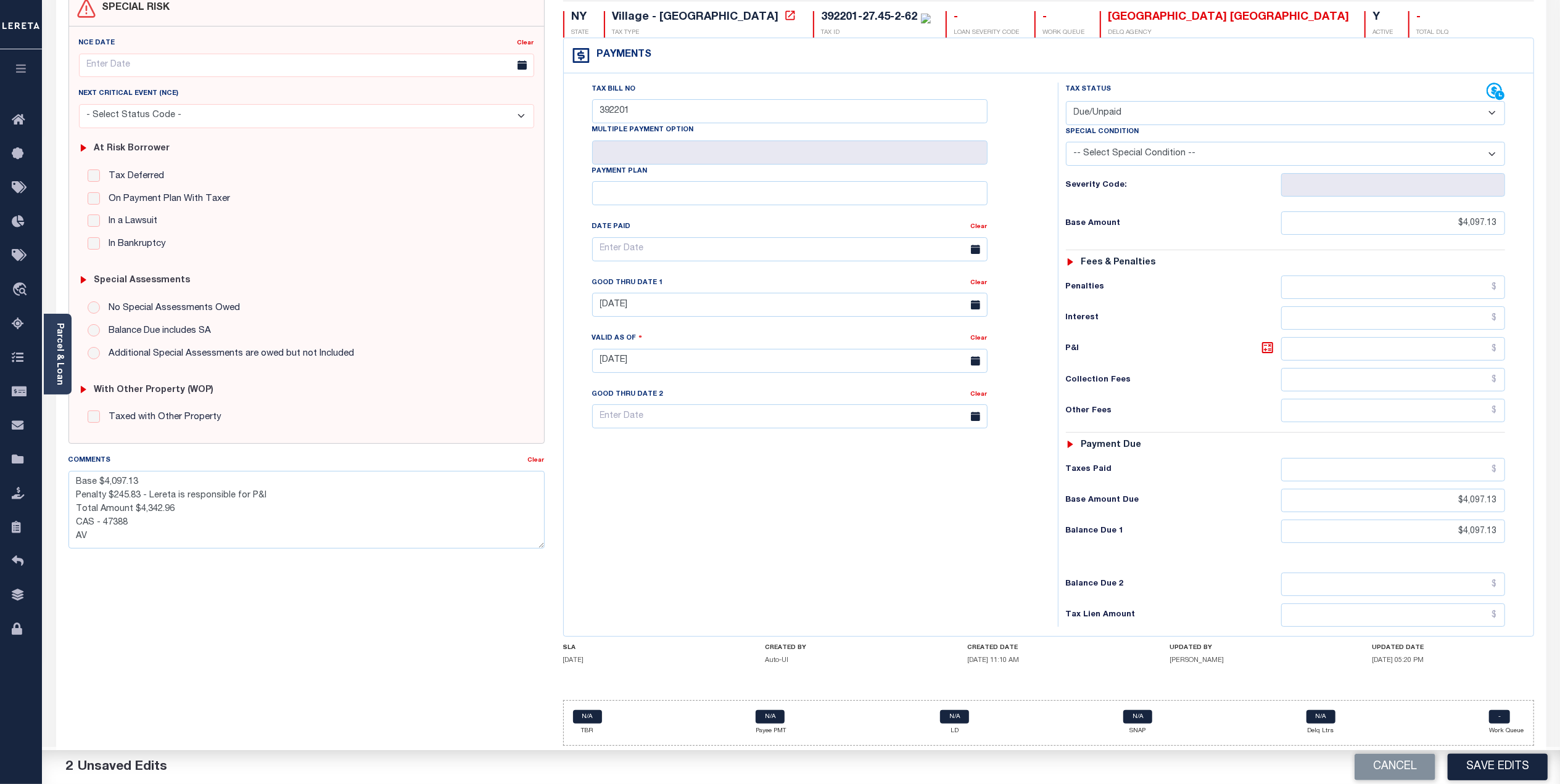
drag, startPoint x: 1496, startPoint y: 763, endPoint x: 1485, endPoint y: 759, distance: 11.7
click at [1496, 763] on button "Save Edits" at bounding box center [1497, 768] width 100 height 27
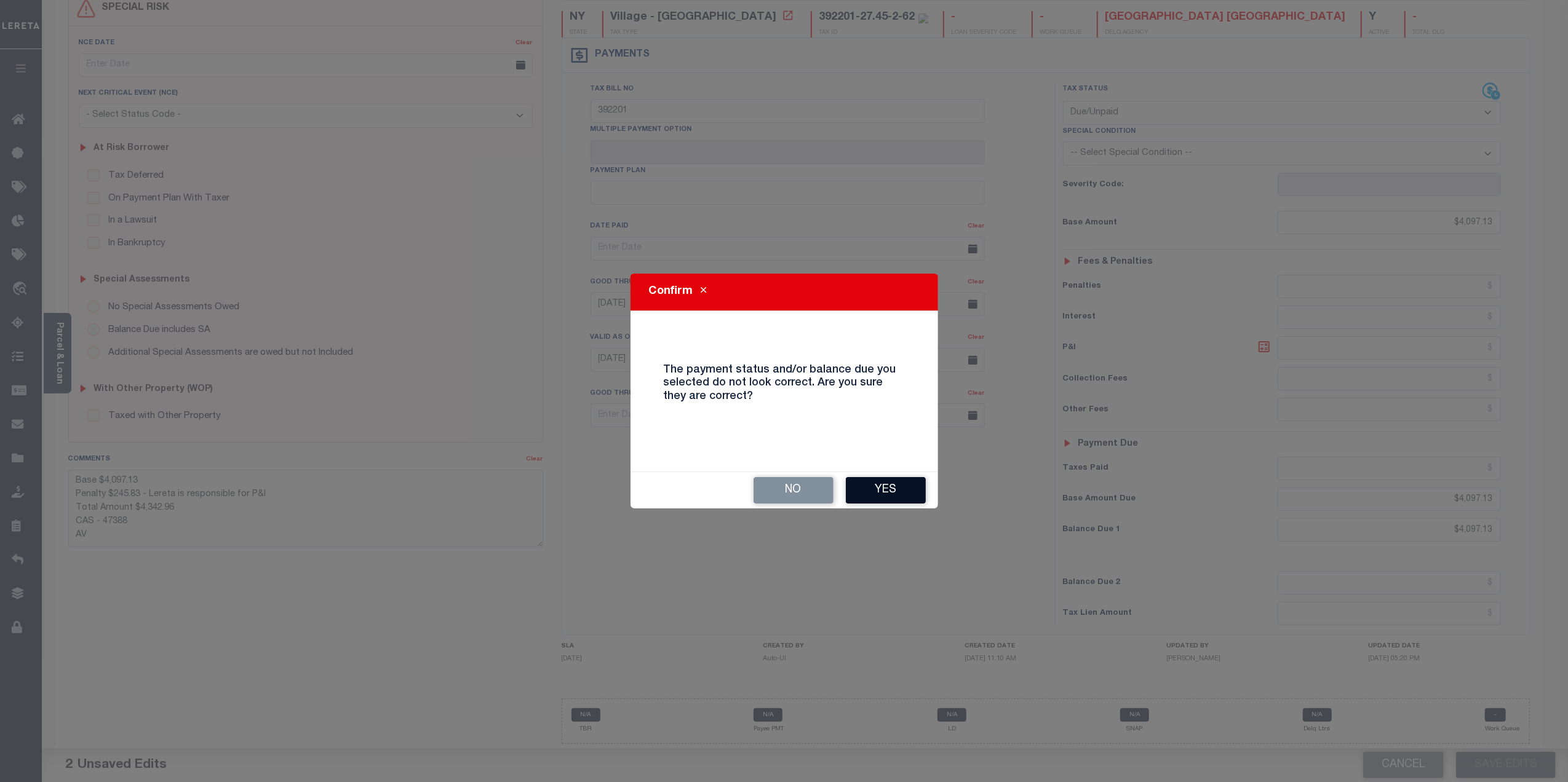
click at [867, 495] on button "Yes" at bounding box center [885, 491] width 80 height 26
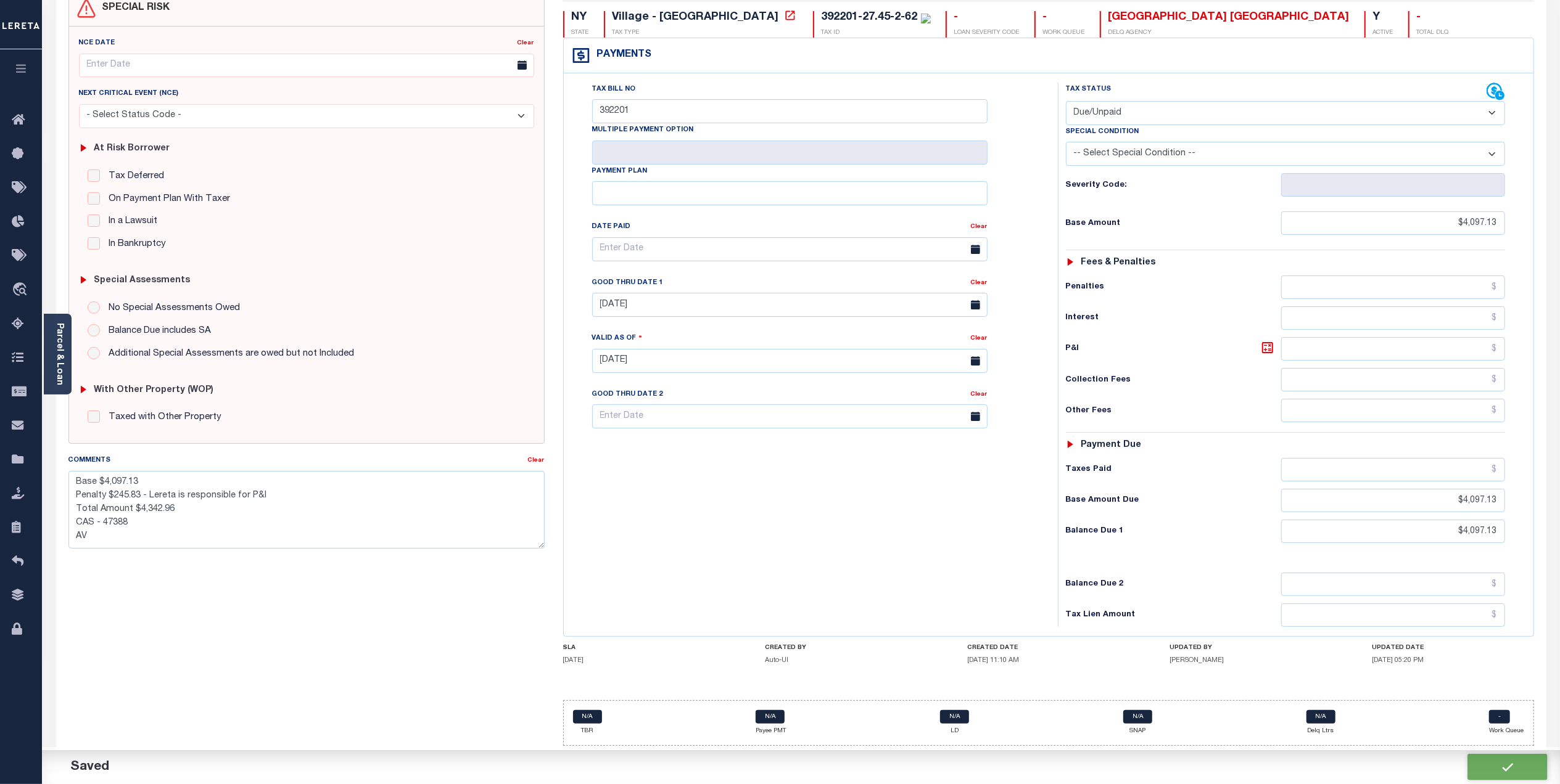
checkbox input "false"
type textarea "Base $4,097.13 Penalty $245.83 - Lereta is responsible for P&I Total Amount $4,…"
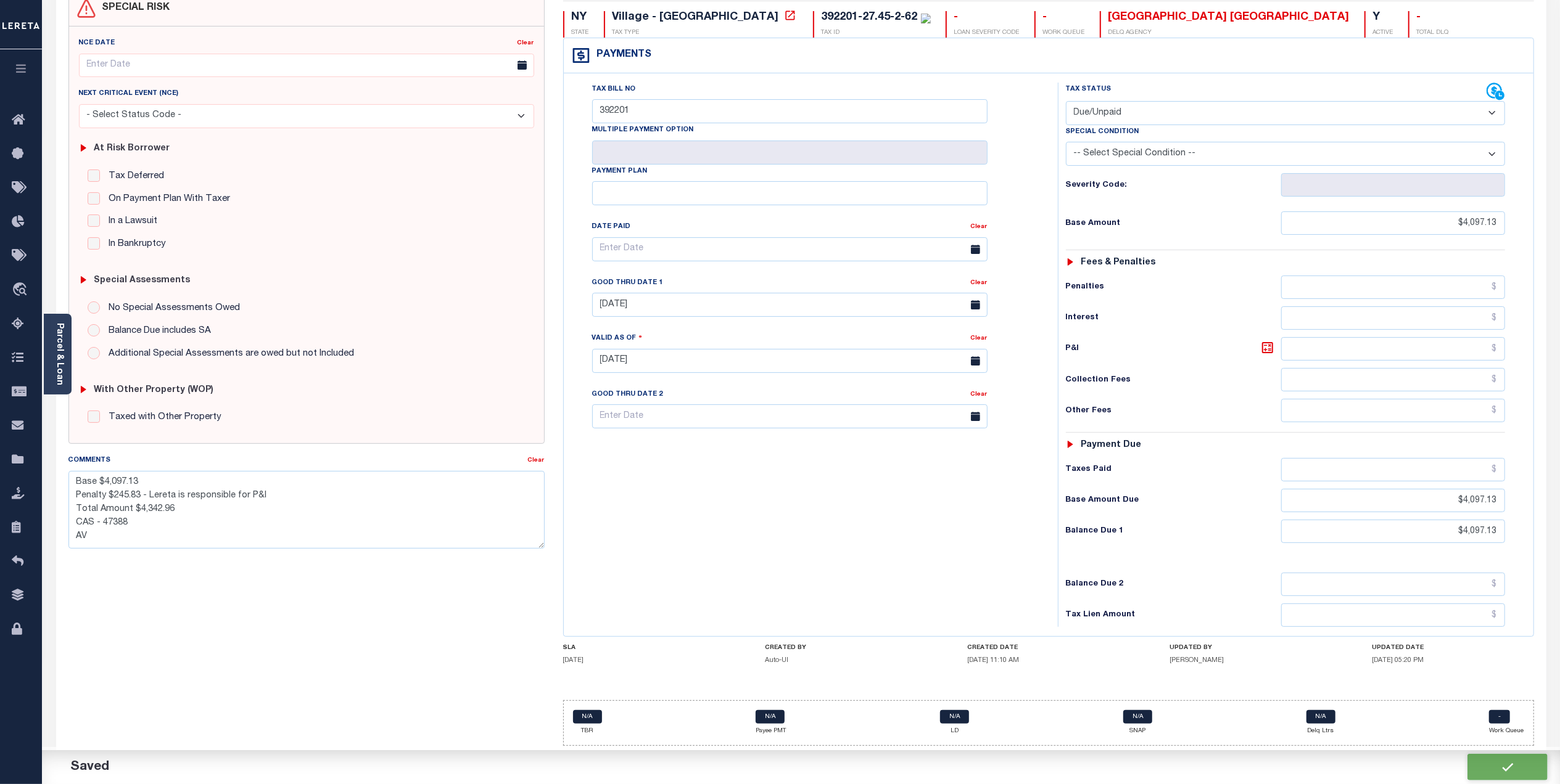
type input "$4,097.13"
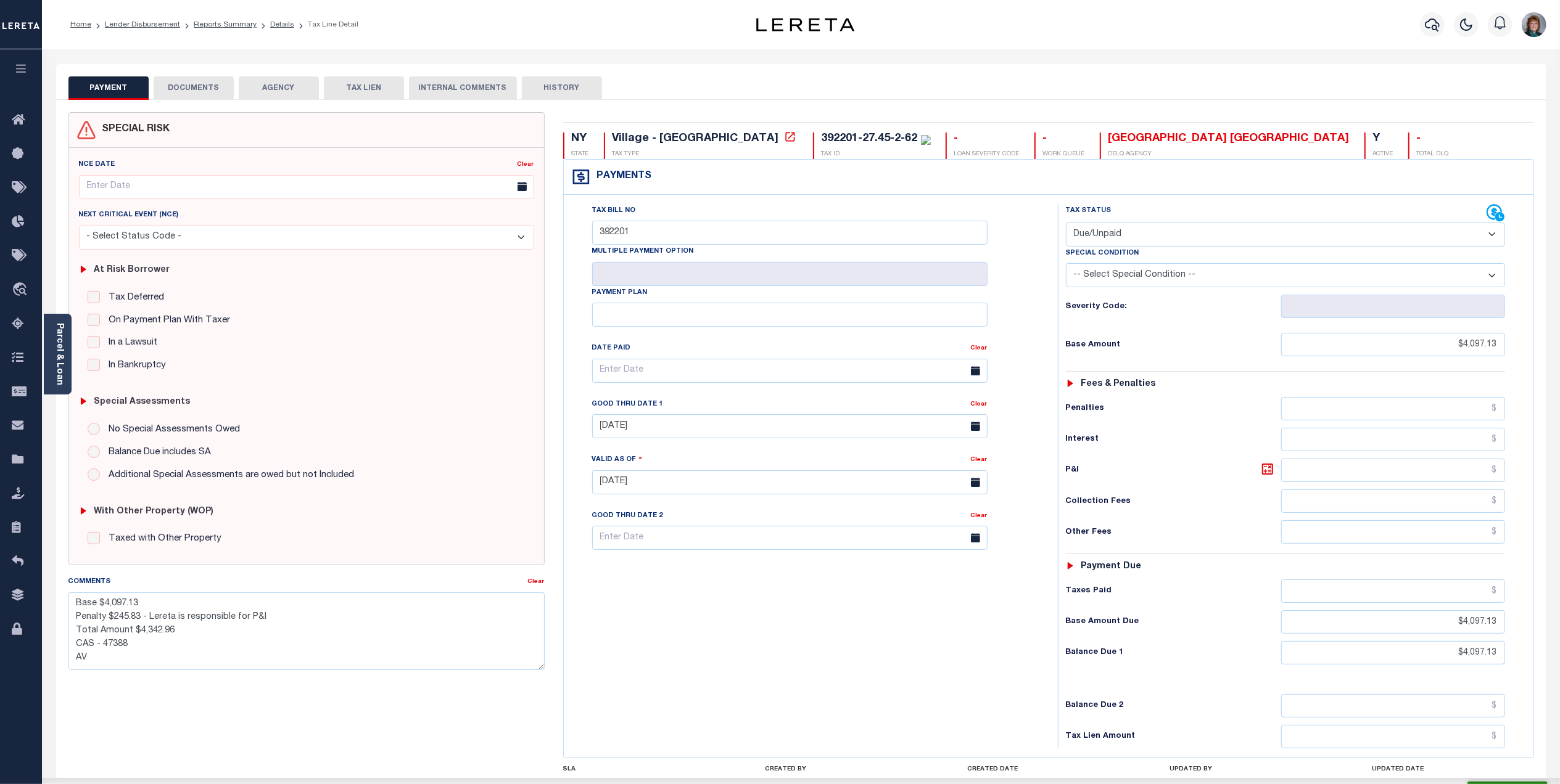
click at [600, 82] on div "PAYMENT DOCUMENTS AGENCY DELINQUENT PAYEE TAX LIEN HISTORY" at bounding box center [801, 88] width 1466 height 23
click at [589, 86] on button "HISTORY" at bounding box center [561, 88] width 81 height 24
select select "50"
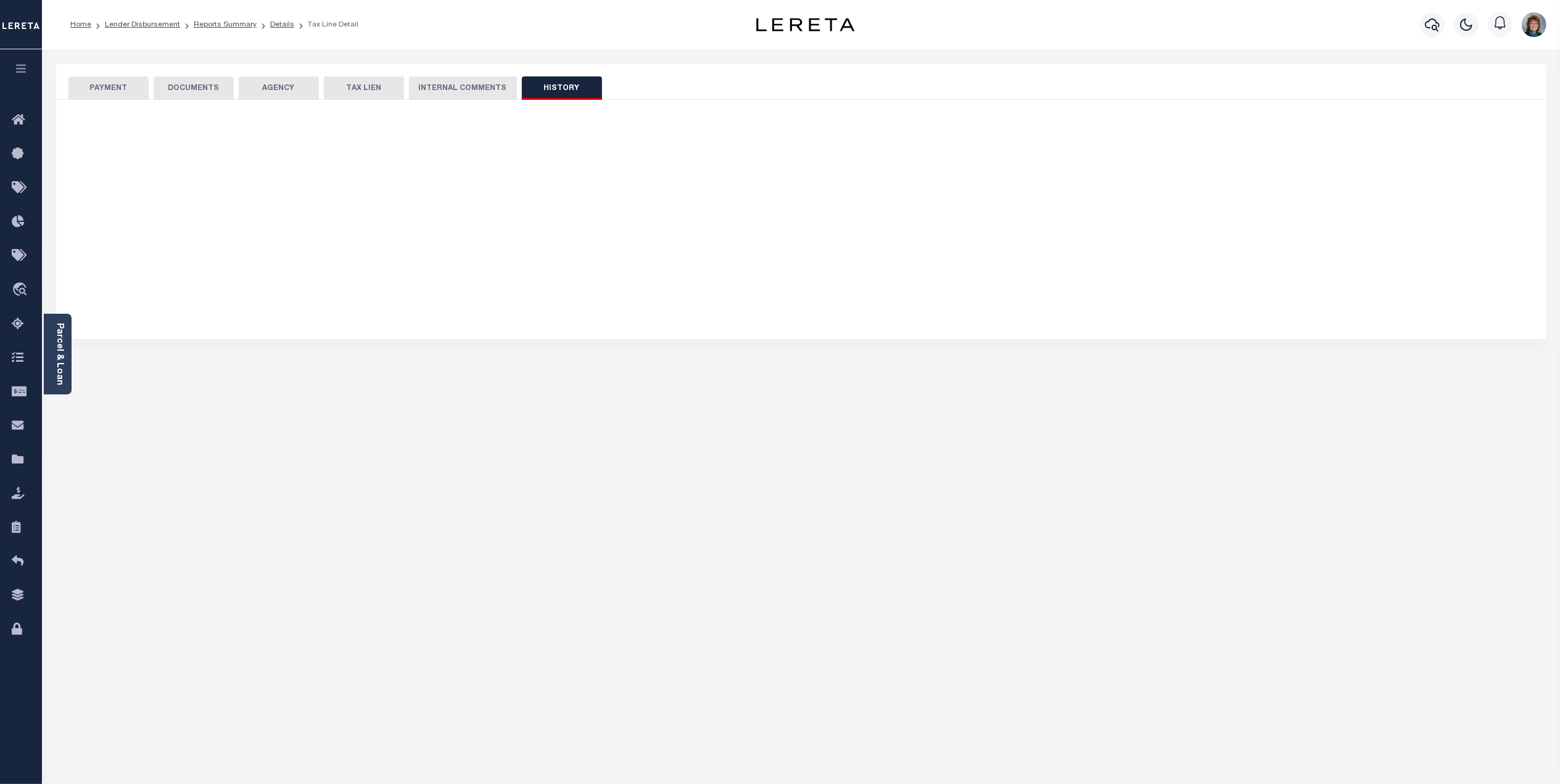
select select "50"
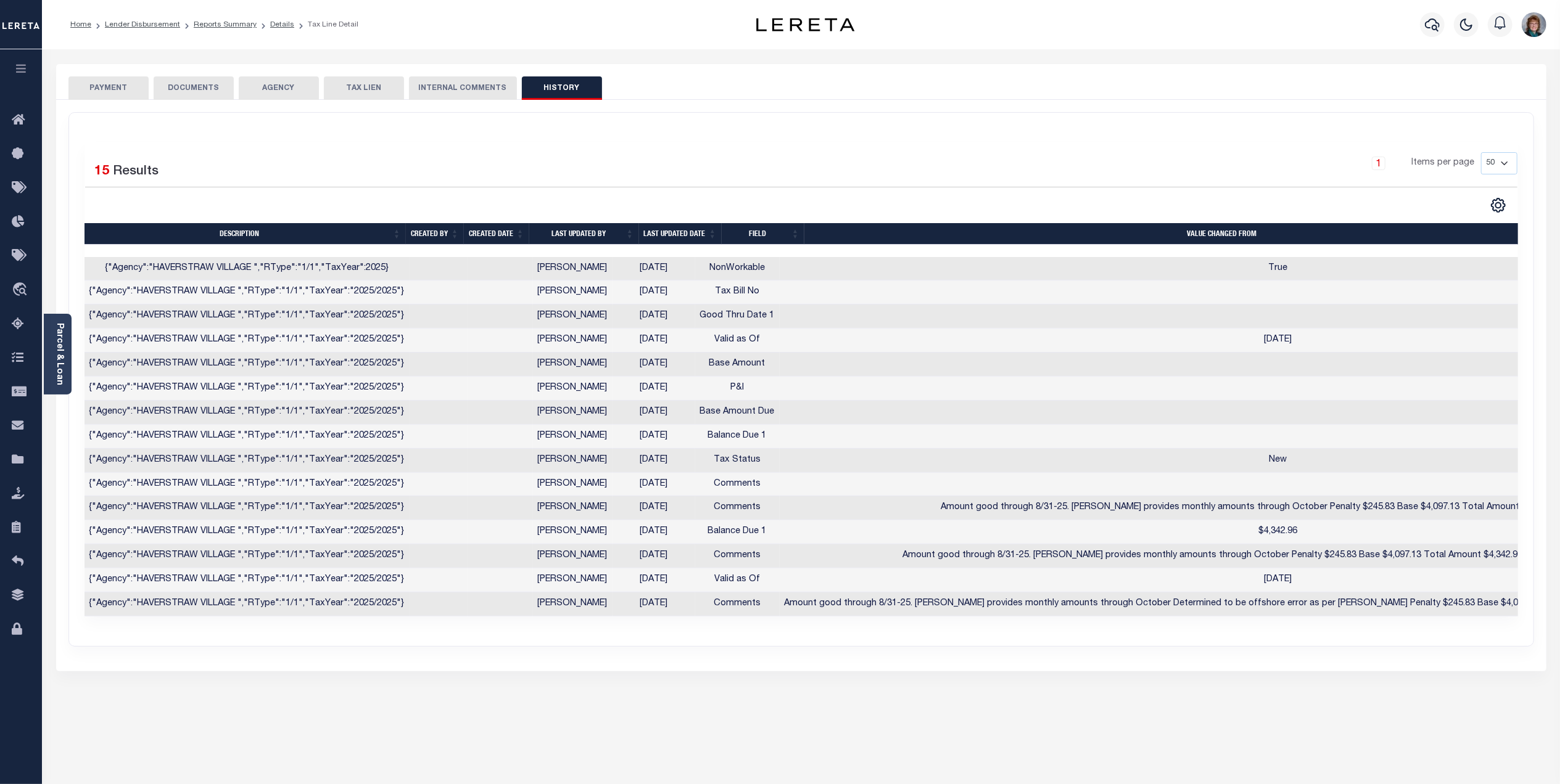
click at [118, 89] on button "PAYMENT" at bounding box center [108, 88] width 81 height 24
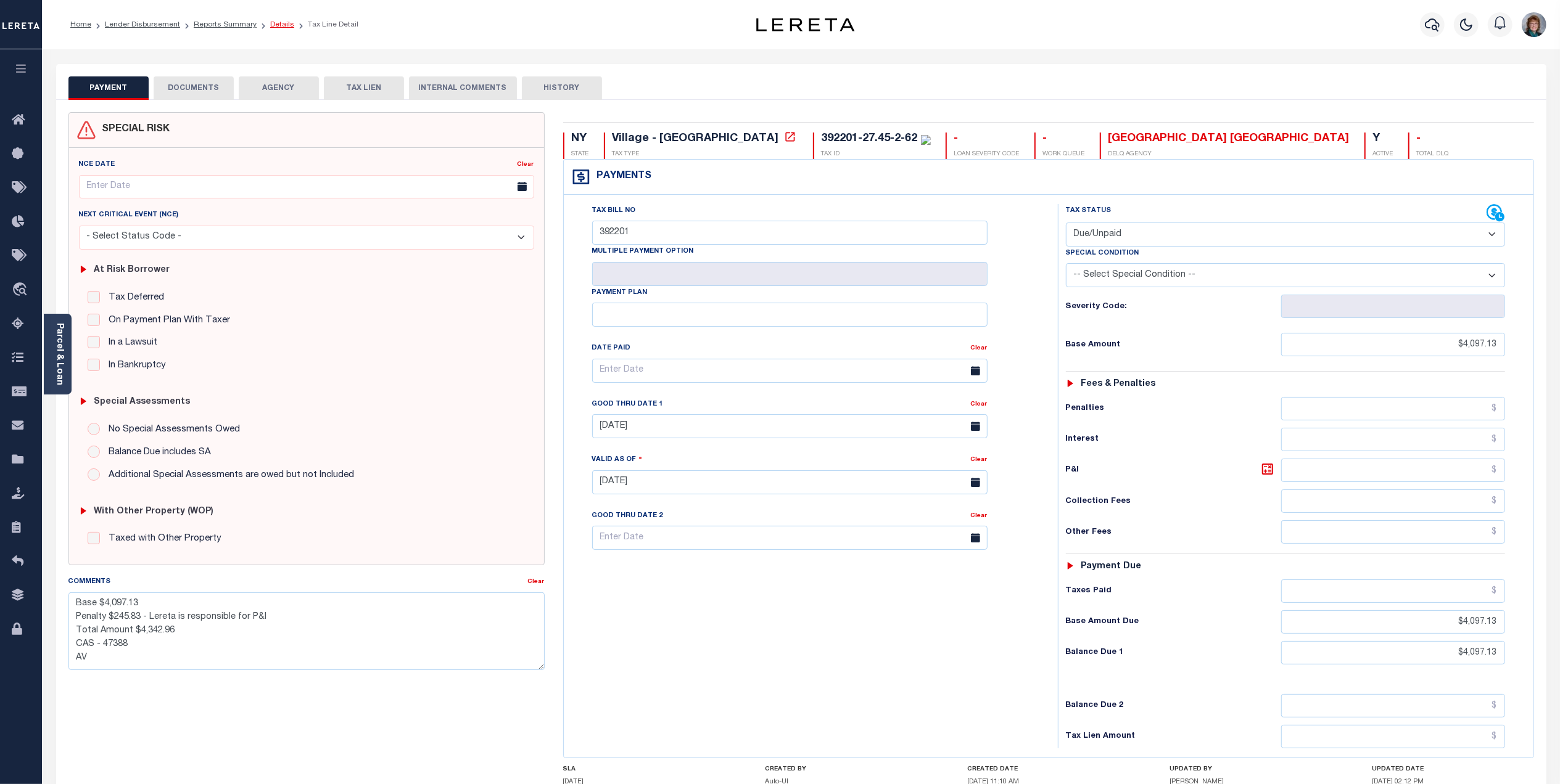
click at [274, 24] on link "Details" at bounding box center [282, 25] width 24 height 8
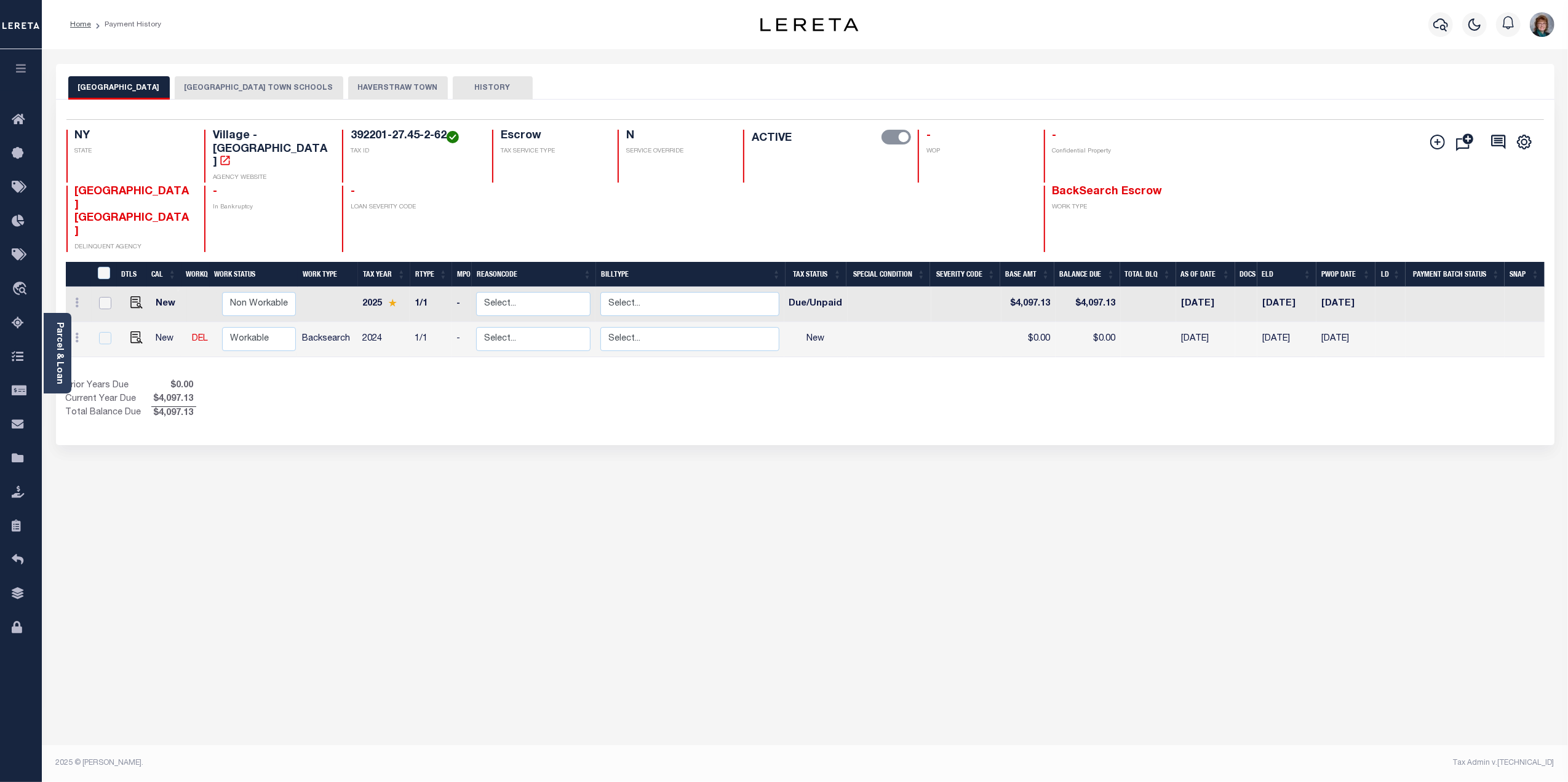
click at [104, 297] on input "checkbox" at bounding box center [105, 303] width 12 height 12
checkbox input "true"
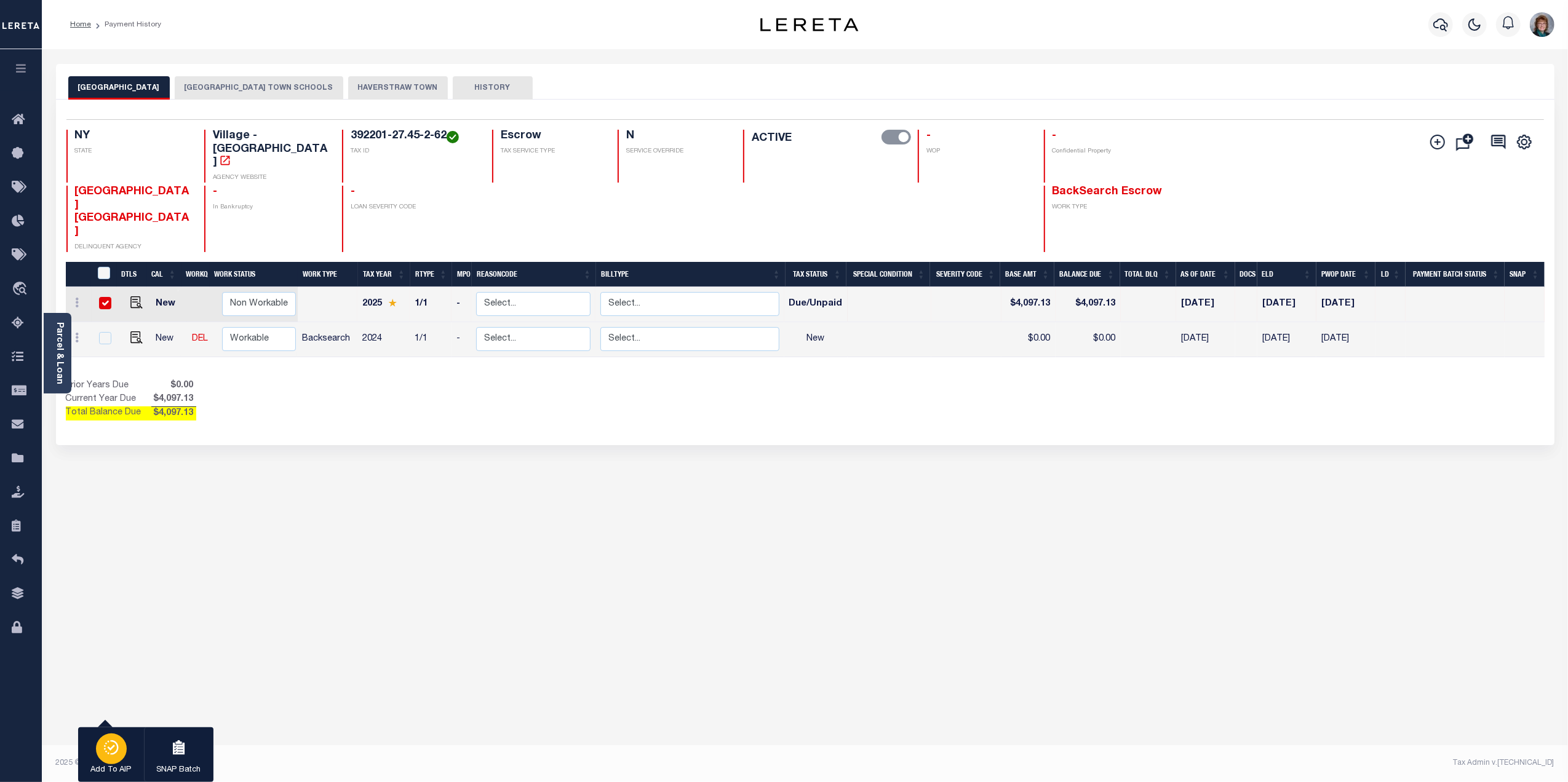
click at [114, 753] on icon "button" at bounding box center [112, 748] width 17 height 15
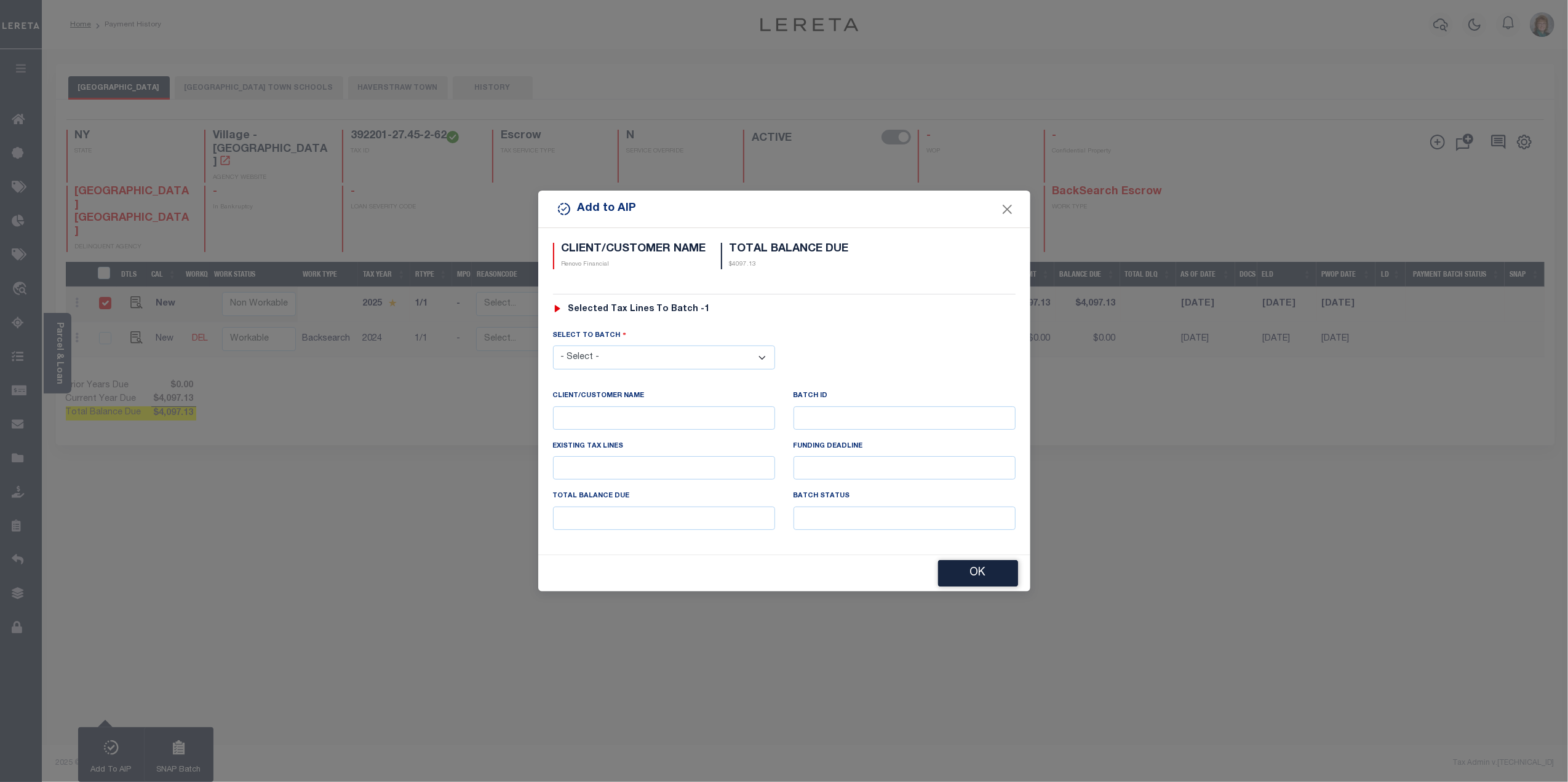
click at [684, 353] on select "- Select - 42380 42965 43235 43299 43683 44436 44450 44938 45028 45180 45253 45…" at bounding box center [664, 357] width 222 height 24
click at [645, 355] on select "- Select - 42380 42965 43235 43299 43683 44436 44450 44938 45028 45180 45253 45…" at bounding box center [664, 357] width 222 height 24
select select "45528"
click at [553, 346] on select "- Select - 42380 42965 43235 43299 43683 44436 44450 44938 45028 45180 45253 45…" at bounding box center [664, 357] width 222 height 24
click at [970, 577] on button "OK" at bounding box center [978, 574] width 80 height 26
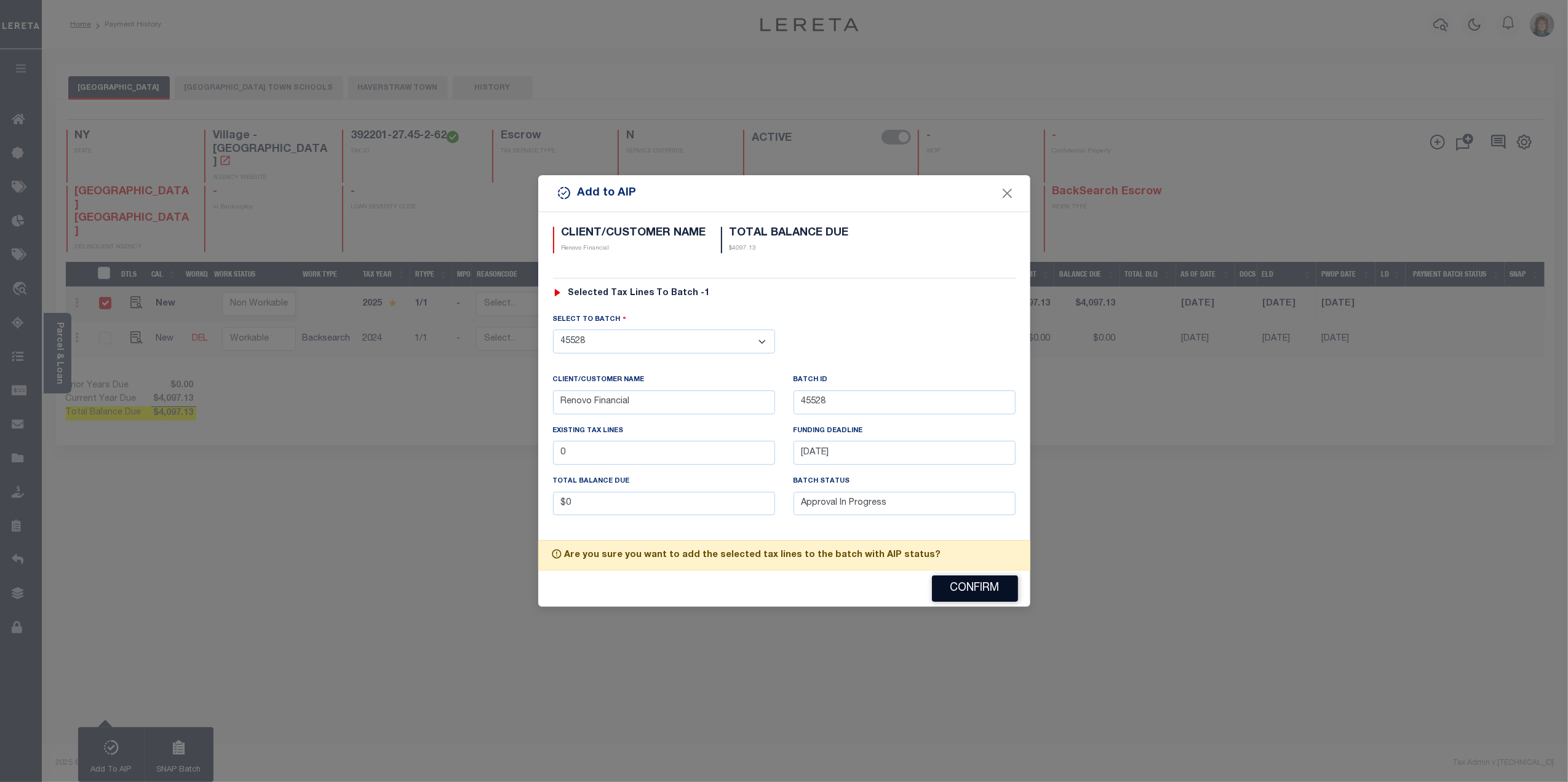
click at [980, 592] on button "Confirm" at bounding box center [975, 589] width 86 height 26
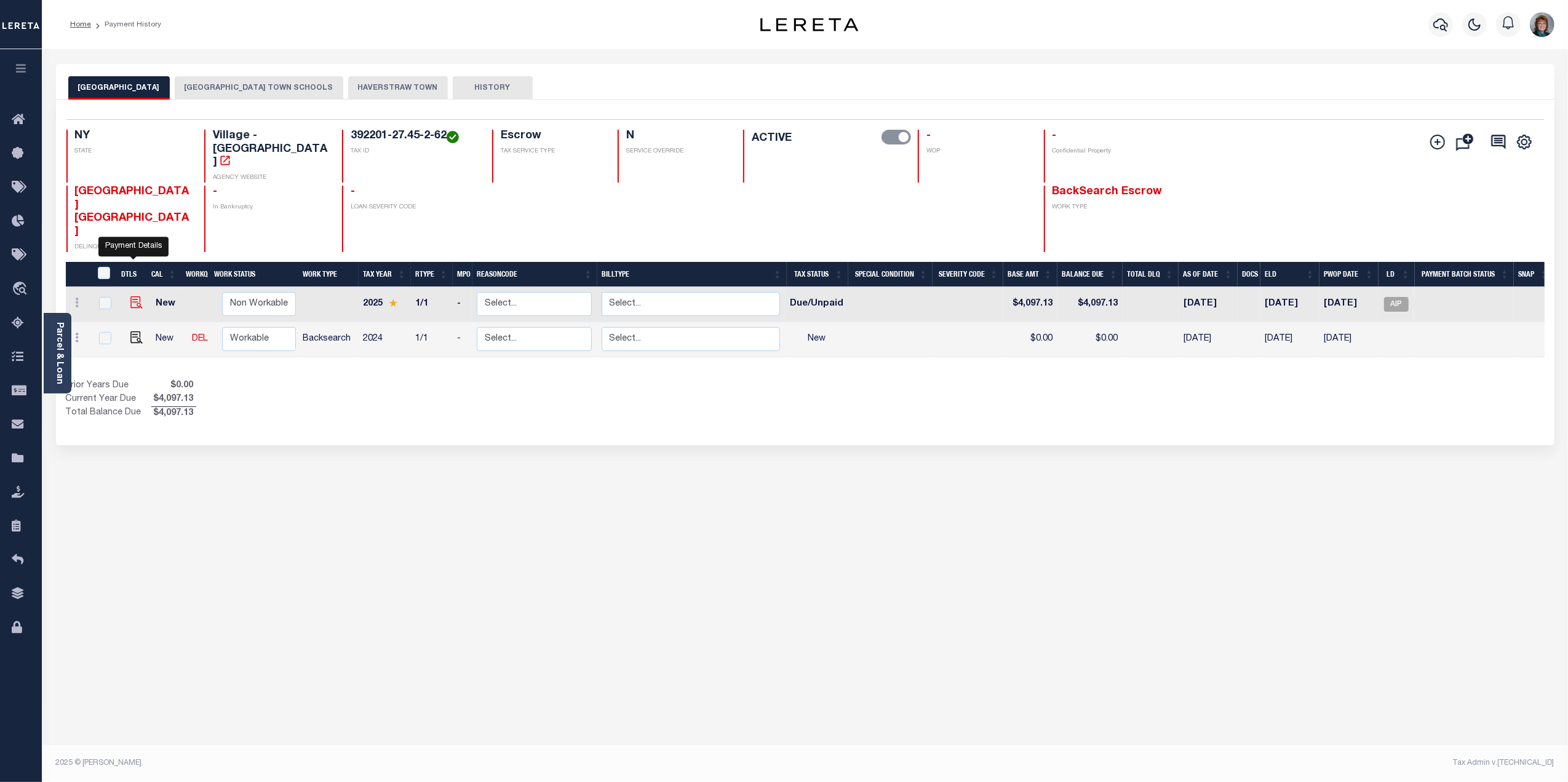
click at [131, 297] on img at bounding box center [136, 303] width 12 height 12
checkbox input "true"
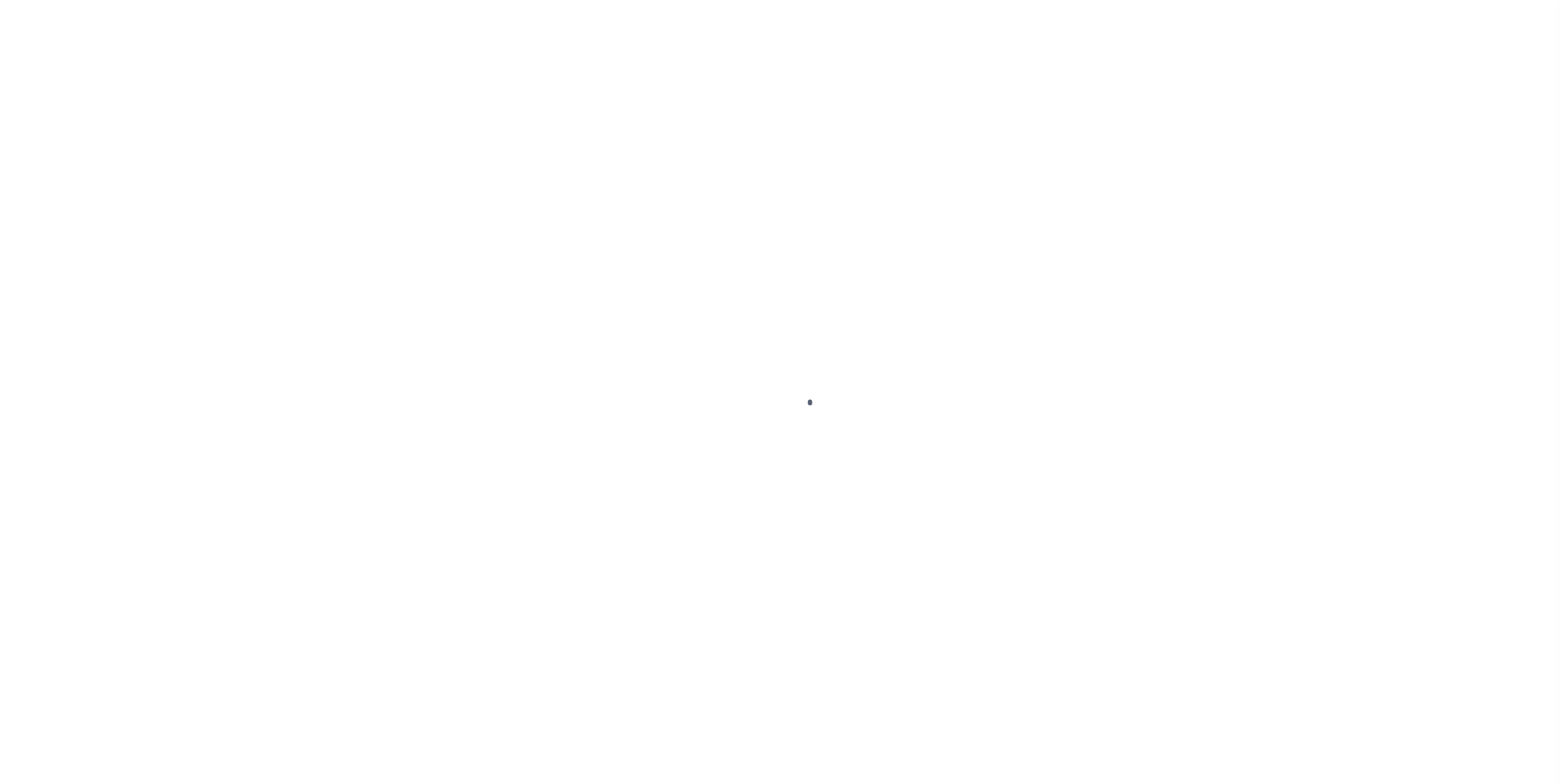
checkbox input "false"
type textarea "Base $4,097.13 Penalty $245.83 - Lereta is responsible for P&I Total Amount $4,…"
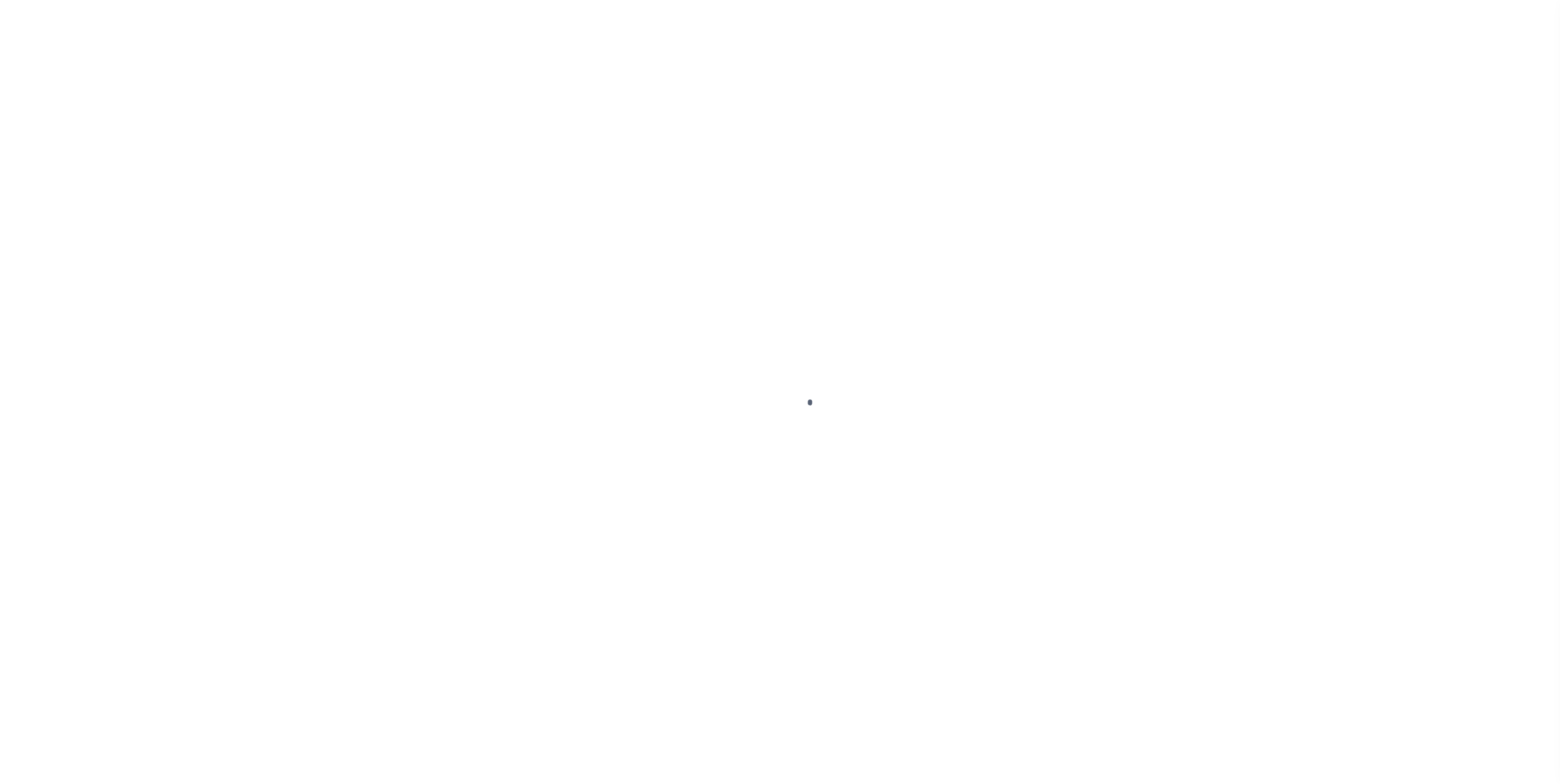
type input "392201"
type input "[DATE]"
select select "DUE"
type input "$4,097.13"
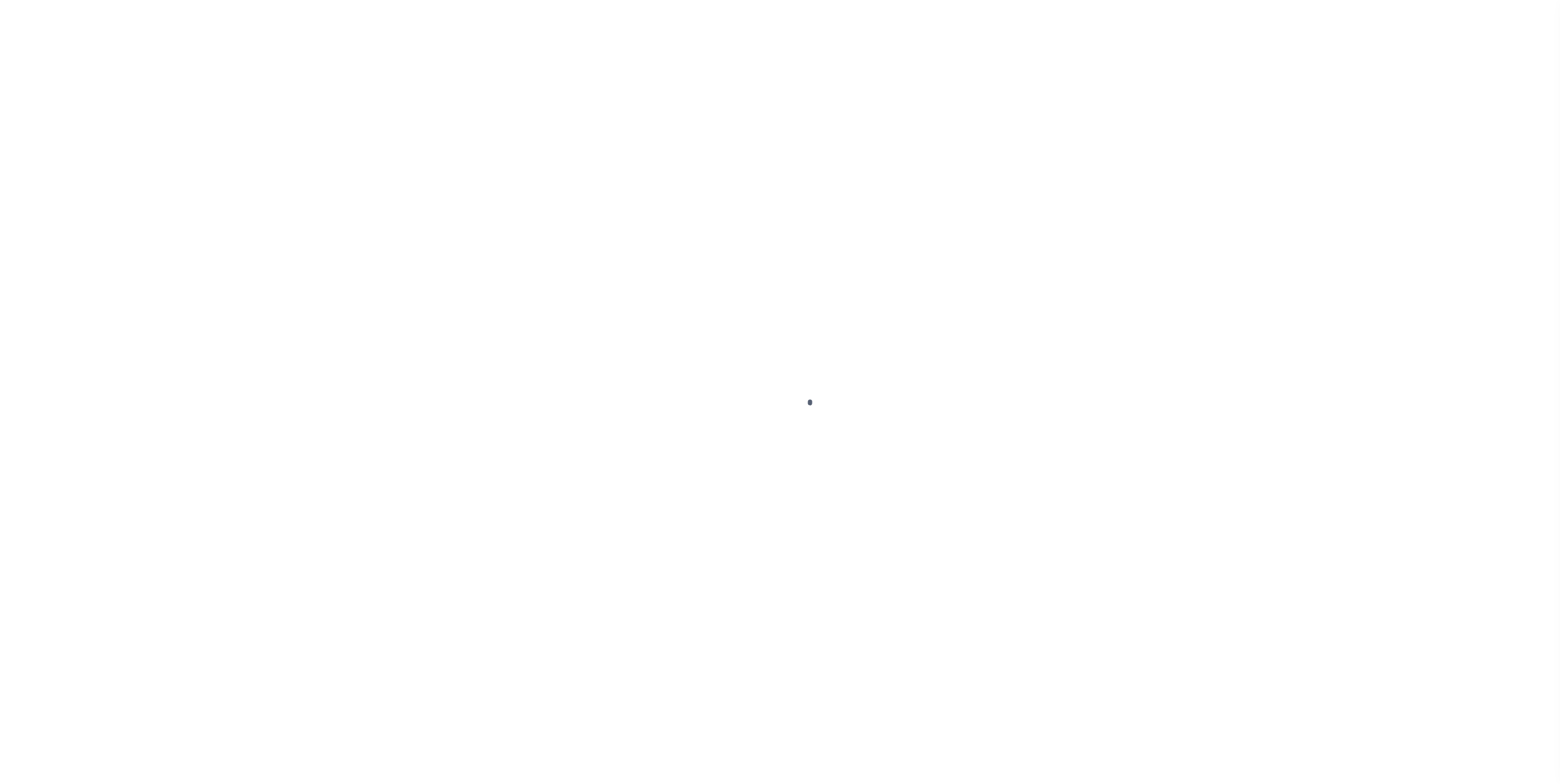
type input "$4,097.13"
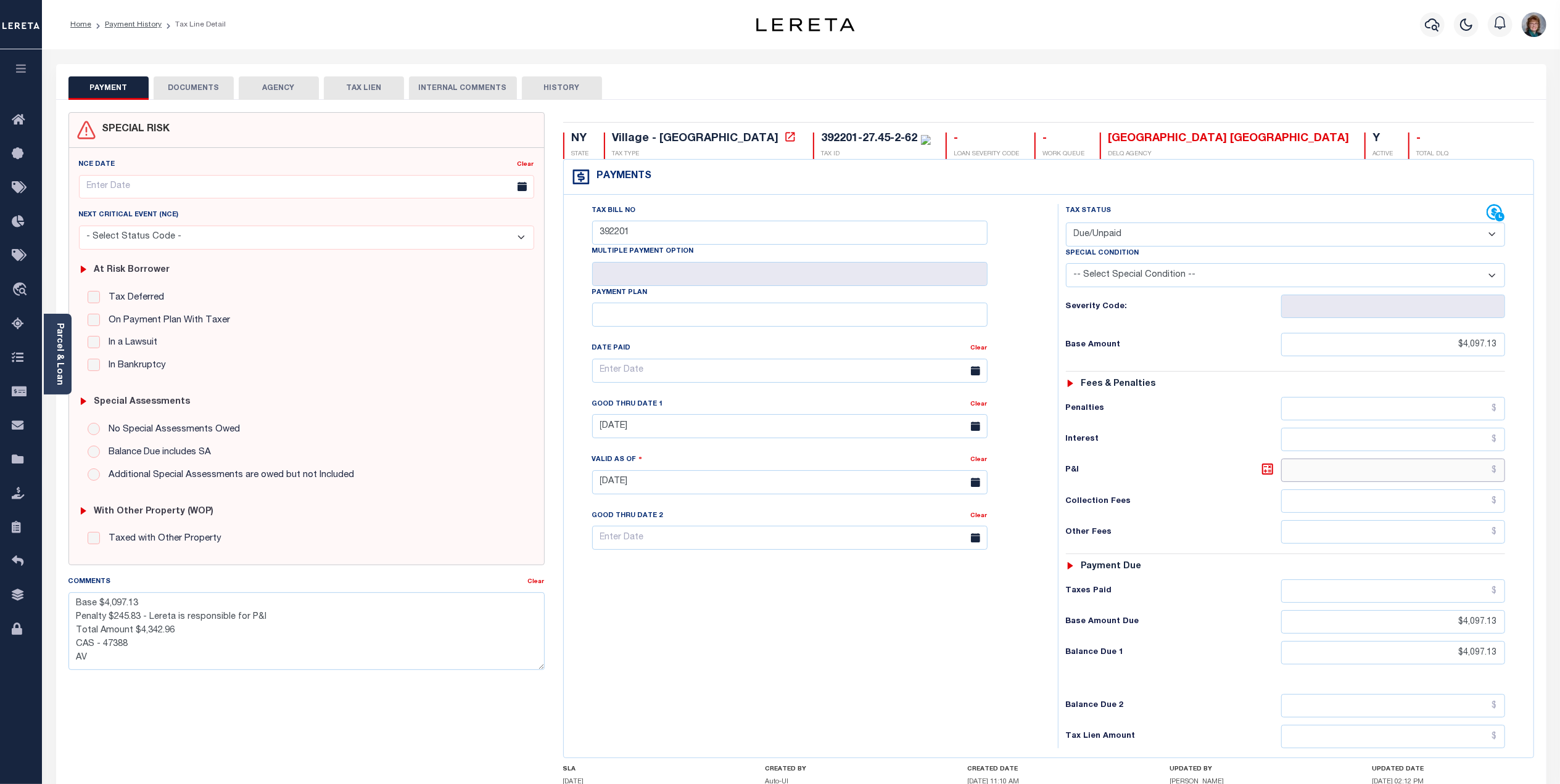
click at [1372, 474] on input "text" at bounding box center [1393, 470] width 224 height 24
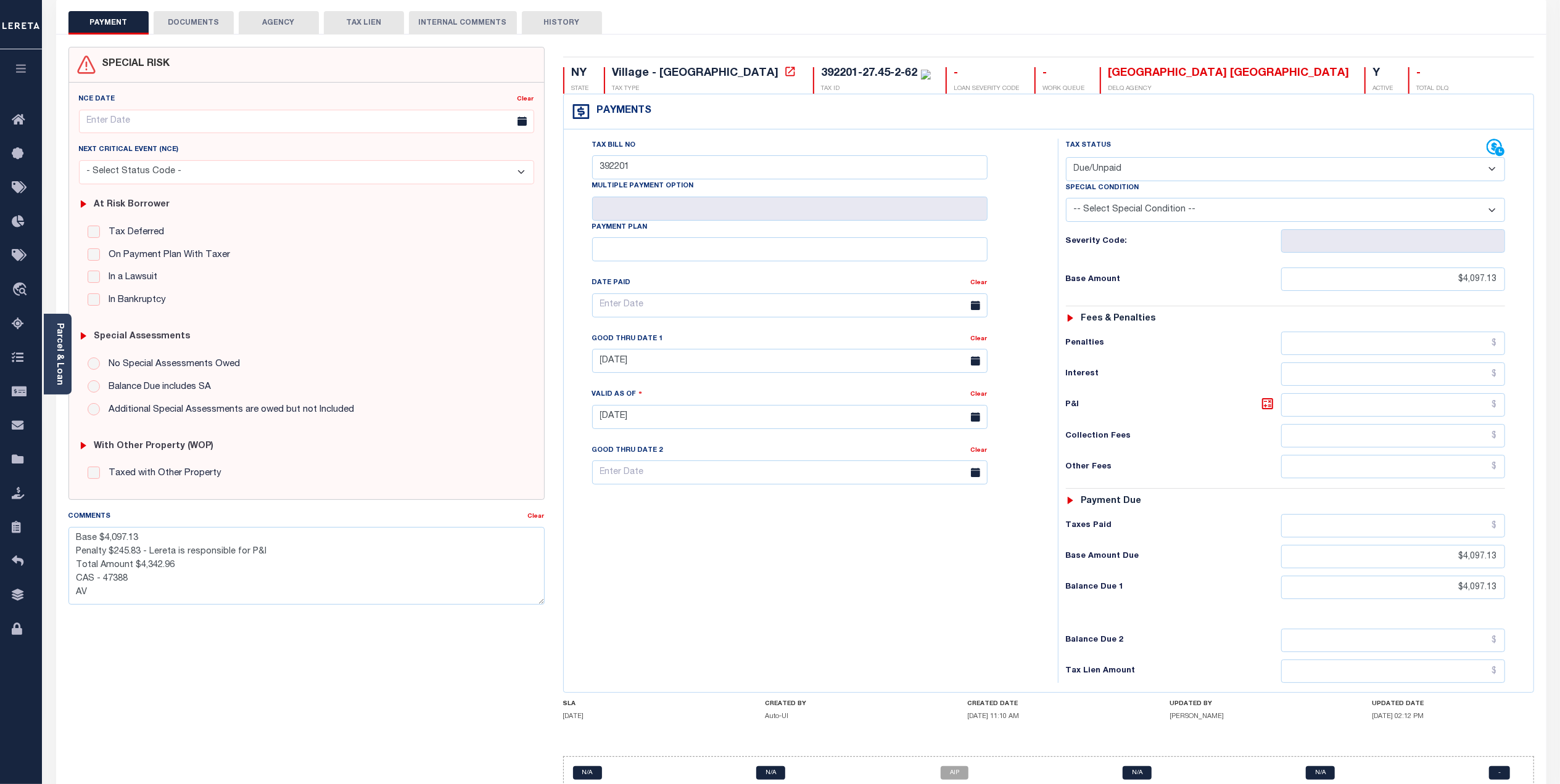
scroll to position [131, 0]
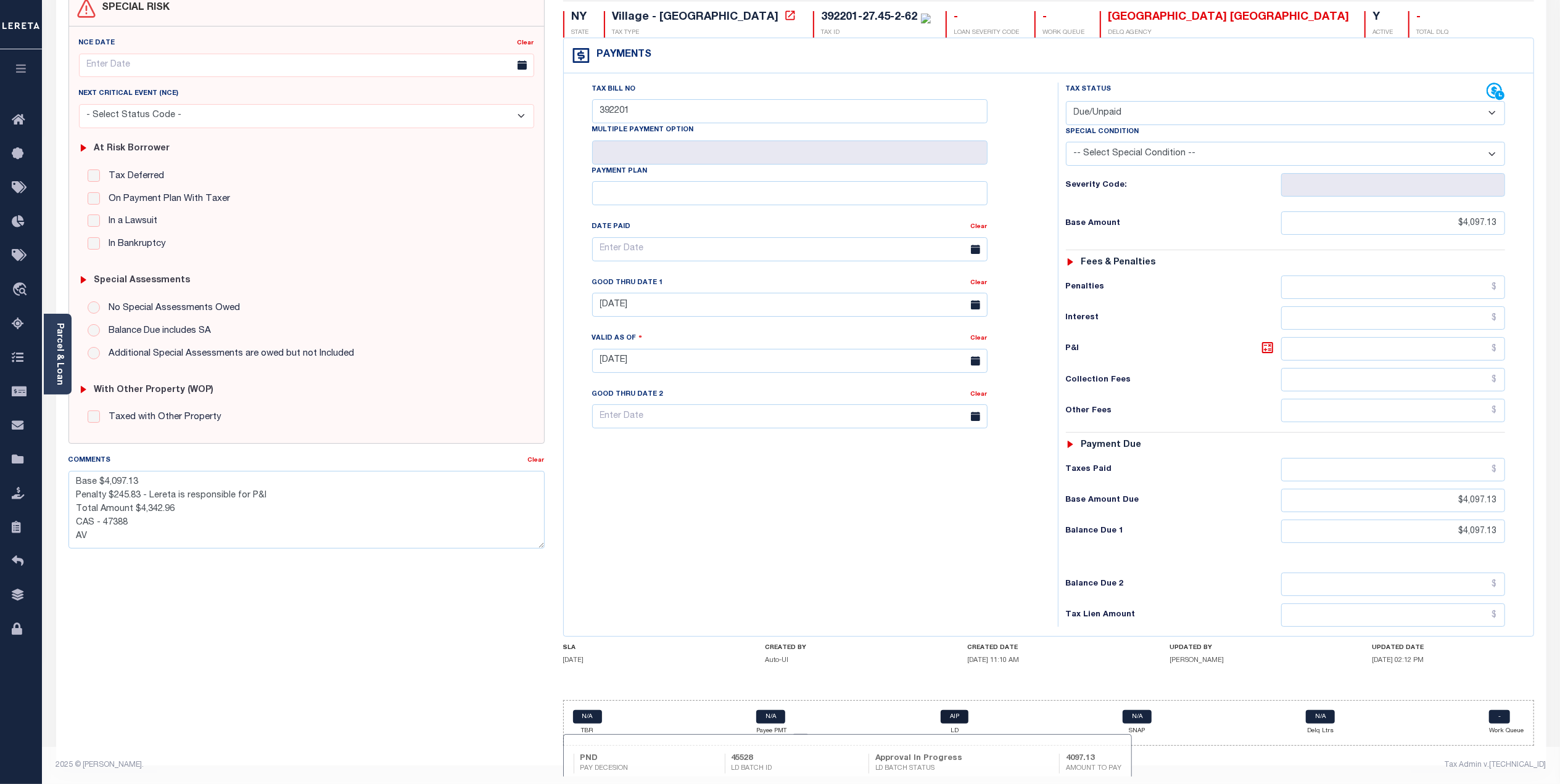
click at [945, 712] on link "AIP" at bounding box center [954, 717] width 28 height 13
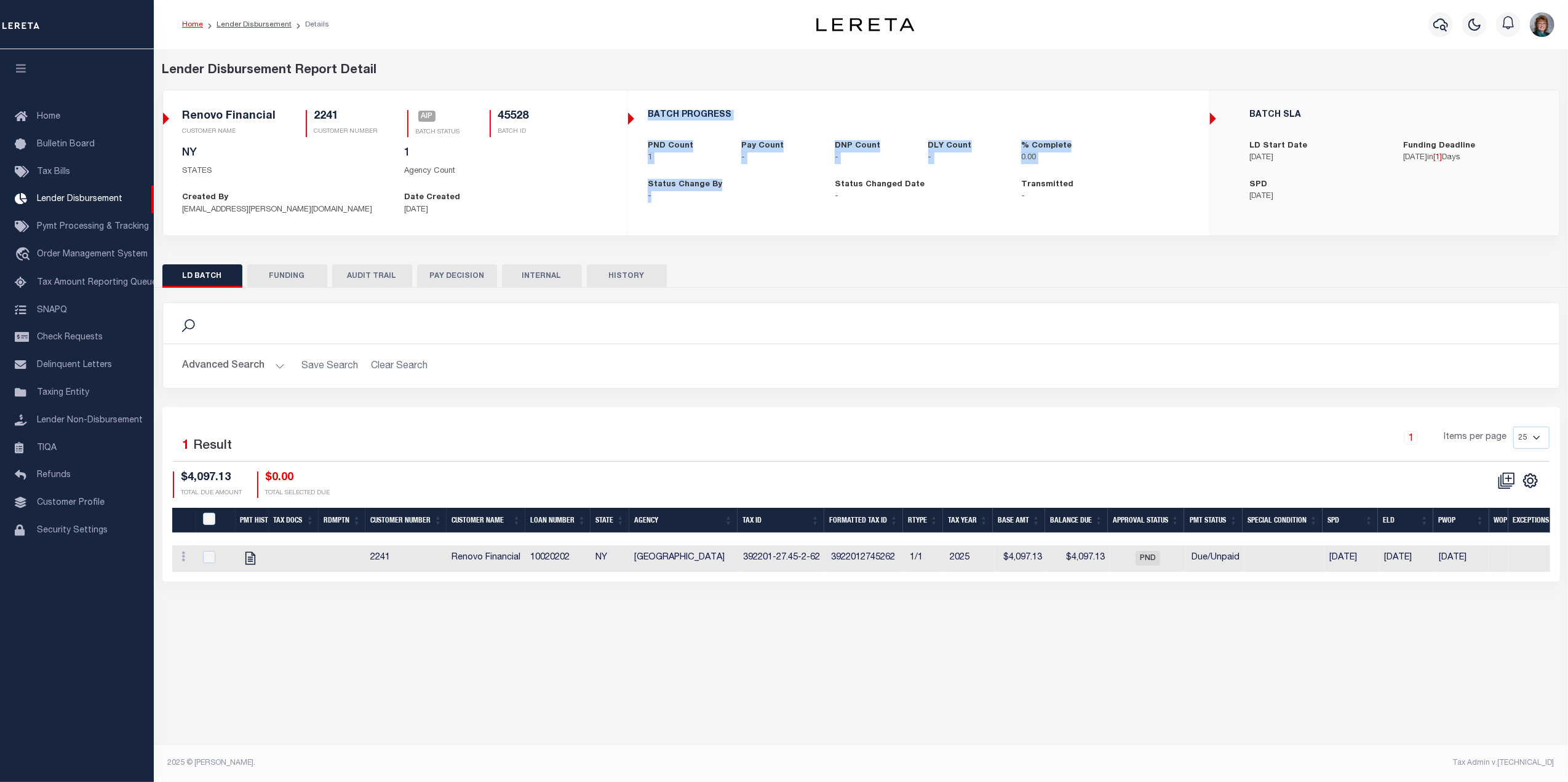
drag, startPoint x: 628, startPoint y: 85, endPoint x: 801, endPoint y: 212, distance: 214.6
click at [801, 212] on div "Lender Disbursement Report Detail 2241 CLIENT NUMBER Renovo Financial CLIENT NA…" at bounding box center [861, 158] width 1416 height 193
click at [752, 219] on div "BATCH PROGRESS PND Count 1 Pay Count - DNP Count - DLY Count - % Complete 0.00 …" at bounding box center [918, 157] width 582 height 132
click at [651, 213] on div "BATCH PROGRESS PND Count 1 Pay Count - DNP Count - DLY Count - % Complete 0.00 …" at bounding box center [918, 156] width 580 height 113
click at [449, 281] on button "PAY DECISION" at bounding box center [457, 276] width 80 height 24
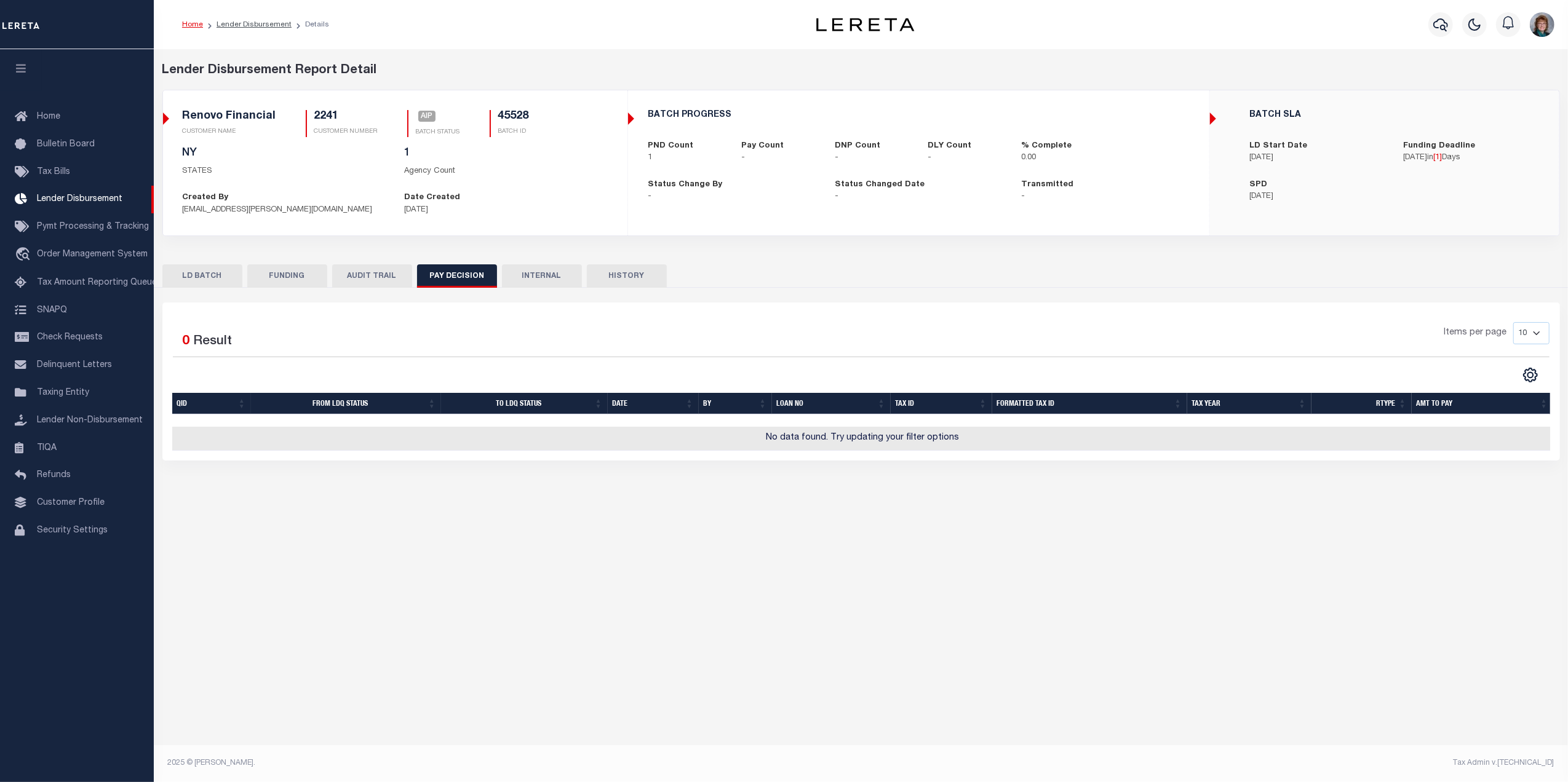
click at [285, 278] on button "FUNDING" at bounding box center [287, 276] width 80 height 24
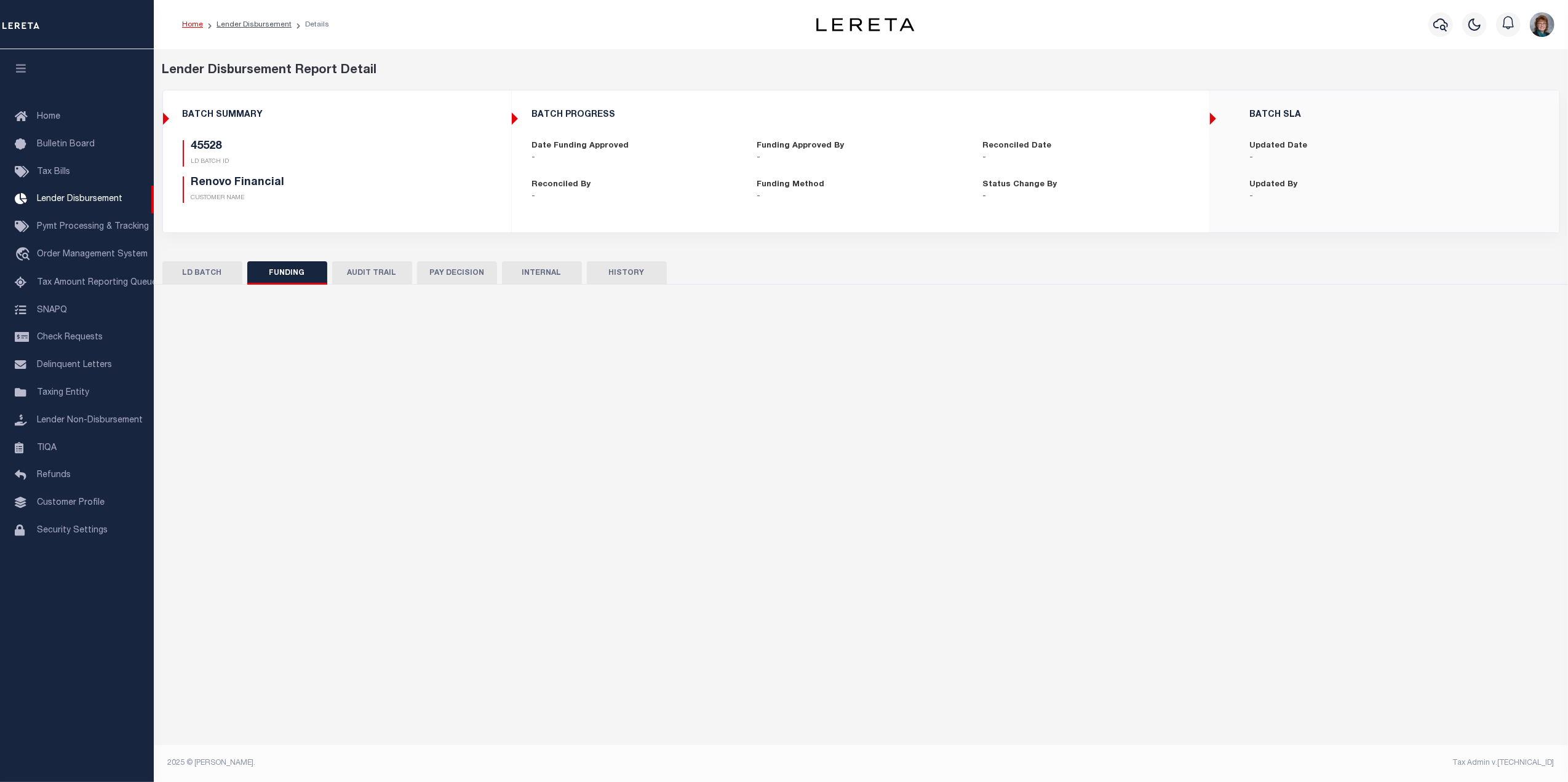
type input "$0"
type input "[DATE]"
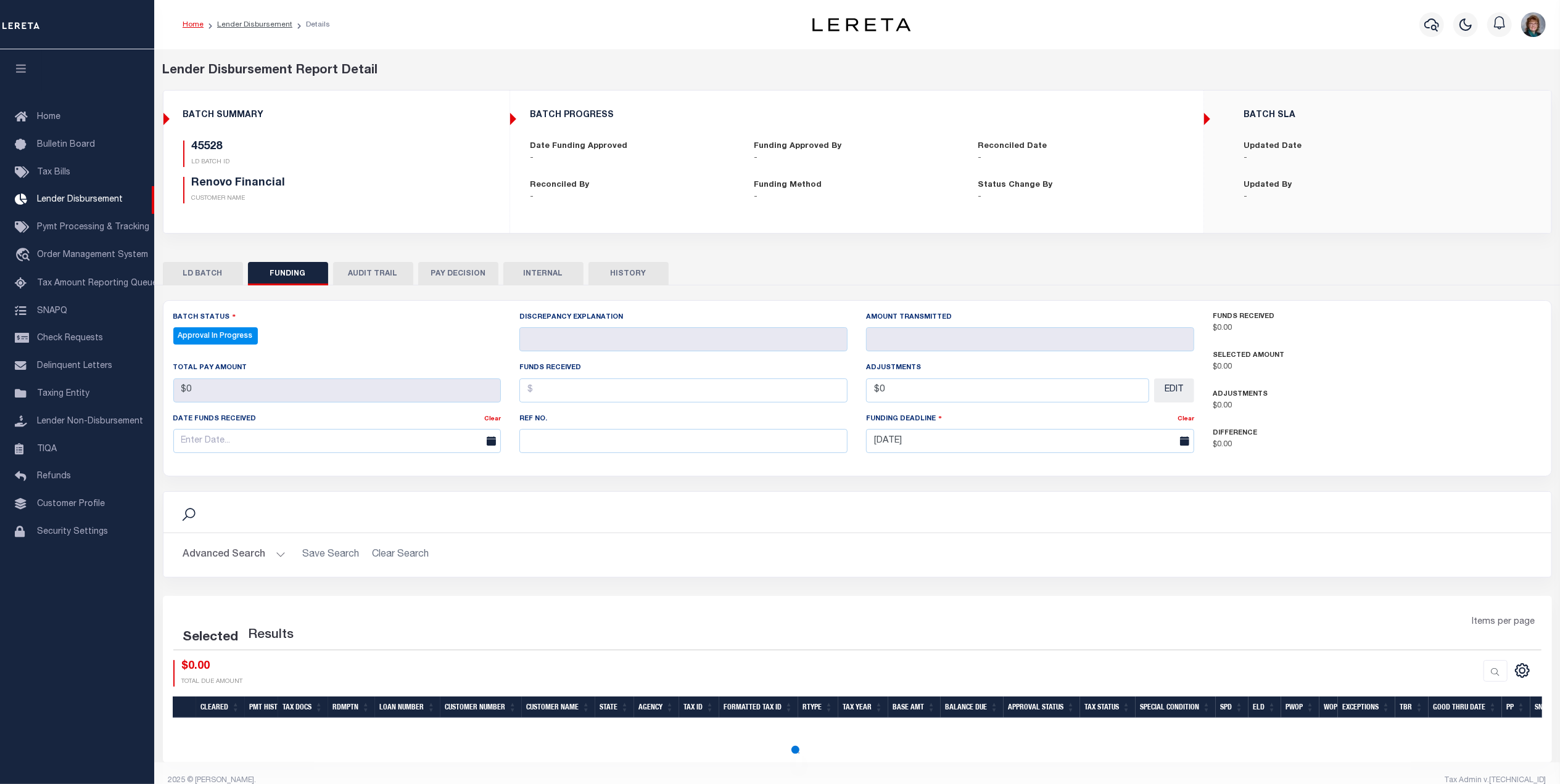
select select "100"
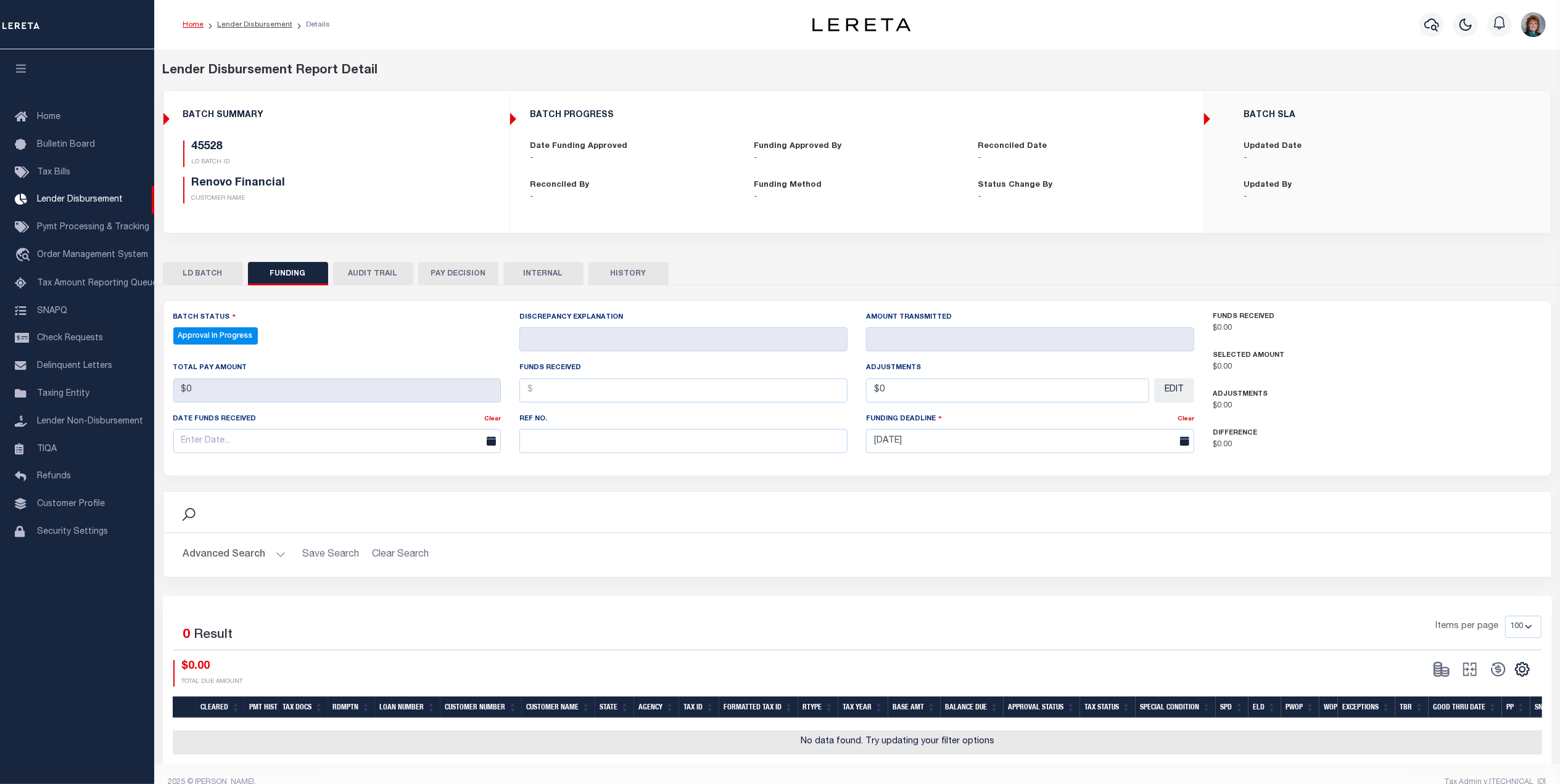
click at [476, 275] on button "PAY DECISION" at bounding box center [458, 273] width 81 height 24
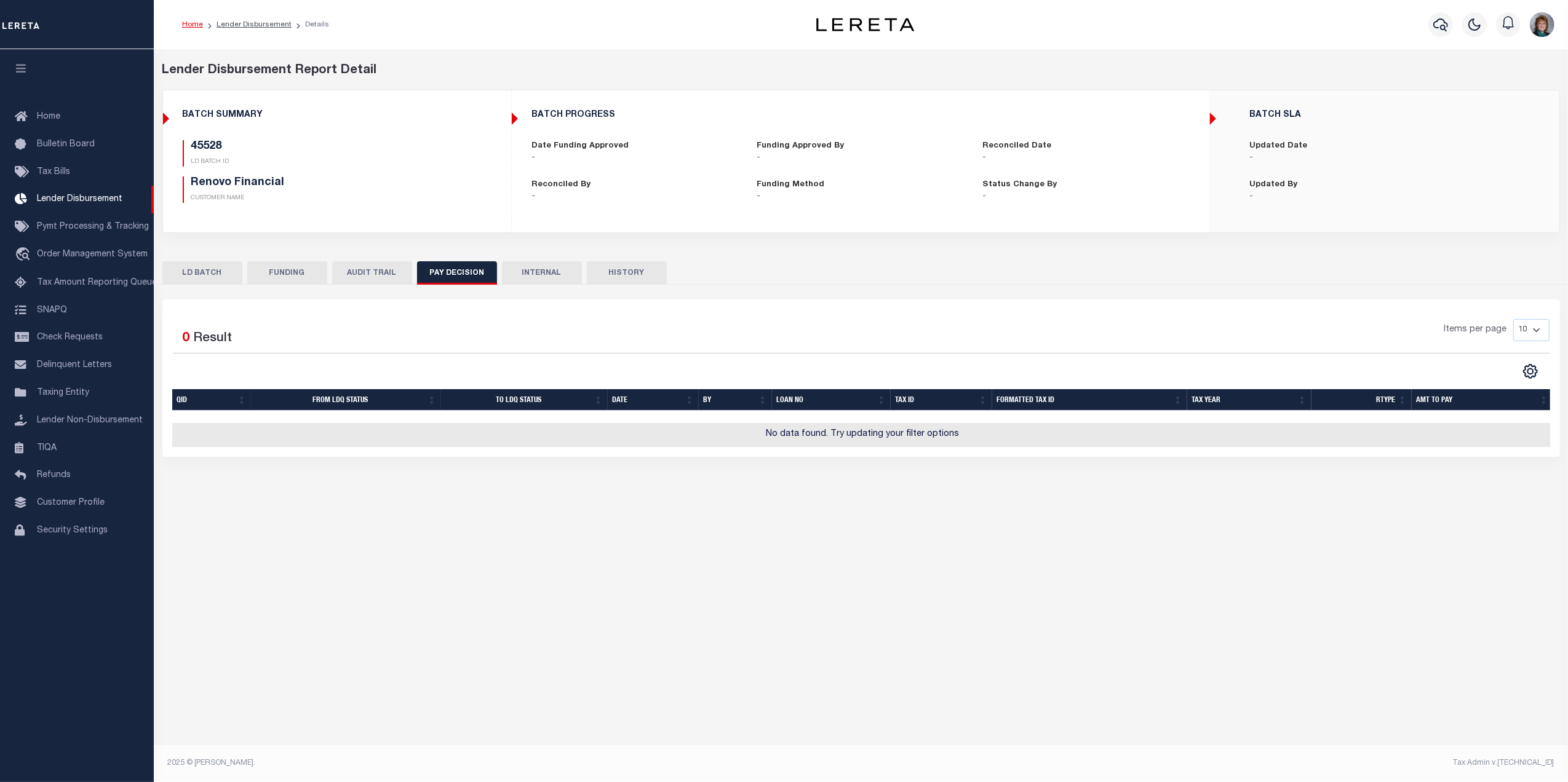
click at [235, 269] on button "LD BATCH" at bounding box center [202, 272] width 80 height 24
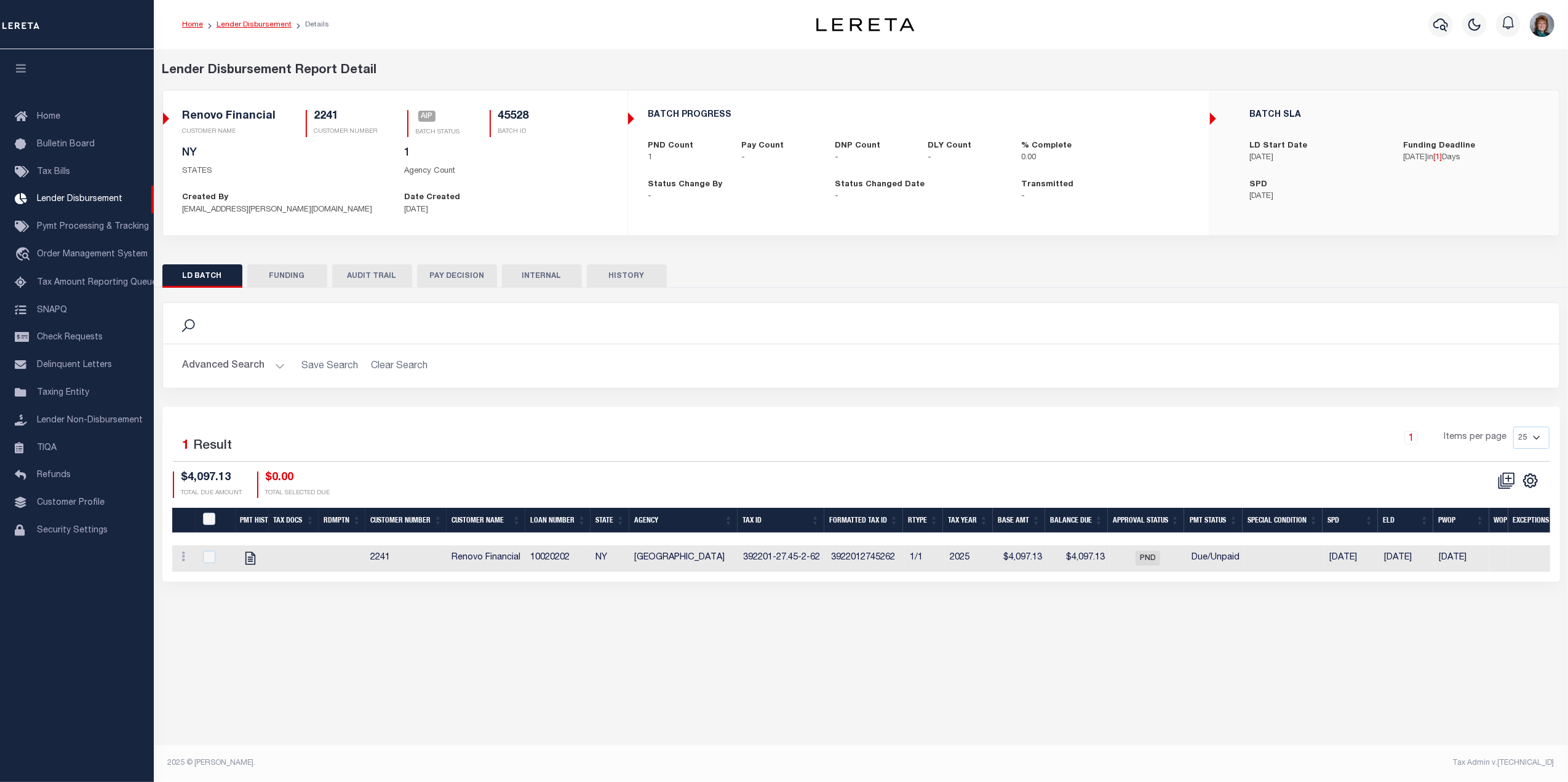
click at [261, 24] on link "Lender Disbursement" at bounding box center [253, 25] width 75 height 8
checkbox input "true"
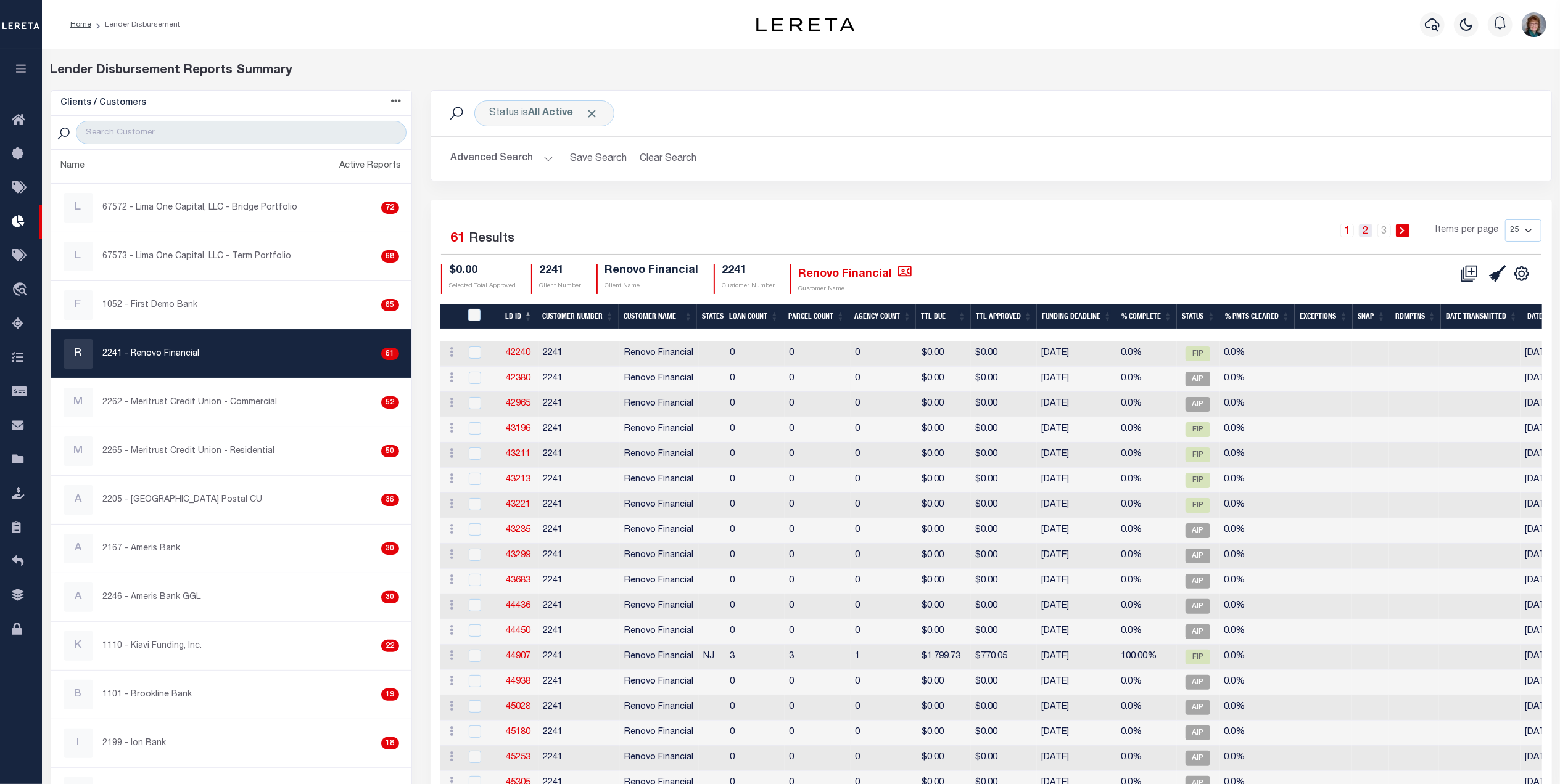
click at [1369, 232] on link "2" at bounding box center [1366, 230] width 13 height 13
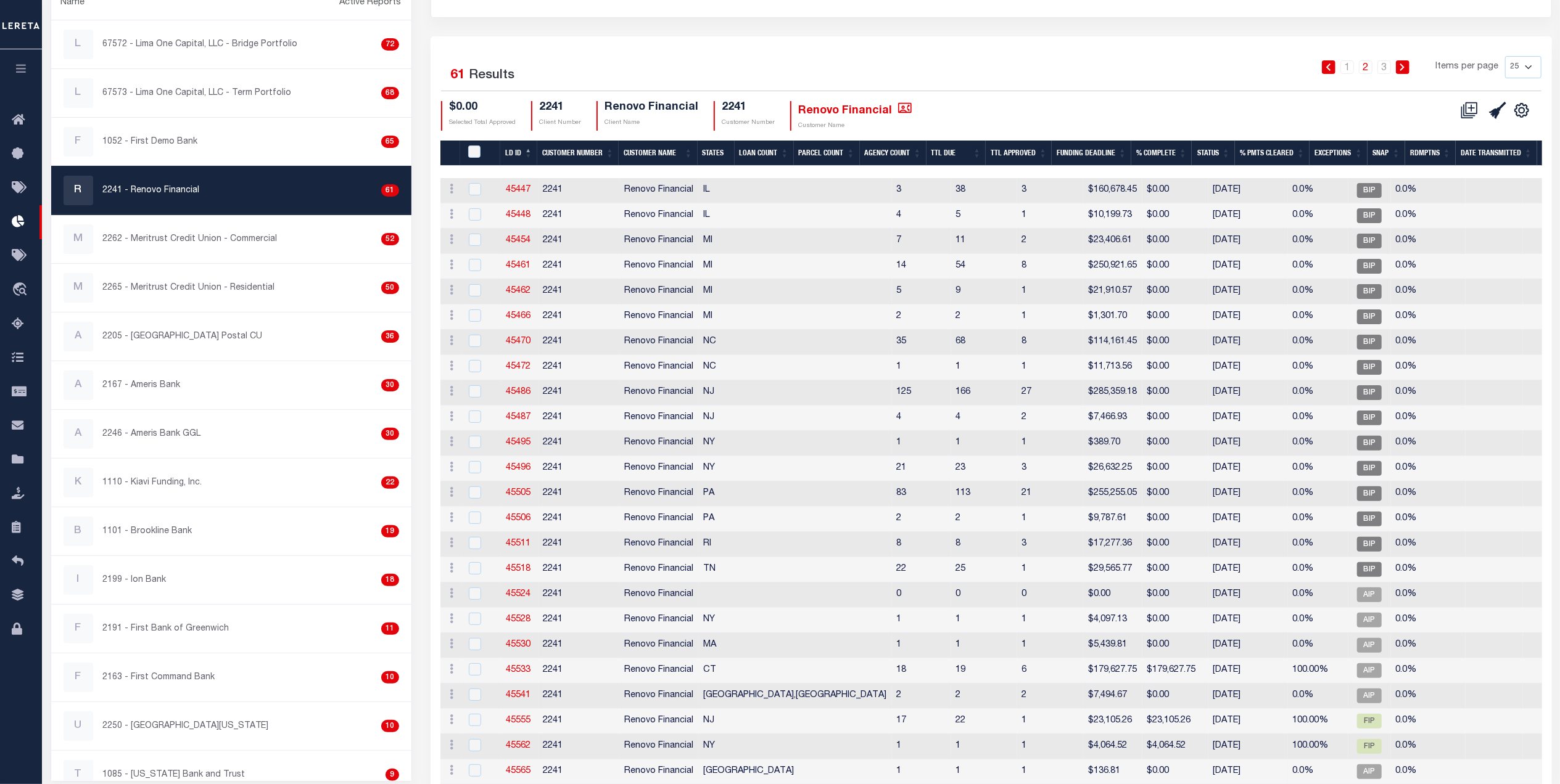
scroll to position [164, 0]
click at [516, 647] on link "45530" at bounding box center [519, 644] width 25 height 9
checkbox input "true"
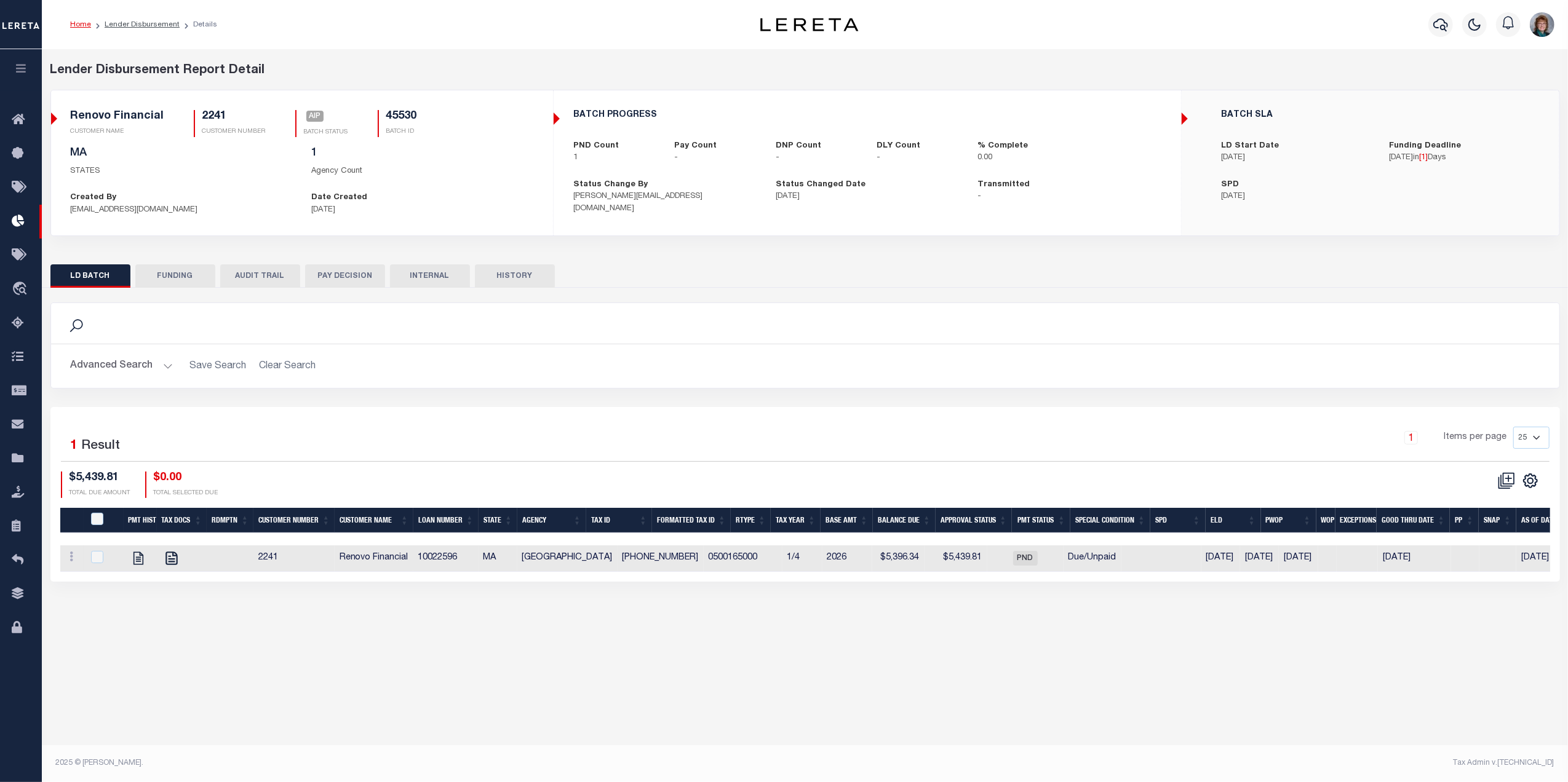
click at [343, 273] on button "PAY DECISION" at bounding box center [345, 276] width 80 height 24
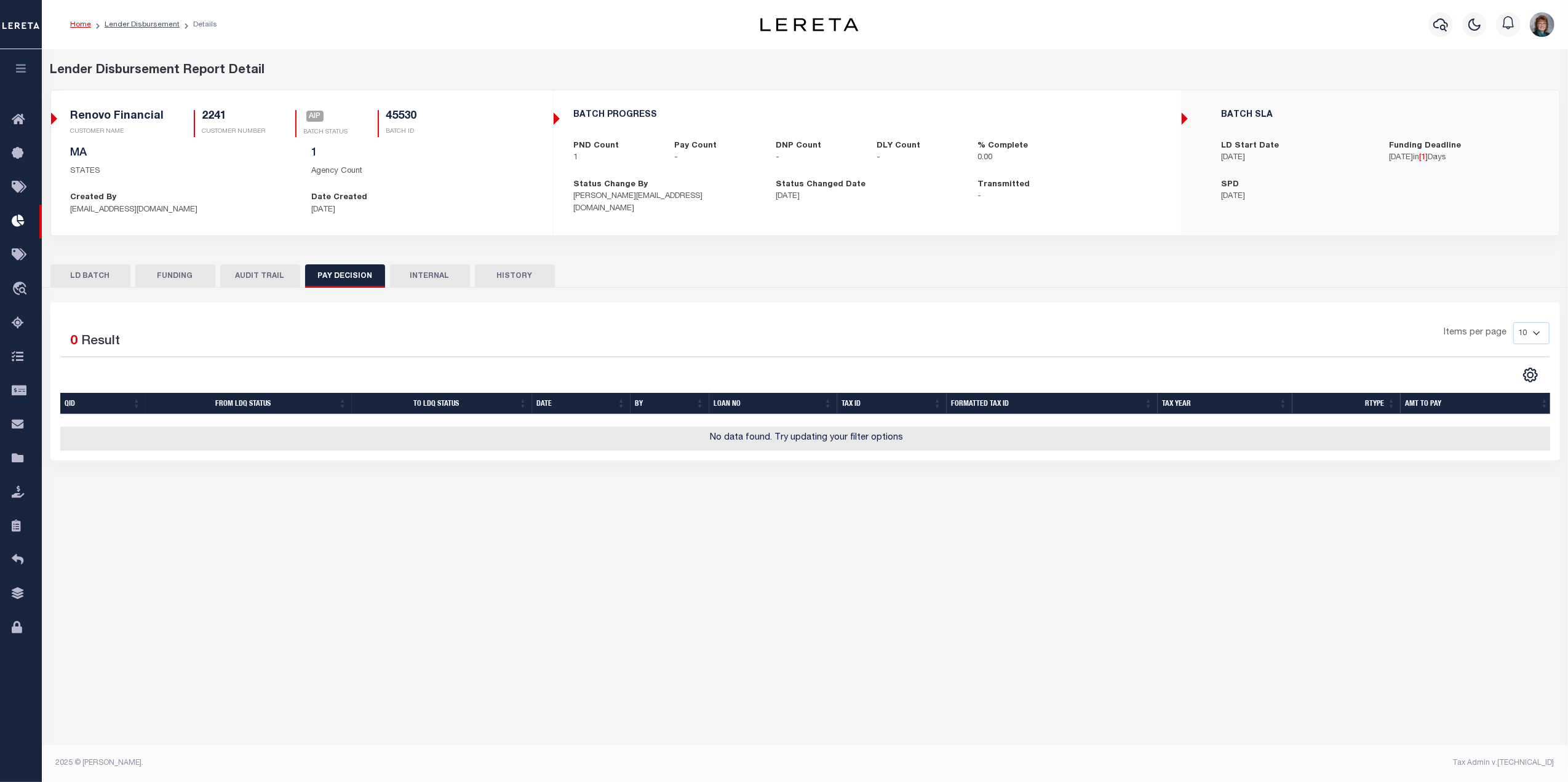
click at [105, 285] on button "LD BATCH" at bounding box center [90, 276] width 80 height 24
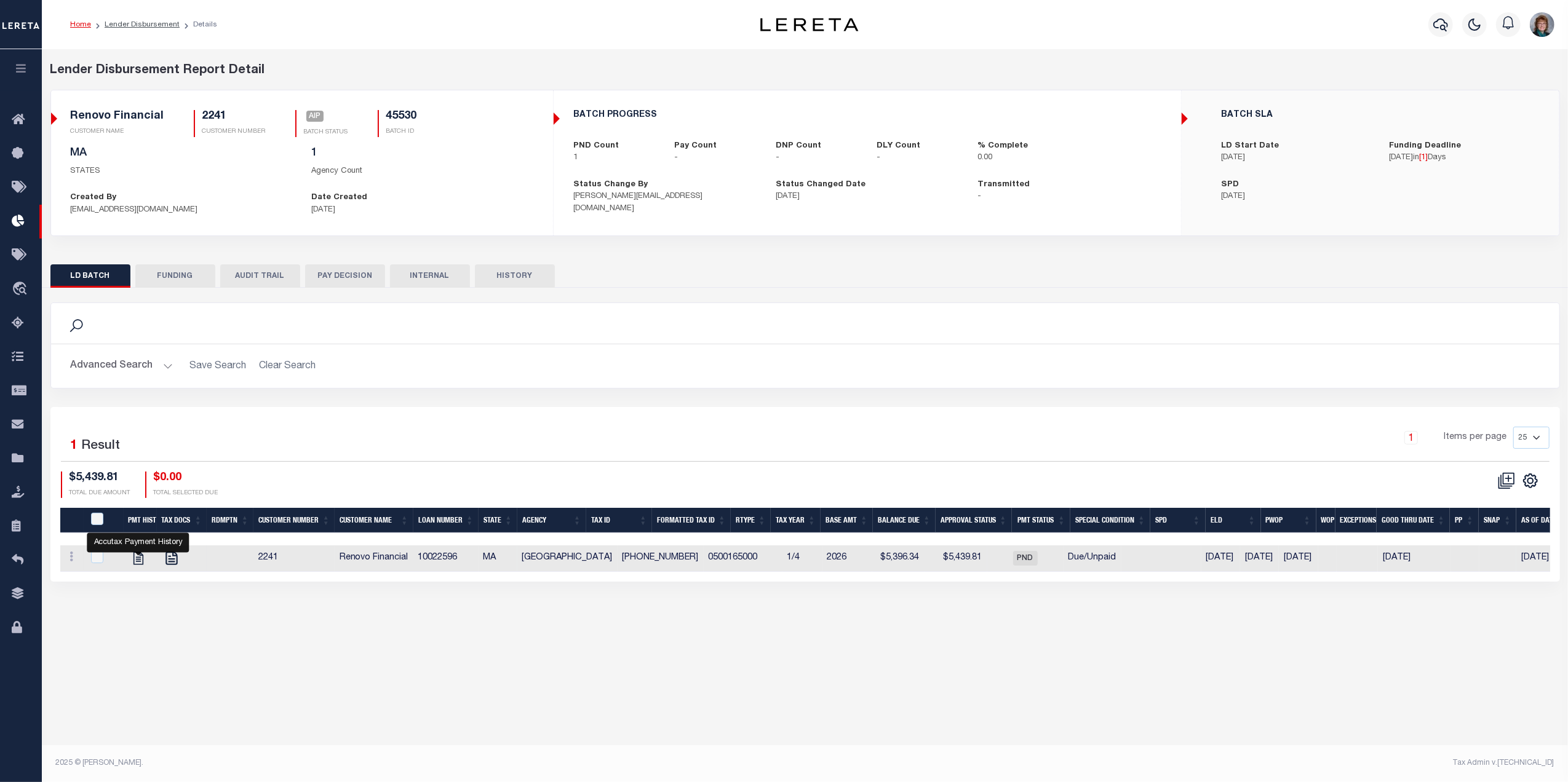
click at [129, 561] on link "" at bounding box center [138, 557] width 20 height 9
checkbox input "true"
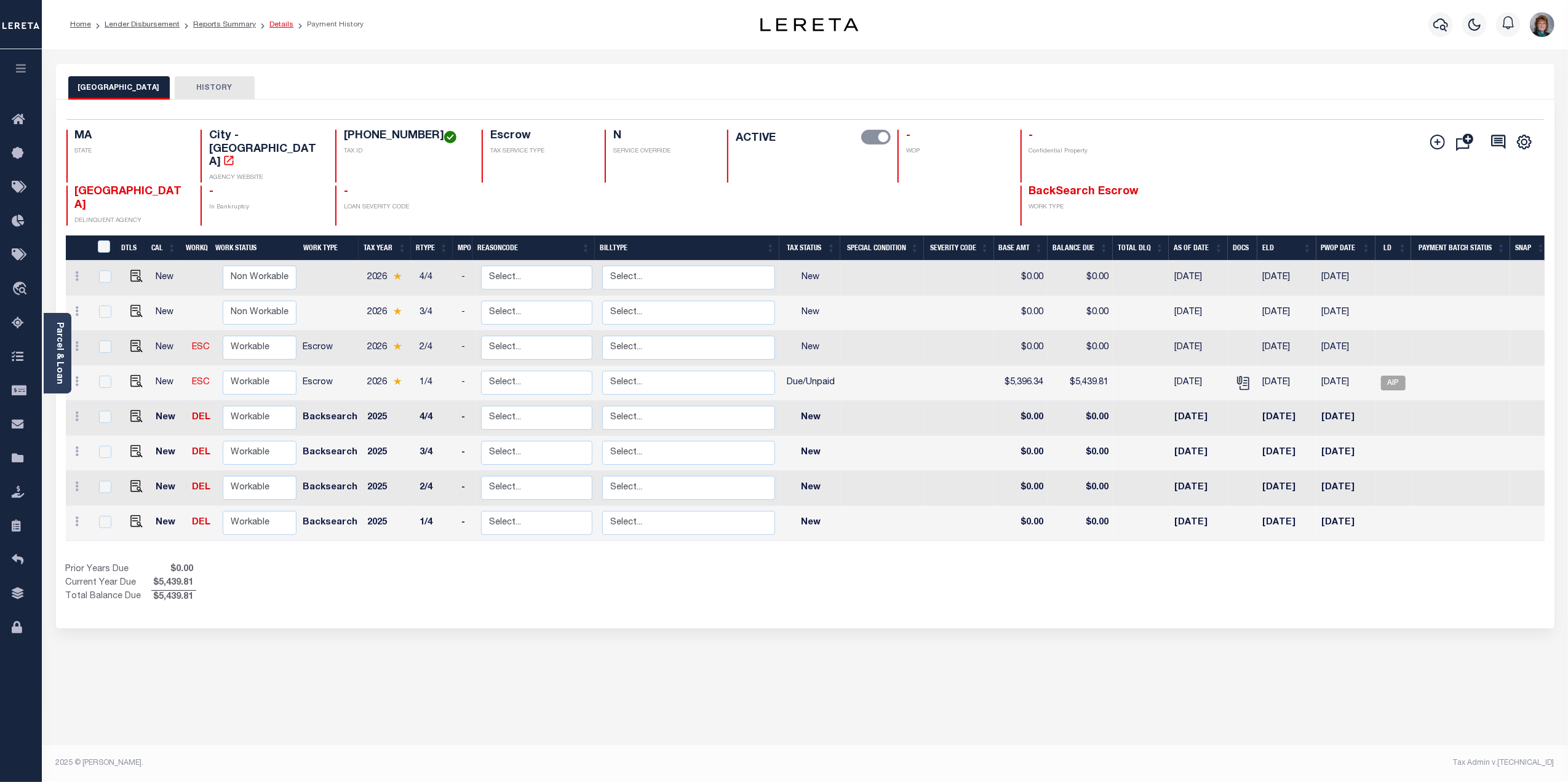
click at [270, 24] on link "Details" at bounding box center [281, 25] width 24 height 8
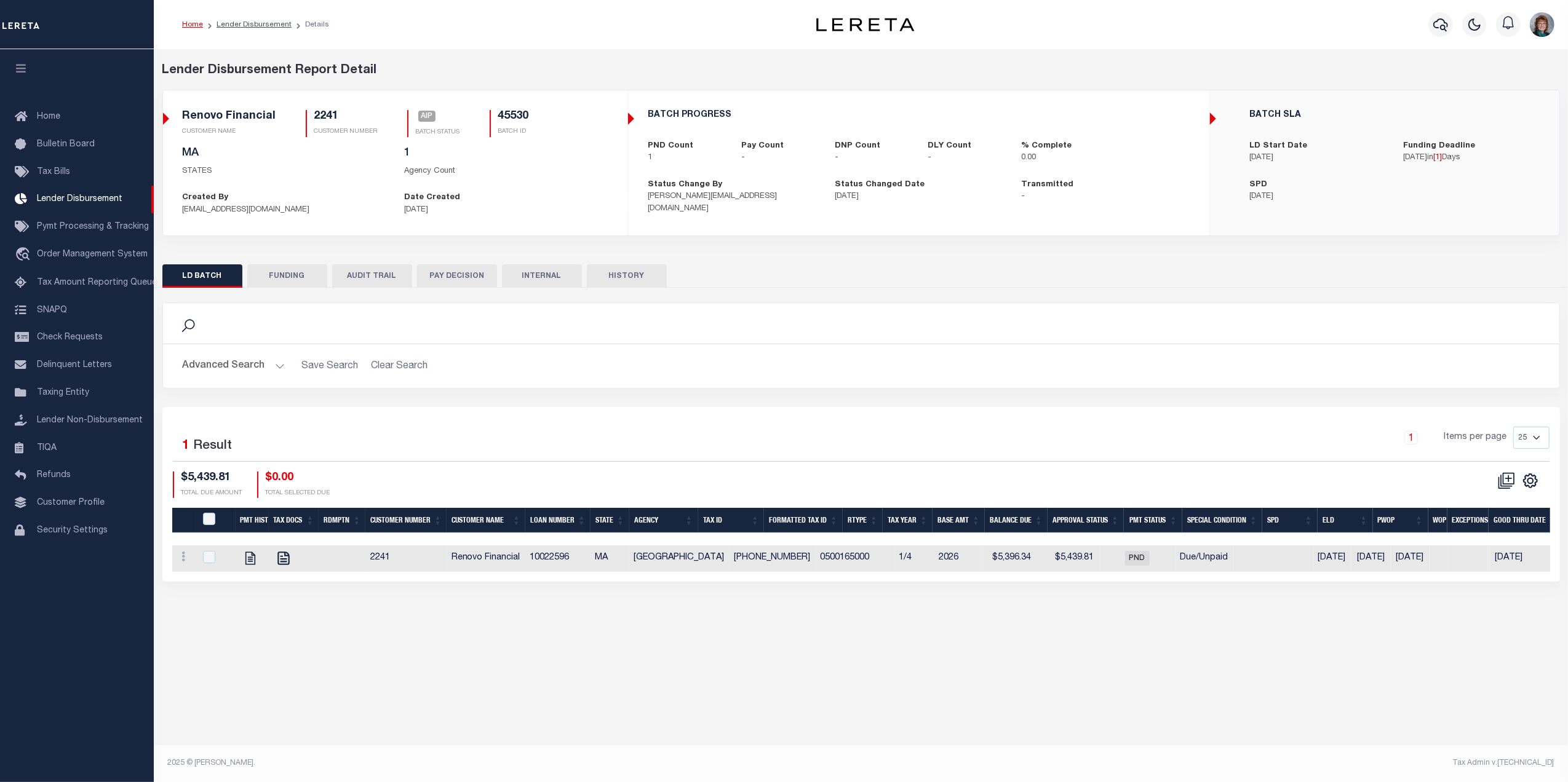
click at [249, 18] on ol "Home Lender Disbursement Details" at bounding box center [255, 24] width 166 height 26
click at [249, 27] on link "Lender Disbursement" at bounding box center [253, 25] width 75 height 8
checkbox input "true"
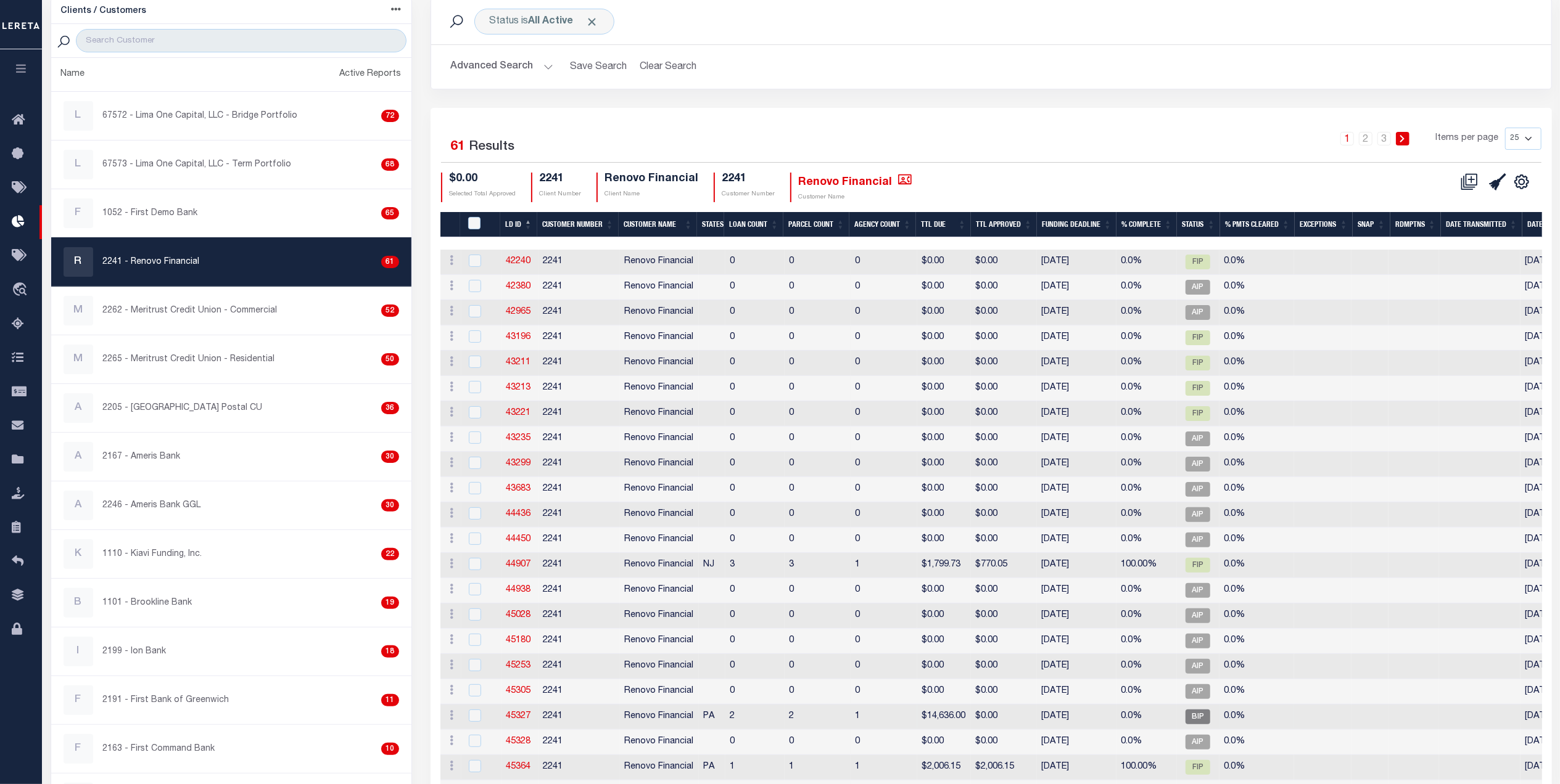
scroll to position [82, 0]
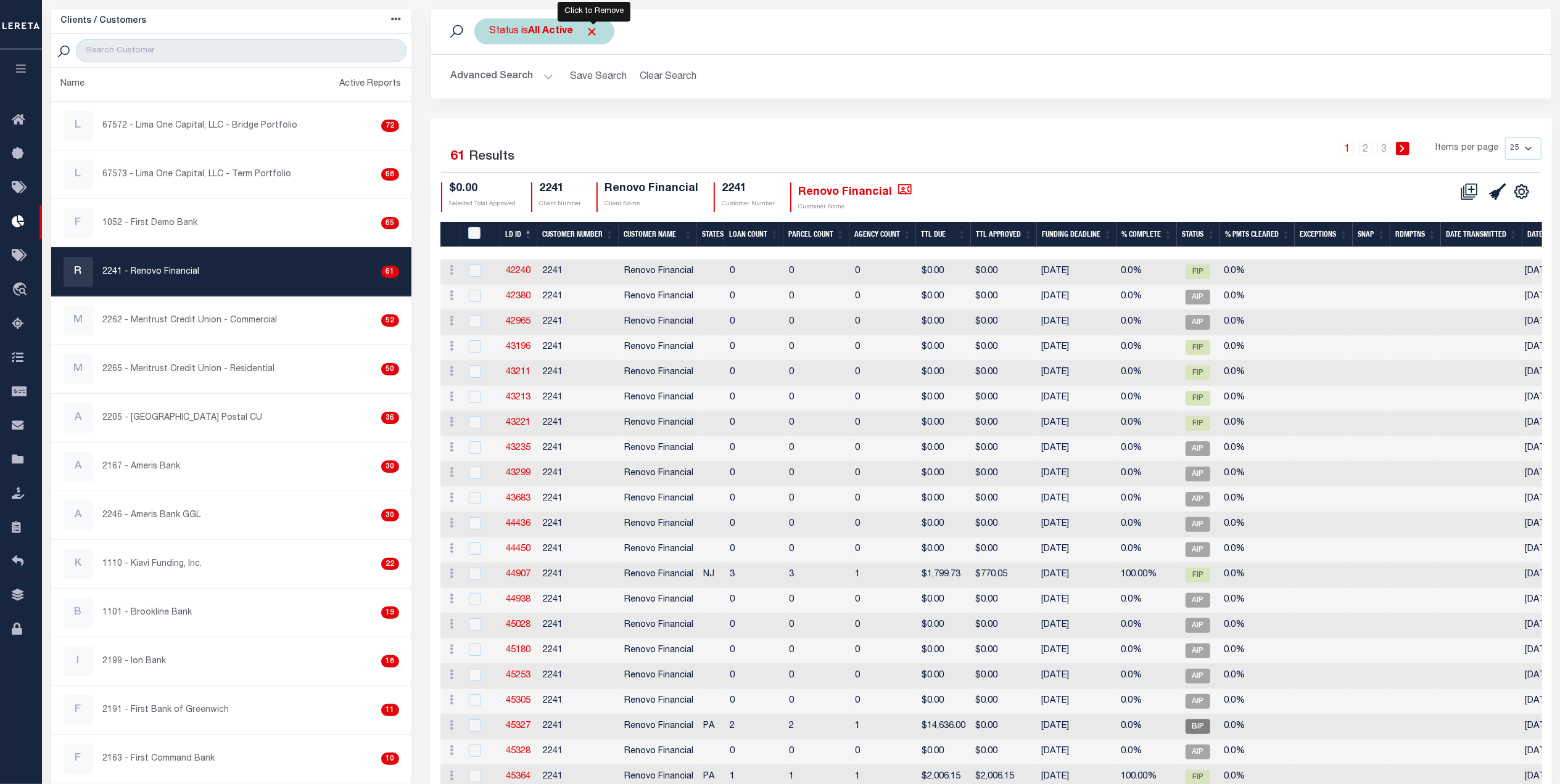
click at [590, 32] on span "Click to Remove" at bounding box center [593, 32] width 13 height 13
click at [496, 74] on button "Advanced Search" at bounding box center [503, 76] width 102 height 24
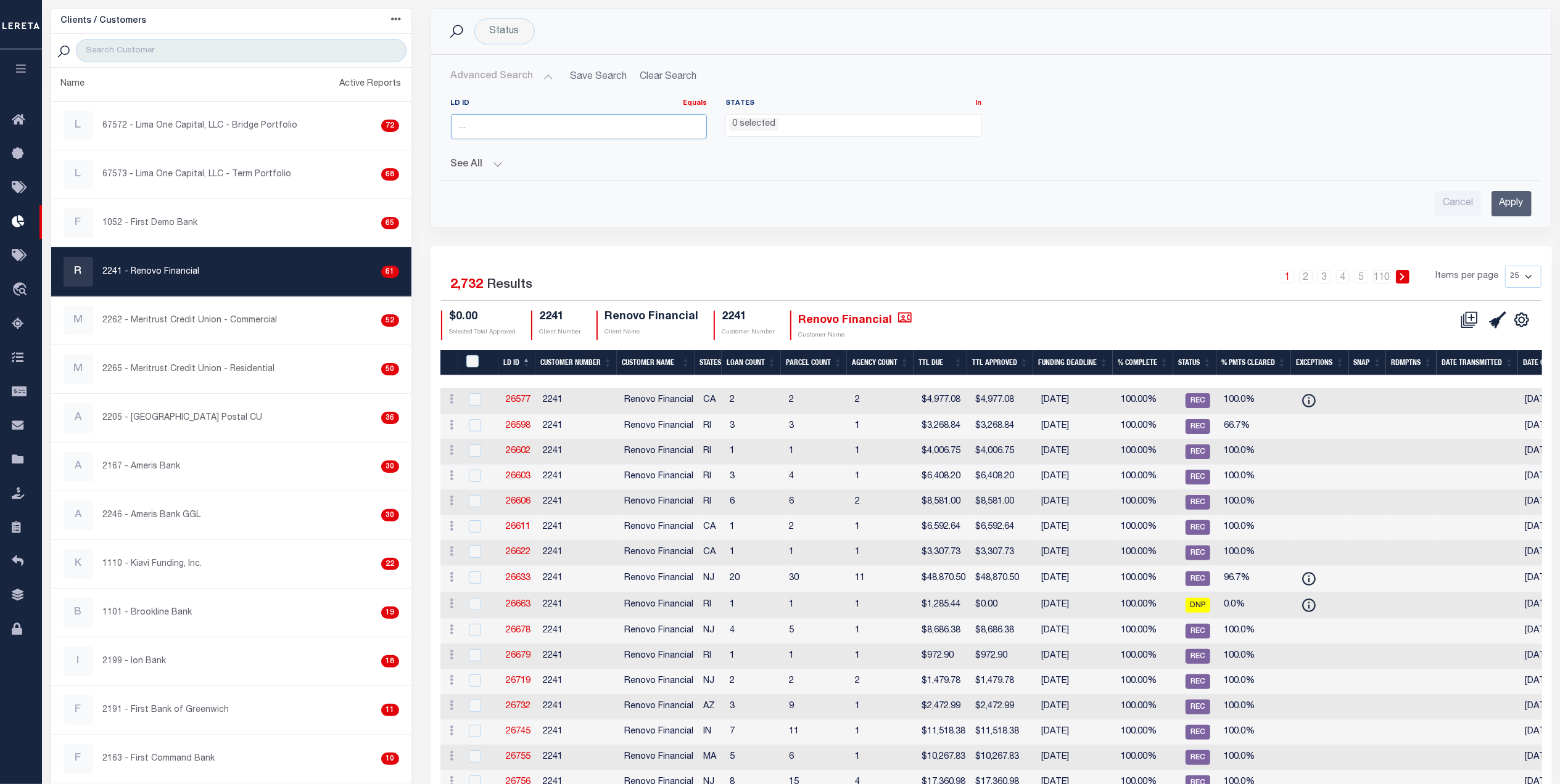
click at [494, 124] on input "number" at bounding box center [579, 126] width 257 height 26
click at [1507, 208] on input "Apply" at bounding box center [1512, 204] width 40 height 26
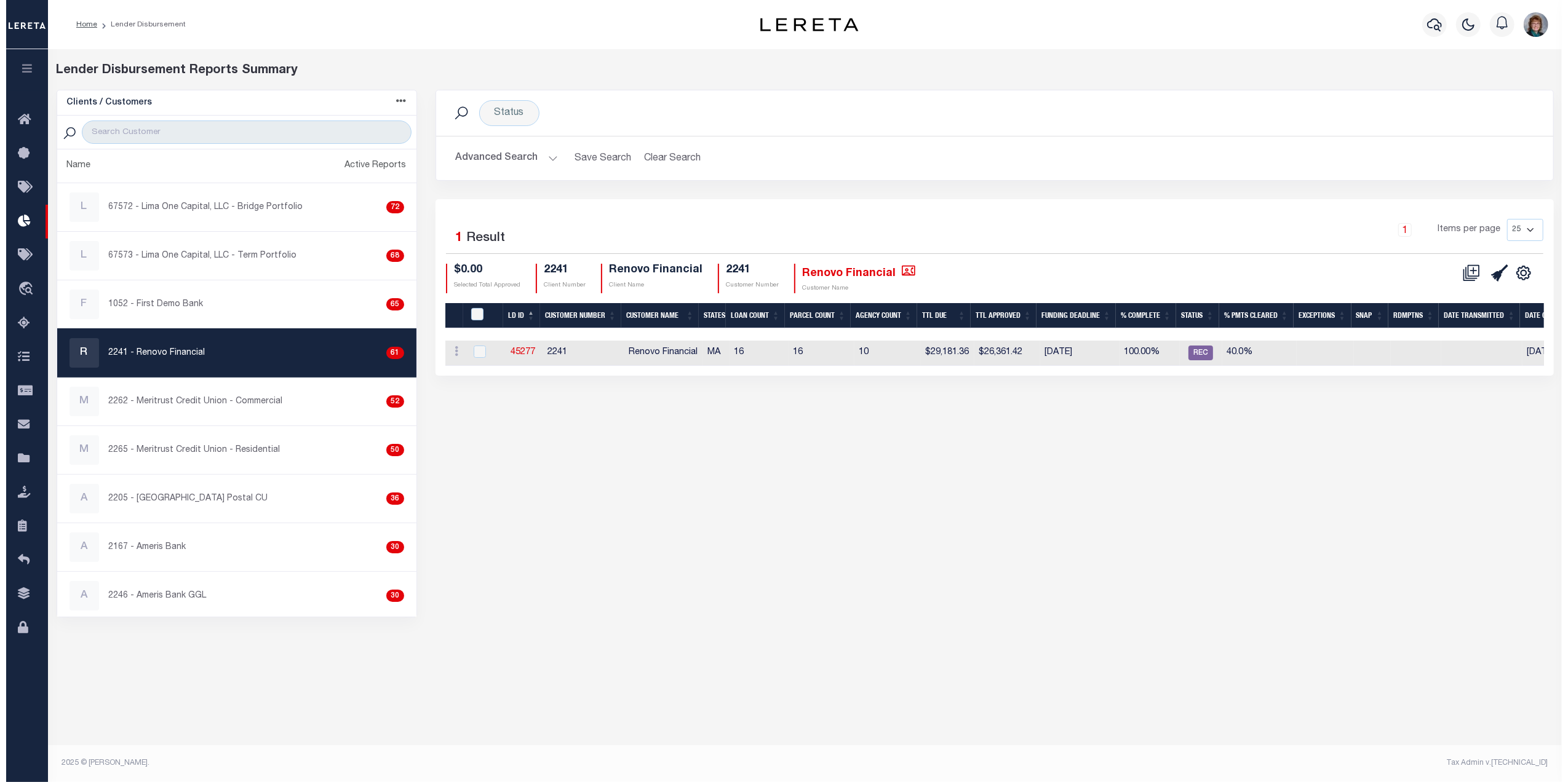
scroll to position [0, 0]
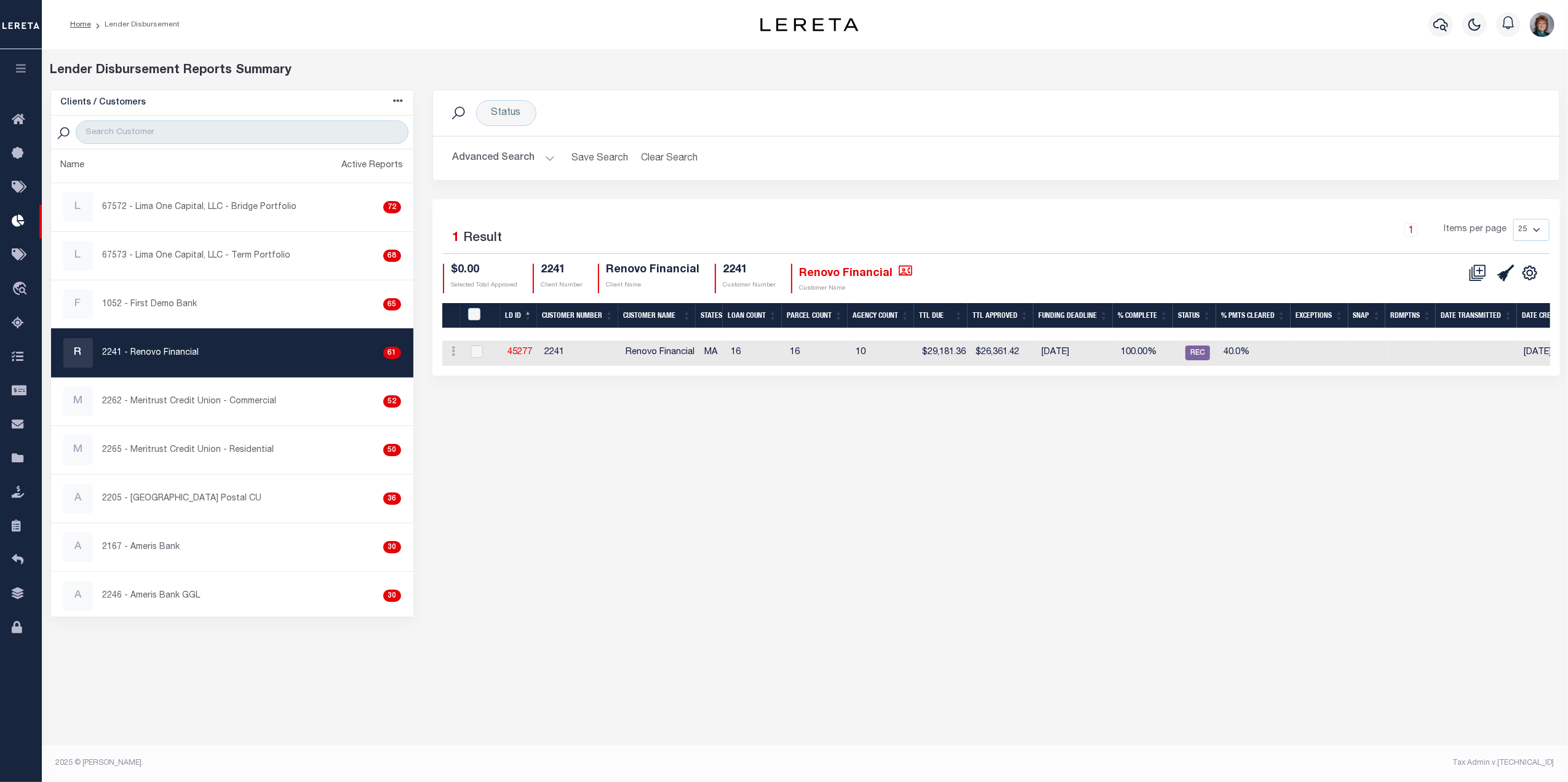
click at [547, 155] on button "Advanced Search" at bounding box center [504, 158] width 102 height 24
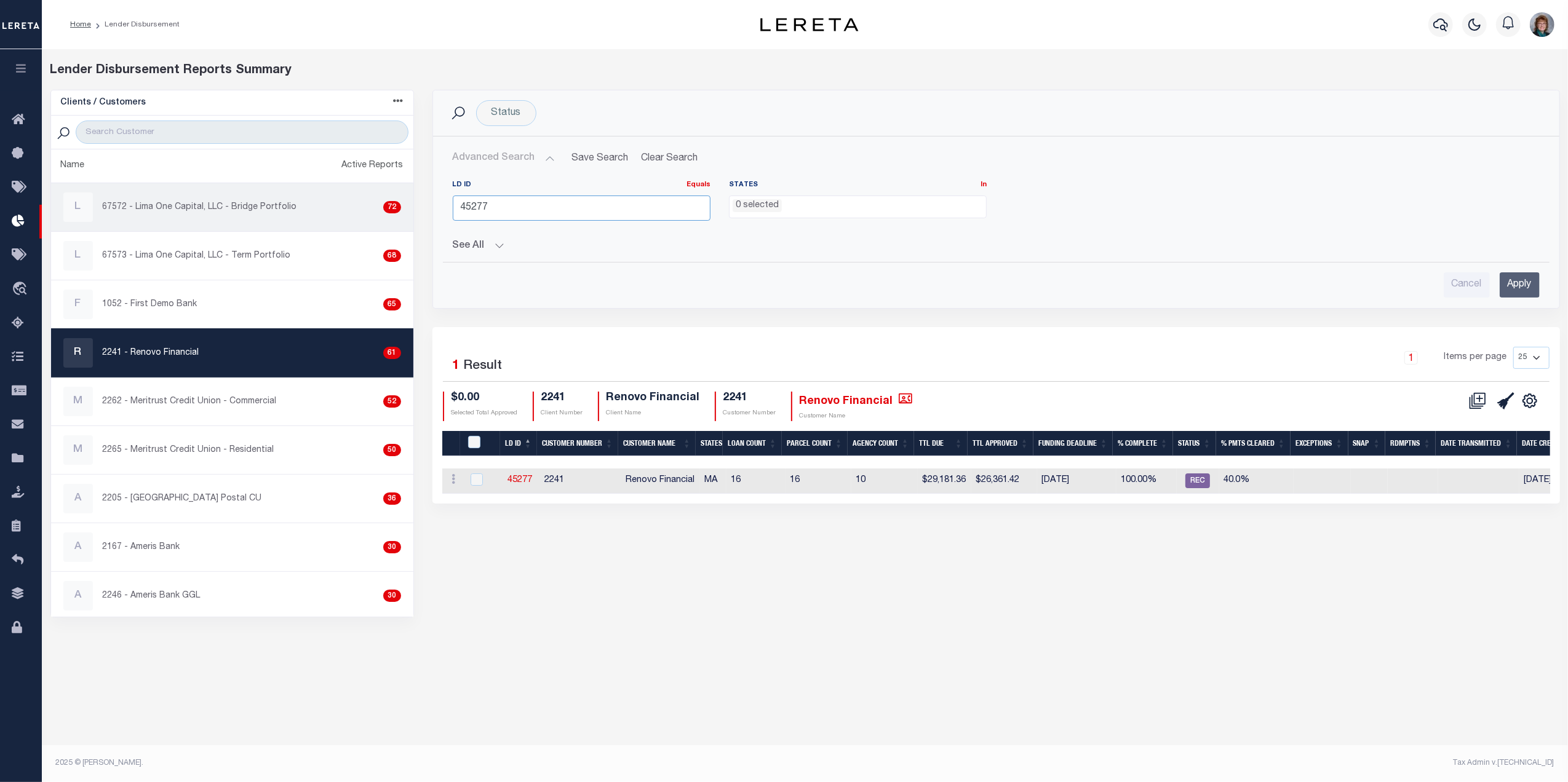
drag, startPoint x: 548, startPoint y: 203, endPoint x: 254, endPoint y: 222, distance: 294.6
click at [254, 222] on div "Clients / Customers Customers asc Customers desc Client asc Client desc Active …" at bounding box center [806, 354] width 1528 height 528
type input "45530"
click at [1504, 293] on input "Apply" at bounding box center [1520, 285] width 40 height 26
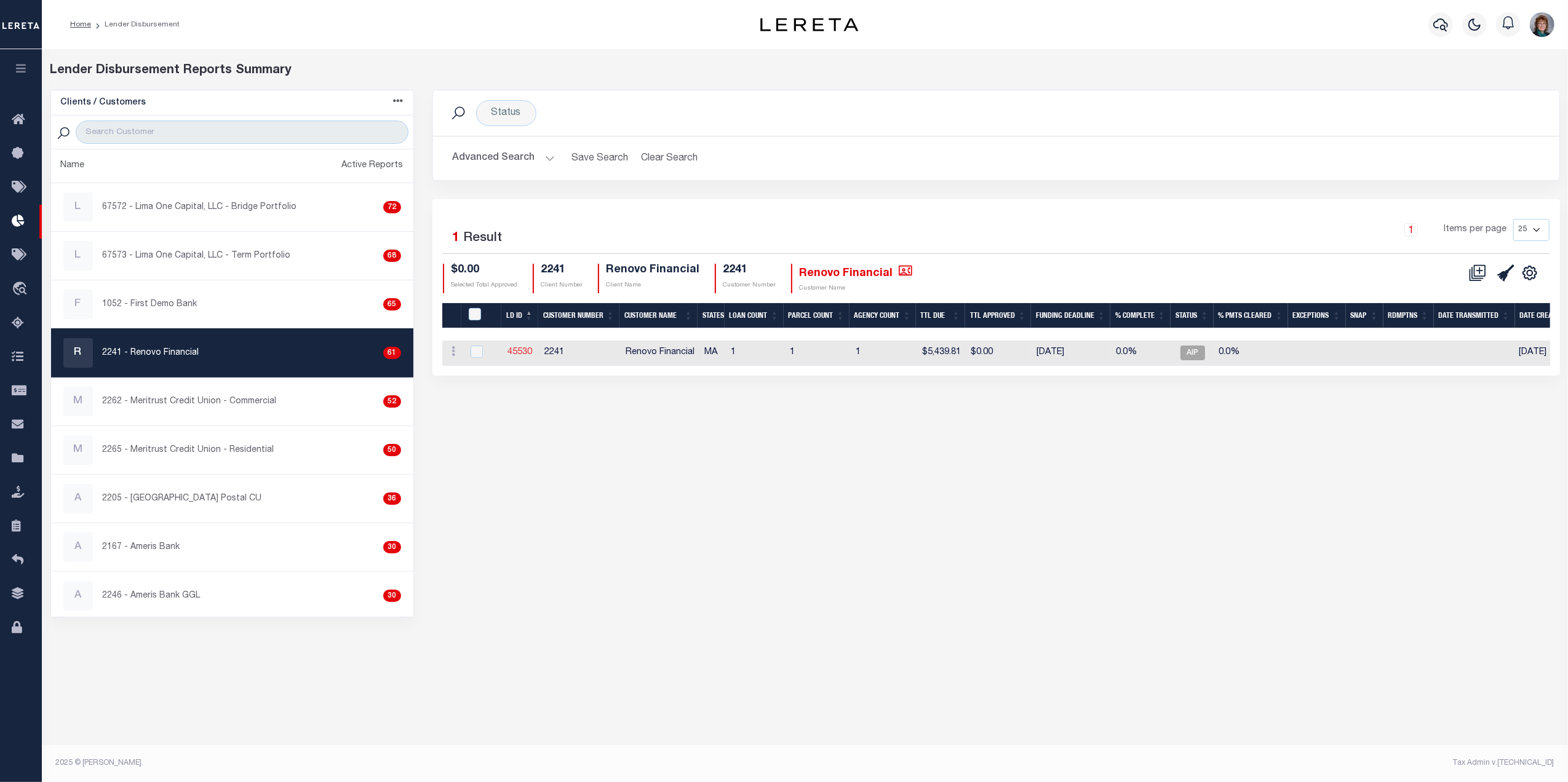
click at [514, 351] on link "45530" at bounding box center [520, 352] width 25 height 9
checkbox input "true"
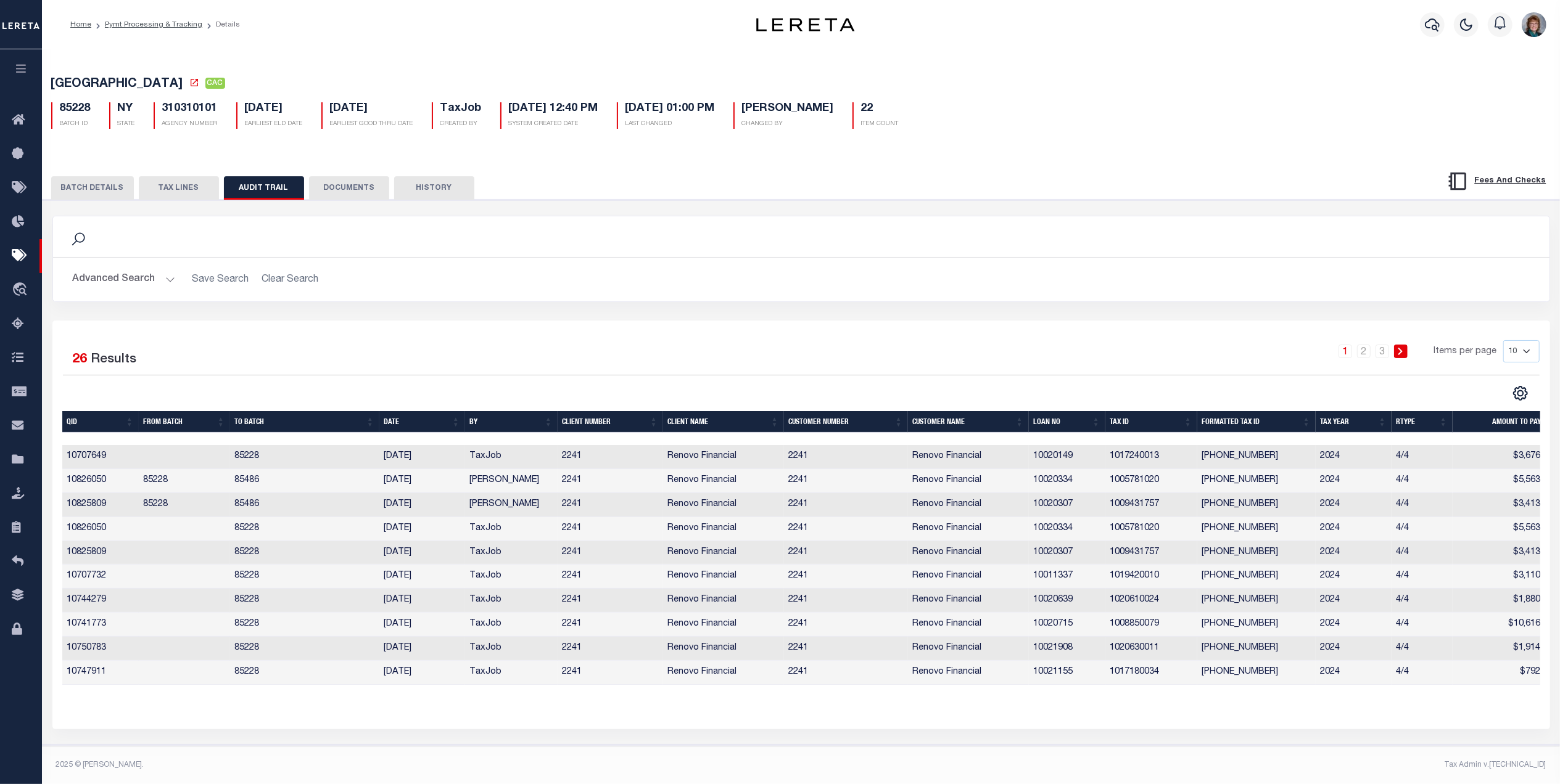
scroll to position [0, 16]
